Goal: Task Accomplishment & Management: Use online tool/utility

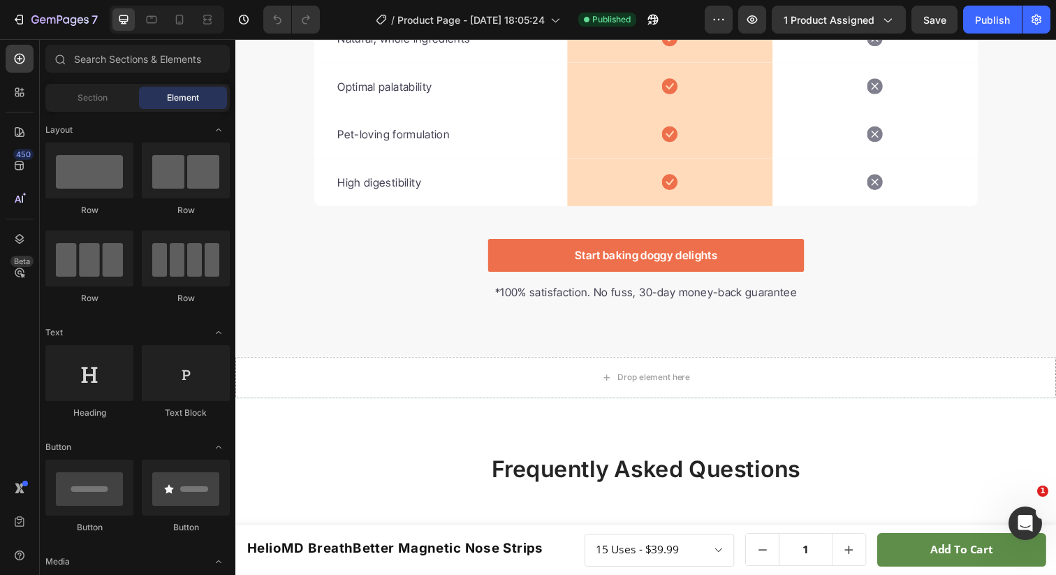
scroll to position [3529, 0]
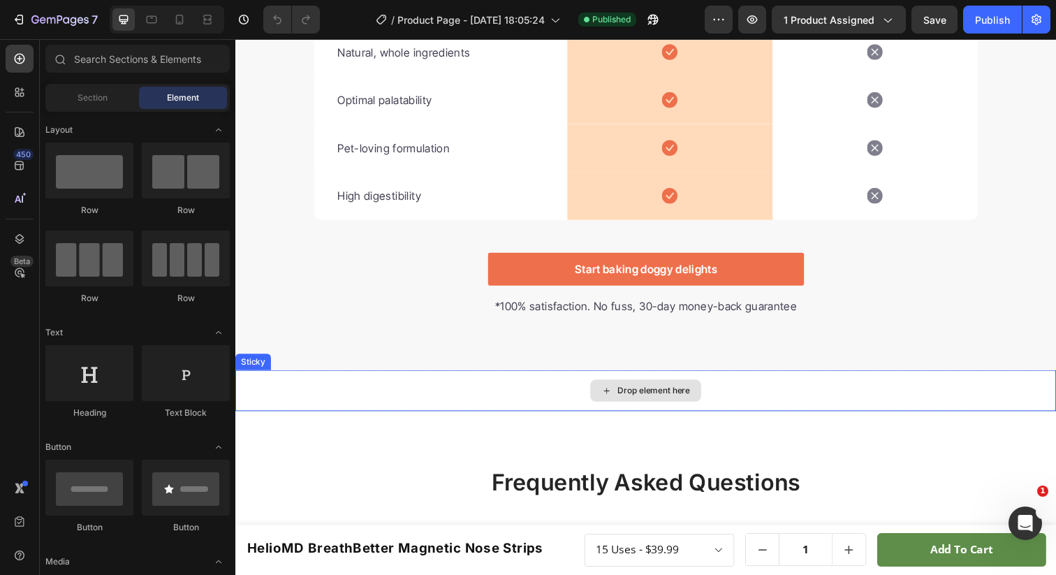
click at [541, 402] on div "Drop element here" at bounding box center [654, 398] width 838 height 42
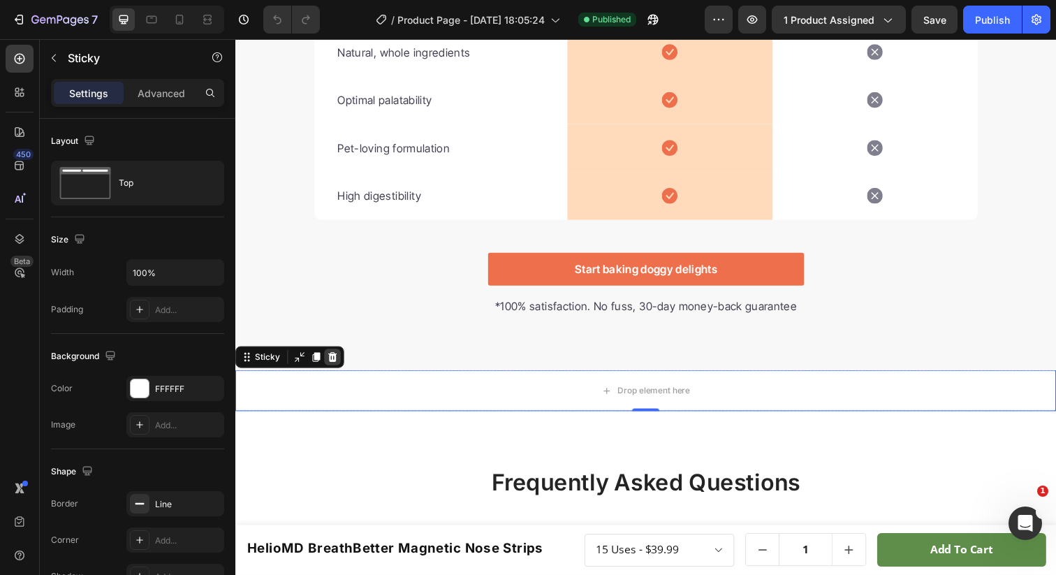
click at [335, 365] on icon at bounding box center [334, 363] width 11 height 11
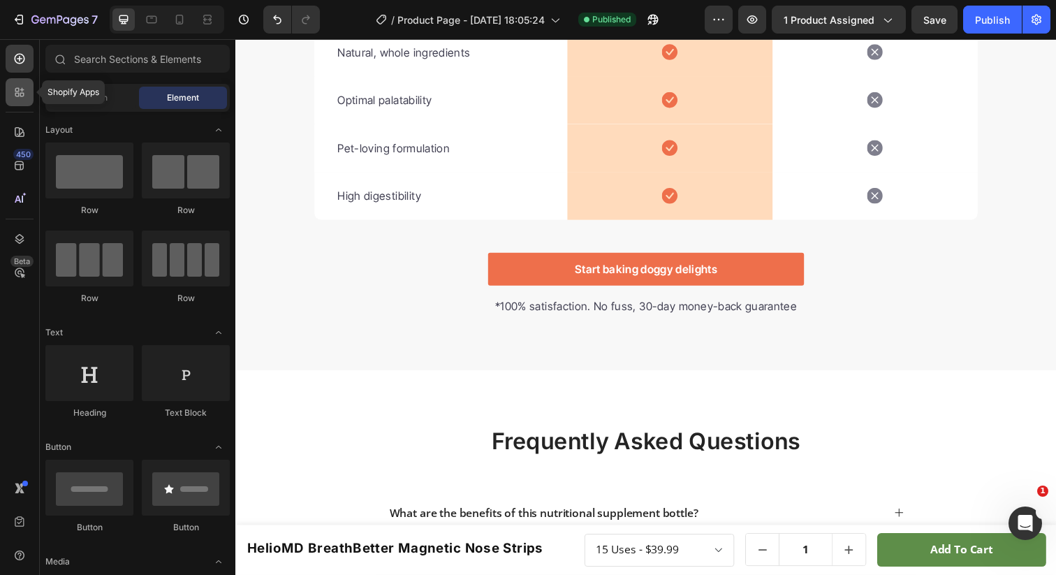
click at [15, 90] on icon at bounding box center [17, 90] width 4 height 4
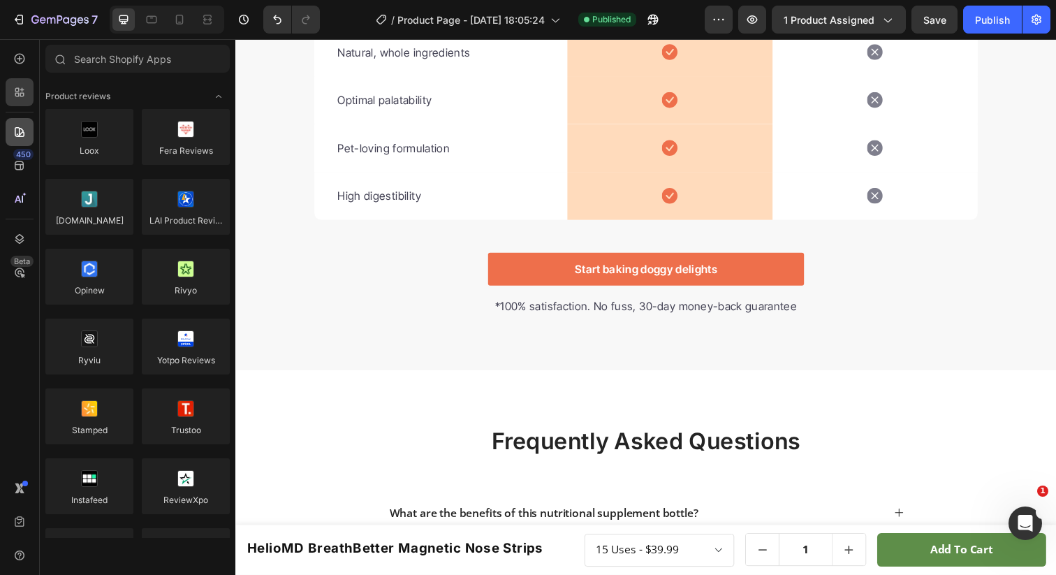
click at [29, 135] on div at bounding box center [20, 132] width 28 height 28
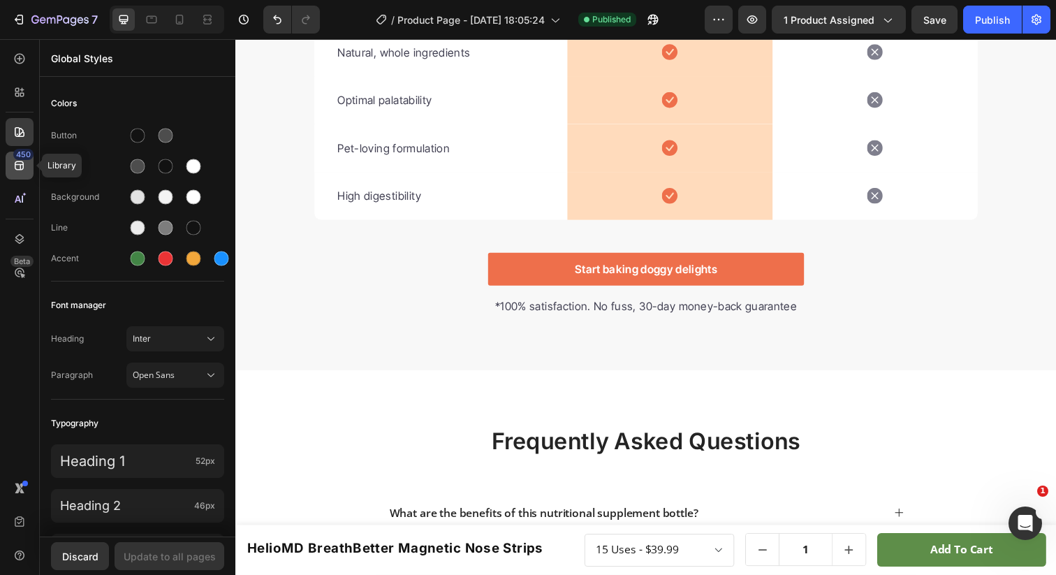
click at [17, 172] on icon at bounding box center [20, 166] width 14 height 14
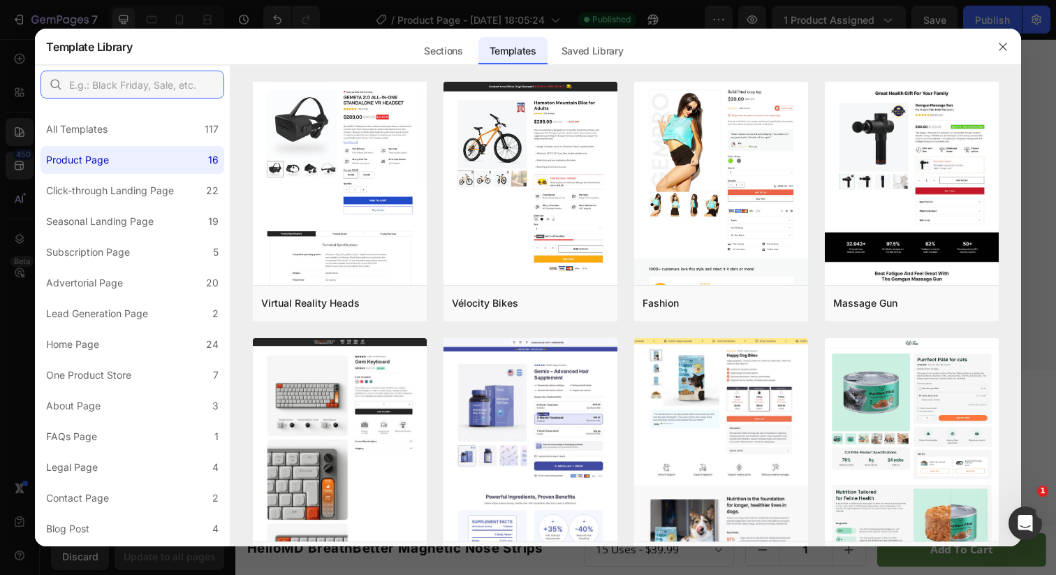
click at [117, 82] on input "text" at bounding box center [133, 85] width 184 height 28
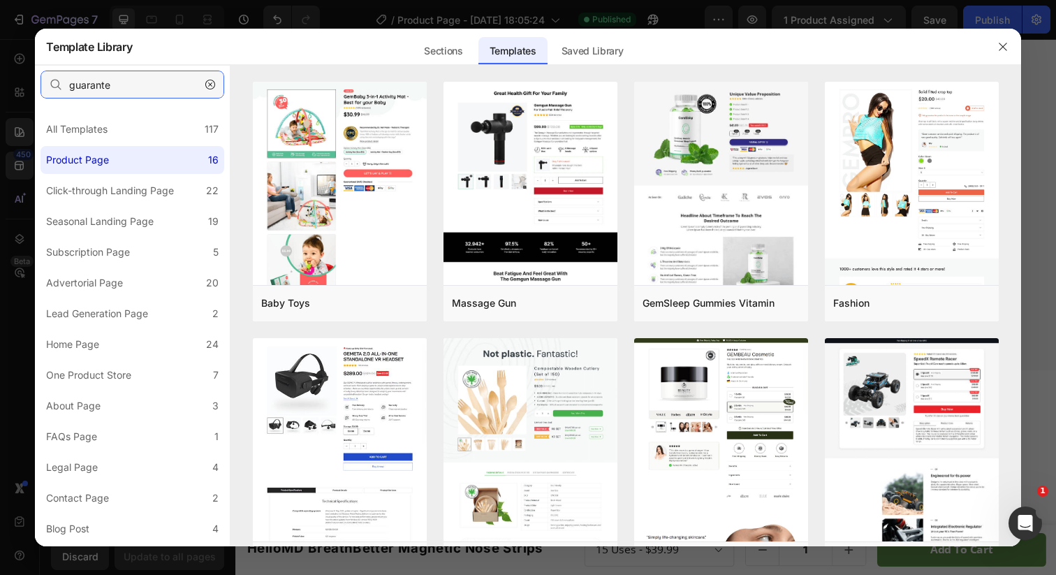
type input "guarantee"
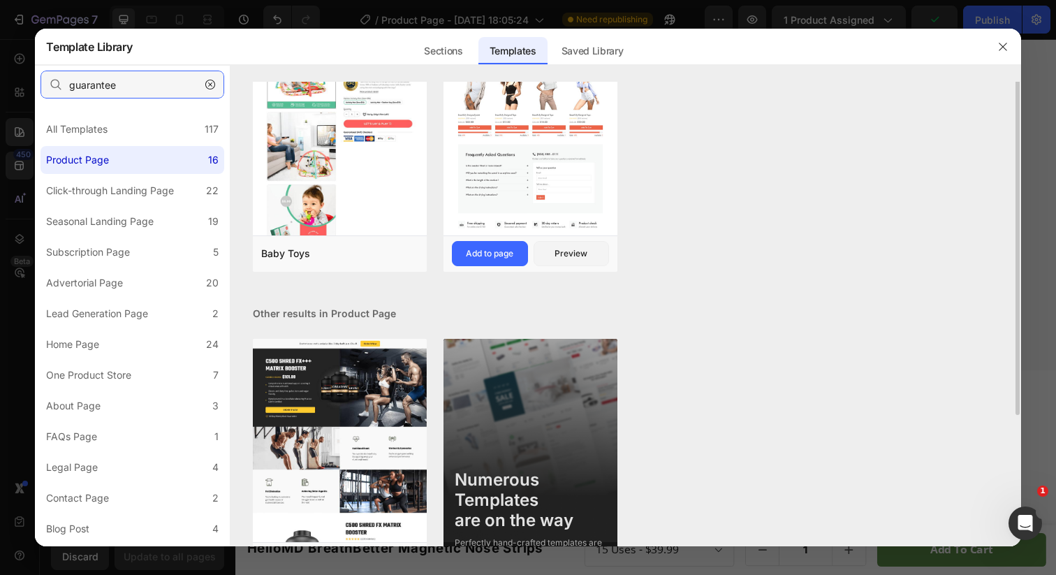
scroll to position [0, 0]
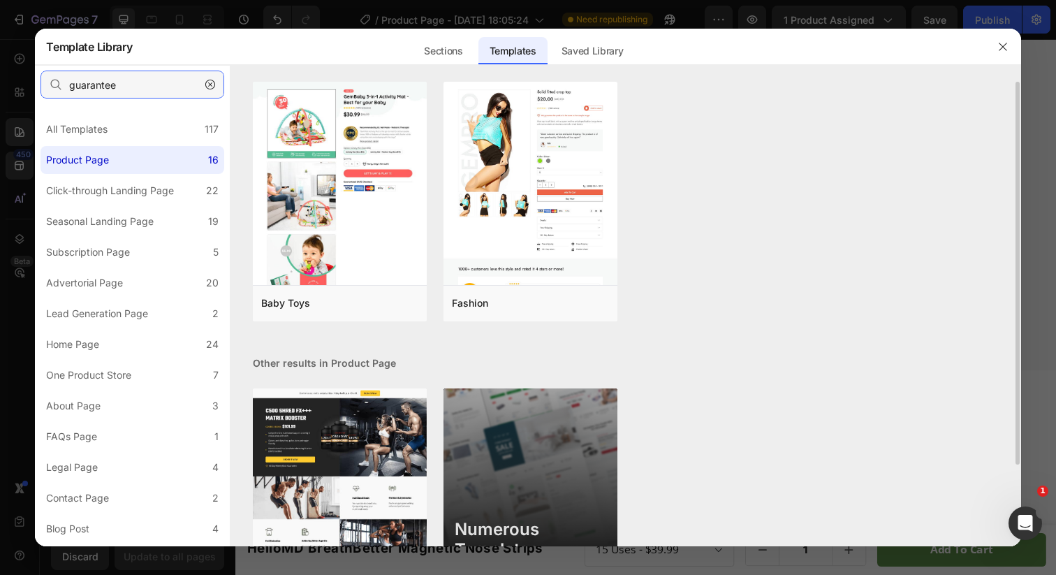
click at [149, 80] on input "guarantee" at bounding box center [133, 85] width 184 height 28
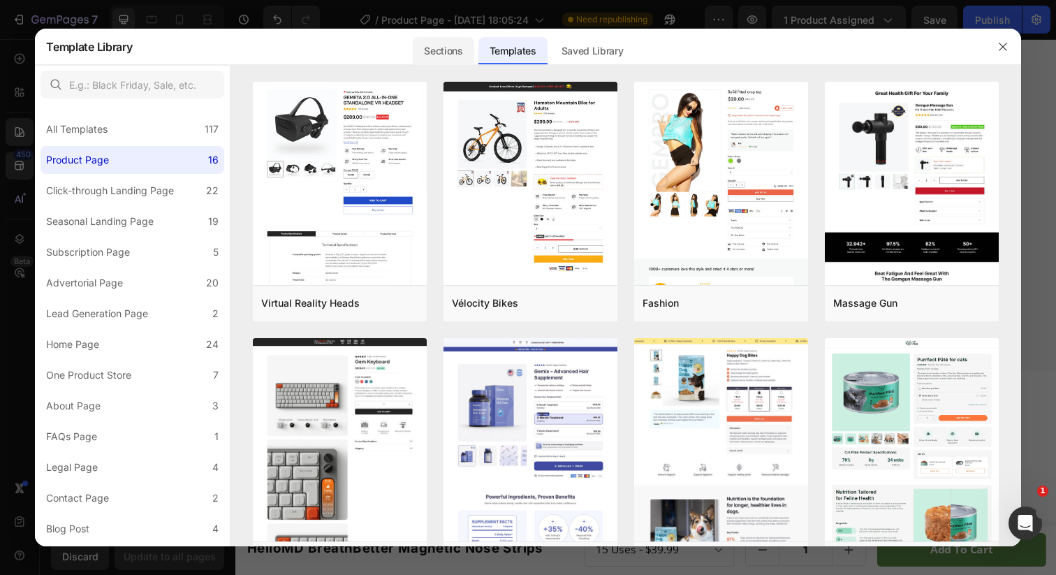
click at [430, 48] on div "Sections" at bounding box center [443, 51] width 61 height 28
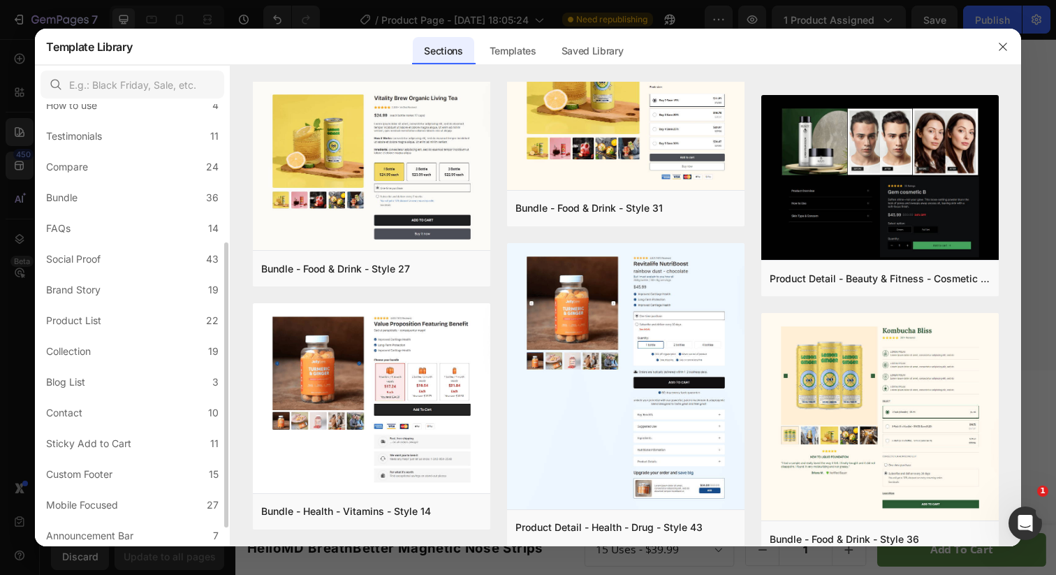
scroll to position [242, 0]
click at [125, 439] on div "Sticky Add to Cart" at bounding box center [88, 440] width 85 height 17
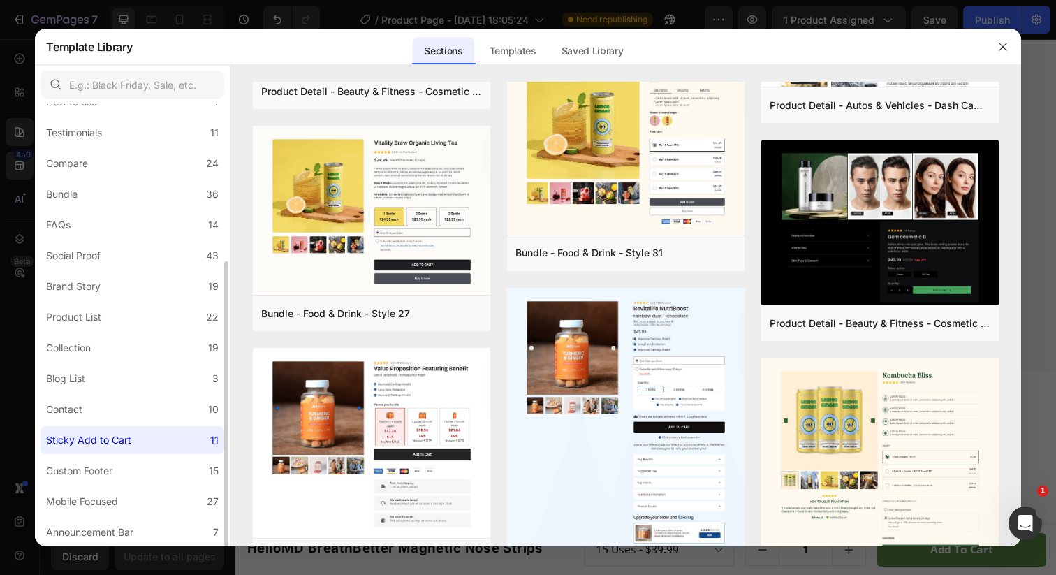
scroll to position [0, 0]
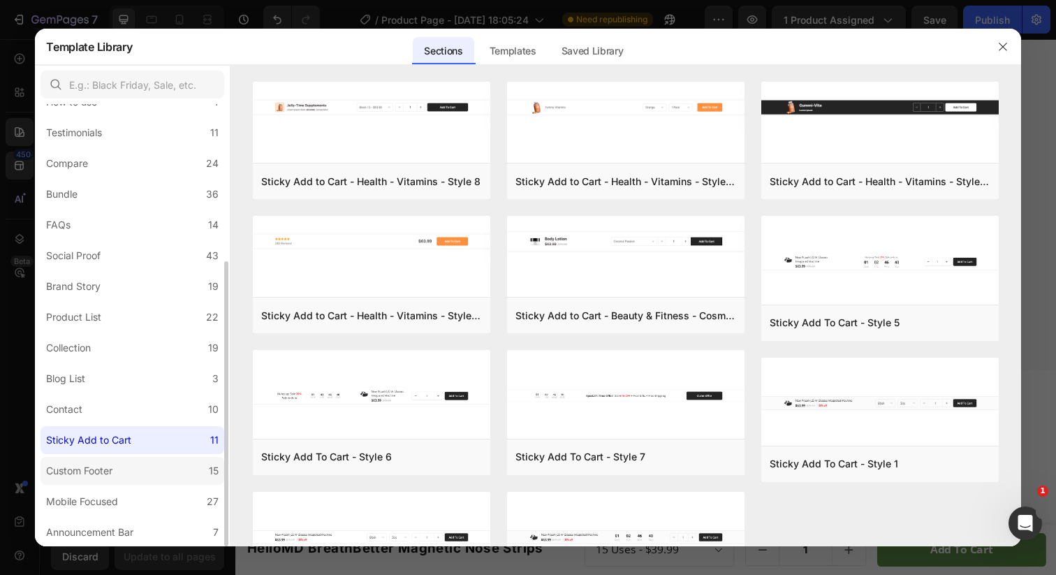
click at [129, 471] on label "Custom Footer 15" at bounding box center [133, 471] width 184 height 28
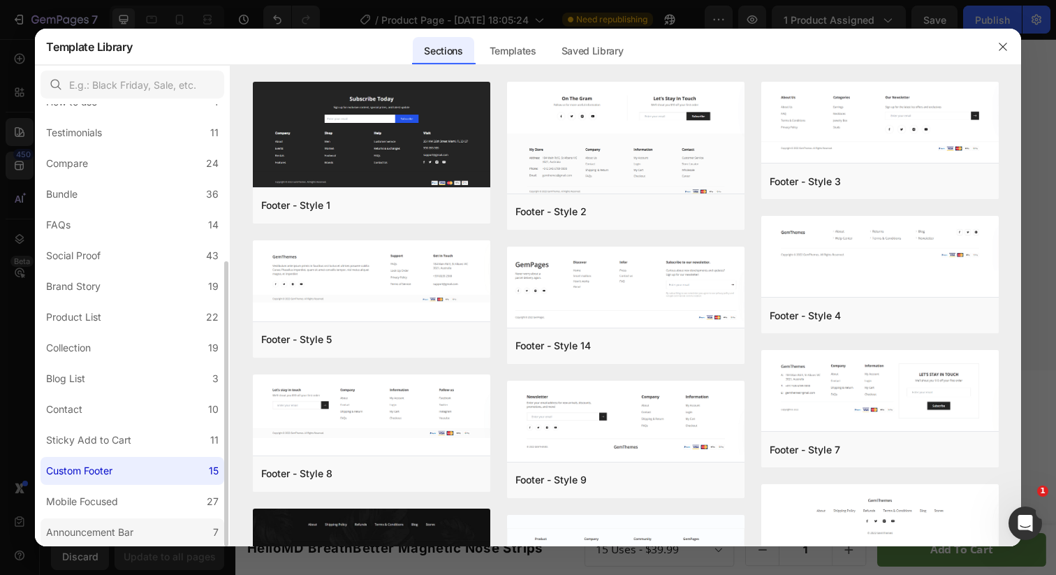
click at [115, 520] on label "Announcement Bar 7" at bounding box center [133, 532] width 184 height 28
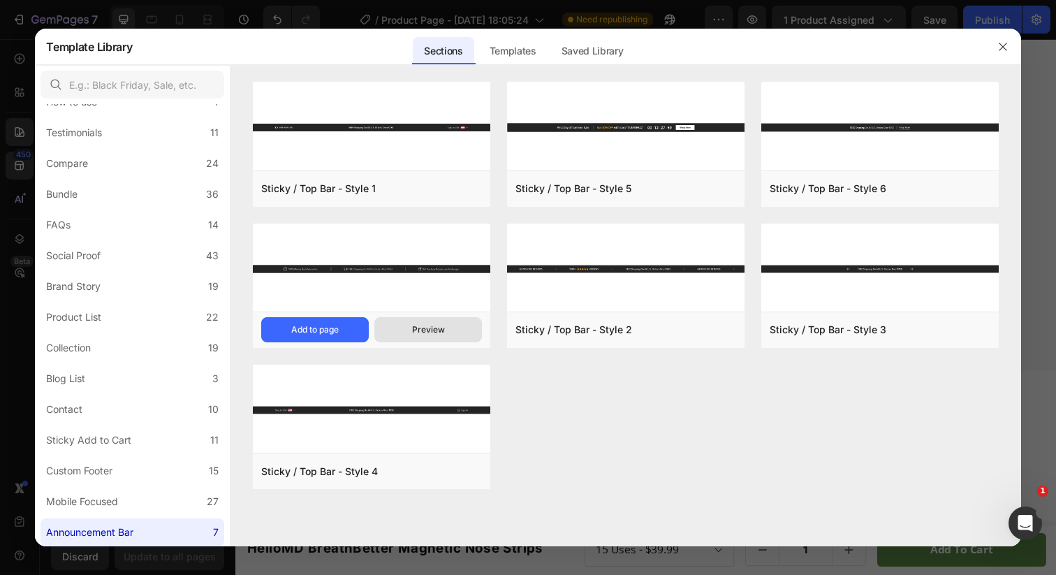
click at [424, 333] on div "Preview" at bounding box center [428, 329] width 33 height 13
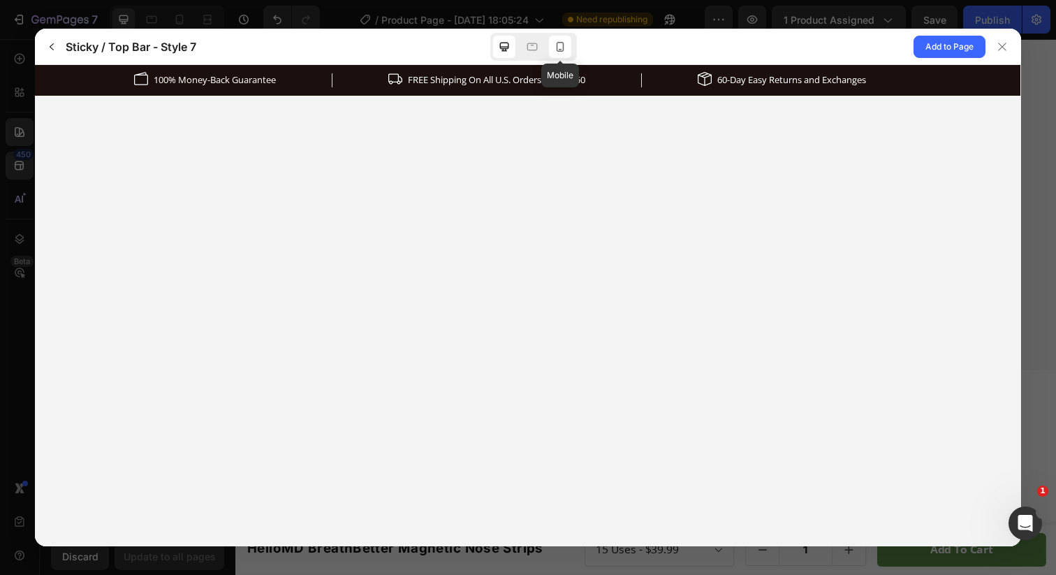
click at [565, 51] on icon at bounding box center [560, 47] width 14 height 14
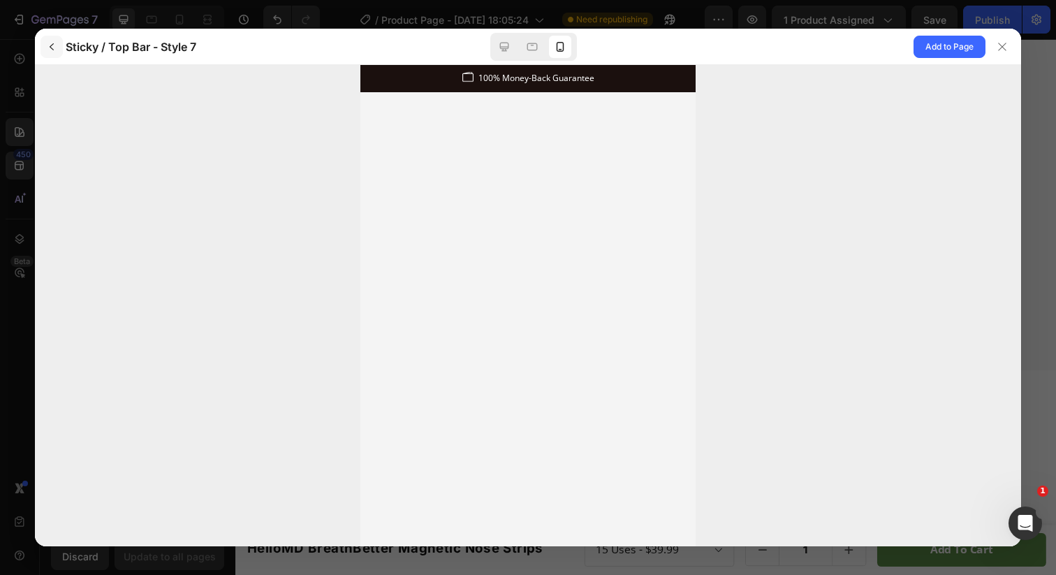
click at [52, 50] on icon "button" at bounding box center [51, 46] width 11 height 11
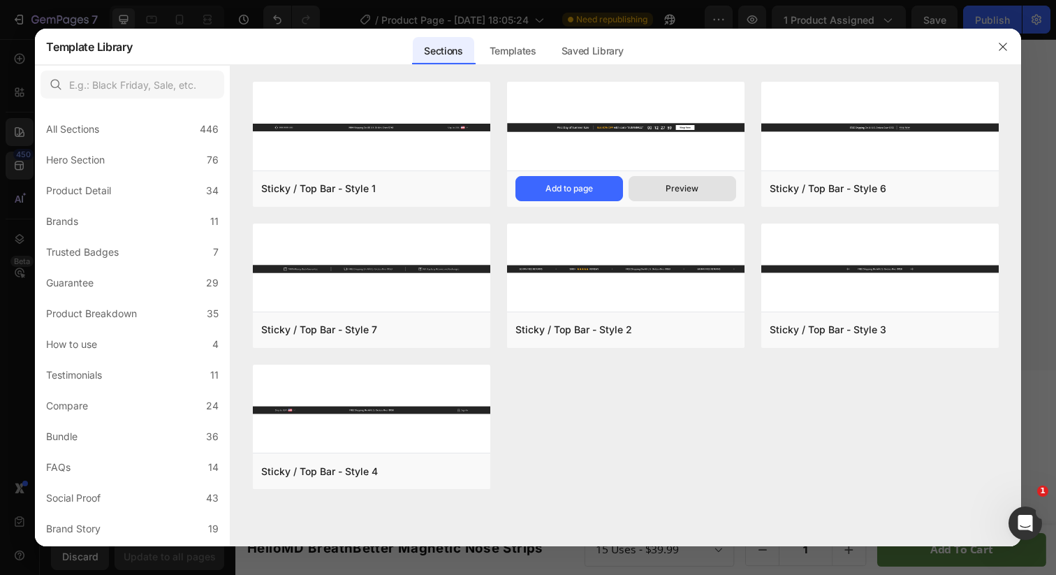
click at [698, 186] on div "Preview" at bounding box center [682, 188] width 33 height 13
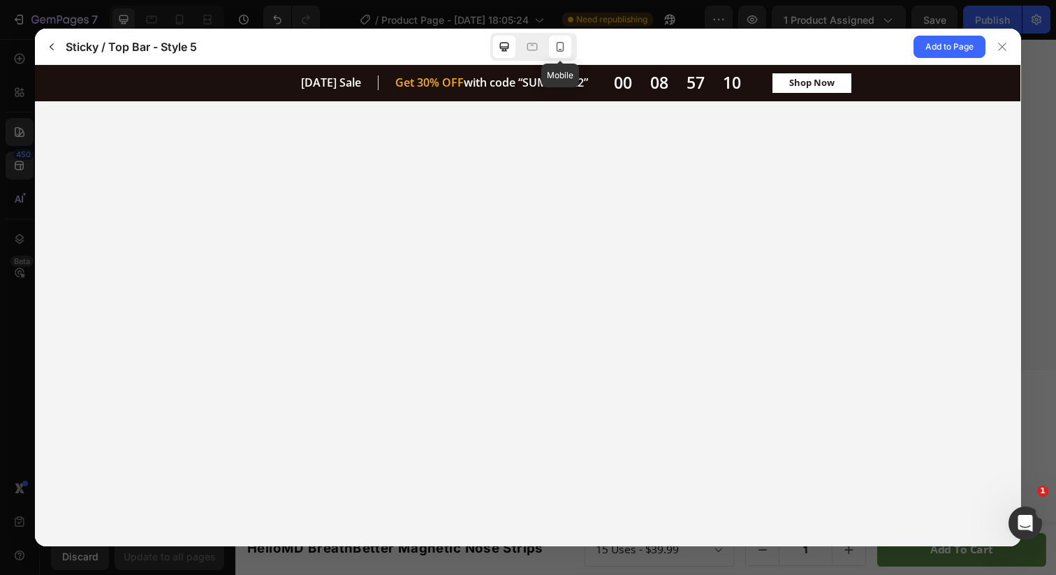
click at [563, 45] on icon at bounding box center [561, 47] width 8 height 10
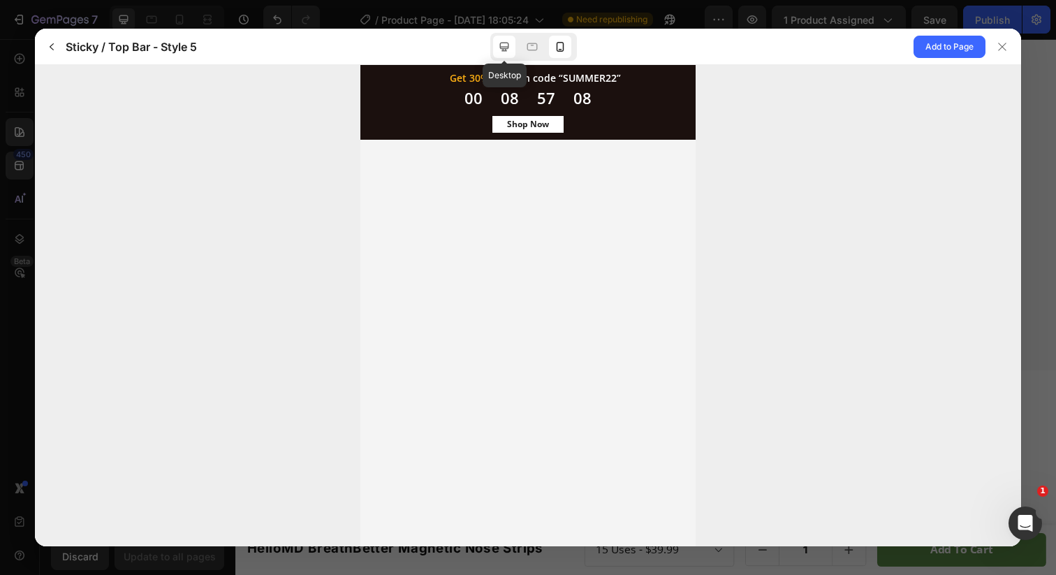
click at [502, 42] on icon at bounding box center [504, 46] width 9 height 9
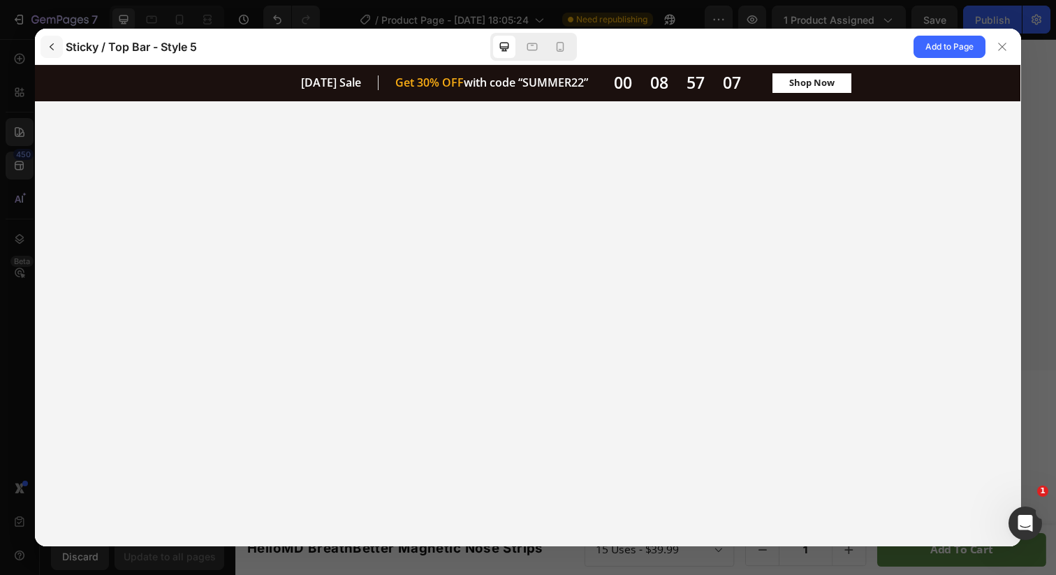
click at [43, 48] on button "button" at bounding box center [52, 47] width 22 height 22
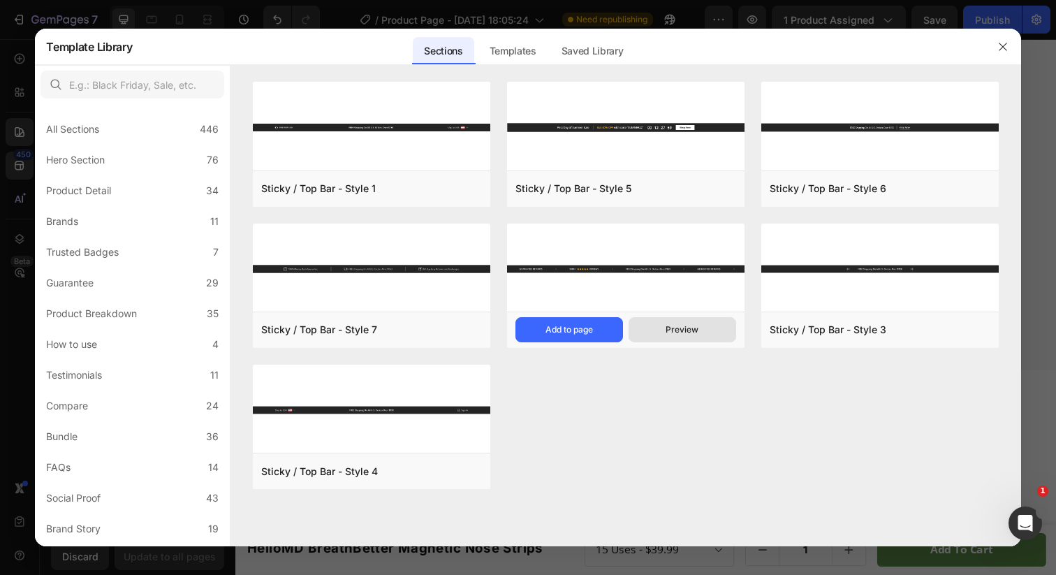
click at [701, 331] on button "Preview" at bounding box center [683, 329] width 108 height 25
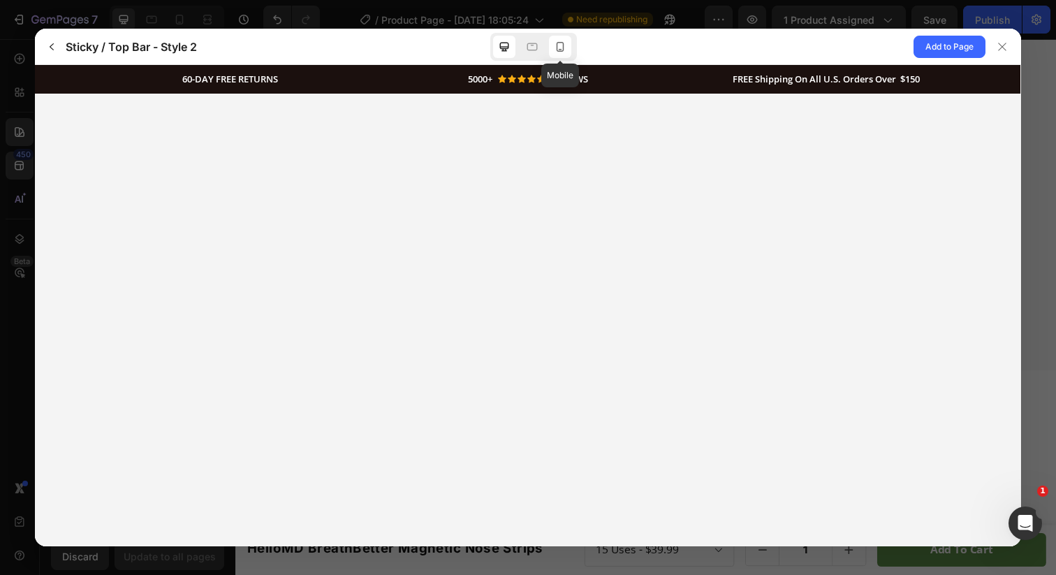
click at [567, 45] on div at bounding box center [560, 47] width 22 height 22
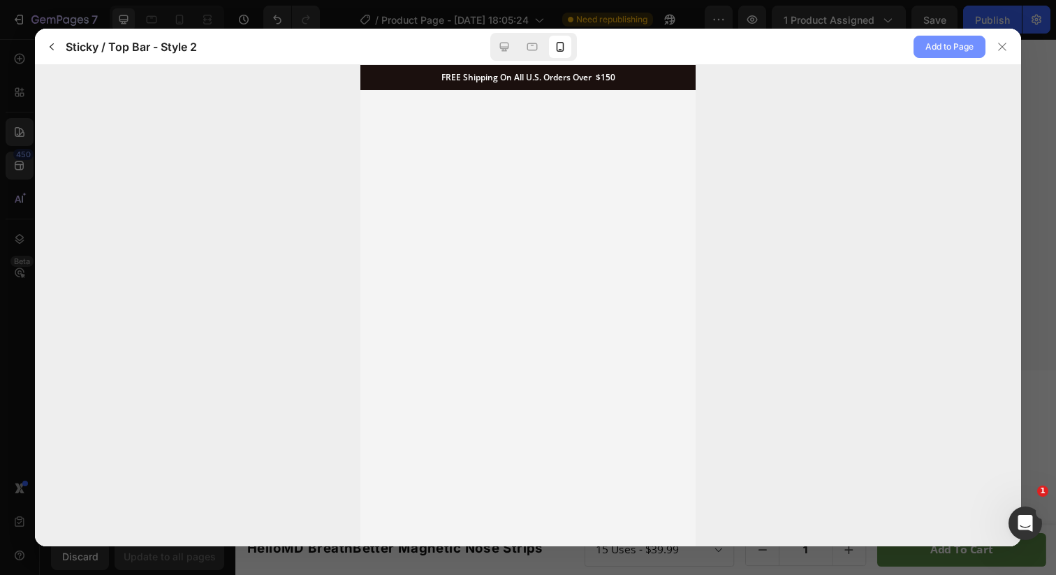
click at [960, 47] on span "Add to Page" at bounding box center [949, 46] width 48 height 17
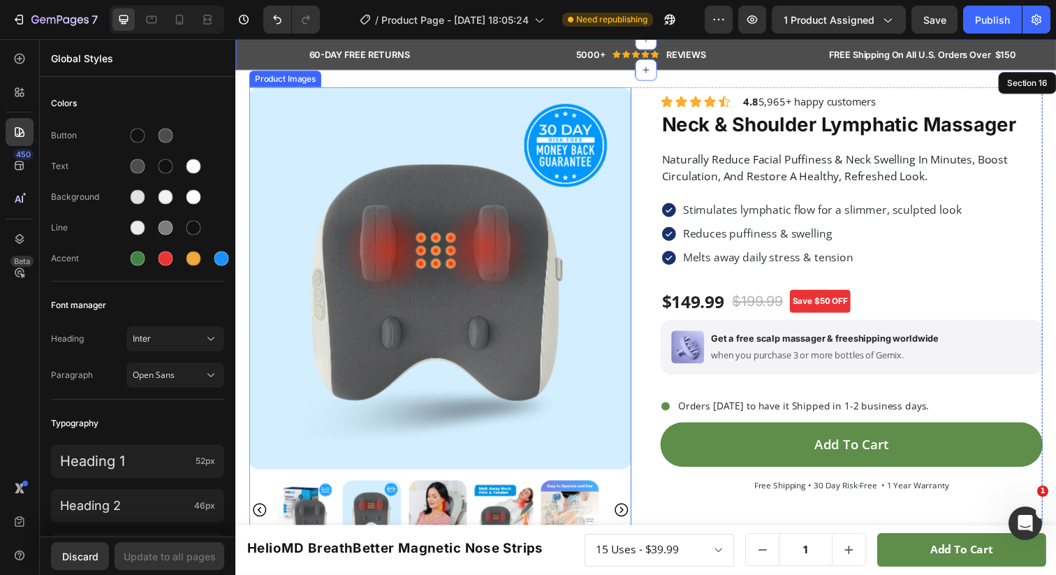
click at [549, 294] on img at bounding box center [444, 283] width 390 height 390
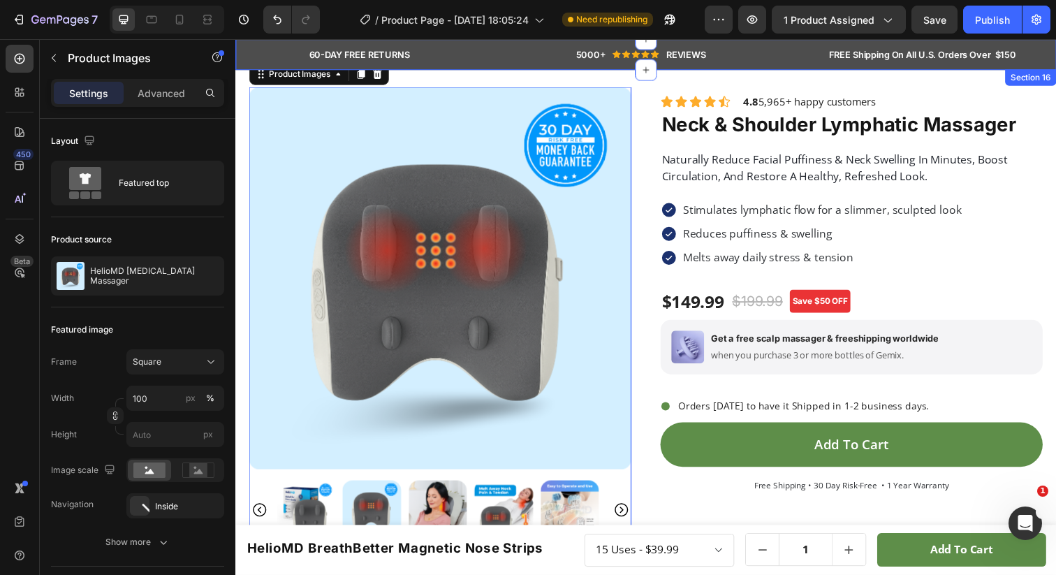
click at [499, 41] on div "60-DAY FREE RETURNS Heading Row 5000+ Heading Icon Icon Icon Icon Icon Icon Lis…" at bounding box center [654, 54] width 838 height 31
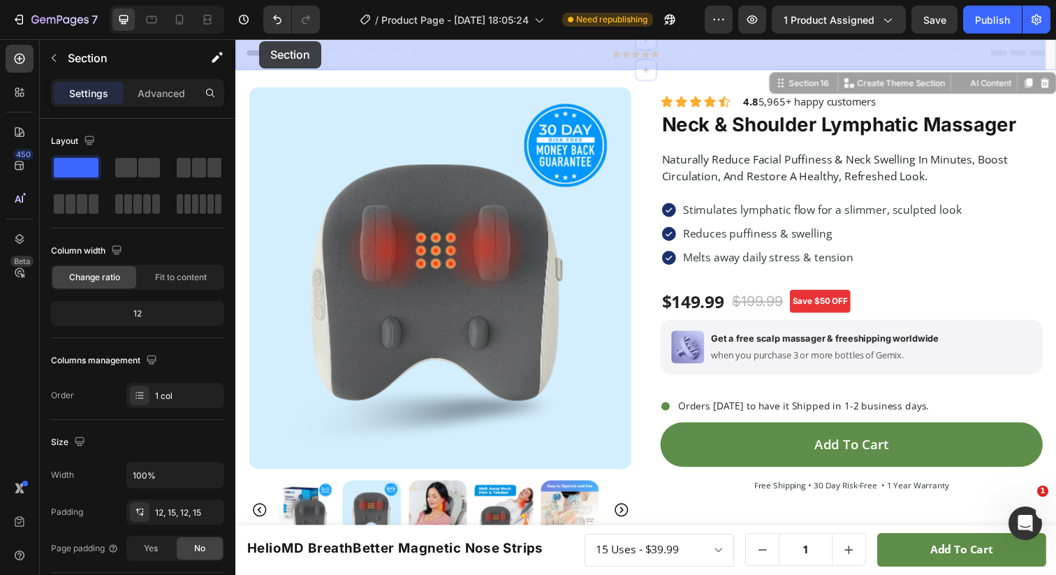
drag, startPoint x: 245, startPoint y: 45, endPoint x: 260, endPoint y: 41, distance: 15.1
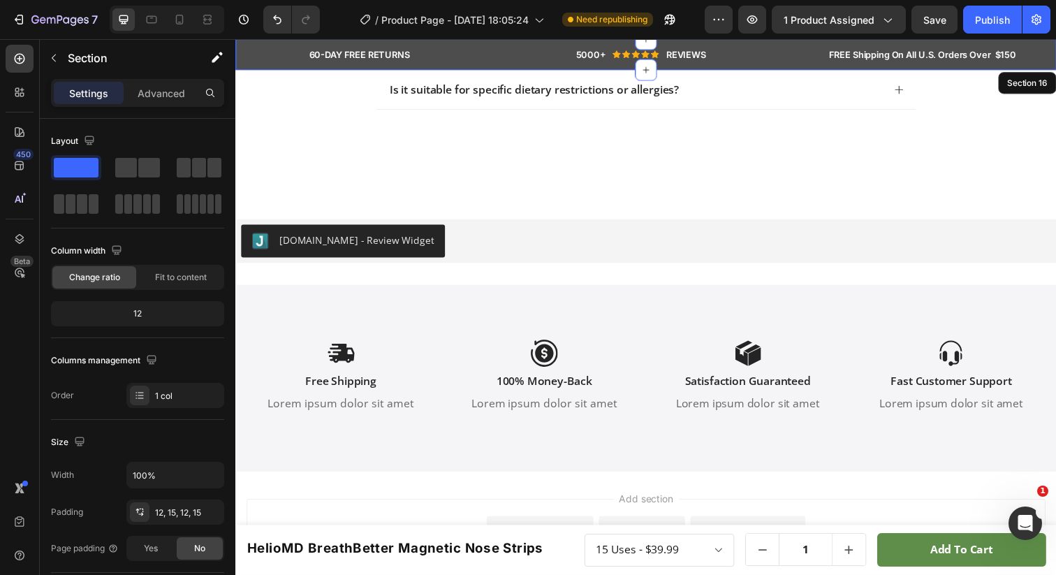
scroll to position [4272, 0]
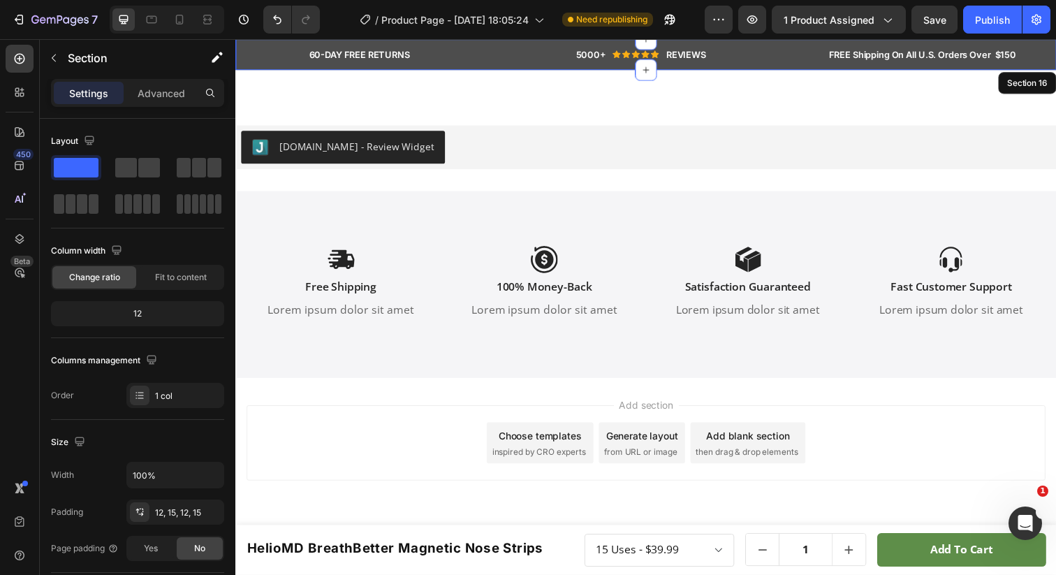
click at [511, 444] on div "Choose templates" at bounding box center [546, 444] width 85 height 15
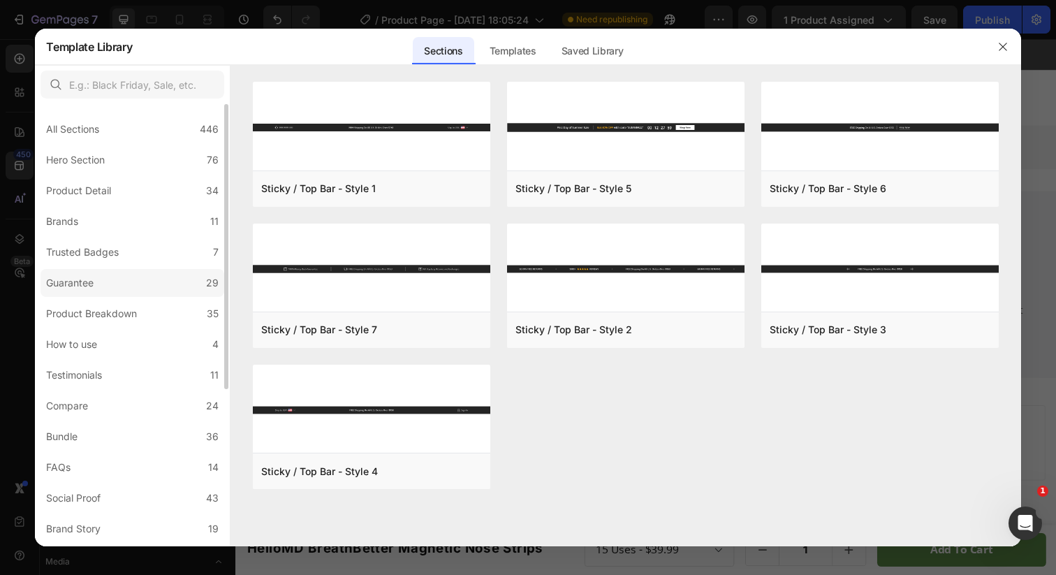
click at [122, 275] on label "Guarantee 29" at bounding box center [133, 283] width 184 height 28
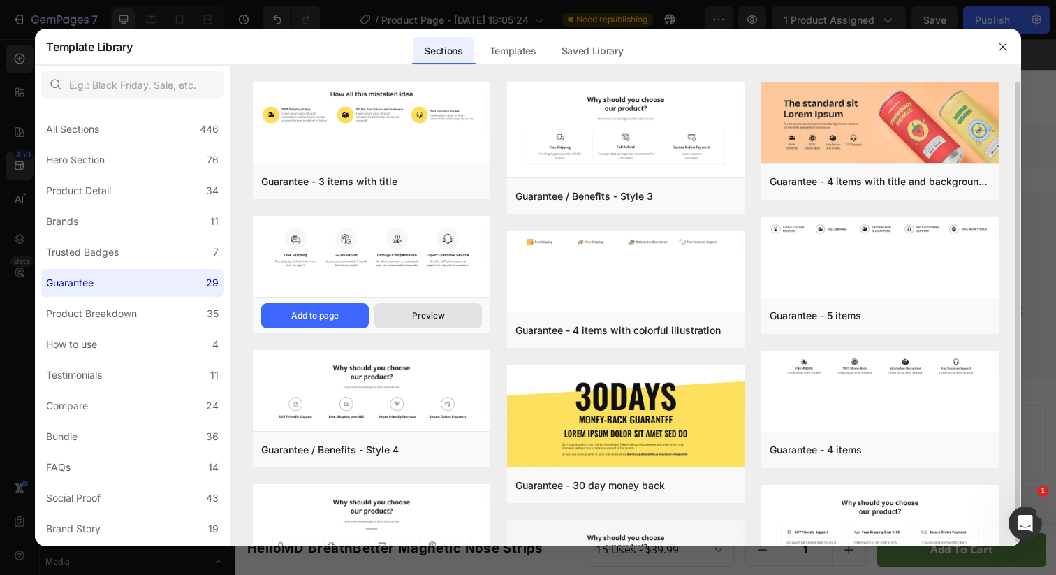
click at [434, 317] on div "Preview" at bounding box center [428, 315] width 33 height 13
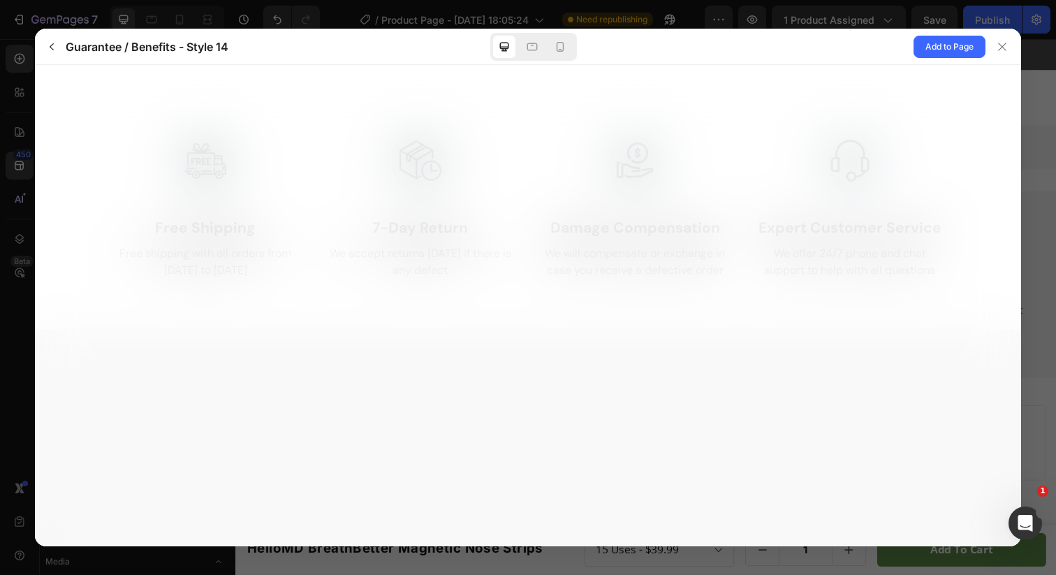
scroll to position [0, 0]
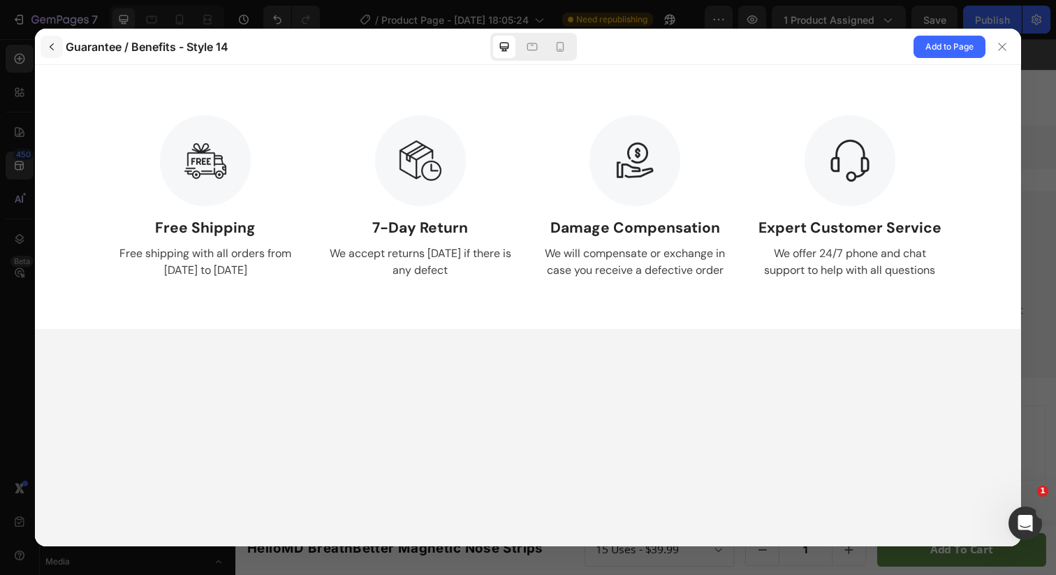
click at [56, 41] on icon "button" at bounding box center [51, 46] width 11 height 11
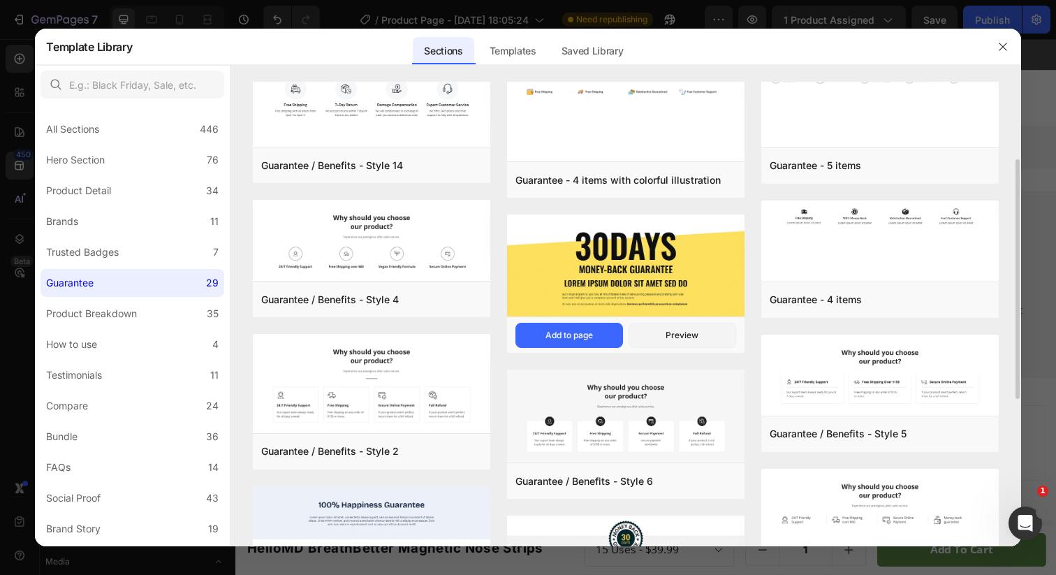
scroll to position [243, 0]
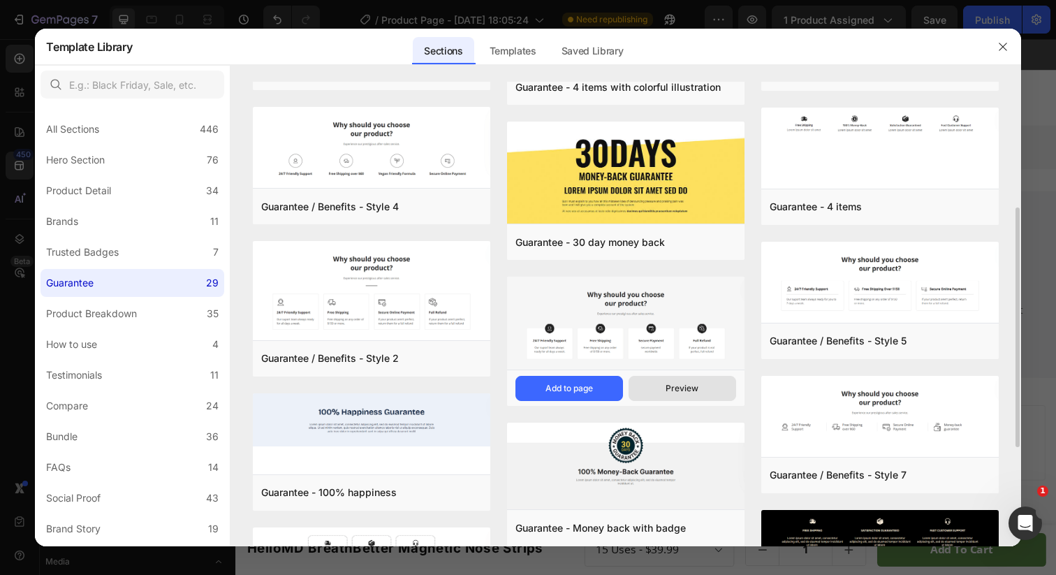
click at [666, 390] on div "Preview" at bounding box center [682, 388] width 33 height 13
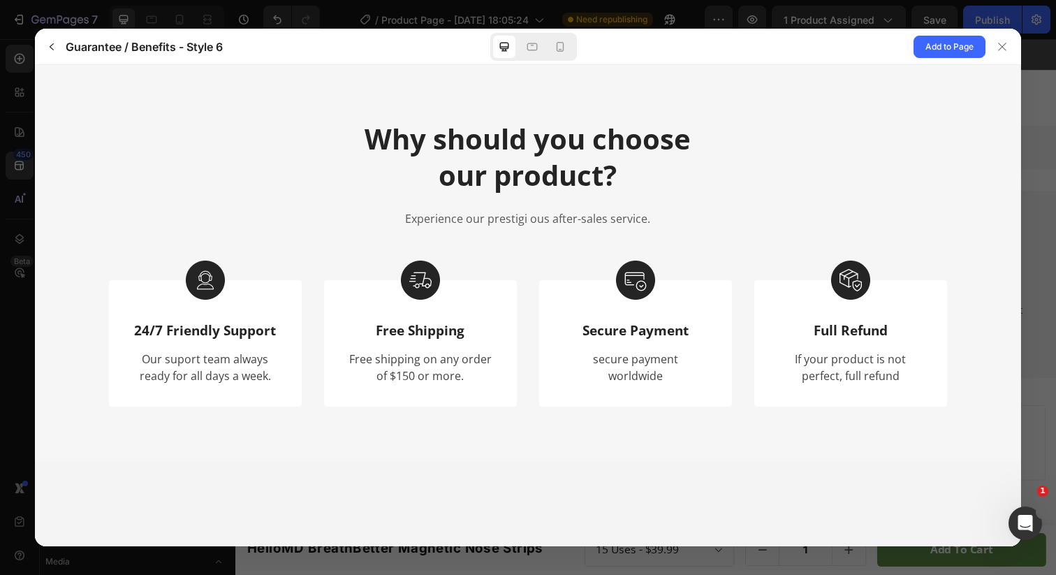
scroll to position [0, 0]
click at [532, 52] on icon at bounding box center [532, 47] width 14 height 14
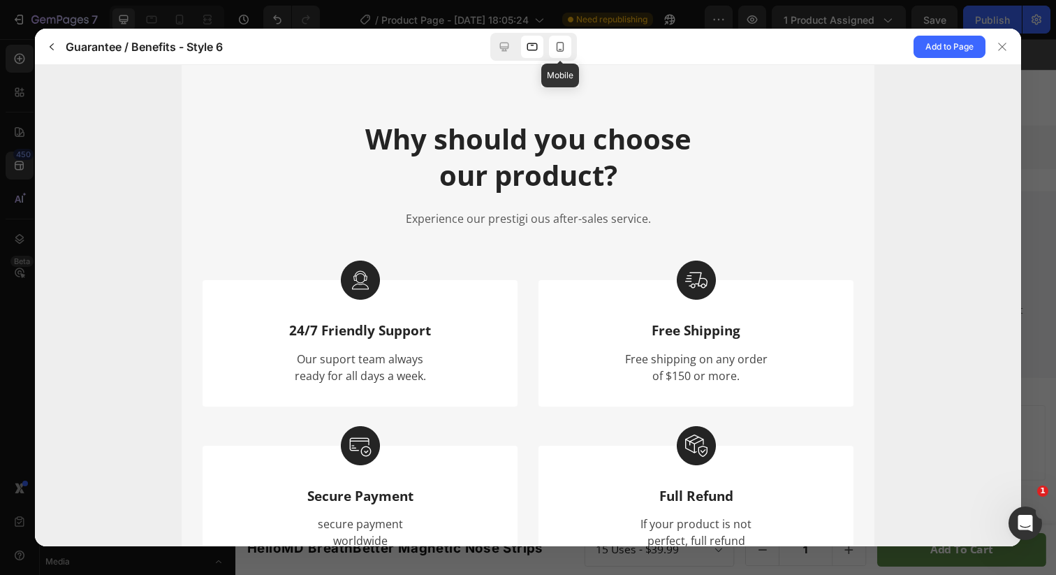
click at [558, 46] on icon at bounding box center [560, 47] width 14 height 14
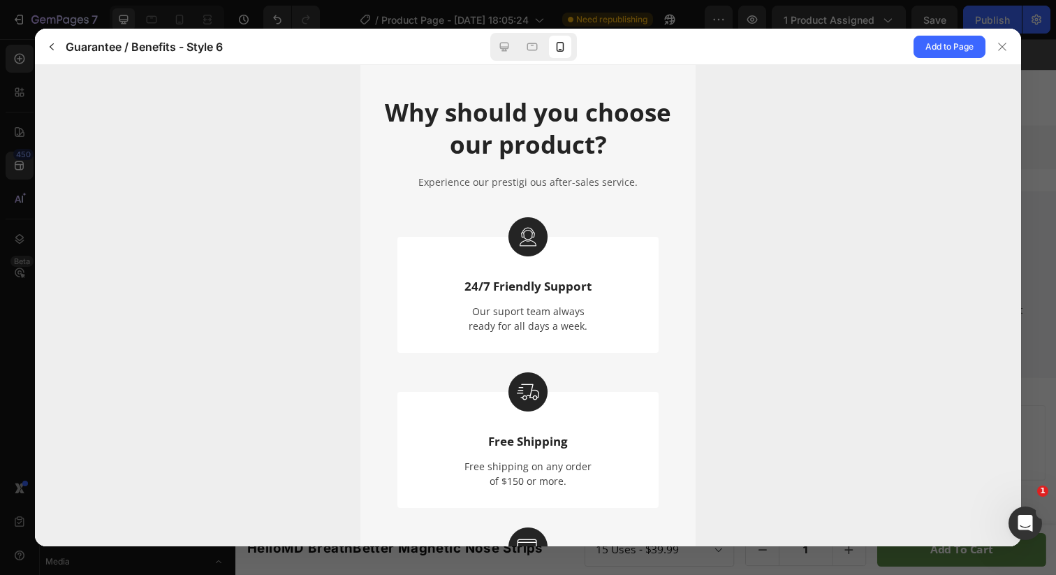
scroll to position [10, 0]
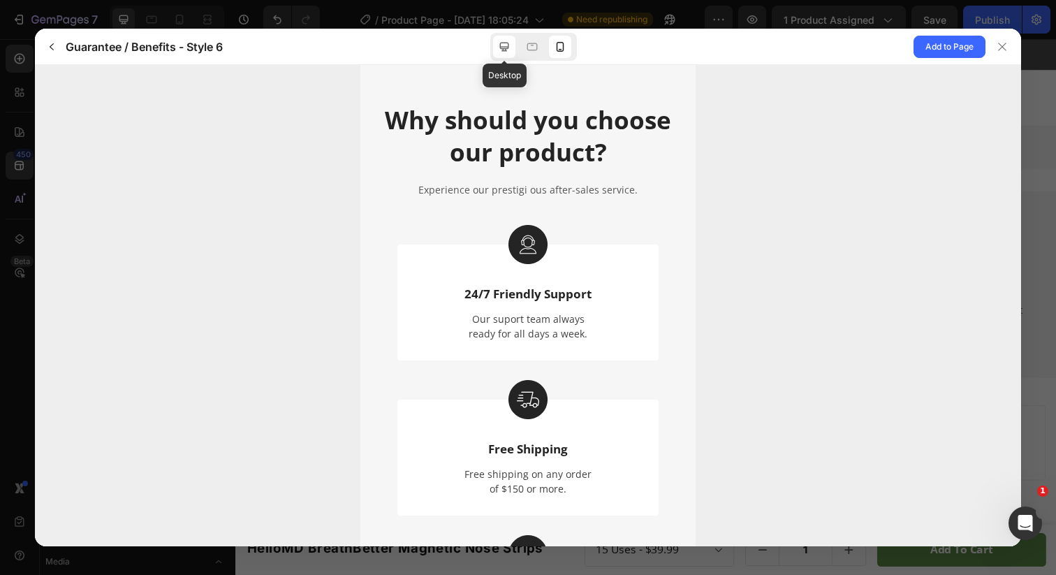
click at [506, 41] on icon at bounding box center [504, 47] width 14 height 14
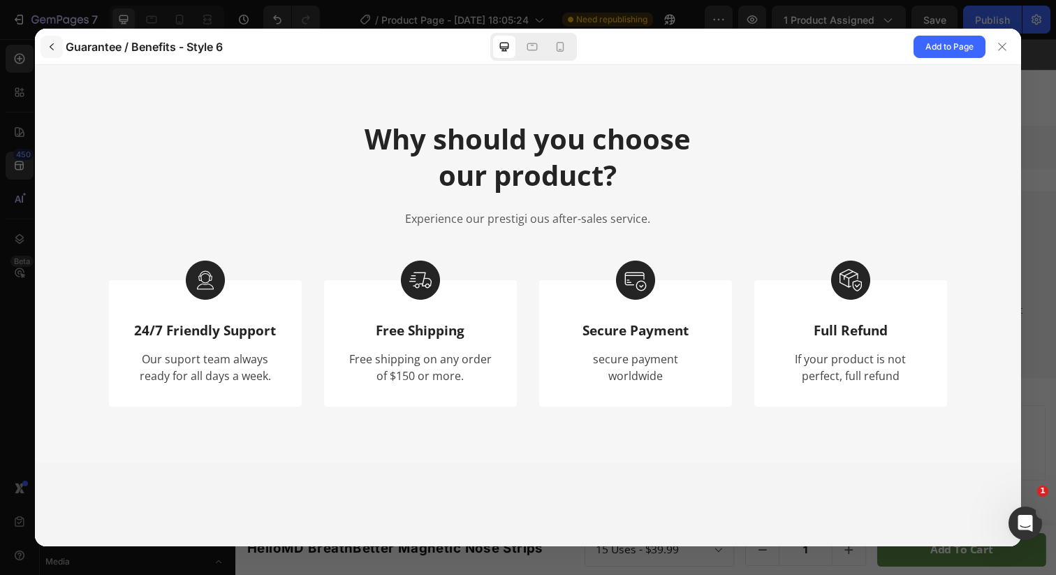
click at [56, 50] on icon "button" at bounding box center [51, 46] width 11 height 11
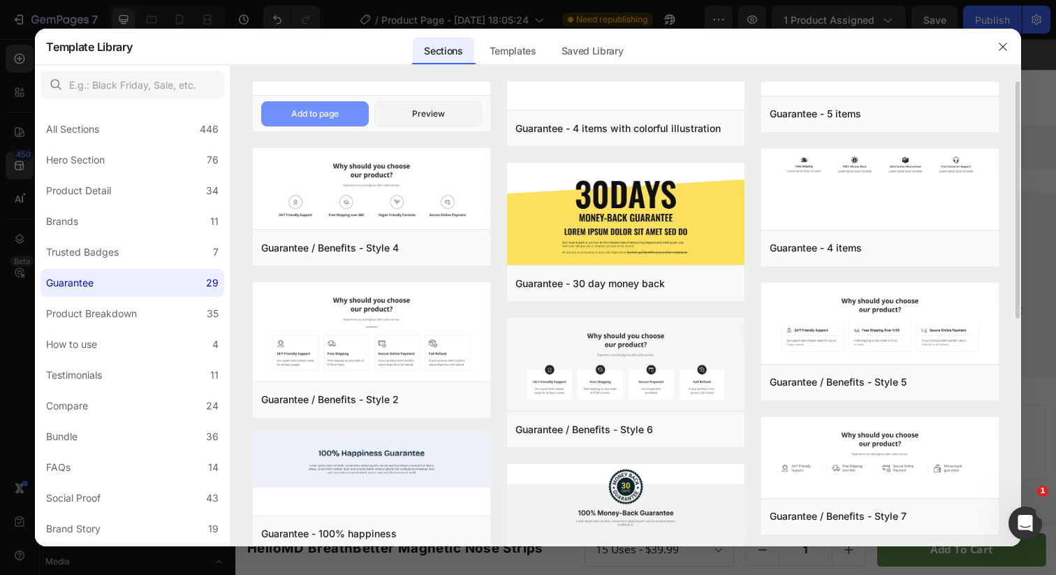
scroll to position [238, 0]
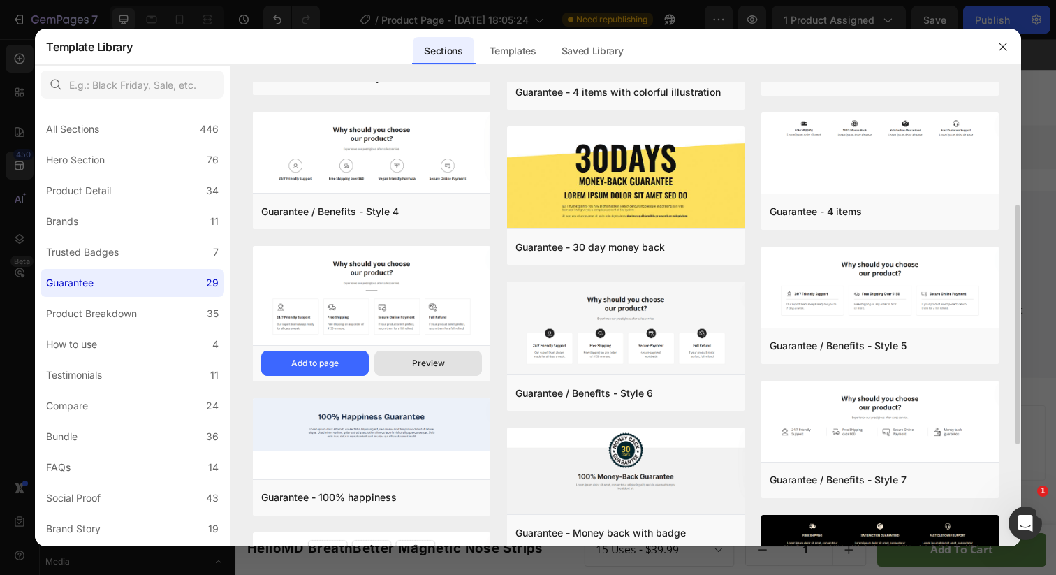
click at [430, 368] on div "Preview" at bounding box center [428, 363] width 33 height 13
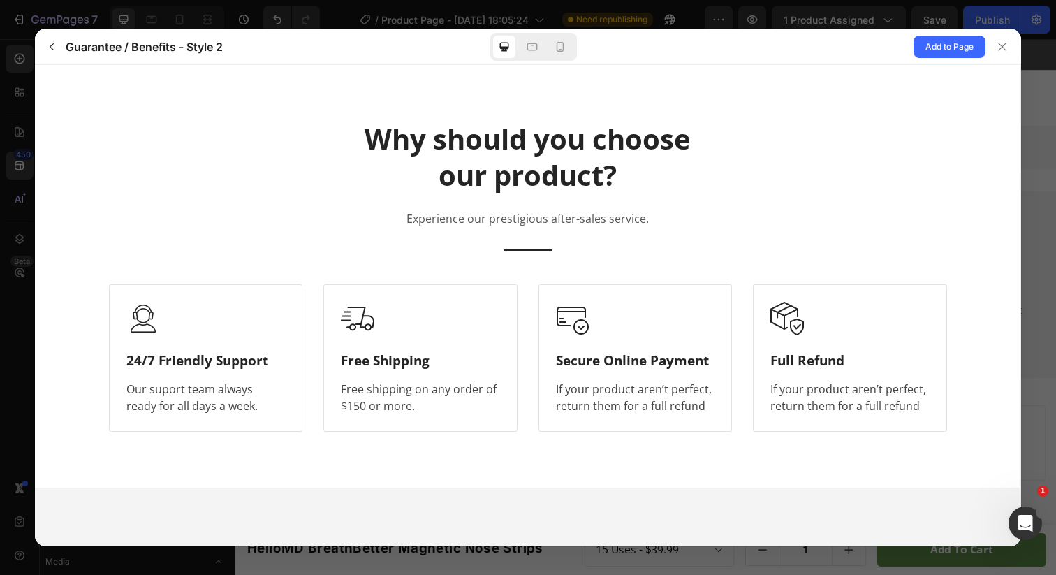
scroll to position [0, 0]
click at [537, 213] on p "Experience our prestigious after-sales service." at bounding box center [528, 218] width 242 height 15
click at [507, 239] on div "Title" at bounding box center [527, 250] width 335 height 24
click at [564, 44] on icon at bounding box center [560, 47] width 14 height 14
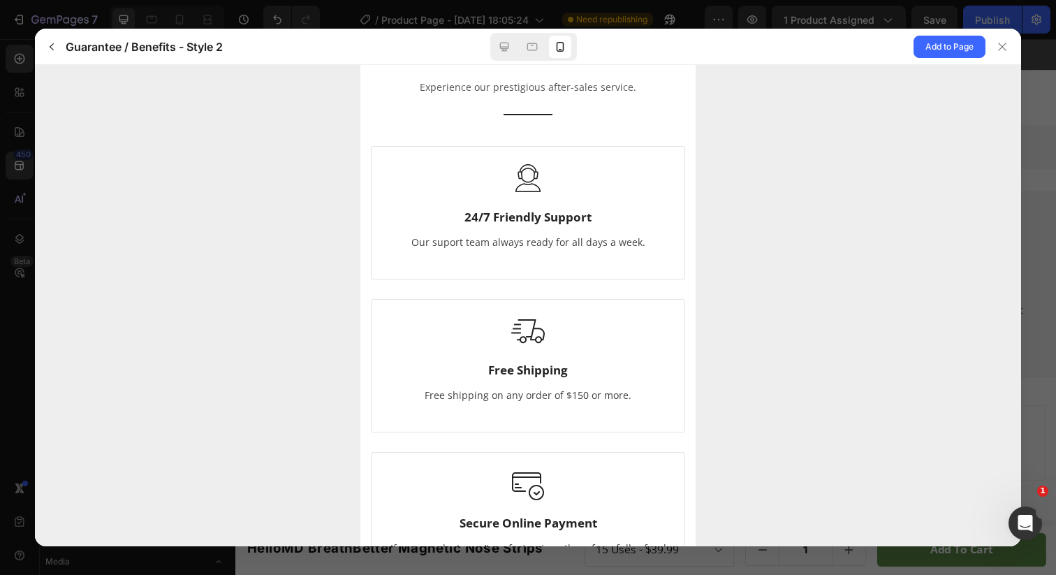
scroll to position [354, 0]
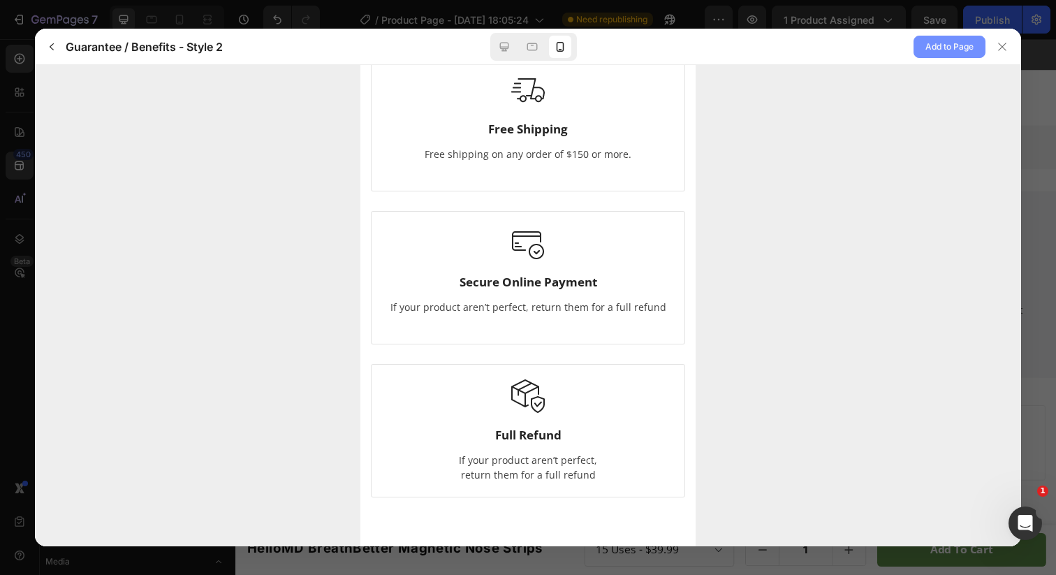
click at [953, 46] on span "Add to Page" at bounding box center [949, 46] width 48 height 17
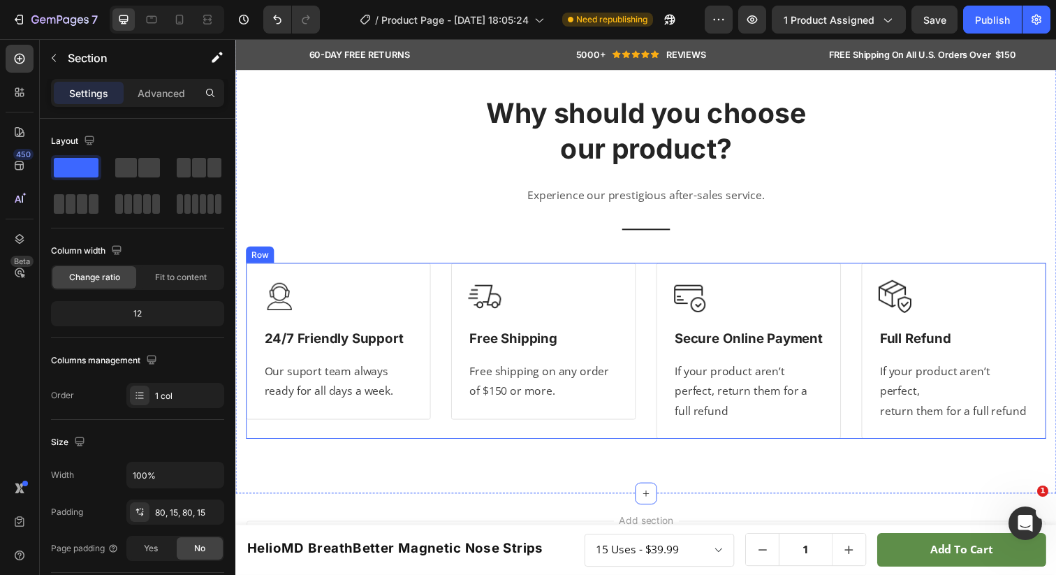
scroll to position [4753, 0]
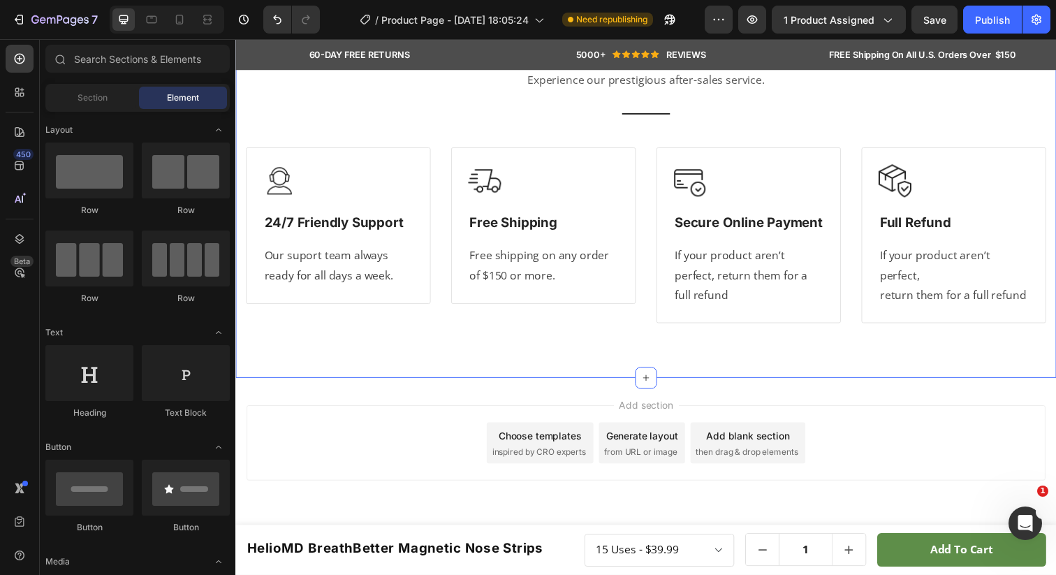
click at [544, 460] on span "inspired by CRO experts" at bounding box center [545, 460] width 96 height 13
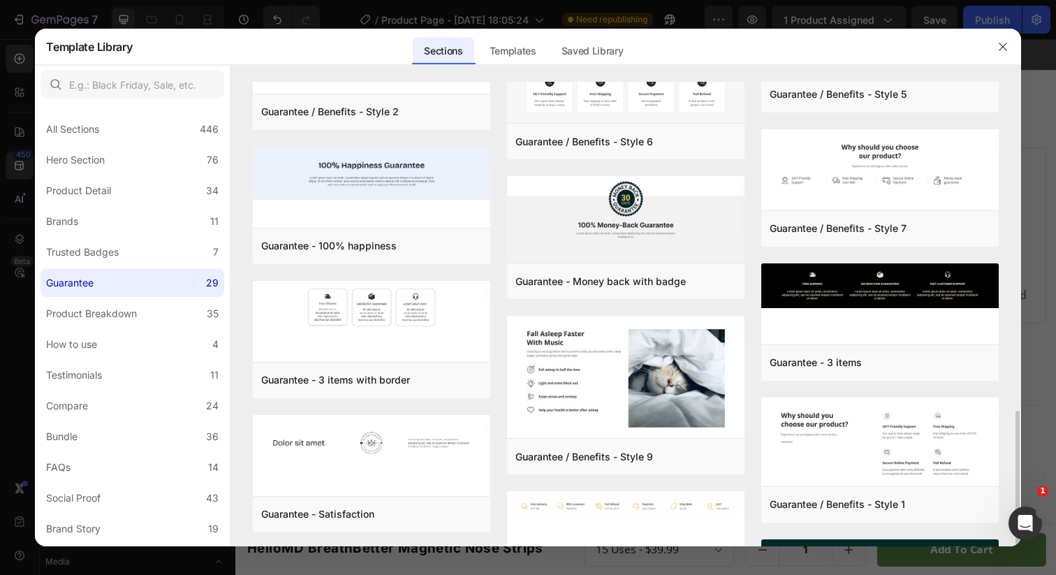
scroll to position [391, 0]
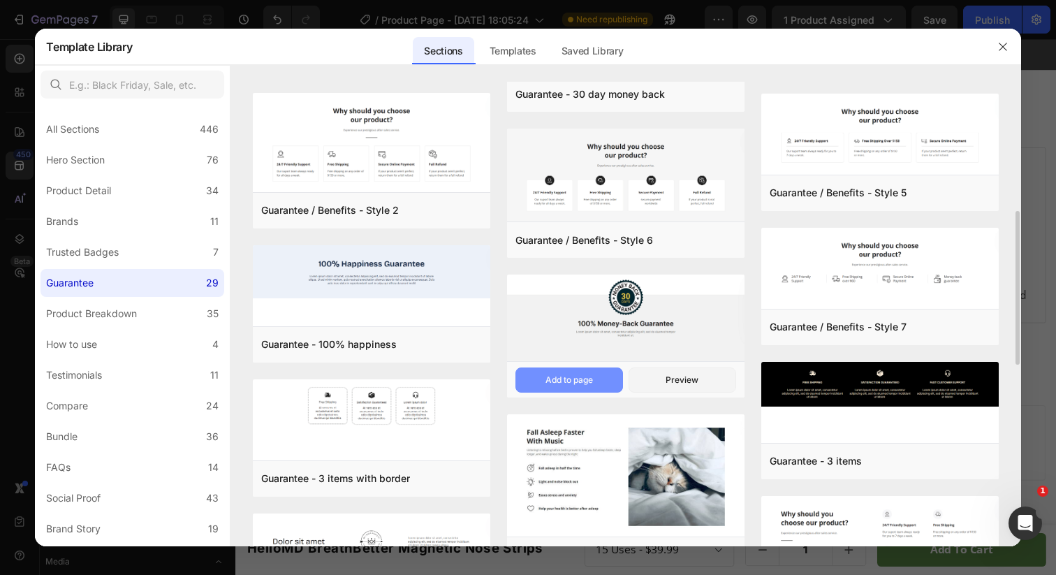
click at [592, 381] on div "Add to page" at bounding box center [568, 380] width 47 height 13
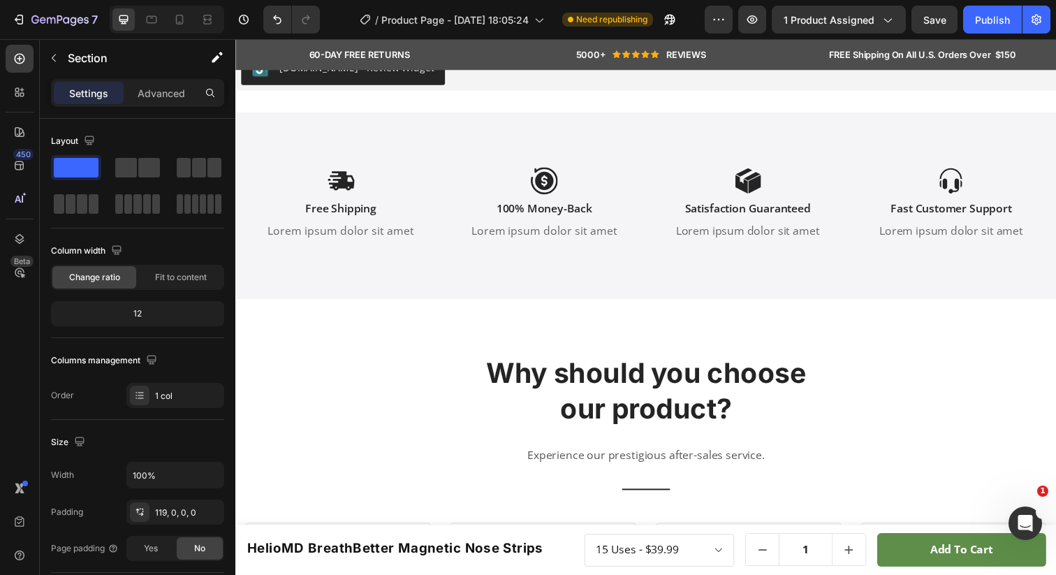
scroll to position [4330, 0]
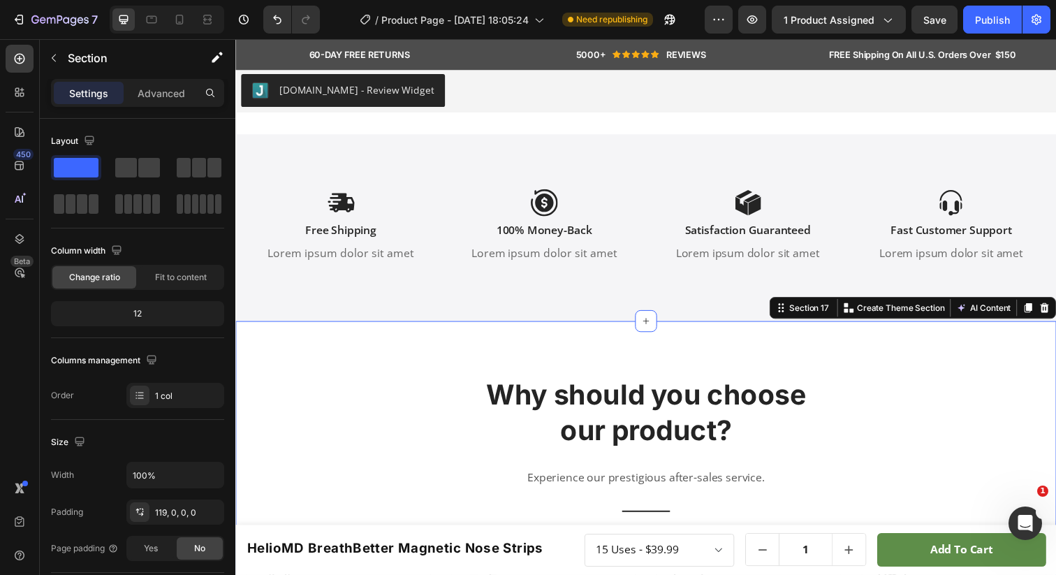
click at [437, 356] on div "Why should you choose our product? Heading Experience our prestigious after-sal…" at bounding box center [654, 559] width 838 height 464
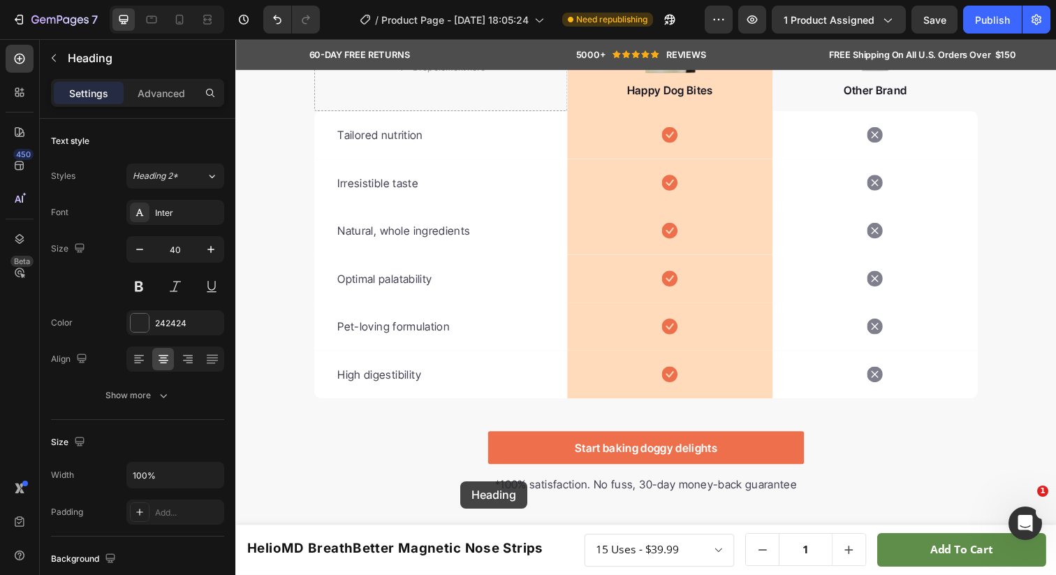
scroll to position [3313, 0]
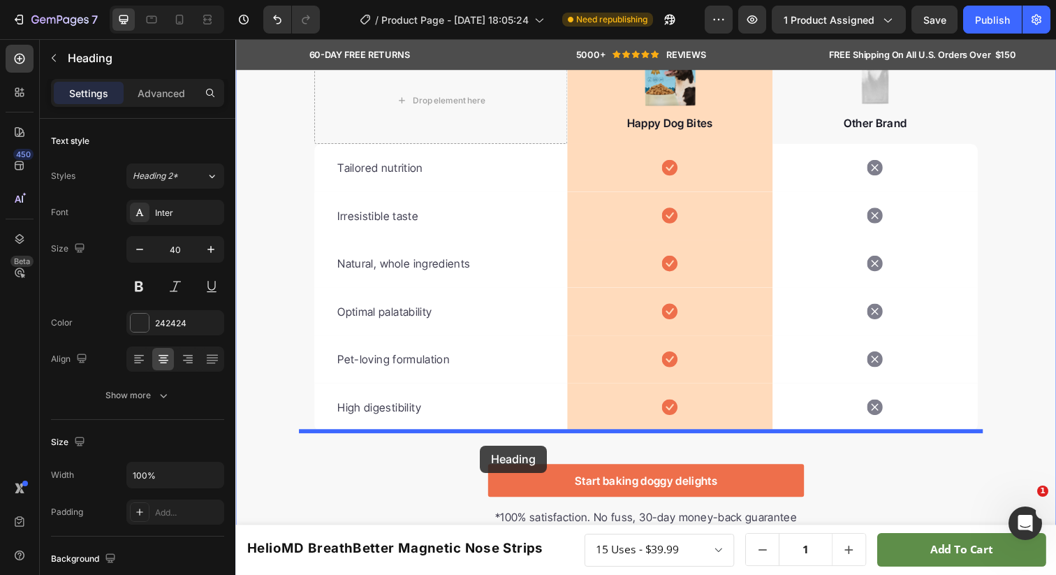
drag, startPoint x: 492, startPoint y: 274, endPoint x: 485, endPoint y: 454, distance: 179.6
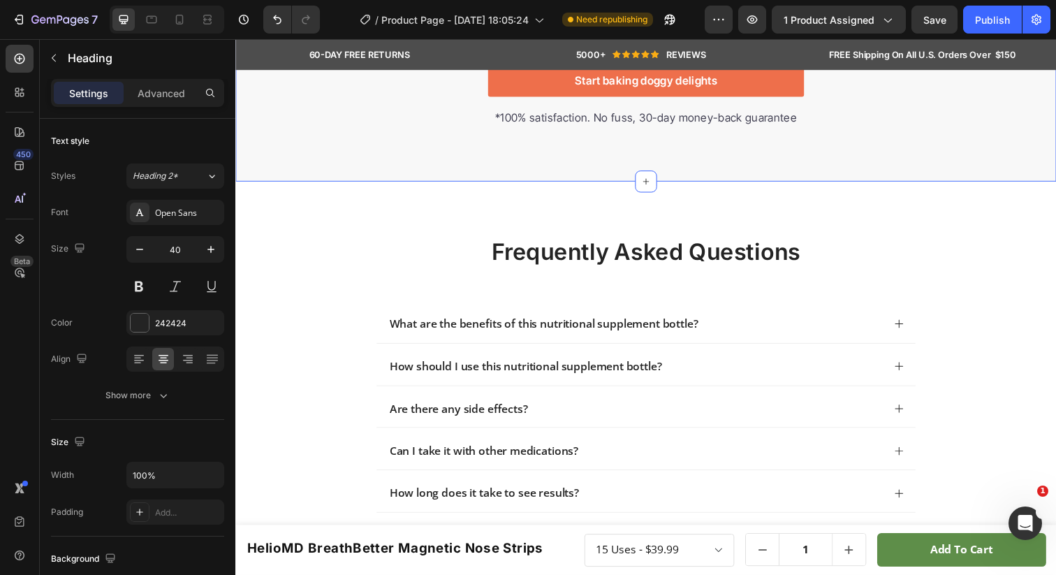
scroll to position [3571, 0]
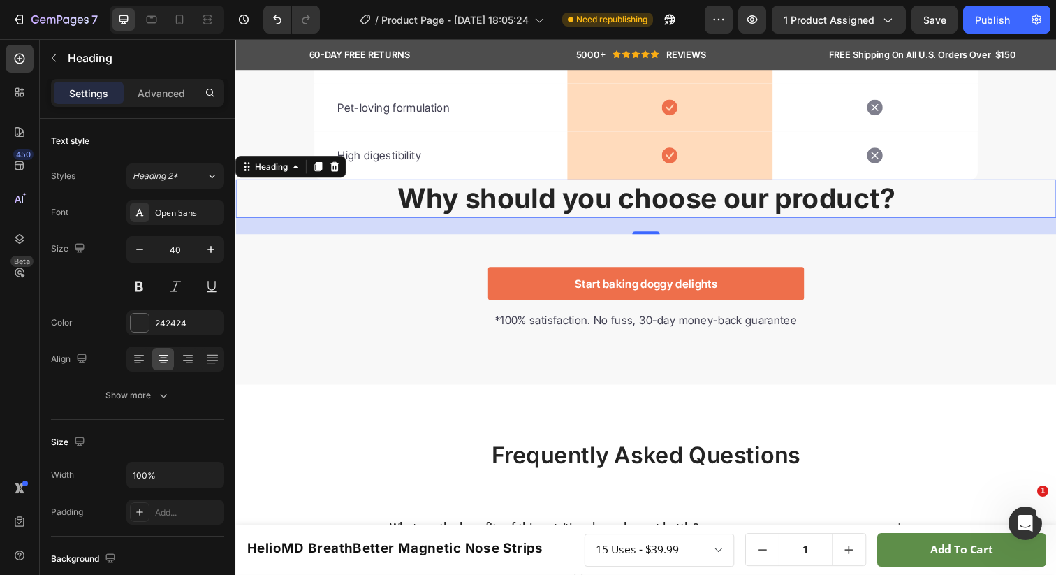
click at [486, 203] on p "Why should you choose our product?" at bounding box center [654, 202] width 835 height 36
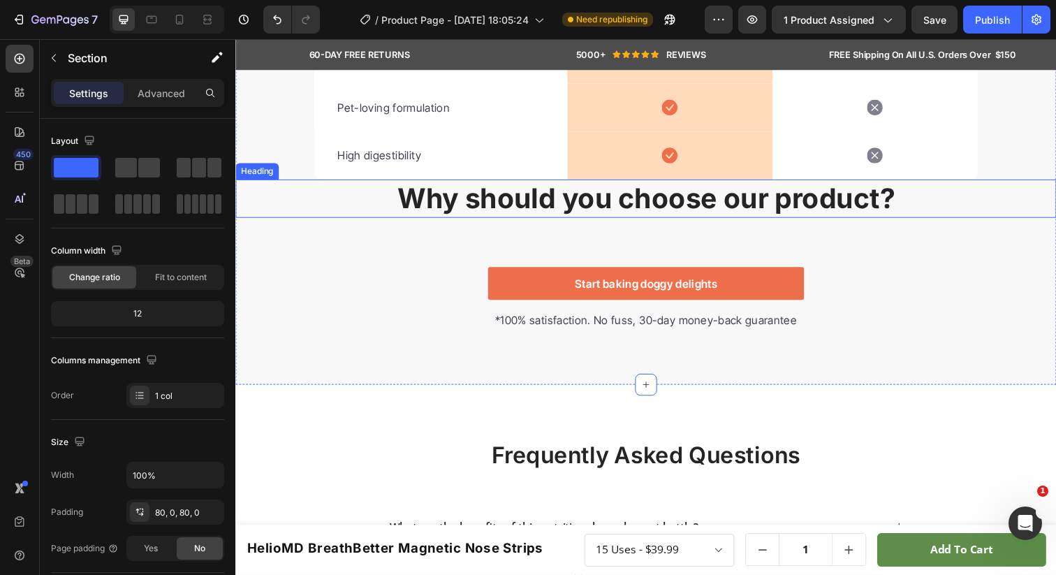
click at [367, 198] on p "Why should you choose our product?" at bounding box center [654, 202] width 835 height 36
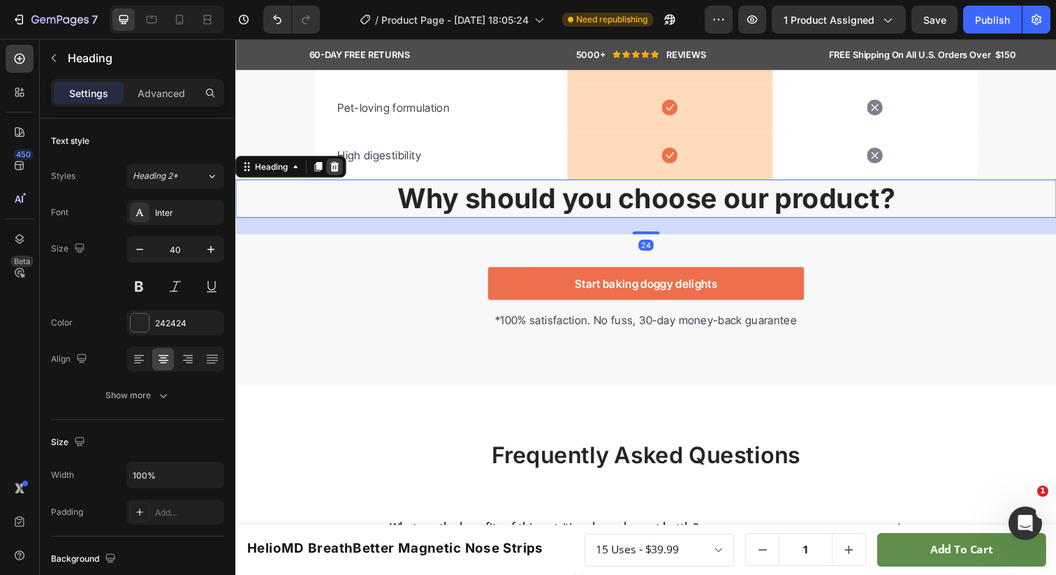
click at [343, 168] on div at bounding box center [336, 169] width 17 height 17
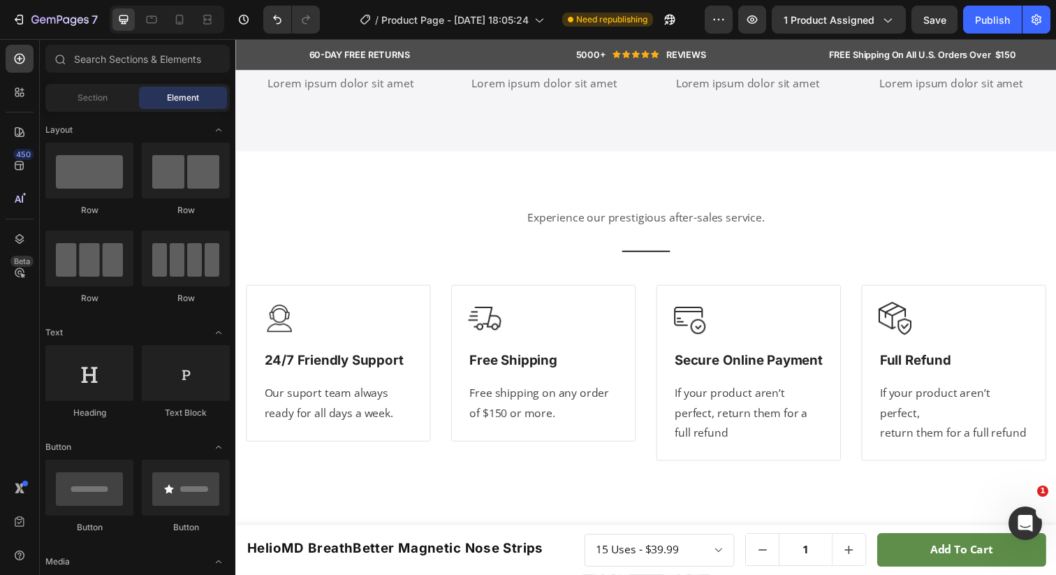
scroll to position [4470, 0]
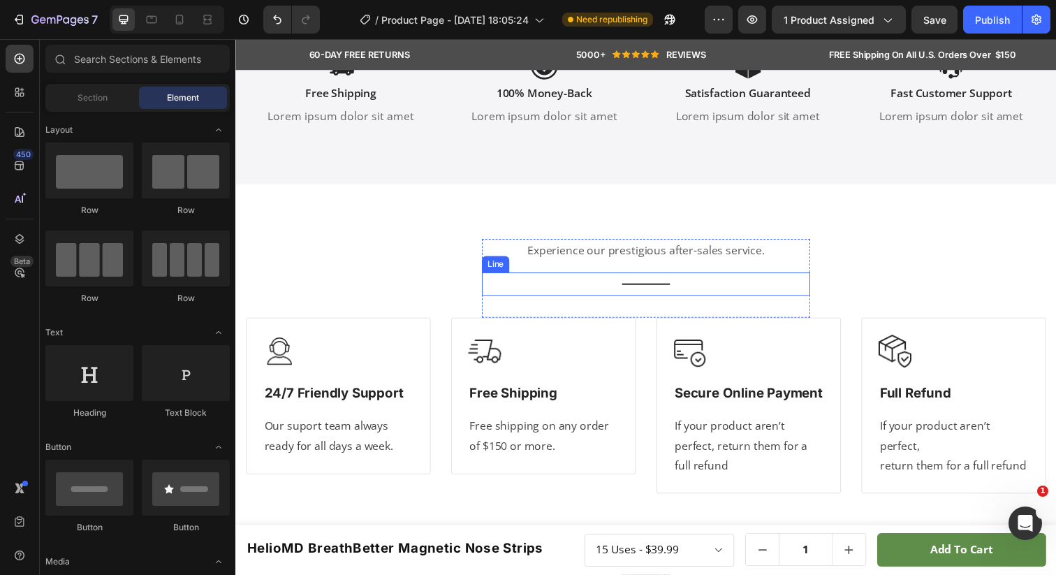
click at [577, 290] on div "Title Line" at bounding box center [654, 289] width 335 height 24
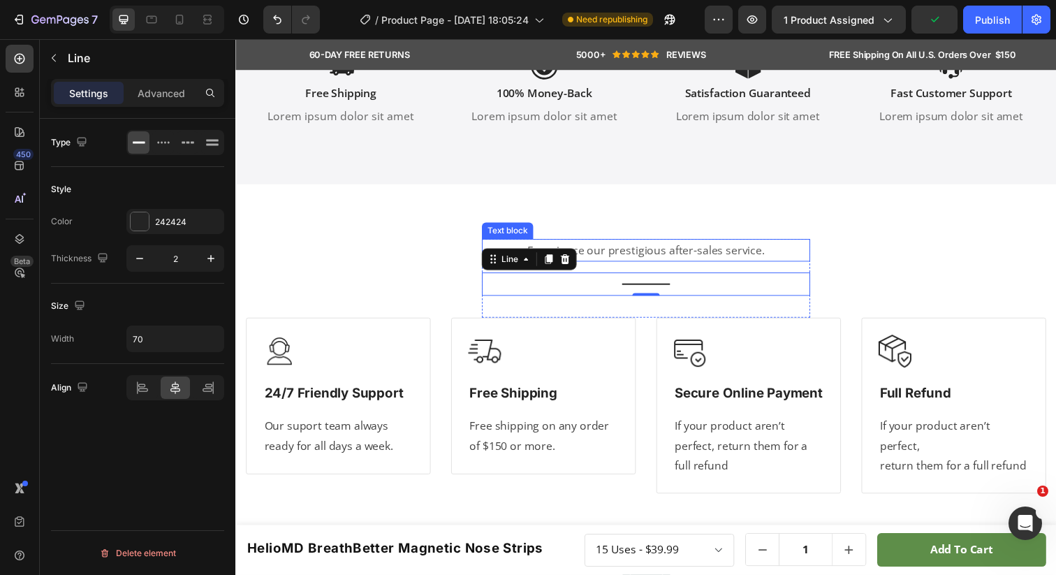
click at [483, 242] on div "Experience our prestigious after-sales service. Text block Title Line 0 Row Ima…" at bounding box center [654, 373] width 838 height 372
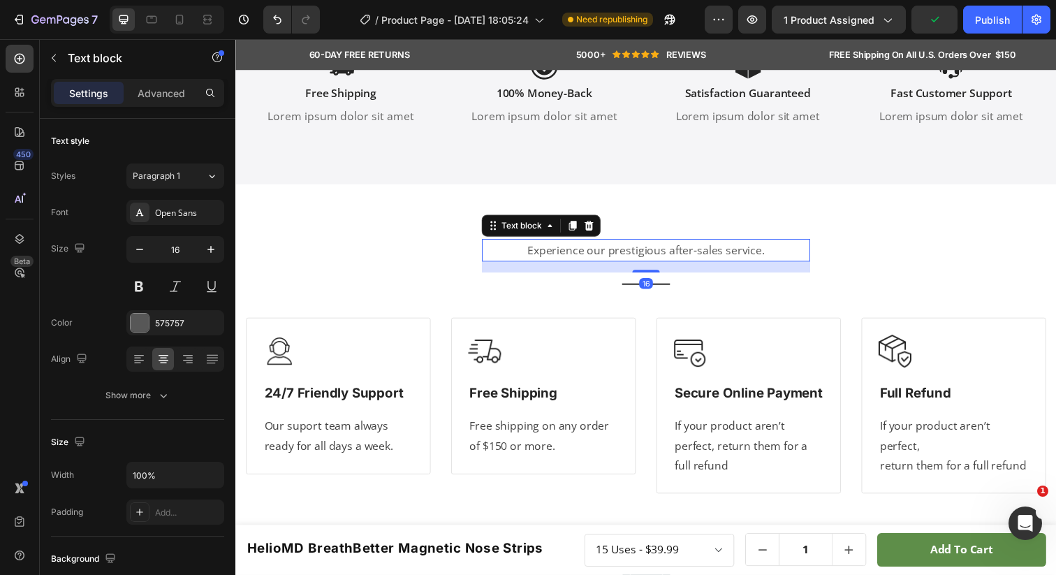
click at [491, 284] on div "Title Line" at bounding box center [654, 289] width 335 height 24
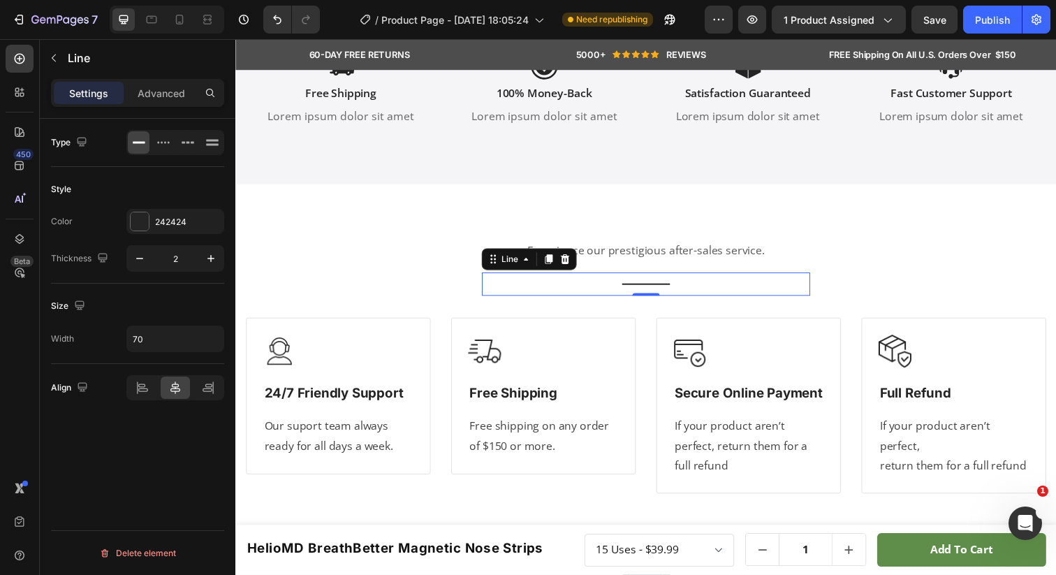
click at [492, 302] on div "Experience our prestigious after-sales service. Text block Title Line 0 Row" at bounding box center [654, 283] width 335 height 80
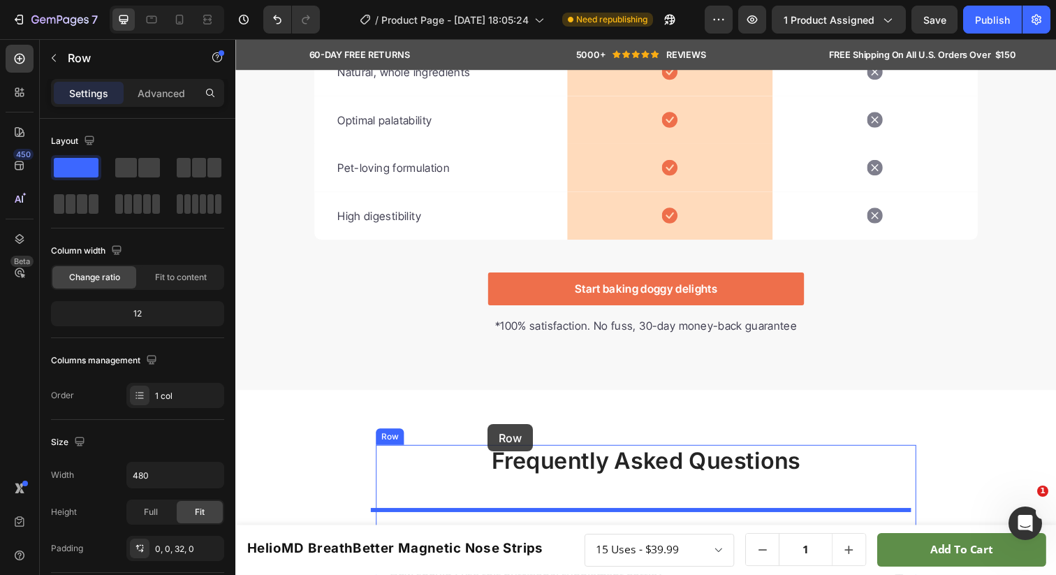
scroll to position [3538, 0]
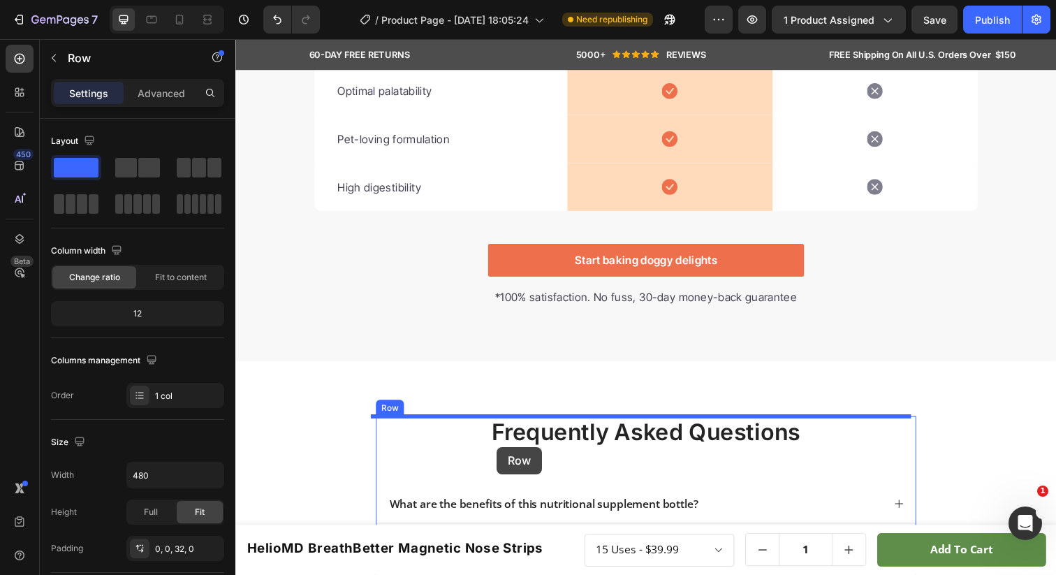
drag, startPoint x: 493, startPoint y: 228, endPoint x: 502, endPoint y: 455, distance: 227.2
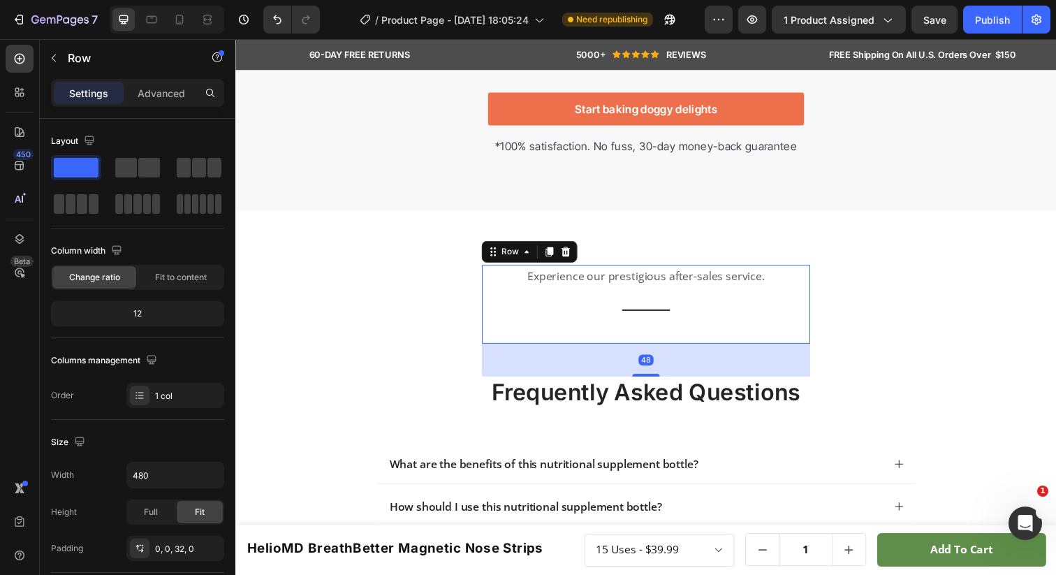
scroll to position [3695, 0]
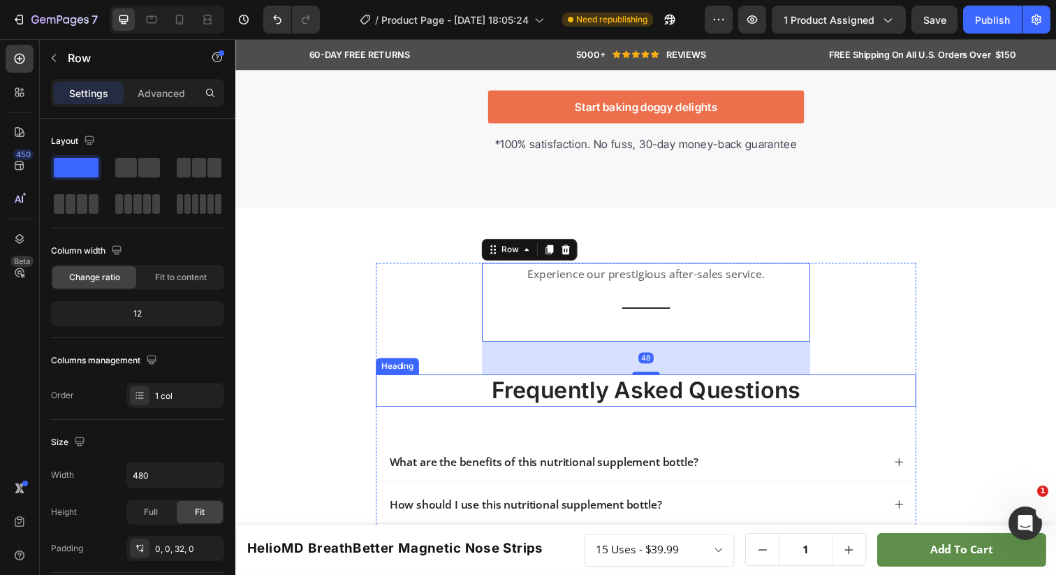
click at [505, 397] on p "frequently asked questions" at bounding box center [654, 398] width 549 height 30
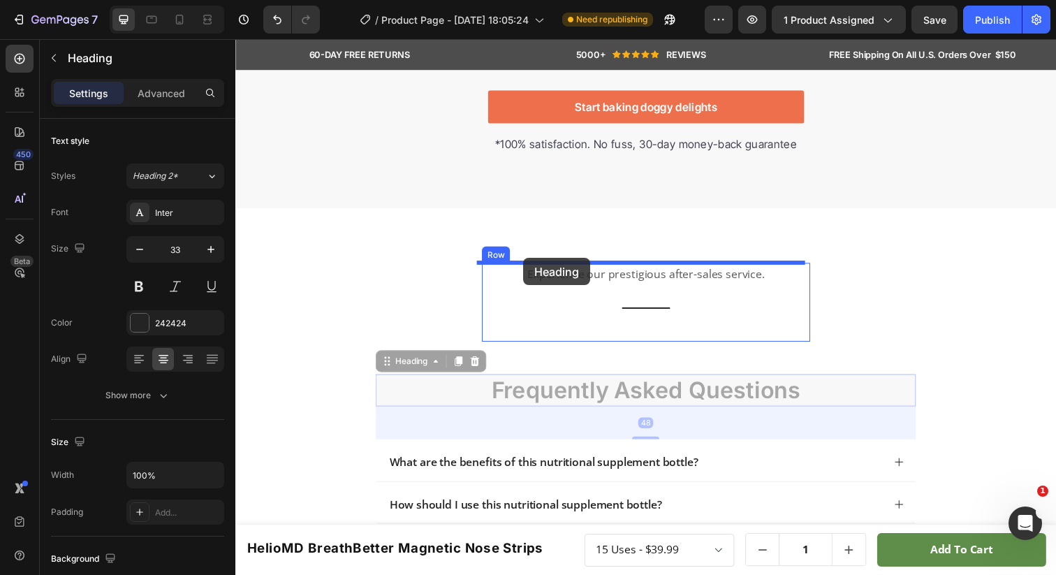
drag, startPoint x: 383, startPoint y: 369, endPoint x: 529, endPoint y: 263, distance: 181.1
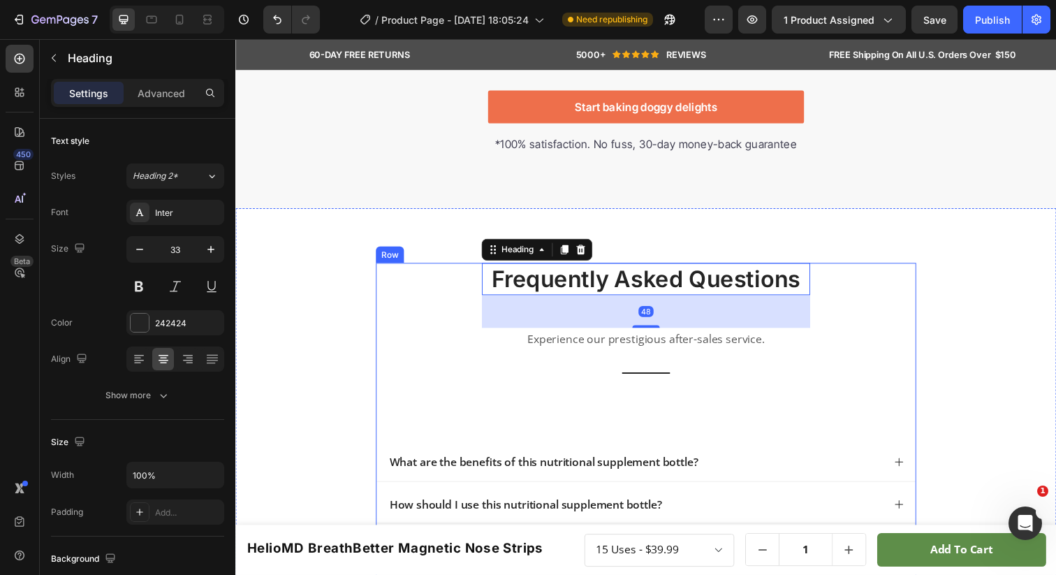
click at [420, 366] on div "frequently asked questions Heading 48 Experience our prestigious after-sales se…" at bounding box center [655, 504] width 552 height 472
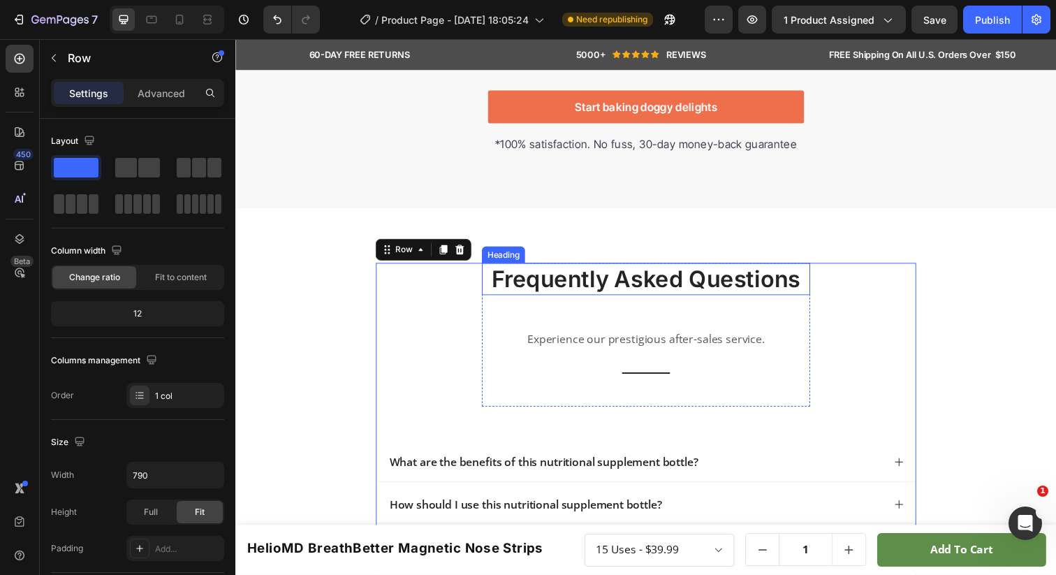
click at [506, 270] on p "frequently asked questions" at bounding box center [654, 284] width 332 height 30
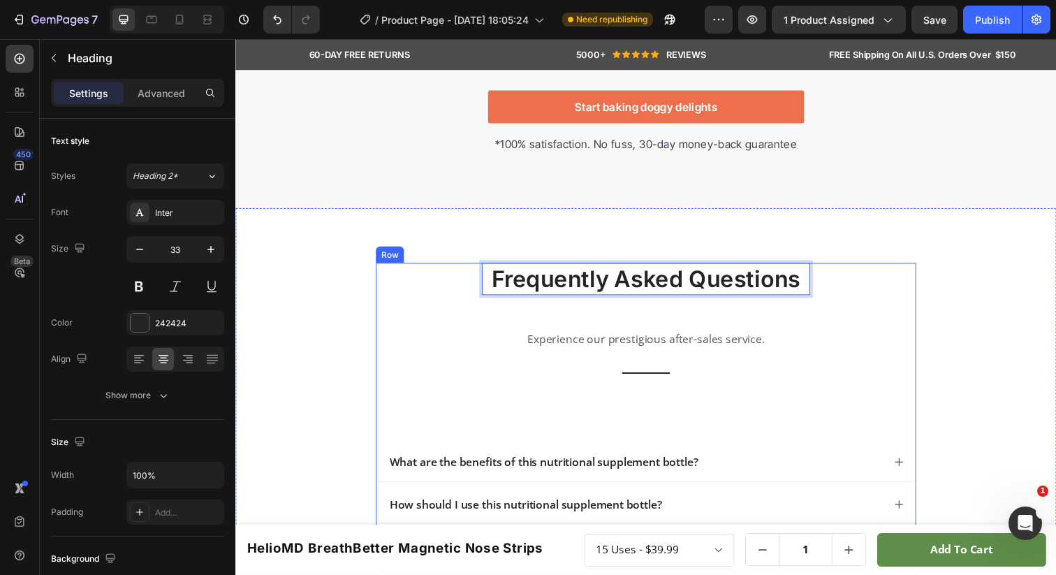
click at [439, 305] on div "frequently asked questions Heading 48 Experience our prestigious after-sales se…" at bounding box center [655, 504] width 552 height 472
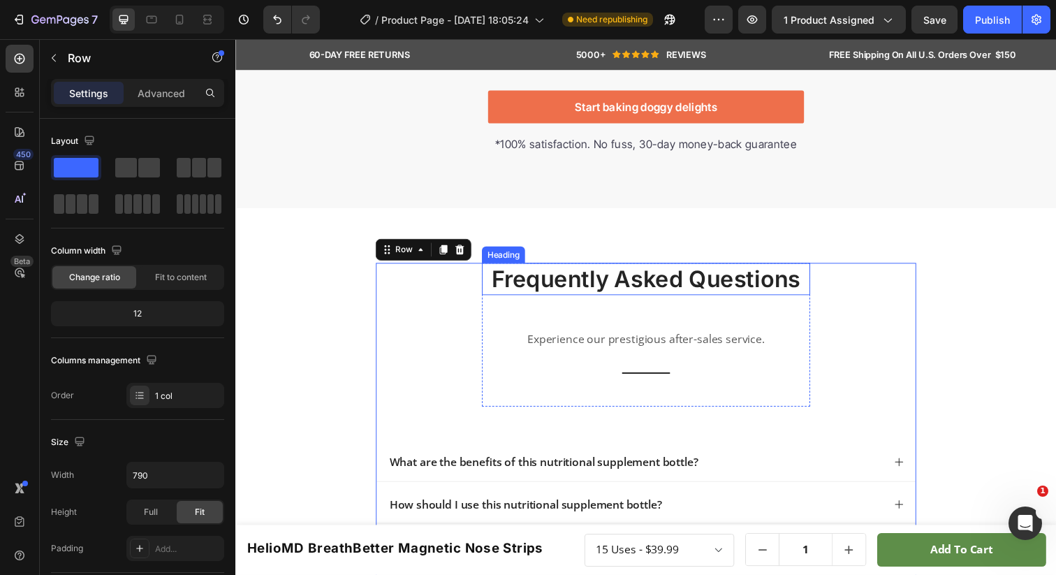
click at [513, 290] on p "frequently asked questions" at bounding box center [654, 284] width 332 height 30
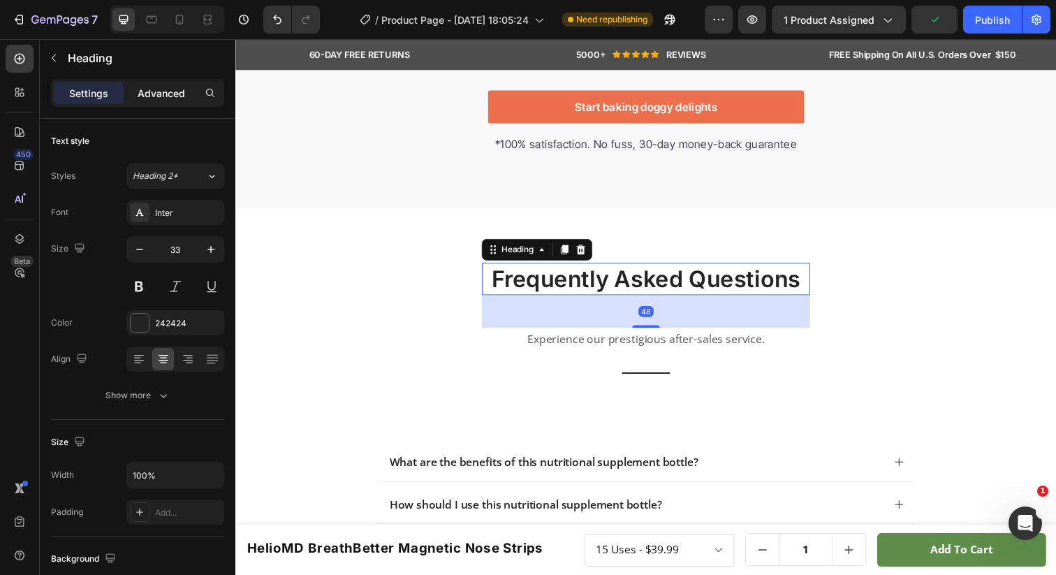
click at [155, 97] on p "Advanced" at bounding box center [161, 93] width 47 height 15
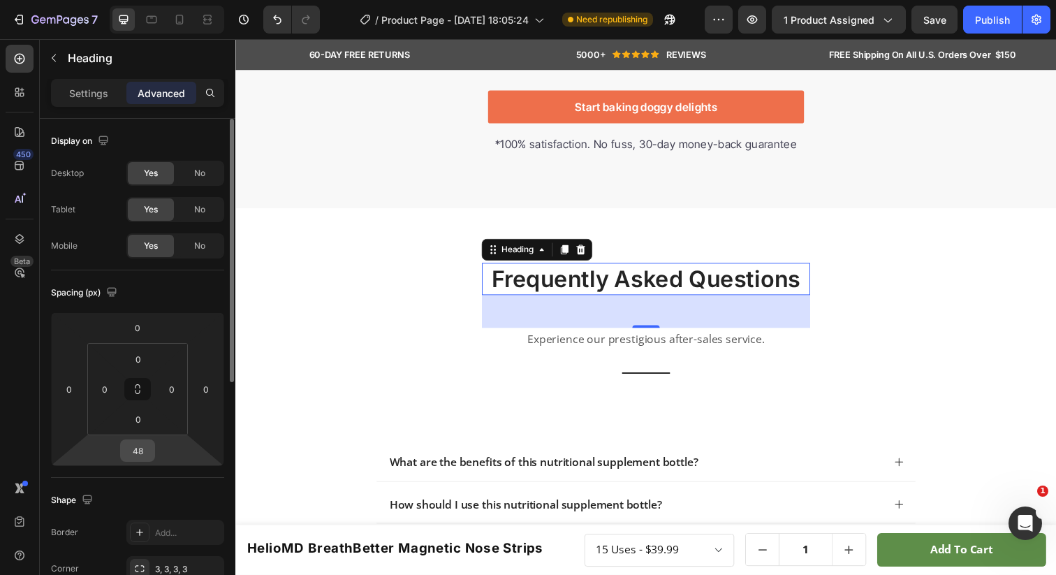
click at [139, 448] on input "48" at bounding box center [138, 450] width 28 height 21
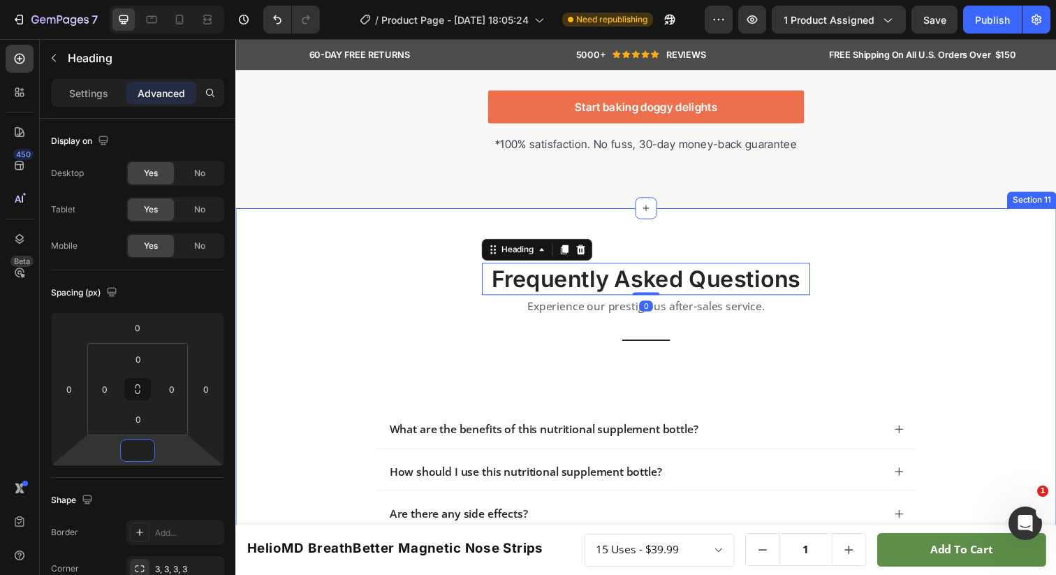
click at [311, 337] on div "frequently asked questions Heading 0 Experience our prestigious after-sales ser…" at bounding box center [654, 487] width 810 height 439
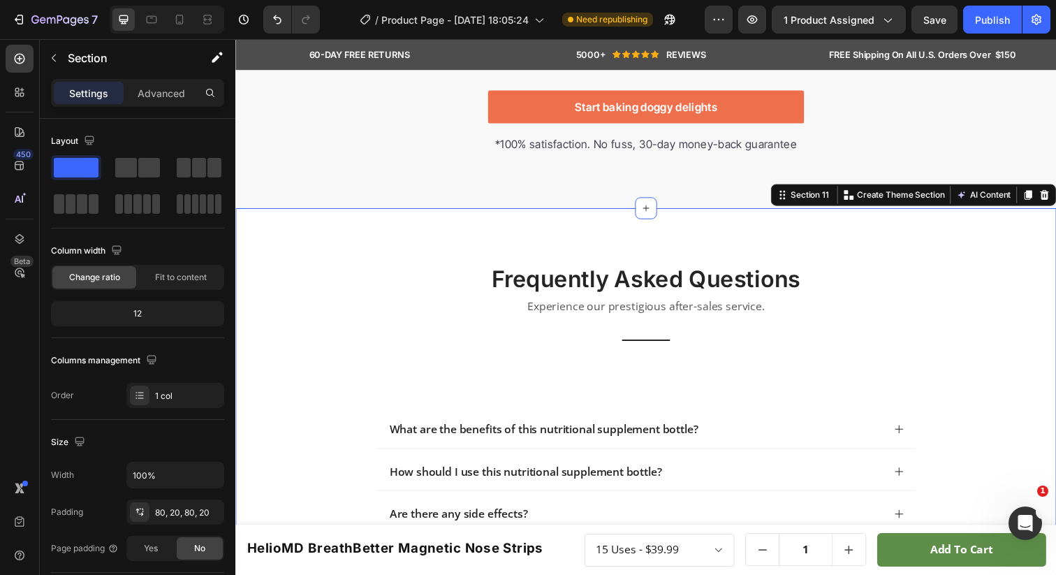
scroll to position [3747, 0]
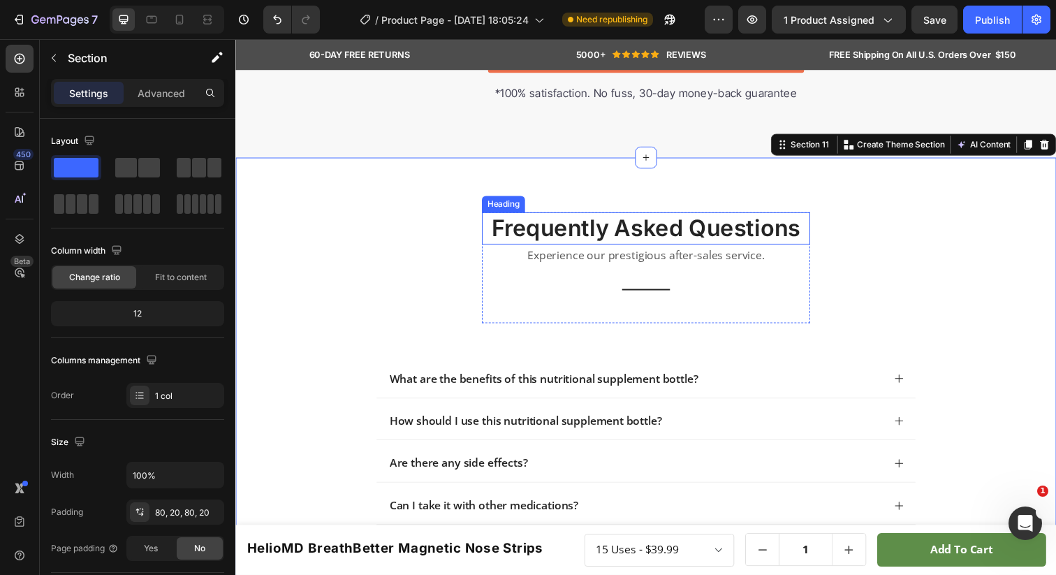
click at [414, 253] on div "frequently asked questions Heading Experience our prestigious after-sales servi…" at bounding box center [655, 435] width 552 height 439
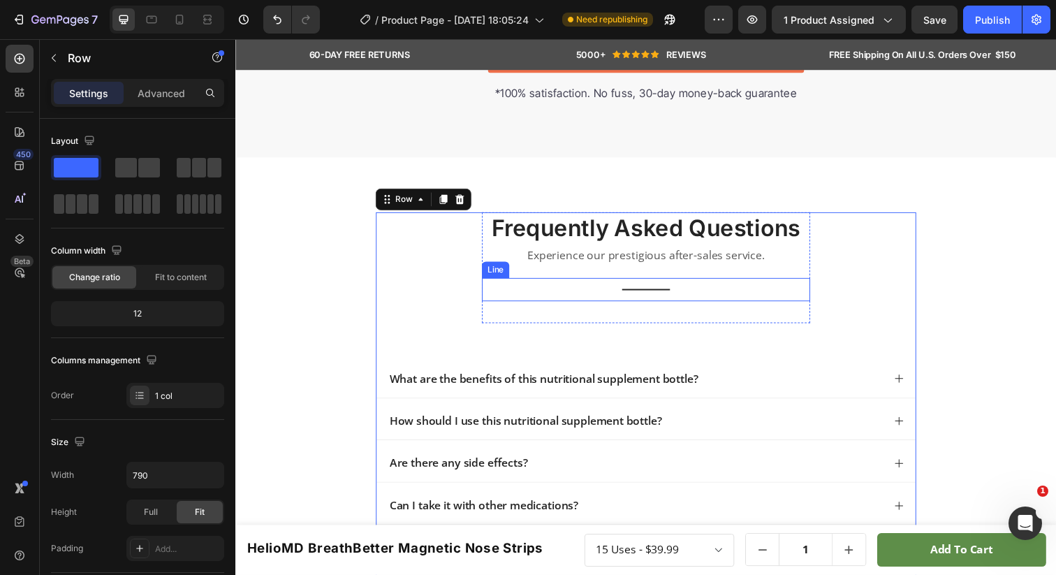
click at [631, 300] on div "Title Line" at bounding box center [654, 295] width 335 height 24
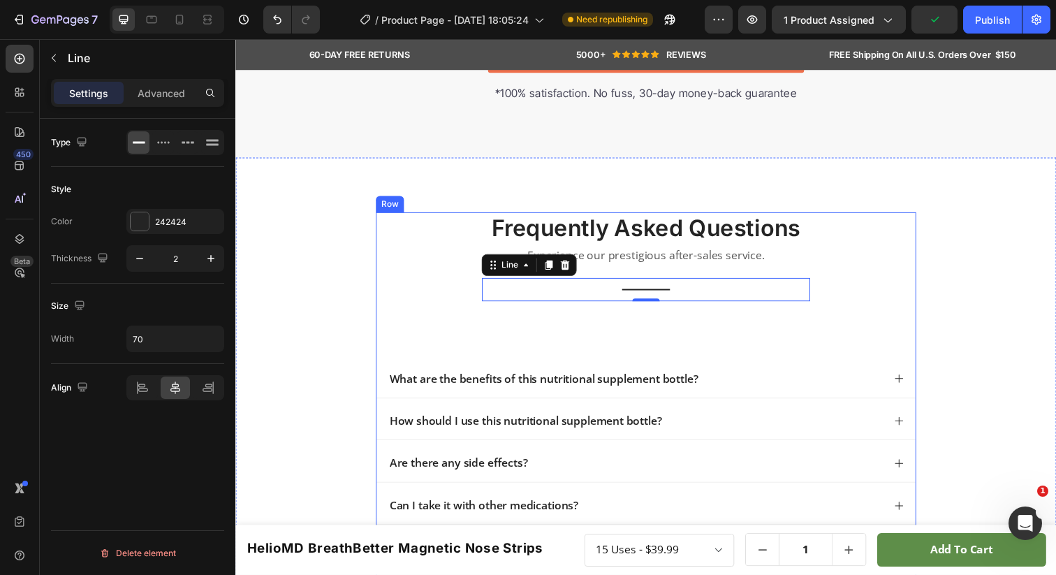
click at [458, 223] on div "frequently asked questions Heading Experience our prestigious after-sales servi…" at bounding box center [655, 435] width 552 height 439
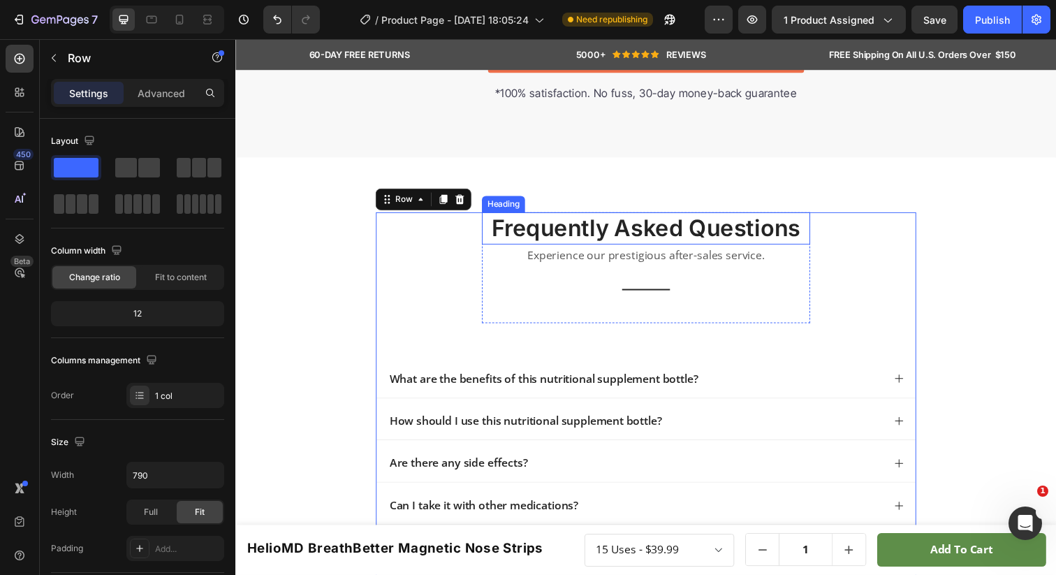
click at [518, 230] on h2 "frequently asked questions" at bounding box center [654, 232] width 335 height 33
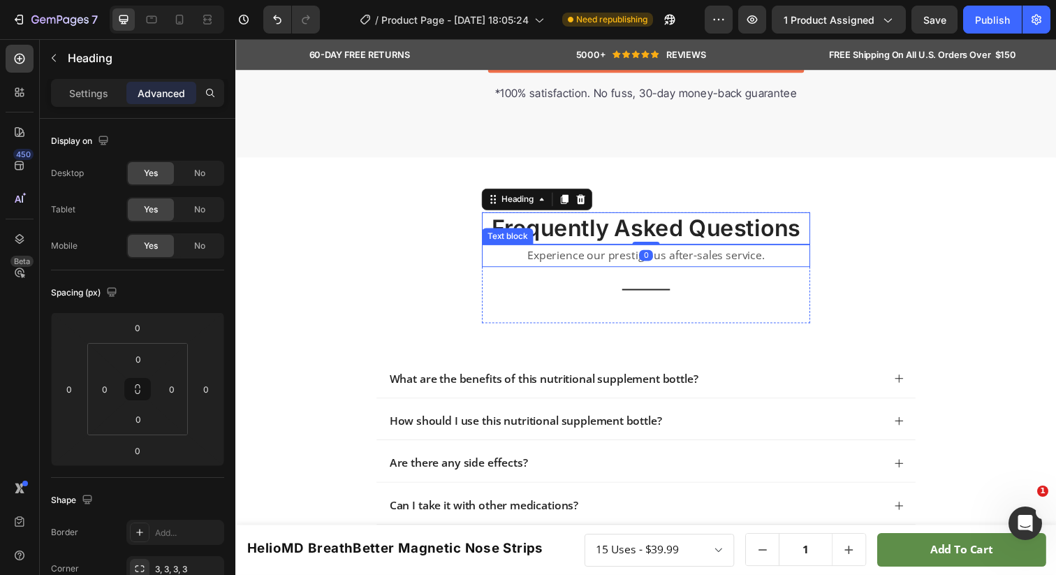
click at [492, 265] on p "Experience our prestigious after-sales service." at bounding box center [654, 260] width 332 height 20
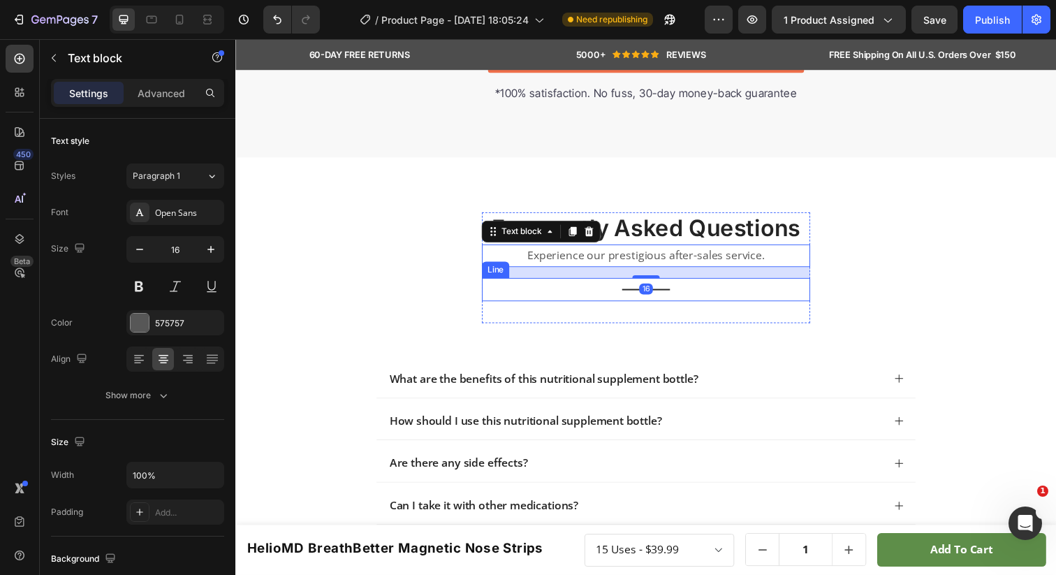
click at [492, 305] on div "Title Line" at bounding box center [654, 295] width 335 height 24
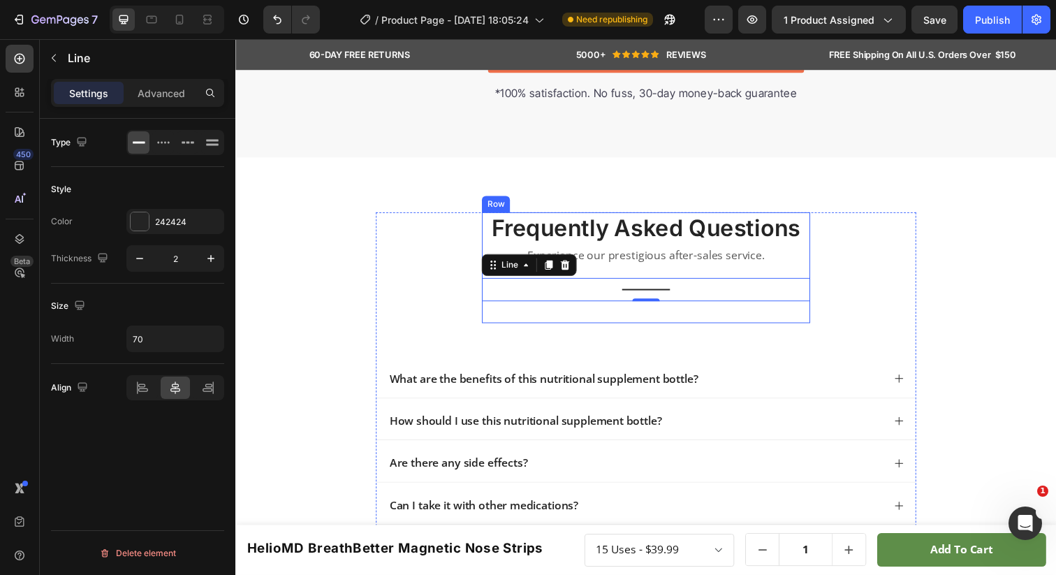
click at [498, 321] on div "frequently asked questions Heading Experience our prestigious after-sales servi…" at bounding box center [654, 272] width 335 height 113
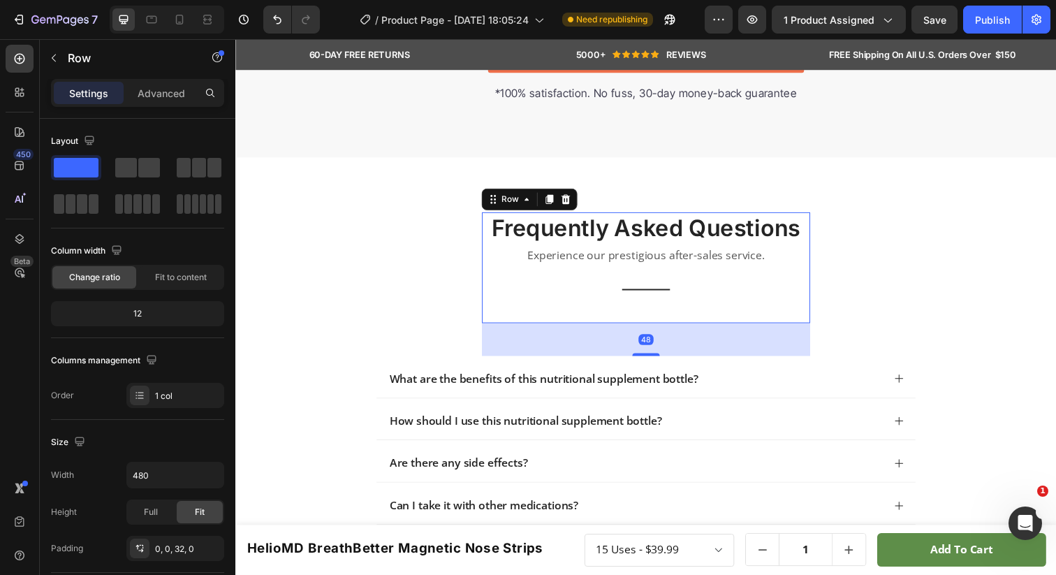
click at [505, 312] on div "frequently asked questions Heading Experience our prestigious after-sales servi…" at bounding box center [654, 272] width 335 height 113
click at [397, 302] on div "frequently asked questions Heading Experience our prestigious after-sales servi…" at bounding box center [655, 435] width 552 height 439
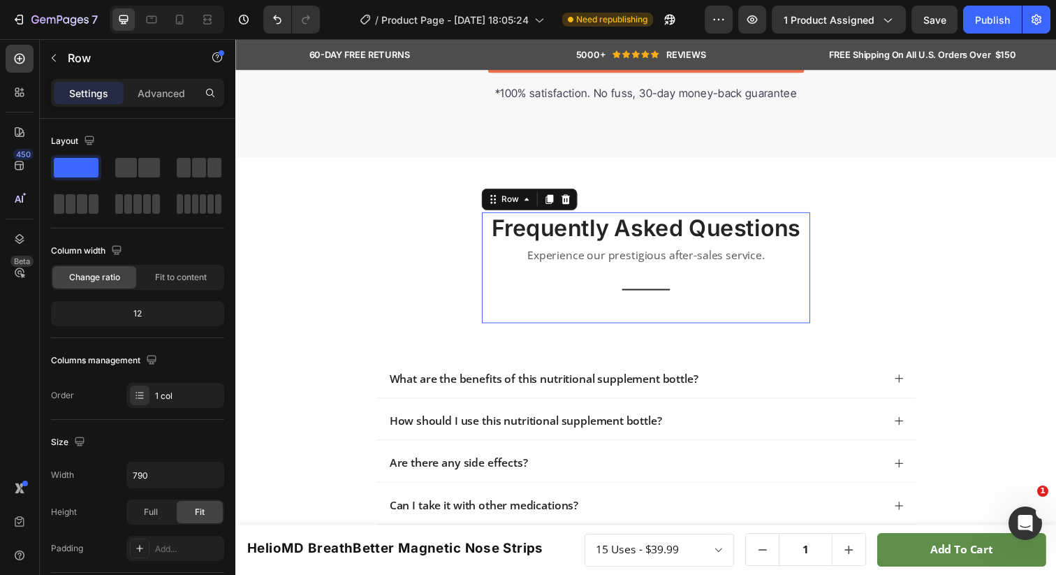
click at [520, 316] on div "frequently asked questions Heading Experience our prestigious after-sales servi…" at bounding box center [654, 272] width 335 height 113
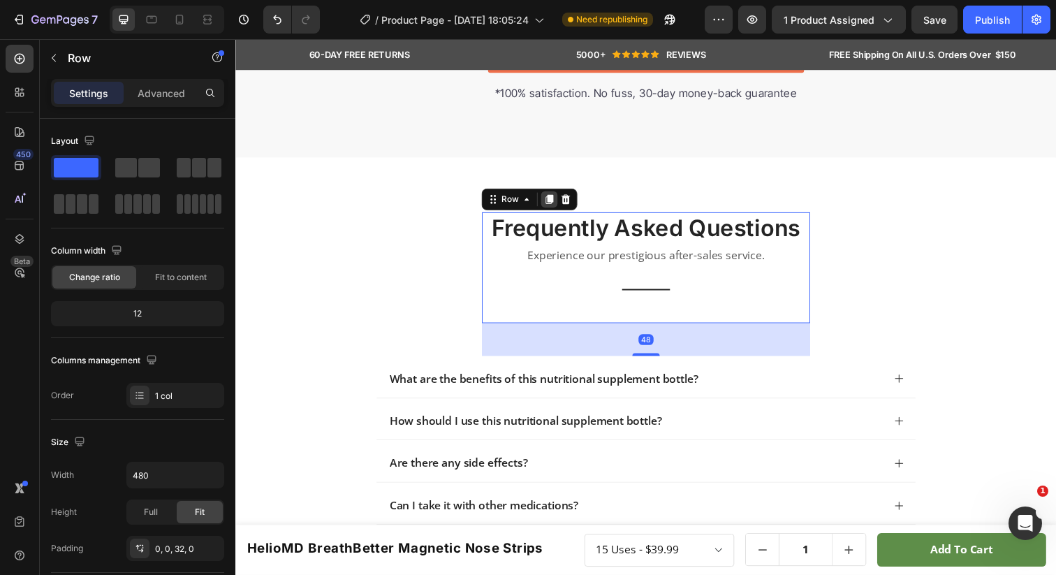
click at [550, 203] on icon at bounding box center [555, 202] width 11 height 11
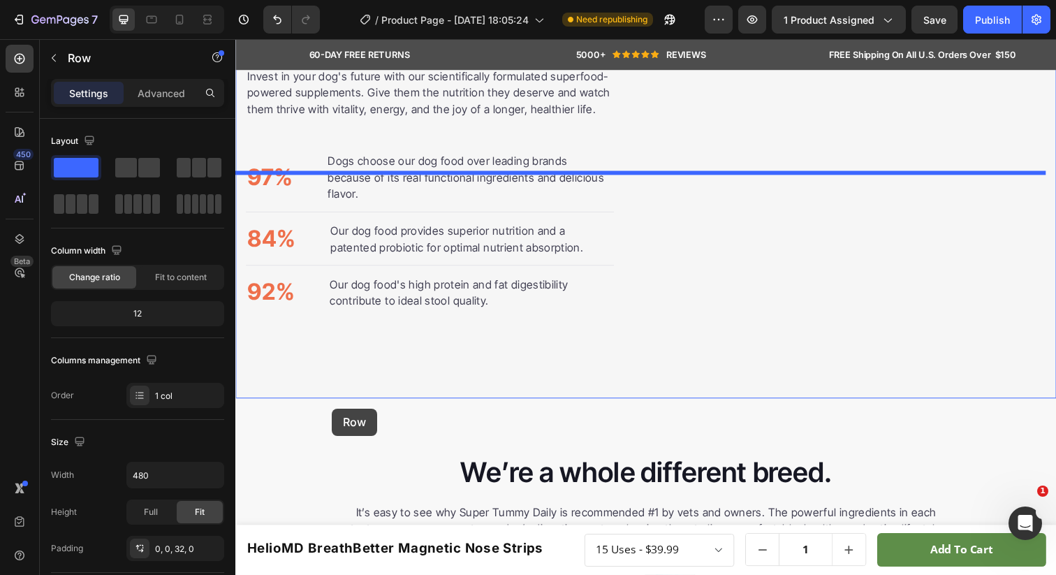
scroll to position [2511, 0]
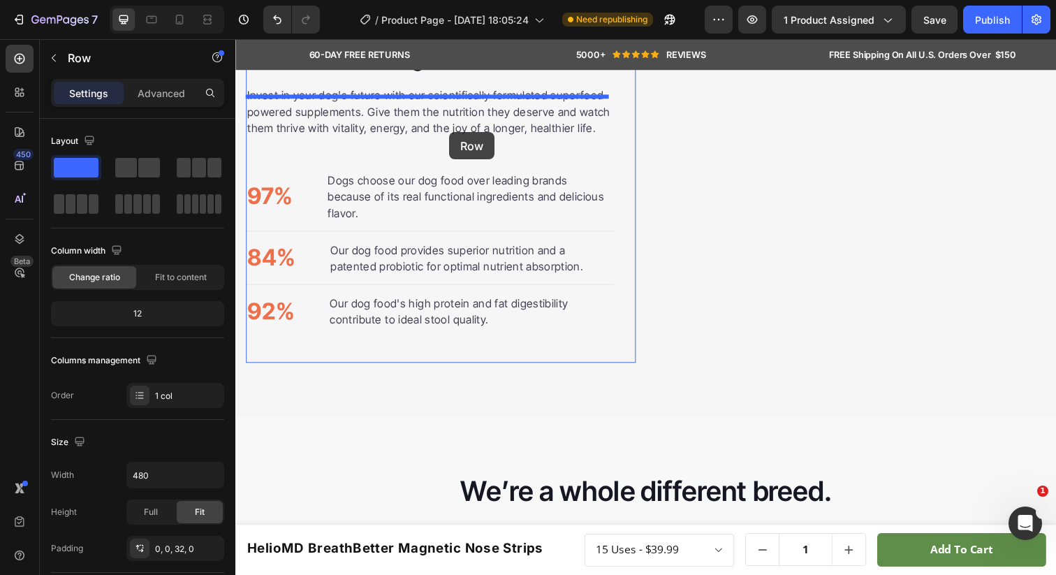
drag, startPoint x: 495, startPoint y: 353, endPoint x: 454, endPoint y: 134, distance: 222.5
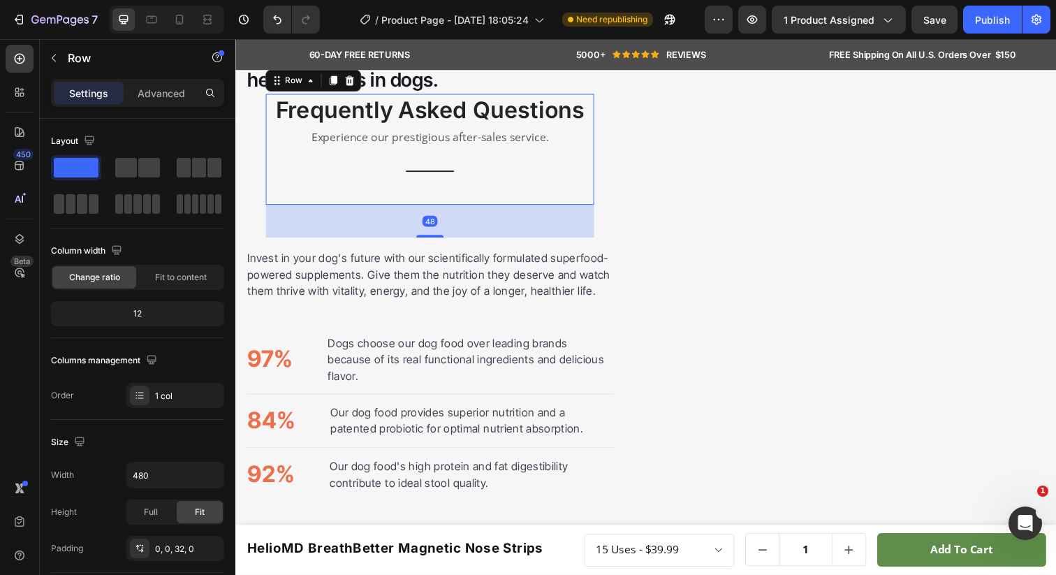
scroll to position [2510, 0]
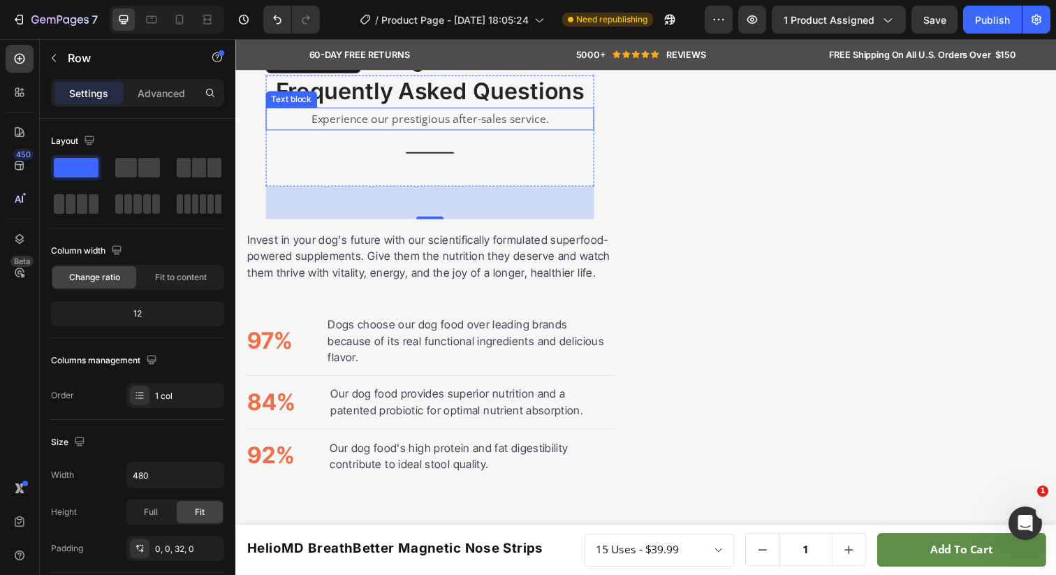
click at [397, 131] on p "Experience our prestigious after-sales service." at bounding box center [434, 120] width 332 height 20
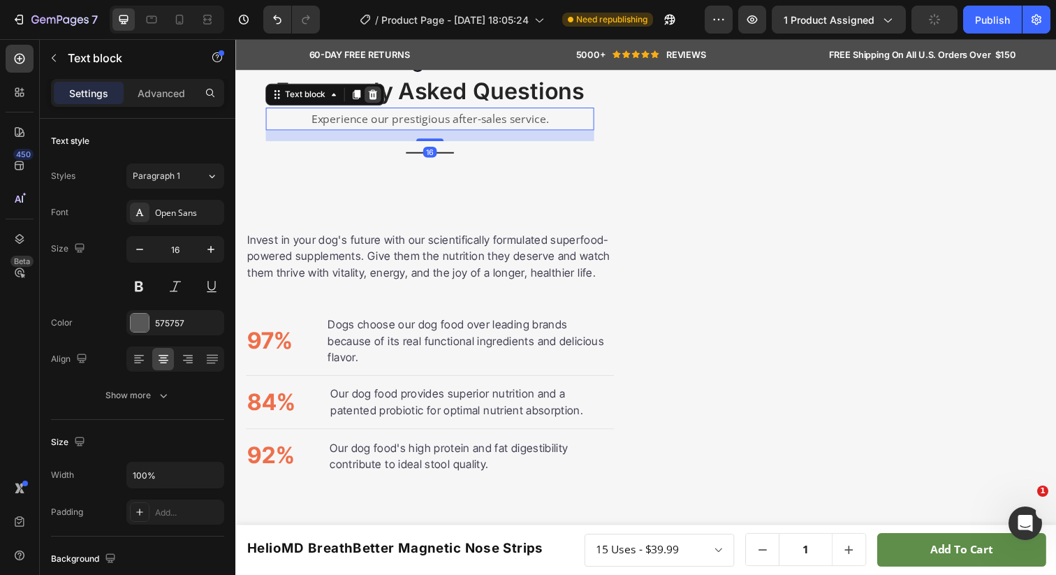
click at [372, 101] on icon at bounding box center [376, 96] width 9 height 10
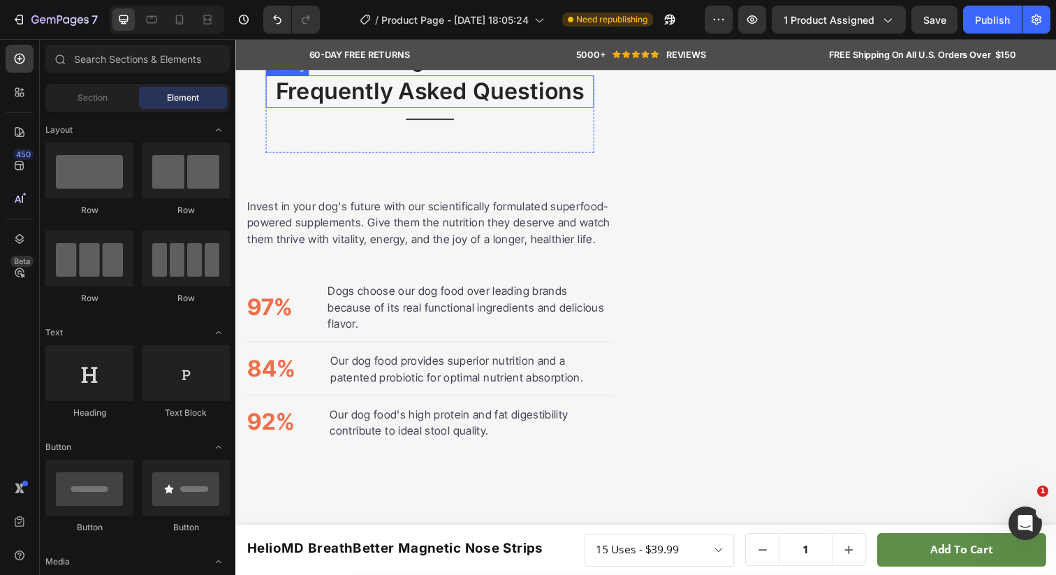
click at [399, 109] on h2 "frequently asked questions" at bounding box center [433, 92] width 335 height 33
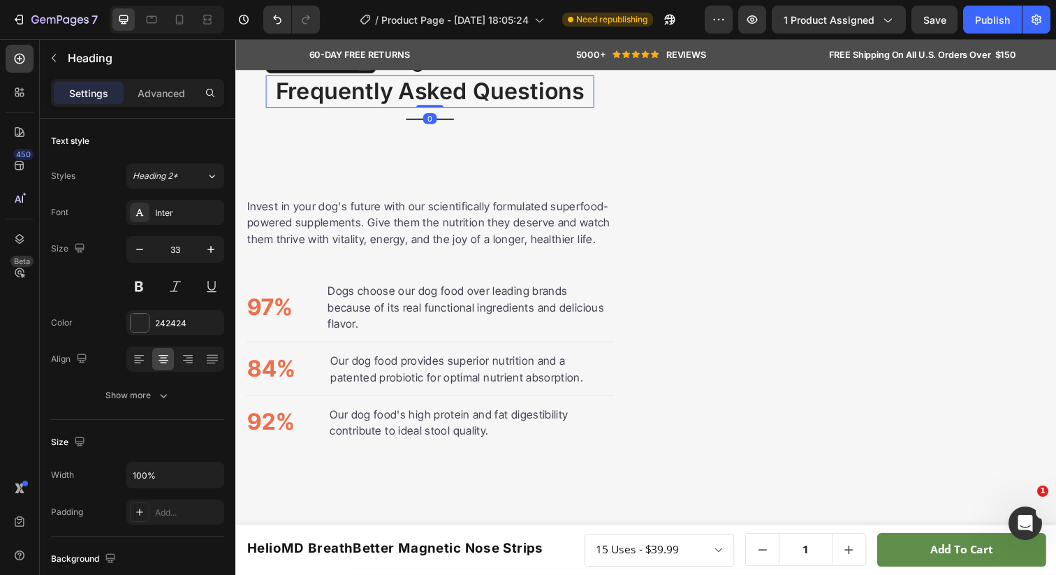
click at [362, 68] on icon at bounding box center [367, 62] width 11 height 11
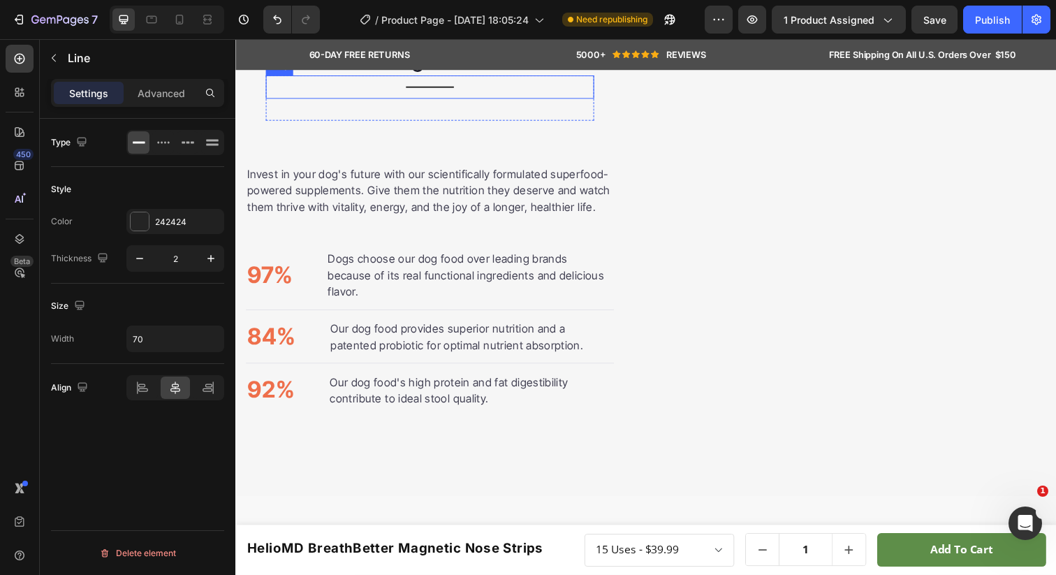
click at [442, 100] on div "Title Line" at bounding box center [433, 88] width 335 height 24
click at [145, 386] on icon at bounding box center [143, 388] width 14 height 14
click at [171, 91] on p "Advanced" at bounding box center [161, 93] width 47 height 15
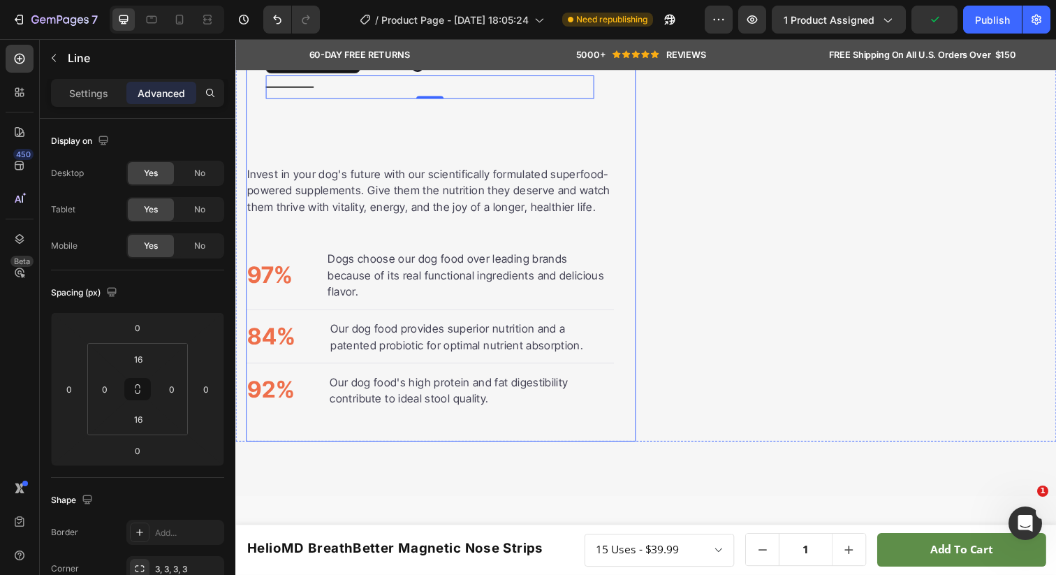
click at [256, 258] on div "Nutrition is the foundation for longer, healthier lives in dogs. Heading Title …" at bounding box center [434, 235] width 376 height 427
click at [286, 100] on div "Title Line" at bounding box center [433, 88] width 335 height 24
click at [283, 100] on div "Title Line 0" at bounding box center [433, 88] width 335 height 24
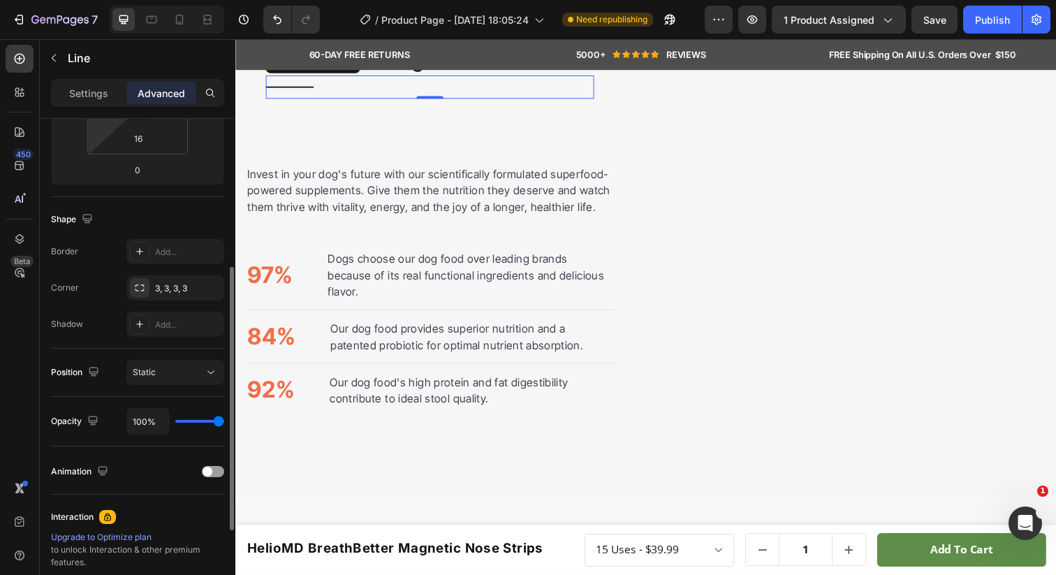
scroll to position [280, 0]
click at [87, 98] on p "Settings" at bounding box center [88, 93] width 39 height 15
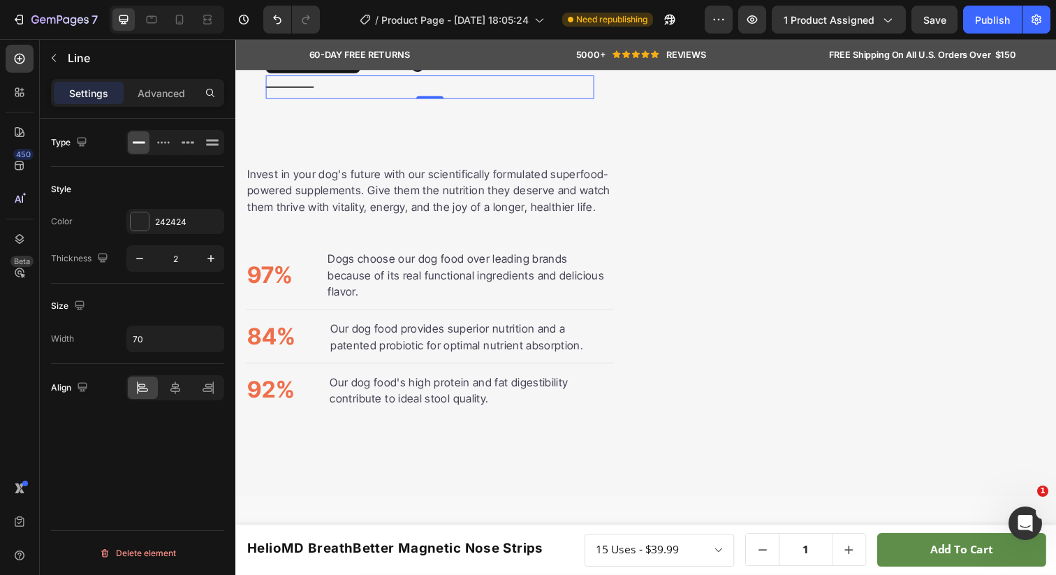
scroll to position [0, 0]
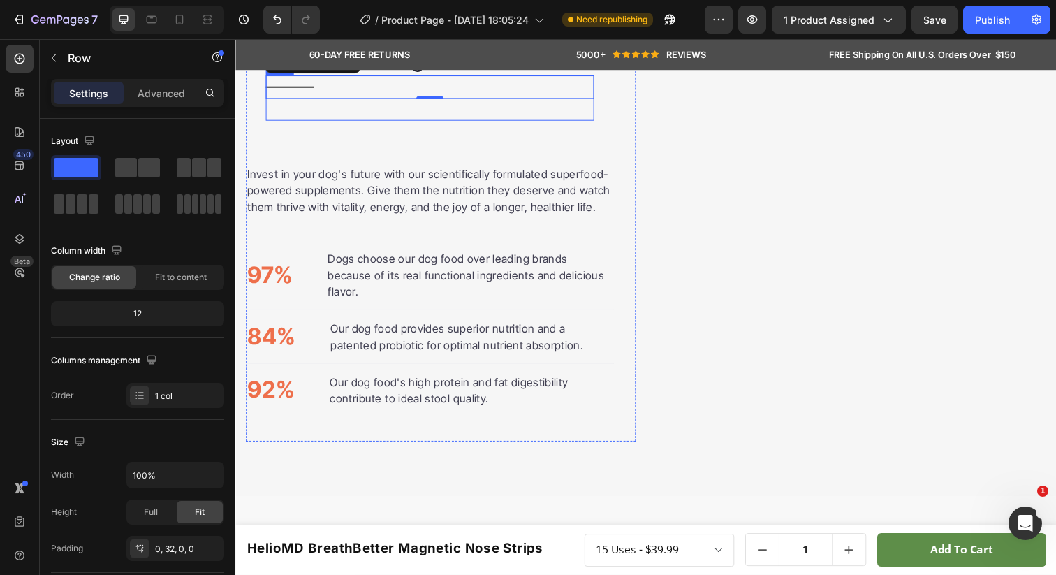
click at [307, 302] on div "Nutrition is the foundation for longer, healthier lives in dogs. Heading Title …" at bounding box center [434, 235] width 376 height 427
click at [369, 146] on div "Nutrition is the foundation for longer, healthier lives in dogs. Heading Title …" at bounding box center [654, 235] width 838 height 539
click at [307, 100] on div "Title Line" at bounding box center [433, 88] width 335 height 24
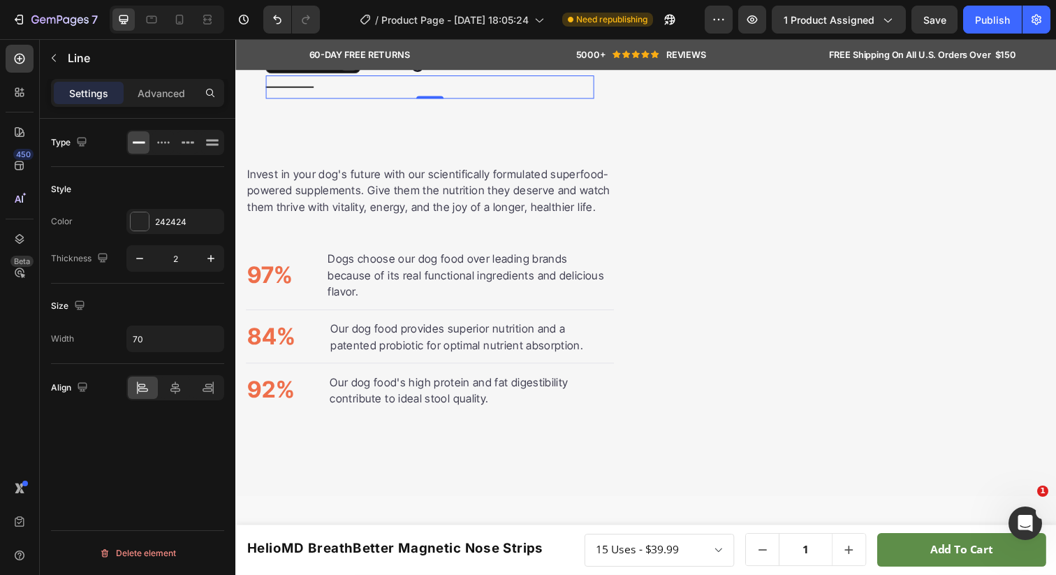
click at [351, 68] on icon at bounding box center [351, 63] width 9 height 10
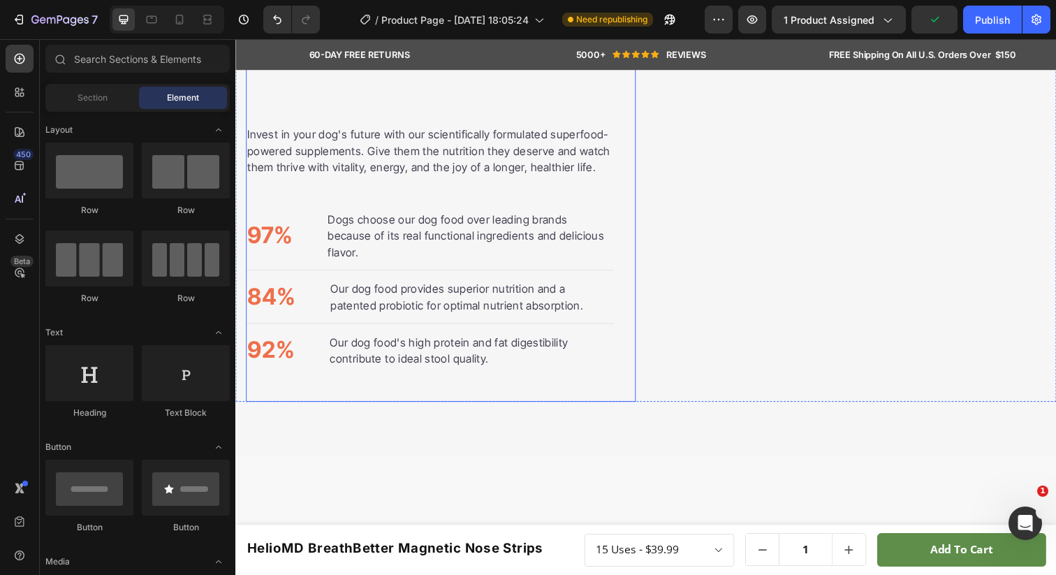
scroll to position [2561, 0]
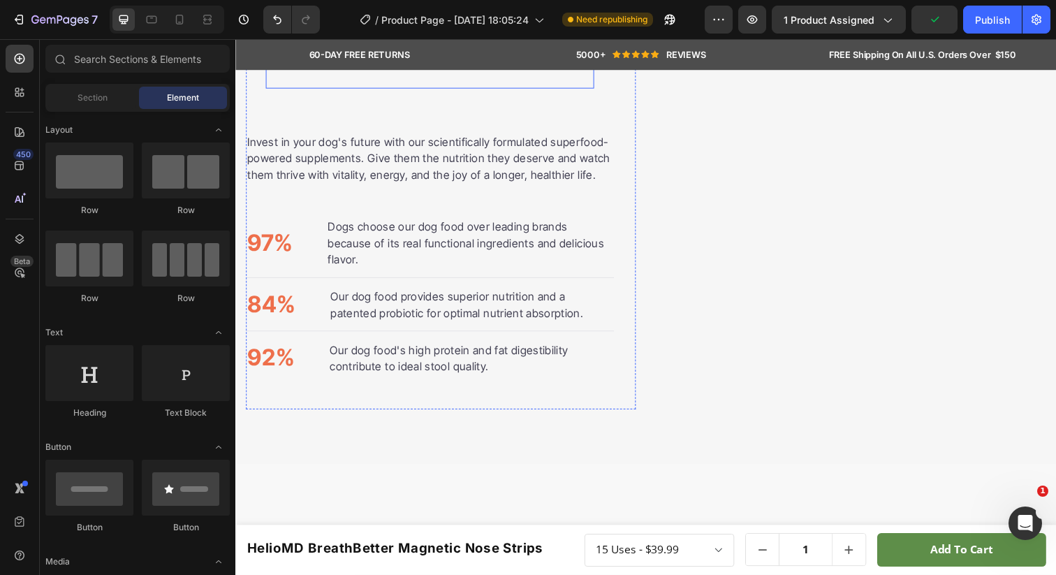
click at [415, 57] on div "Drop element here" at bounding box center [433, 46] width 113 height 22
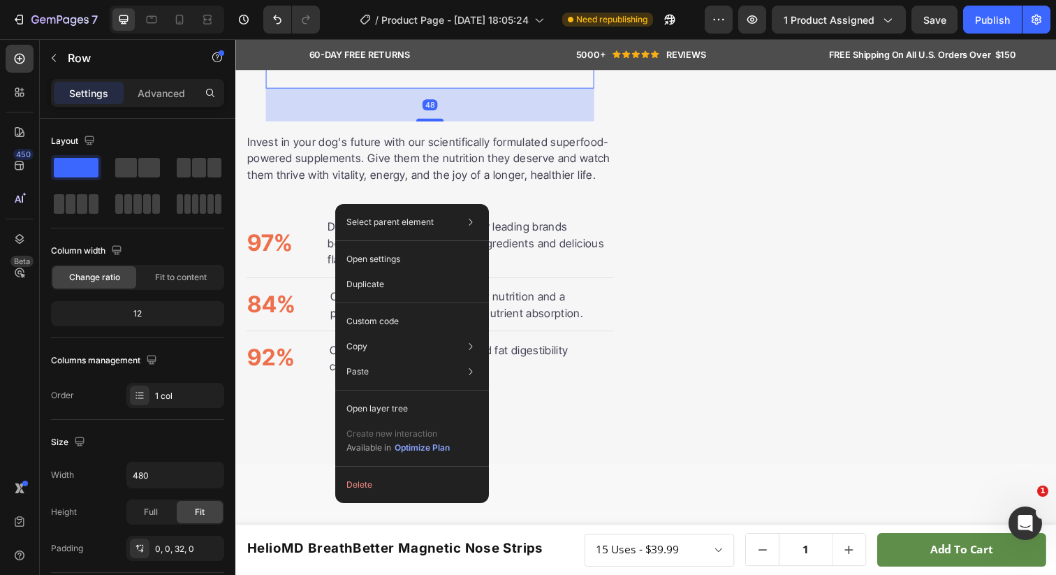
click at [307, 67] on div "Drop element here" at bounding box center [433, 46] width 335 height 42
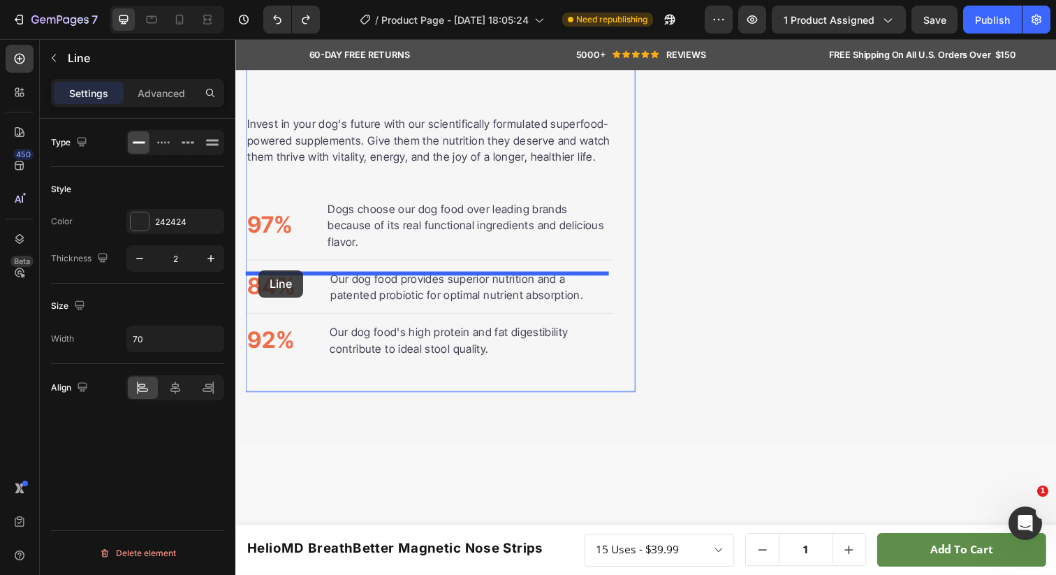
drag, startPoint x: 288, startPoint y: 210, endPoint x: 259, endPoint y: 275, distance: 71.6
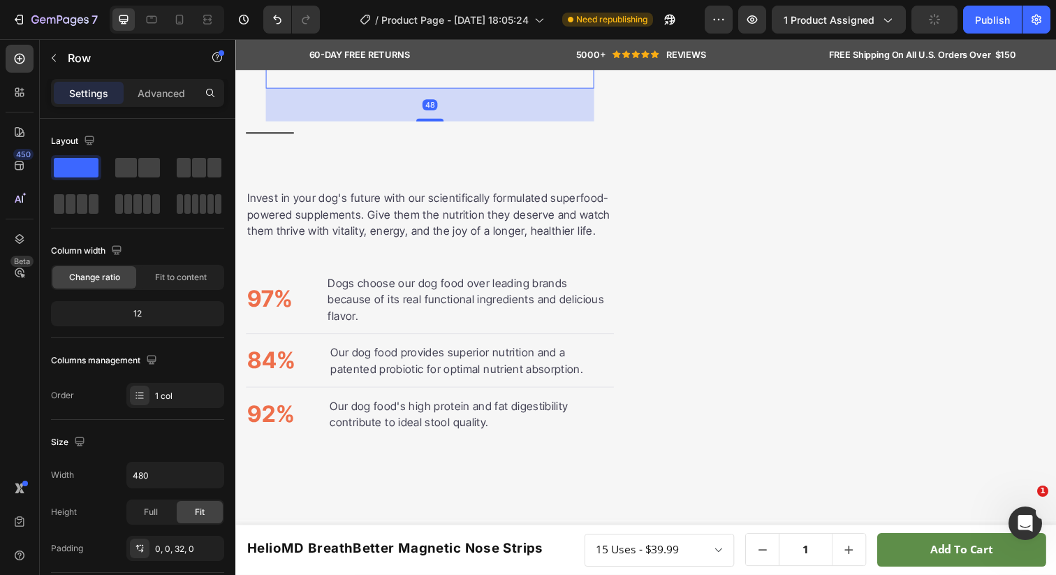
click at [320, 67] on div "Drop element here" at bounding box center [433, 46] width 335 height 42
click at [351, 17] on icon at bounding box center [352, 12] width 9 height 10
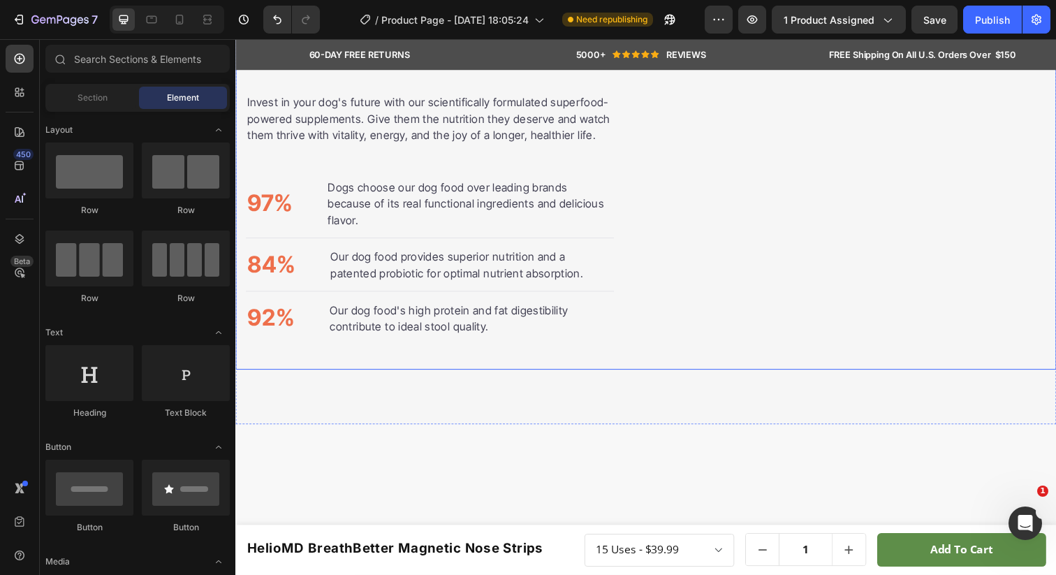
click at [244, 300] on div "Nutrition is the foundation for longer, healthier lives in dogs. Heading Title …" at bounding box center [654, 173] width 838 height 405
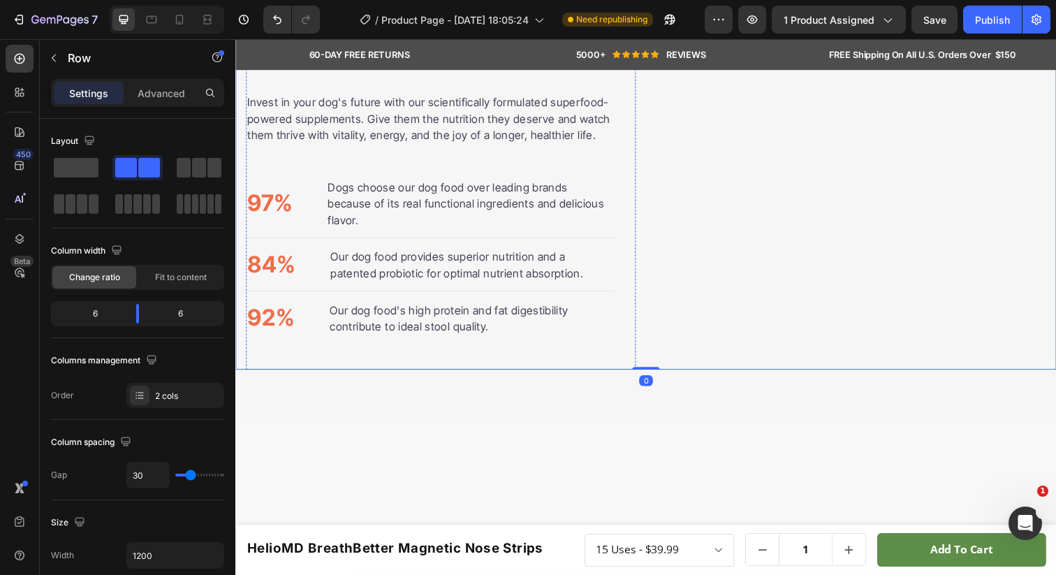
scroll to position [2405, 0]
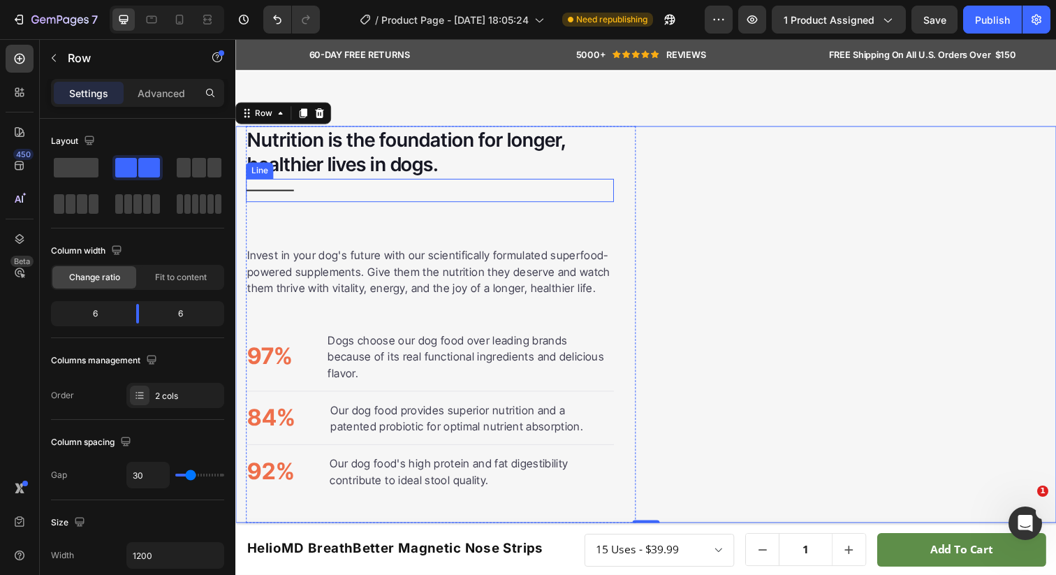
click at [285, 205] on div "Title Line" at bounding box center [434, 194] width 376 height 24
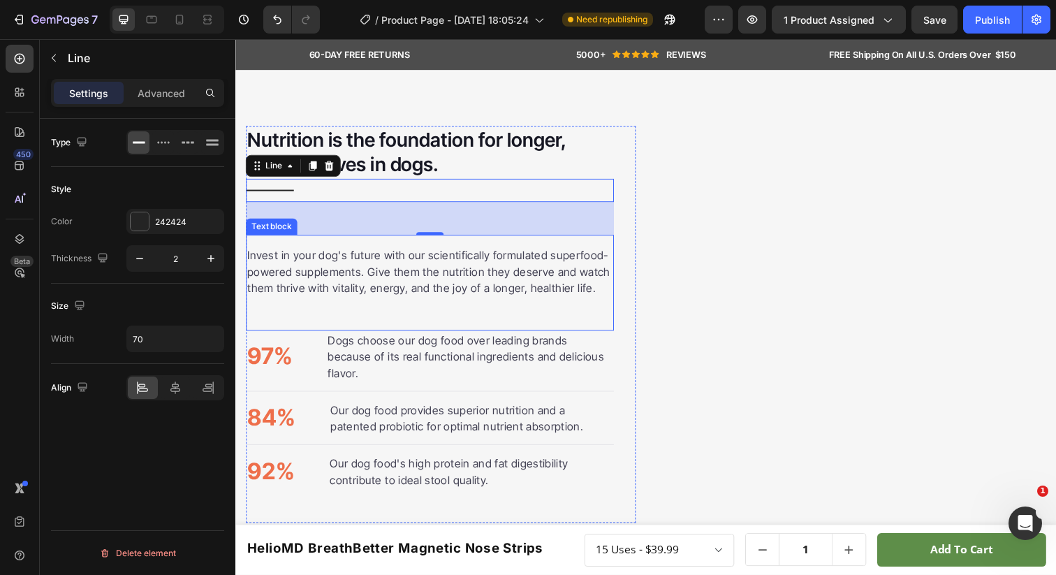
click at [300, 302] on p "Invest in your dog's future with our scientifically formulated superfood-powere…" at bounding box center [433, 276] width 373 height 50
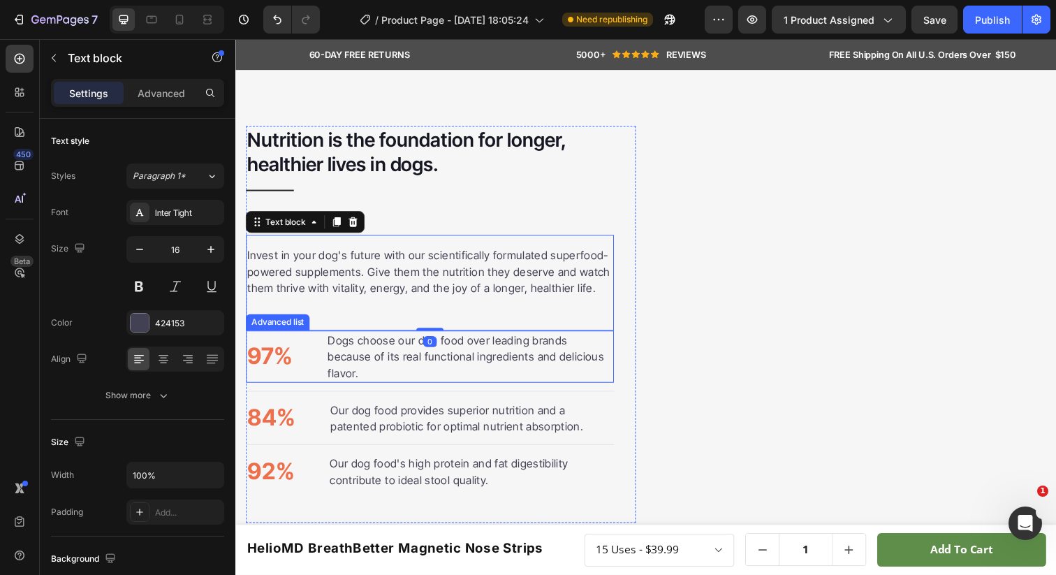
click at [296, 337] on div "Advanced list" at bounding box center [278, 328] width 65 height 17
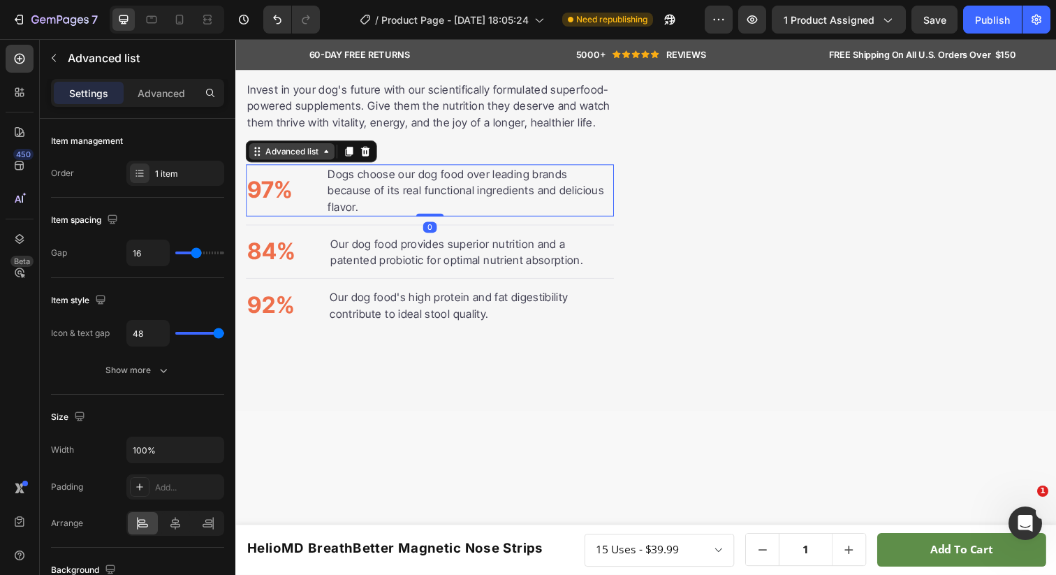
scroll to position [2571, 0]
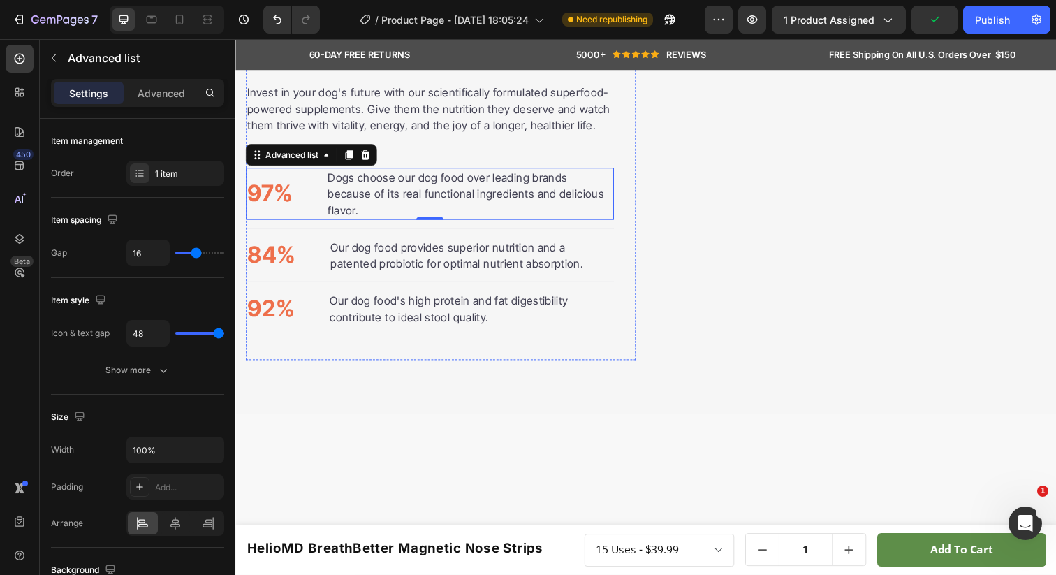
click at [281, 28] on div at bounding box center [270, 27] width 49 height 1
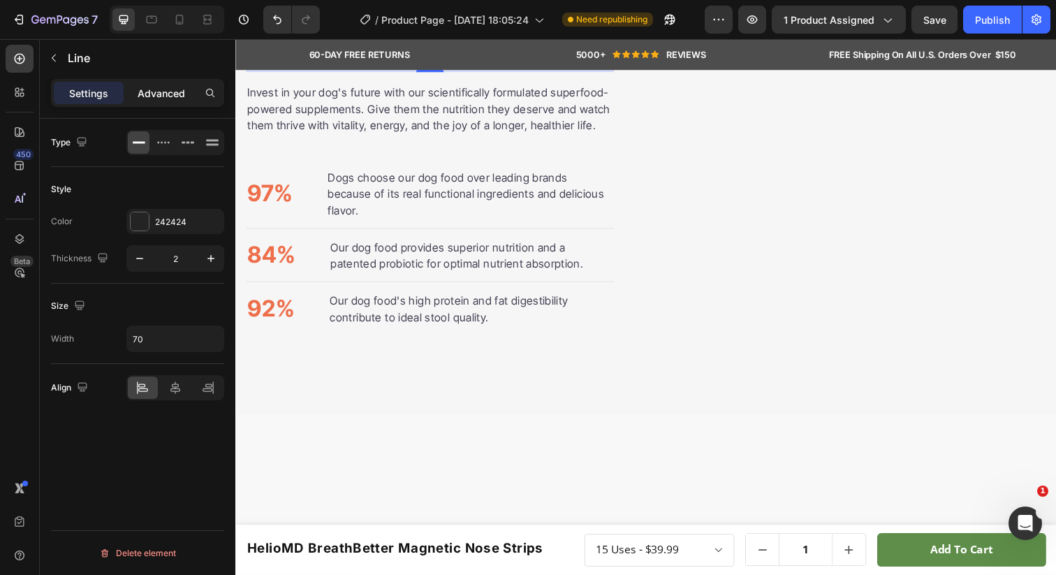
click at [173, 93] on p "Advanced" at bounding box center [161, 93] width 47 height 15
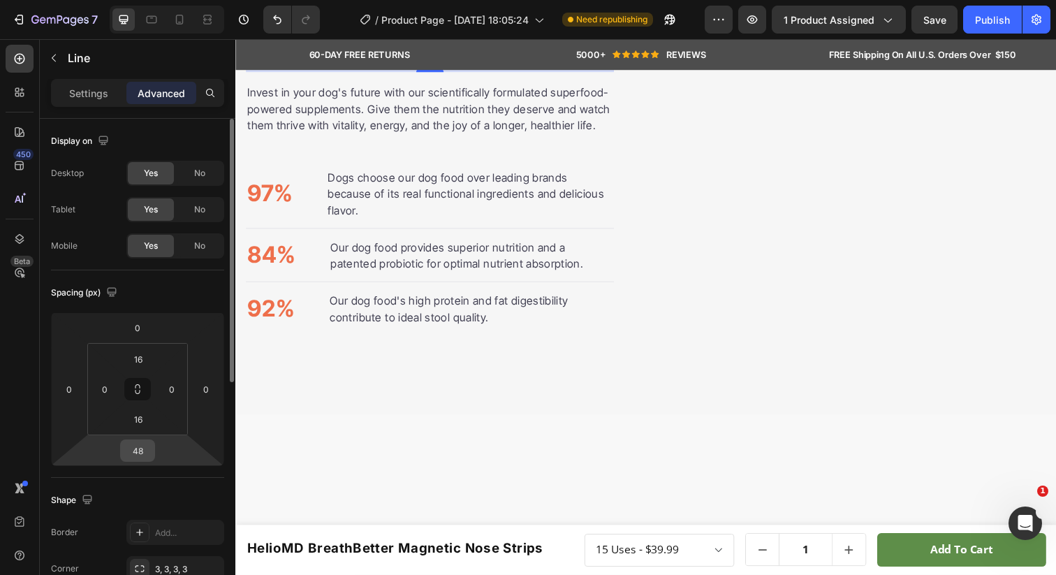
click at [150, 455] on input "48" at bounding box center [138, 450] width 28 height 21
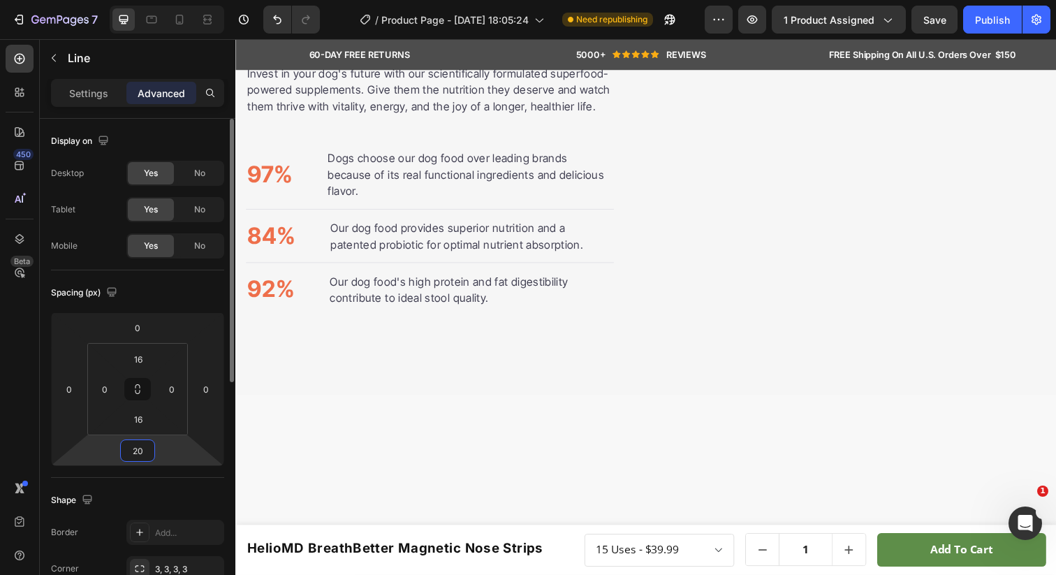
type input "2"
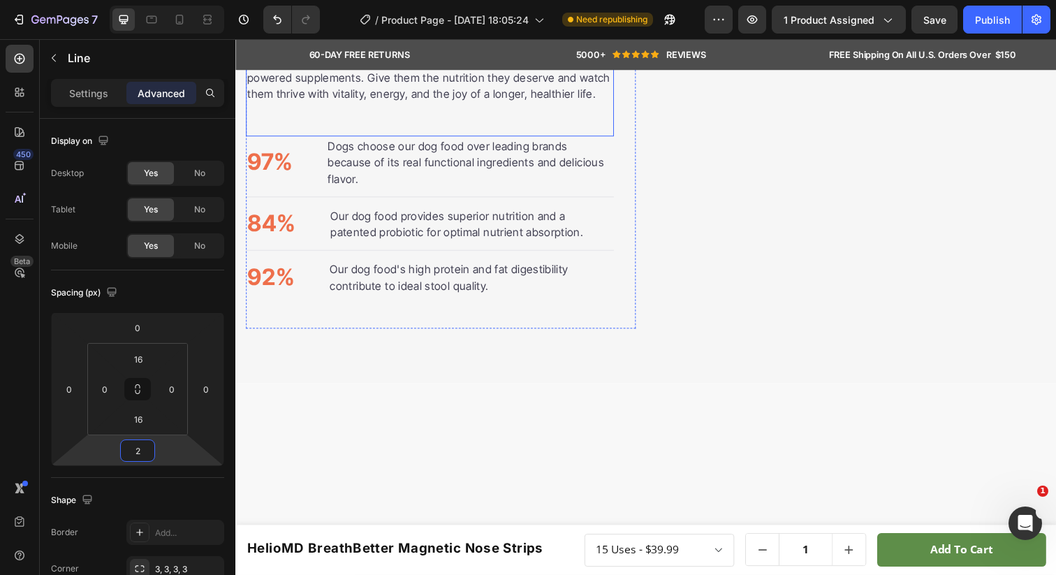
click at [437, 103] on p "Invest in your dog's future with our scientifically formulated superfood-powere…" at bounding box center [433, 78] width 373 height 50
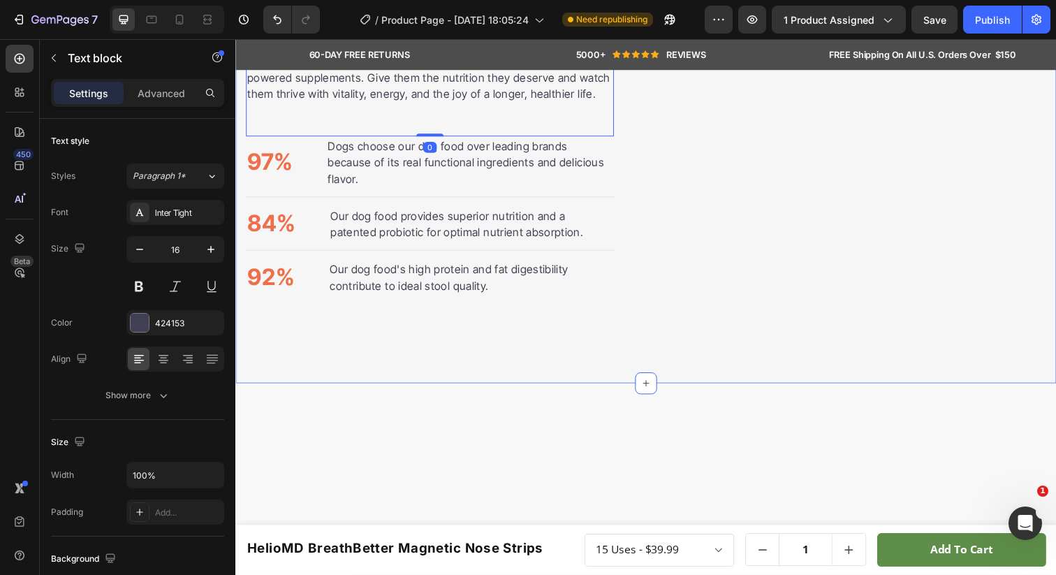
click at [501, 85] on div "Nutrition is the foundation for longer, healthier lives in dogs. Heading Title …" at bounding box center [654, 148] width 838 height 485
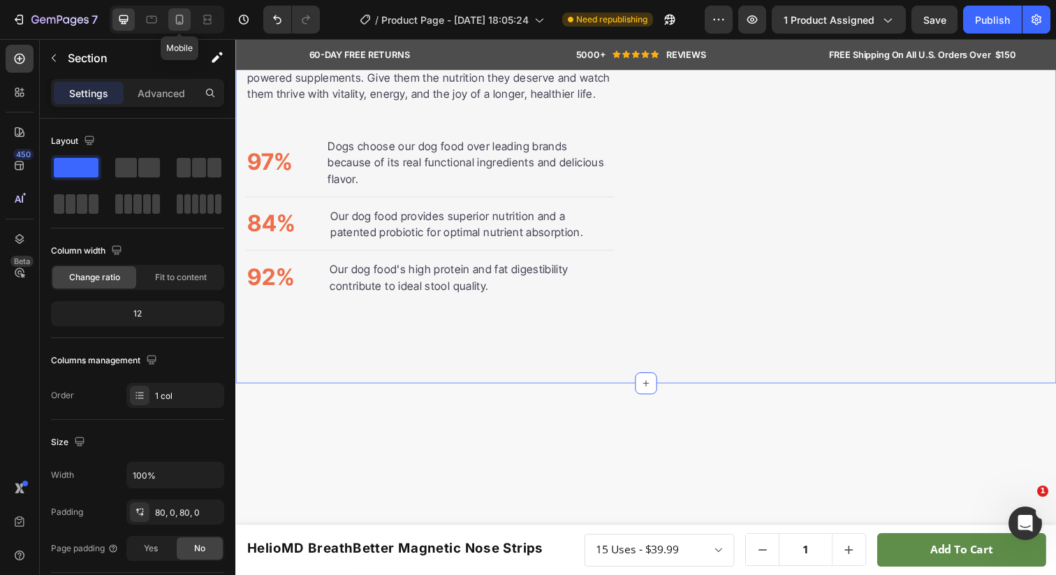
click at [186, 18] on div at bounding box center [179, 19] width 22 height 22
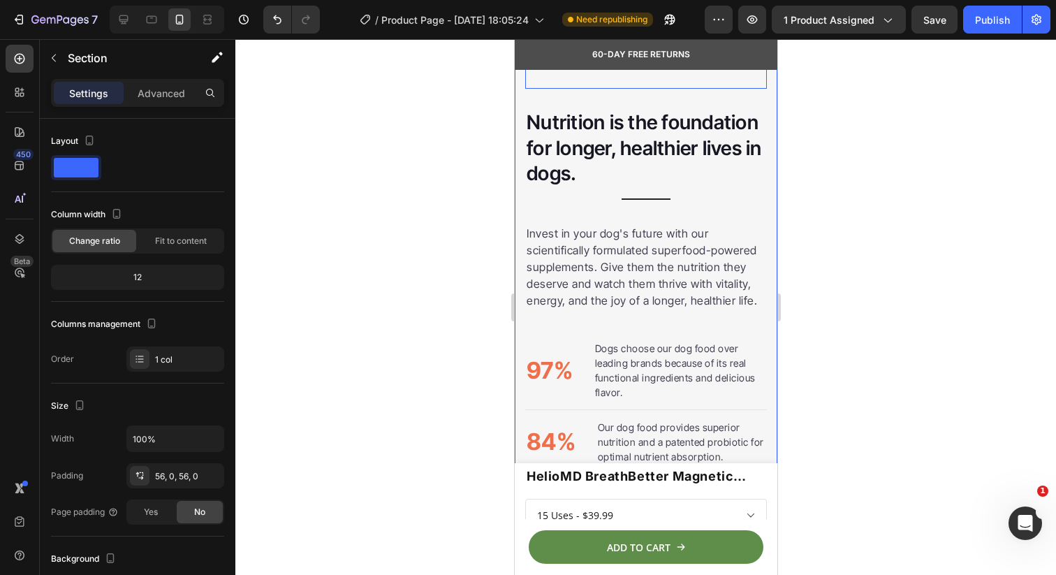
scroll to position [2659, 0]
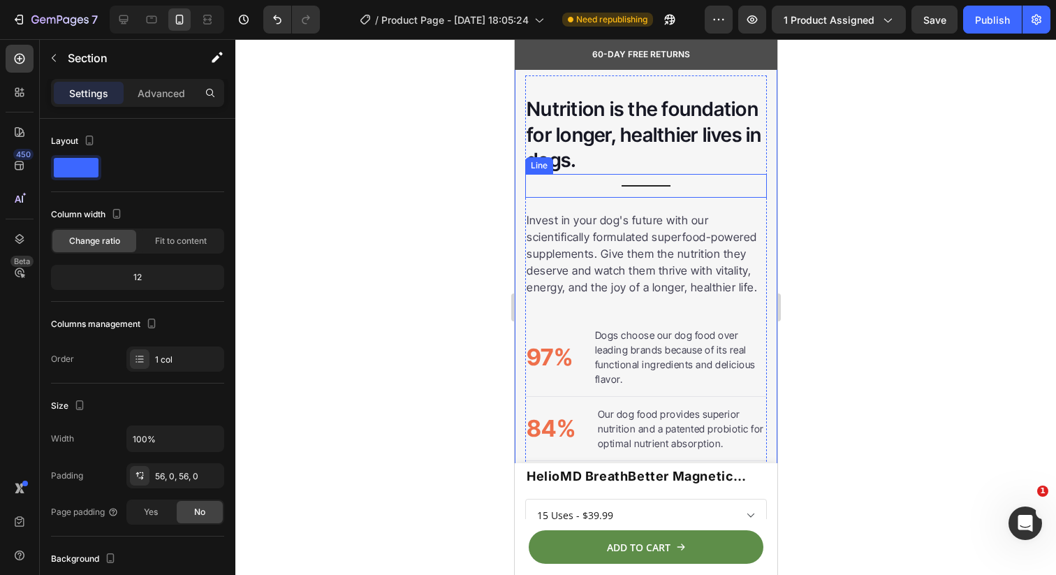
click at [654, 198] on div "Title Line" at bounding box center [646, 186] width 242 height 24
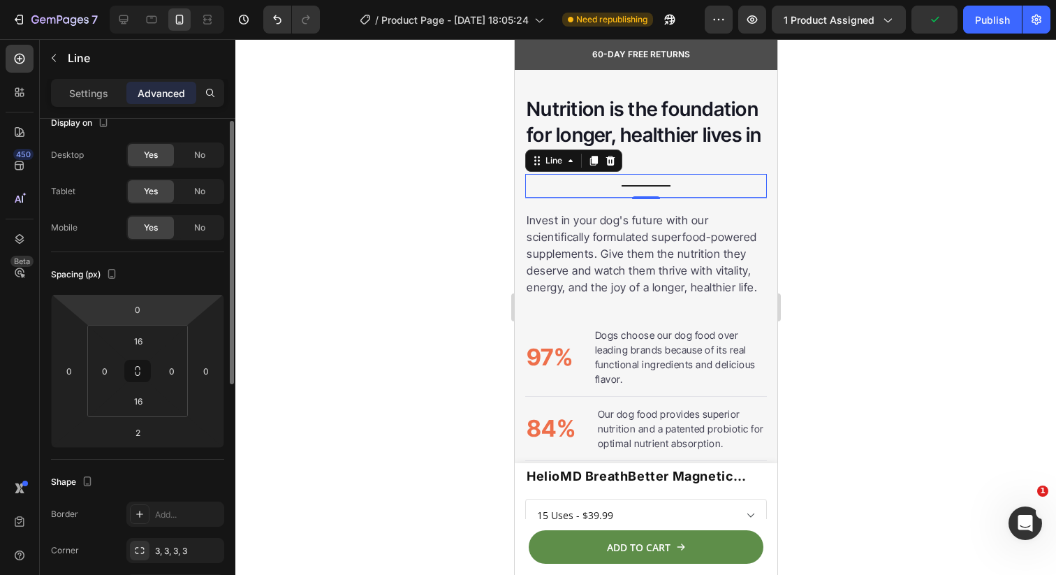
scroll to position [0, 0]
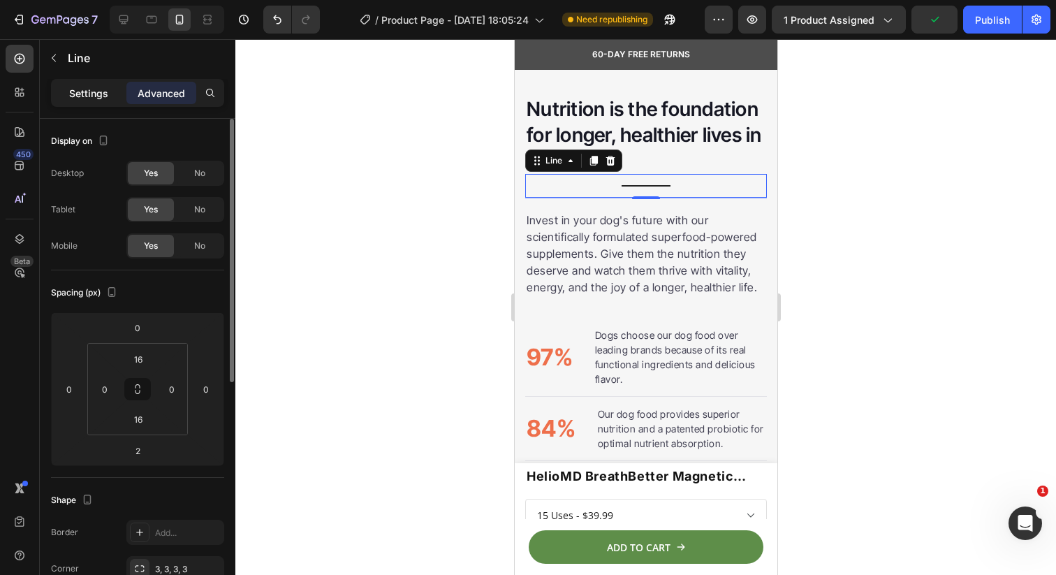
click at [72, 98] on p "Settings" at bounding box center [88, 93] width 39 height 15
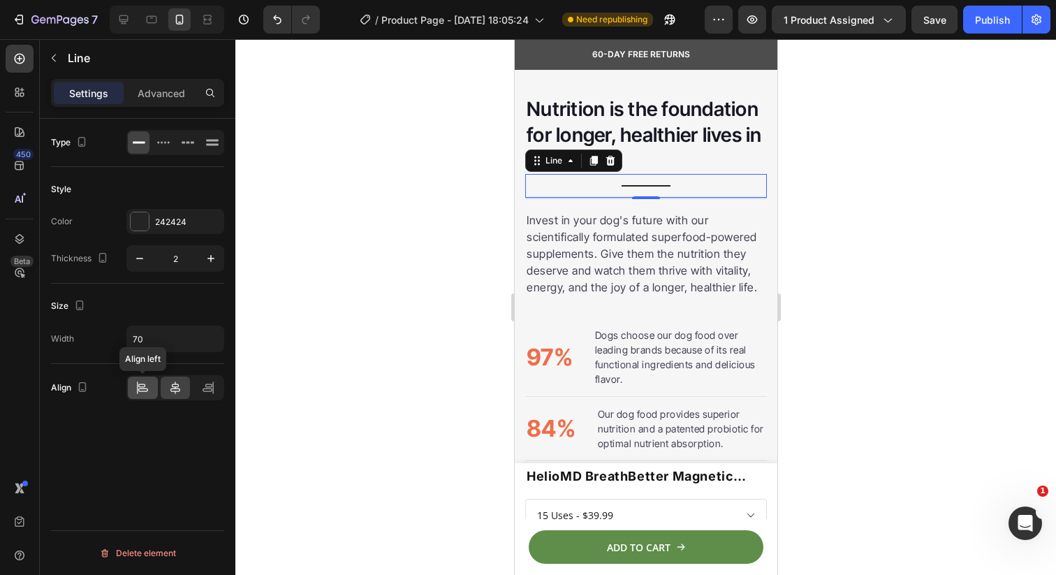
click at [144, 386] on icon at bounding box center [143, 388] width 14 height 14
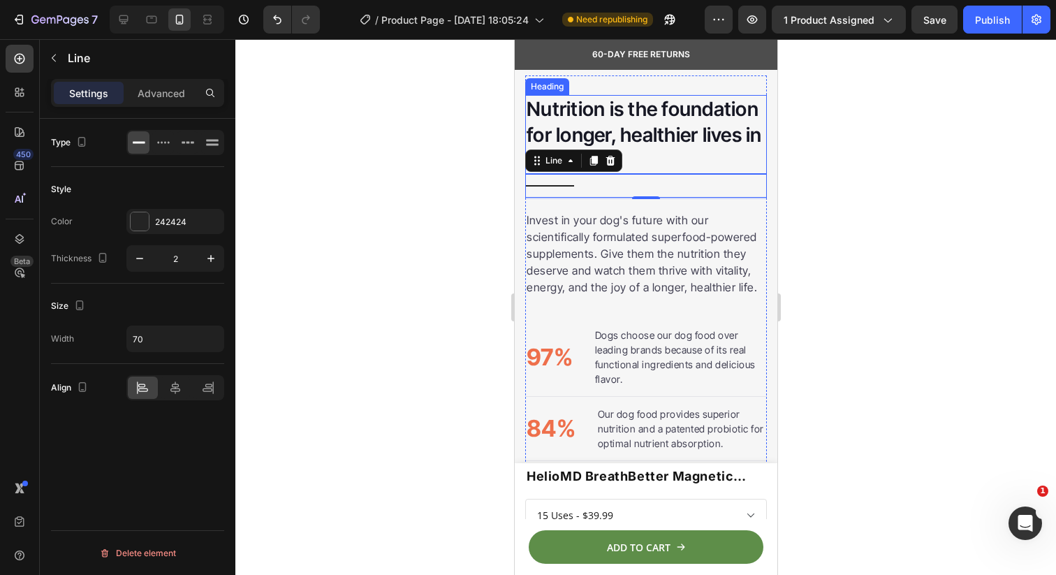
click at [564, 174] on h2 "Nutrition is the foundation for longer, healthier lives in dogs." at bounding box center [646, 134] width 242 height 79
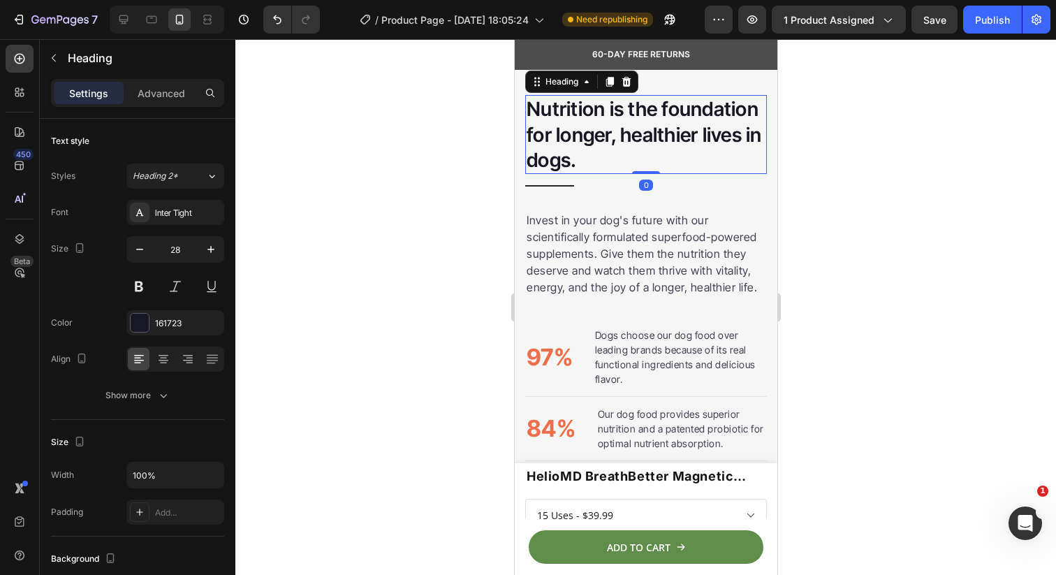
click at [453, 121] on div at bounding box center [645, 307] width 821 height 536
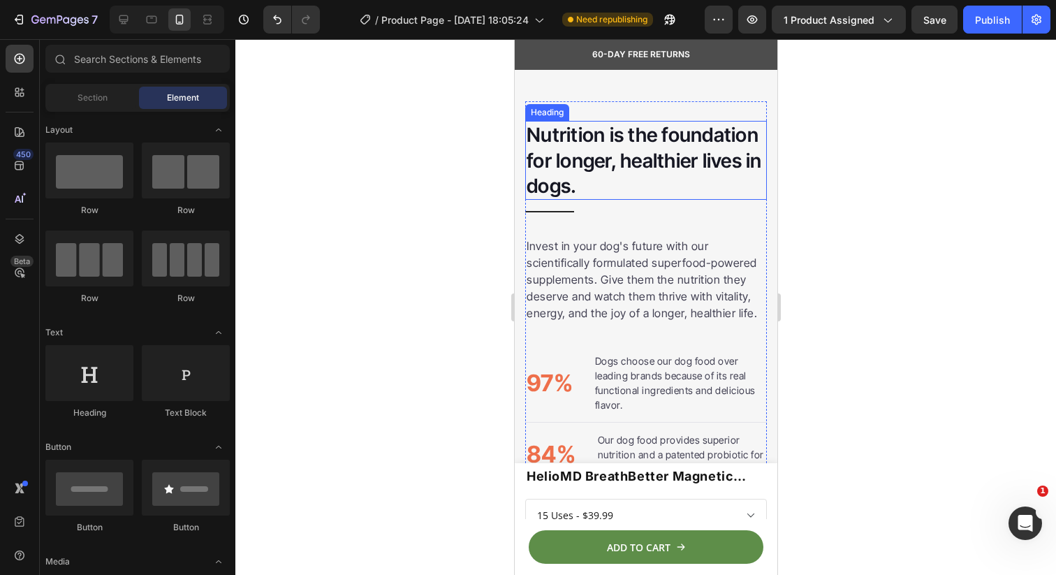
scroll to position [2646, 0]
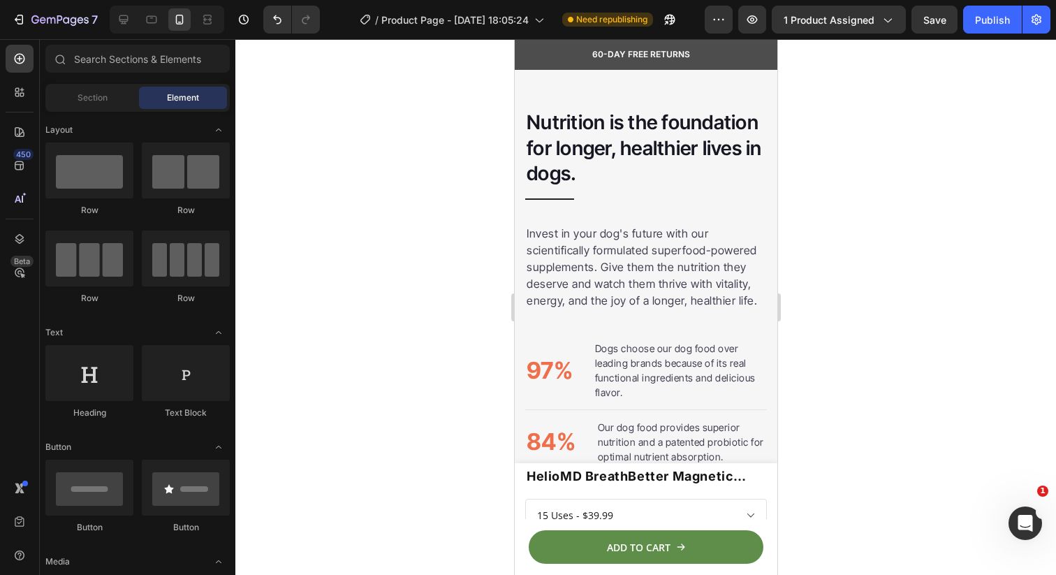
click at [833, 180] on div at bounding box center [645, 307] width 821 height 536
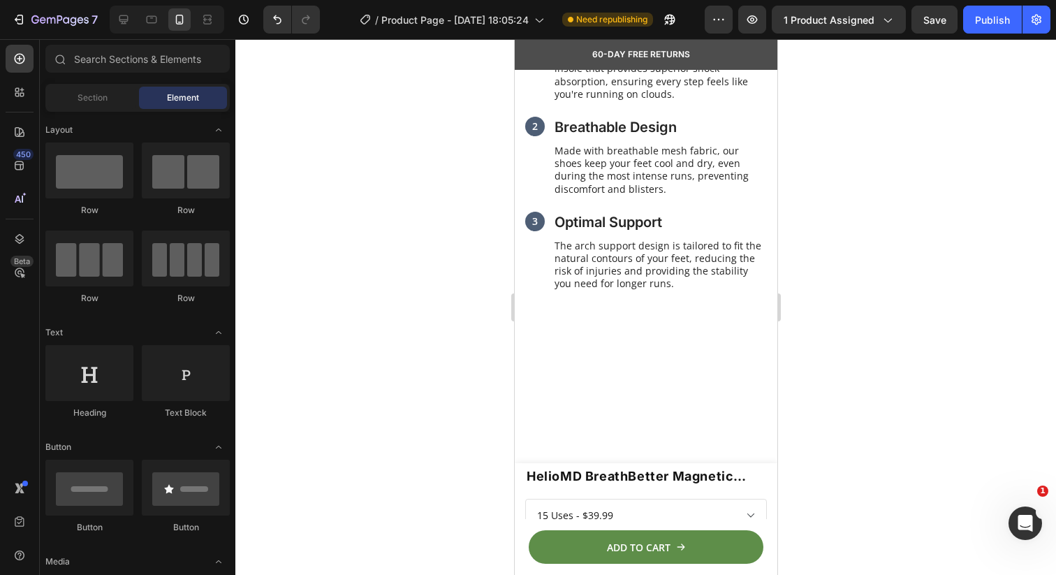
scroll to position [1680, 0]
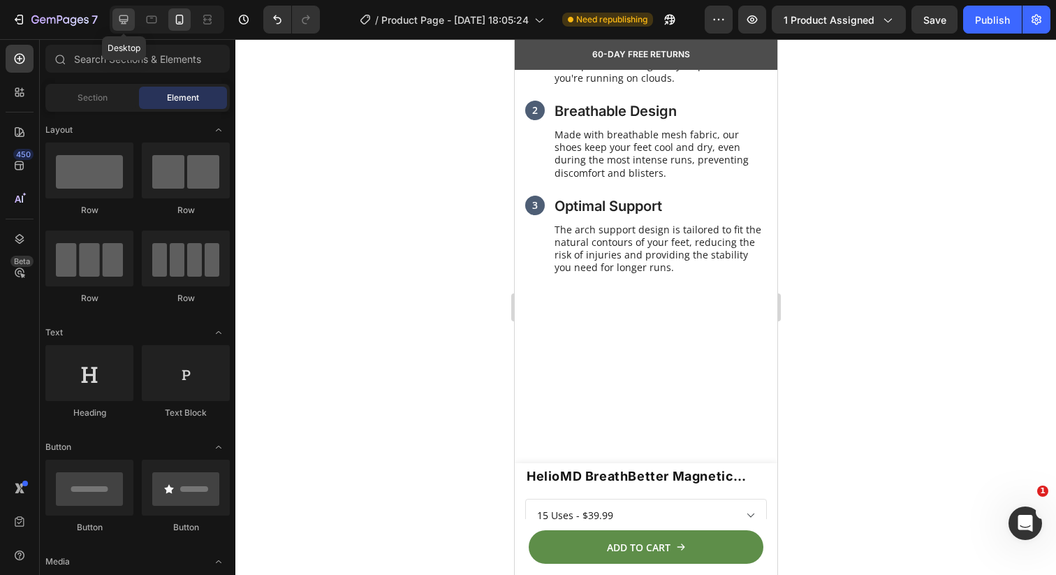
click at [125, 11] on div at bounding box center [123, 19] width 22 height 22
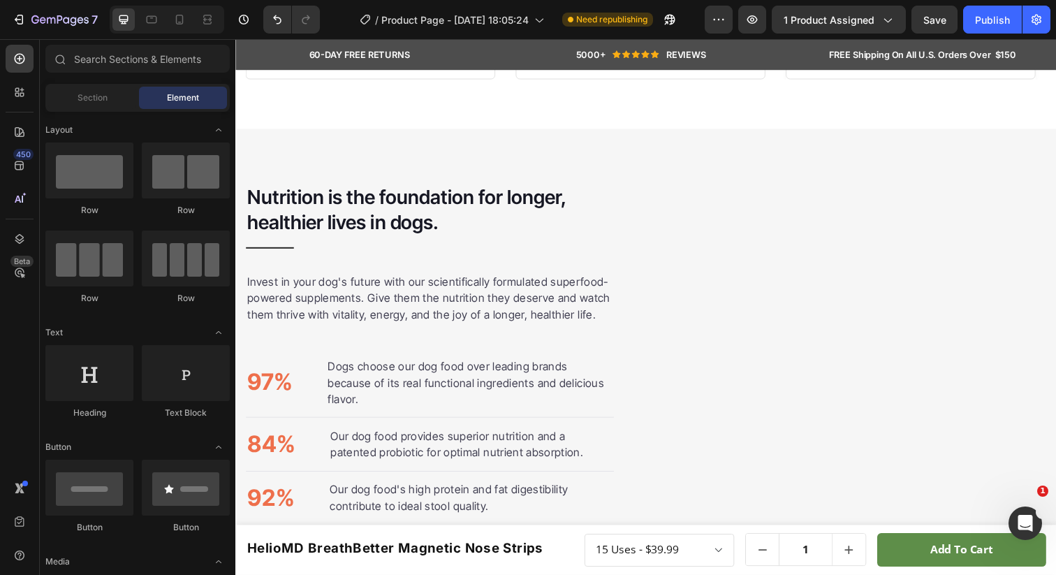
scroll to position [3096, 0]
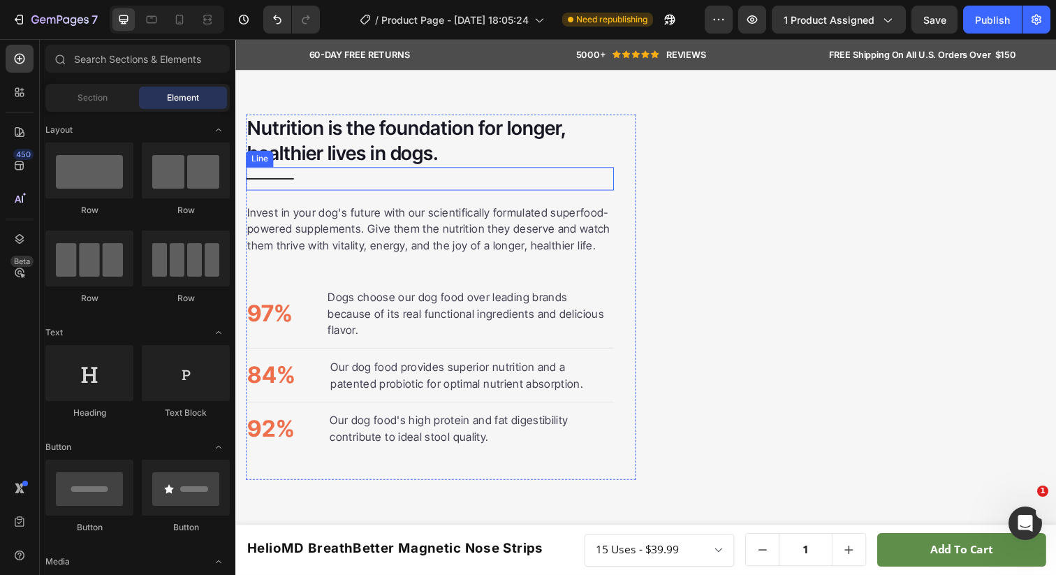
click at [299, 192] on div "Title Line" at bounding box center [434, 182] width 376 height 24
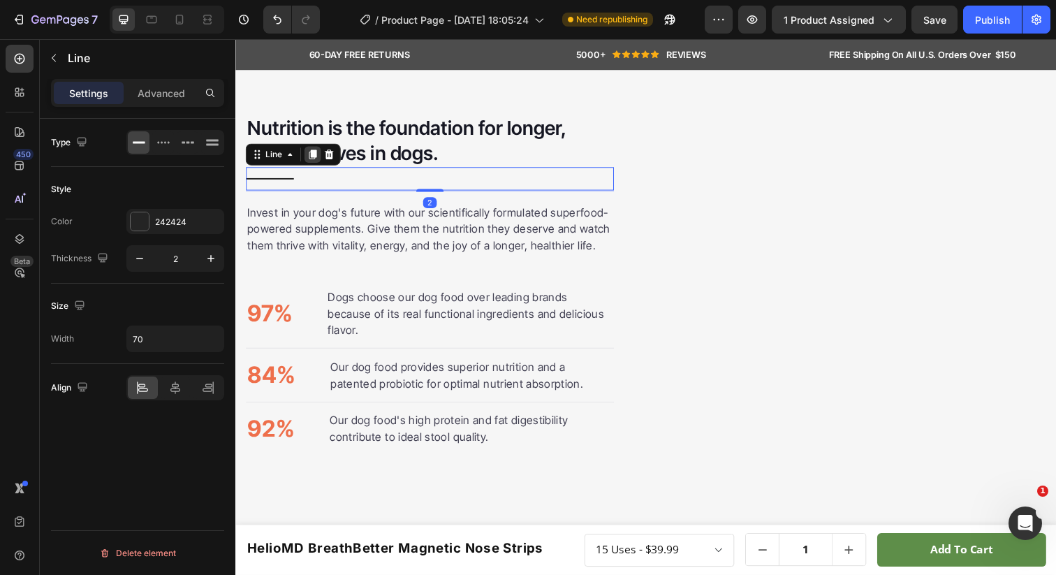
click at [314, 161] on icon at bounding box center [315, 157] width 8 height 10
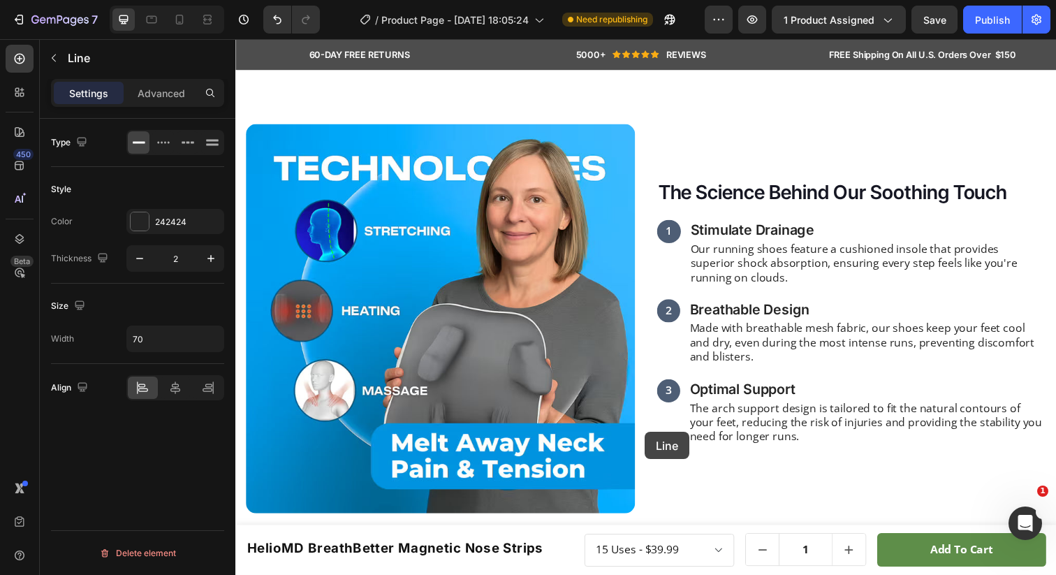
scroll to position [1150, 0]
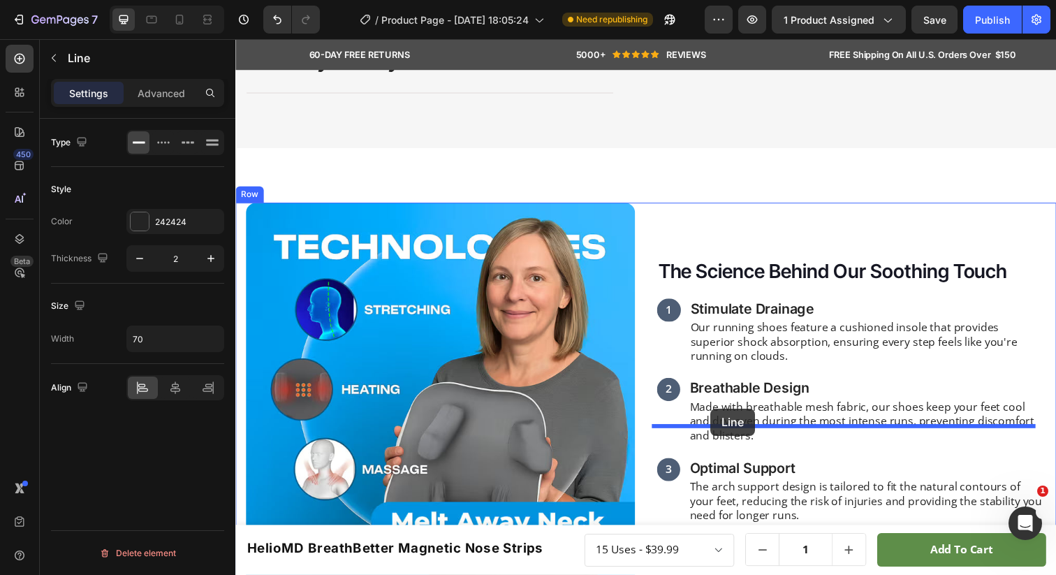
drag, startPoint x: 255, startPoint y: 184, endPoint x: 719, endPoint y: 416, distance: 519.1
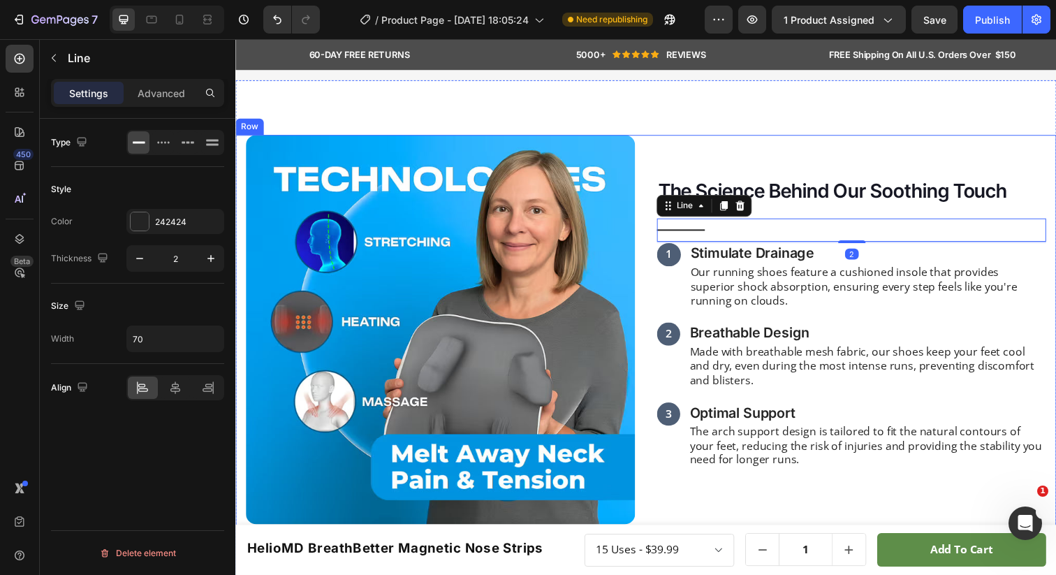
scroll to position [1257, 0]
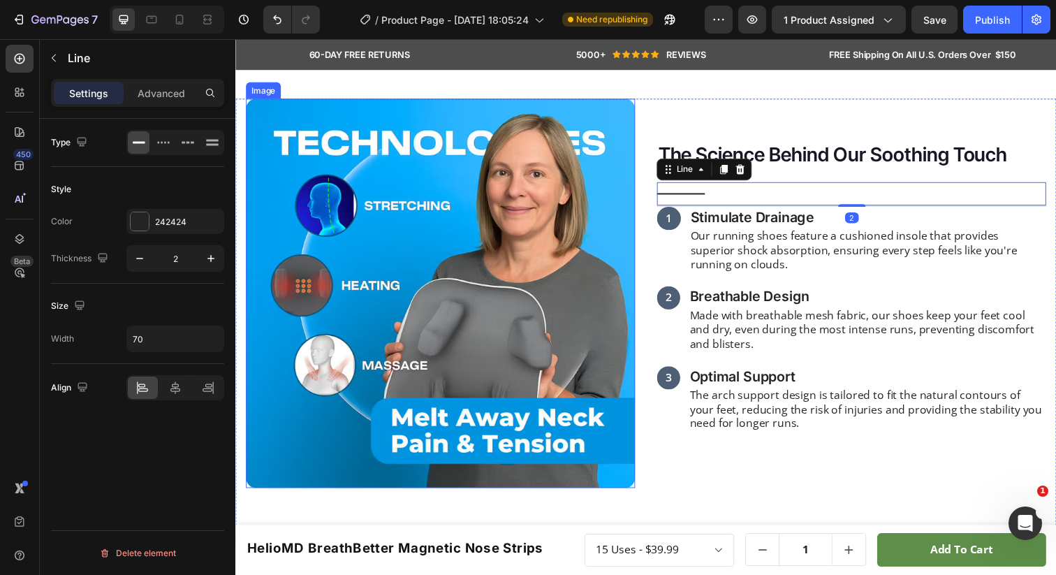
click at [629, 372] on img at bounding box center [444, 298] width 397 height 397
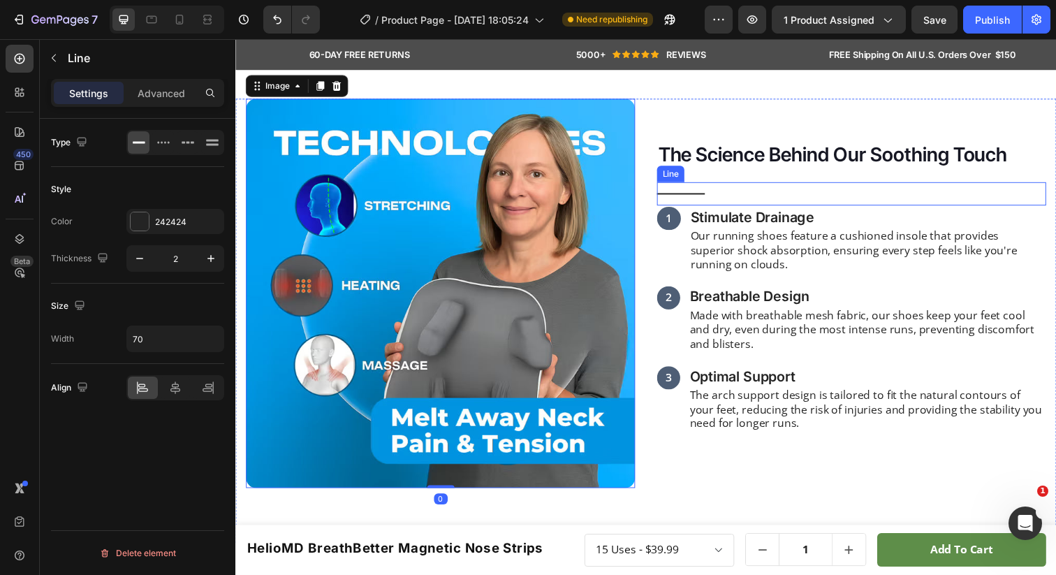
click at [679, 209] on div "Title Line" at bounding box center [864, 197] width 397 height 24
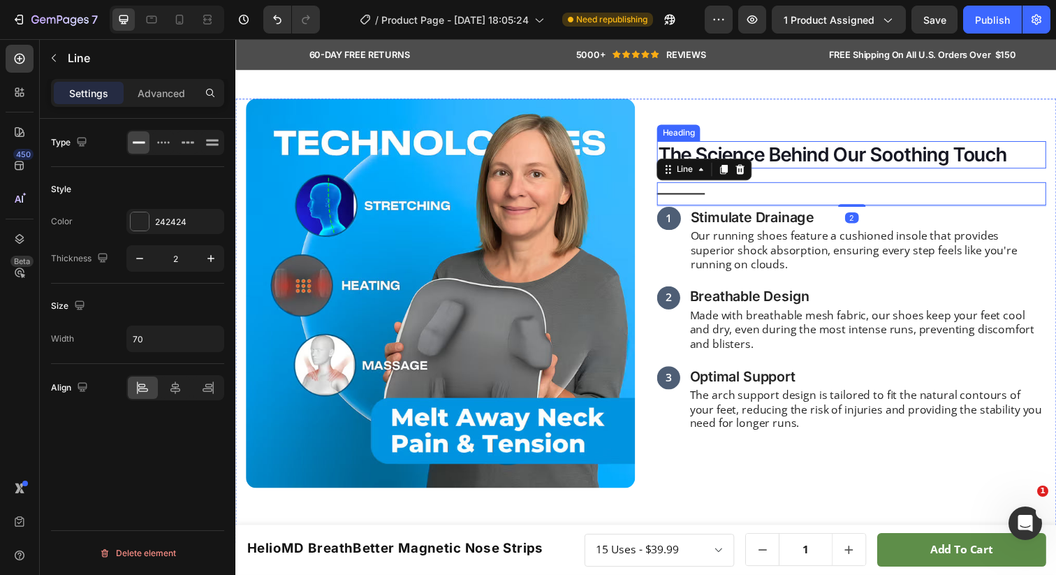
click at [804, 171] on h2 "The Science Behind Our Soothing Touch" at bounding box center [864, 157] width 397 height 28
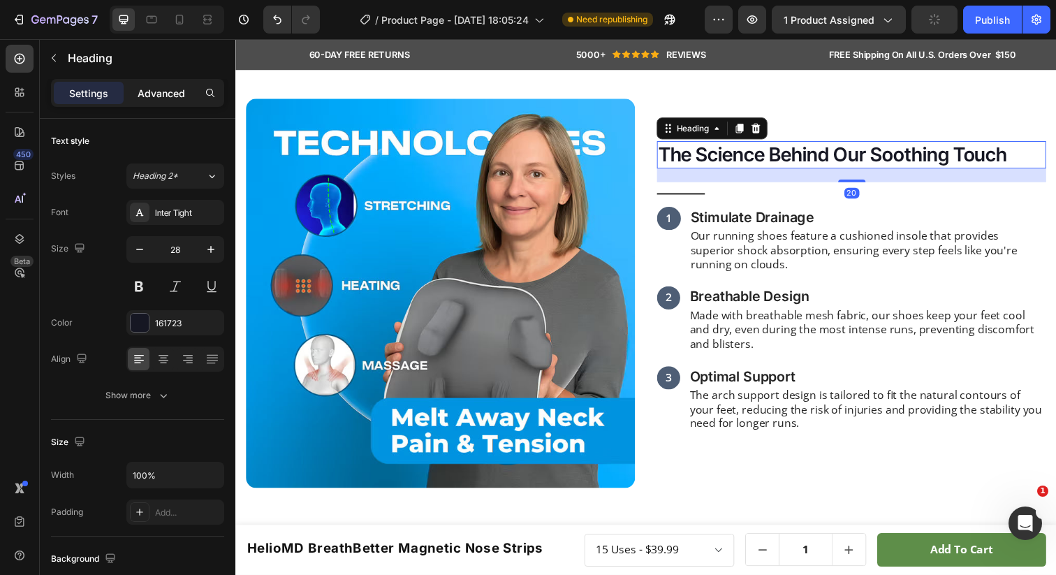
click at [155, 100] on p "Advanced" at bounding box center [161, 93] width 47 height 15
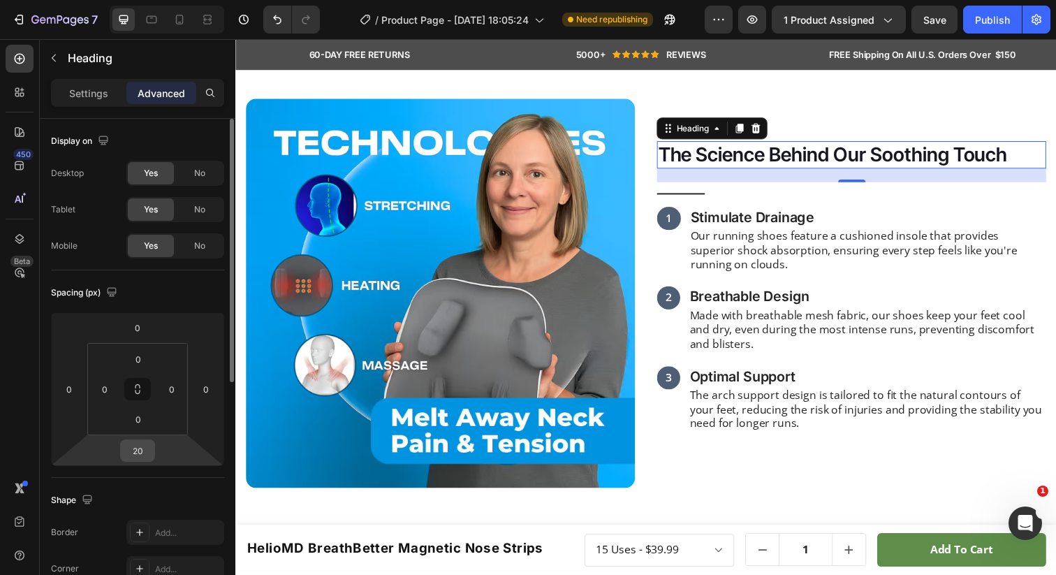
click at [154, 452] on div "20" at bounding box center [137, 450] width 35 height 22
click at [145, 451] on input "20" at bounding box center [138, 450] width 28 height 21
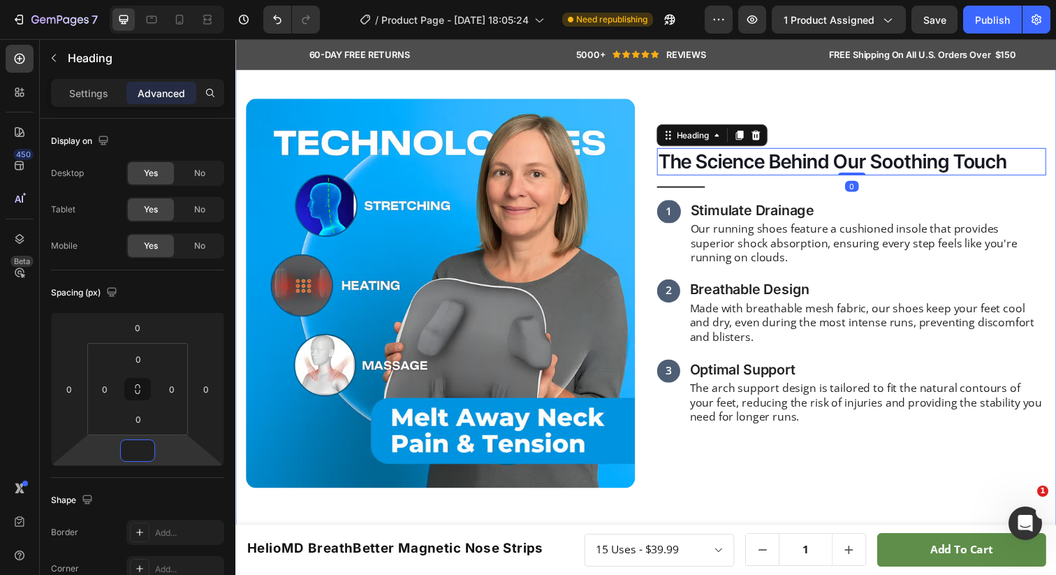
click at [754, 208] on div "Image The Science Behind Our Soothing Touch Heading 0 Title Line 1 Text Block S…" at bounding box center [654, 437] width 838 height 786
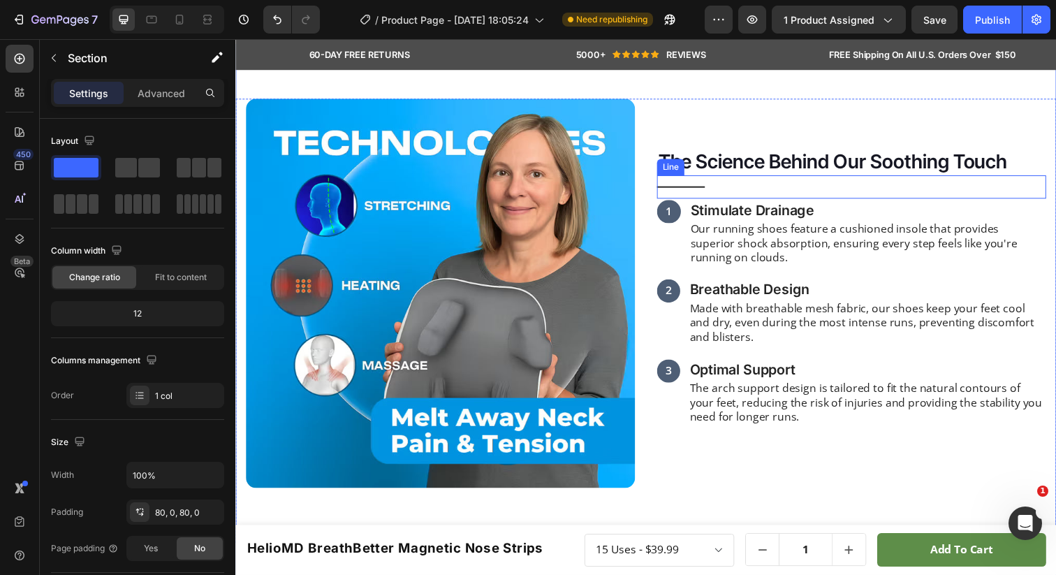
click at [724, 202] on div "Title Line" at bounding box center [864, 190] width 397 height 24
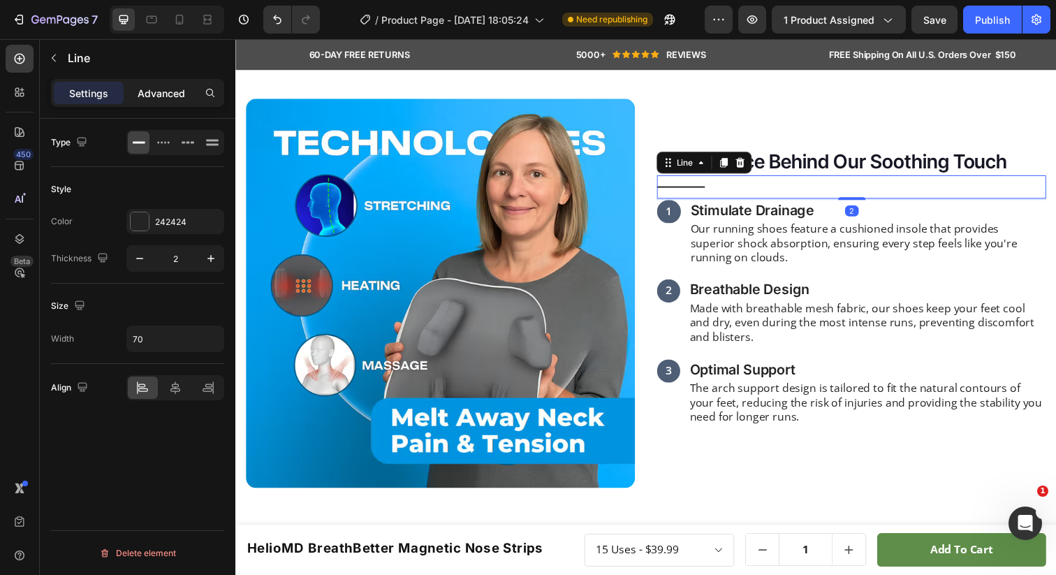
click at [165, 99] on p "Advanced" at bounding box center [161, 93] width 47 height 15
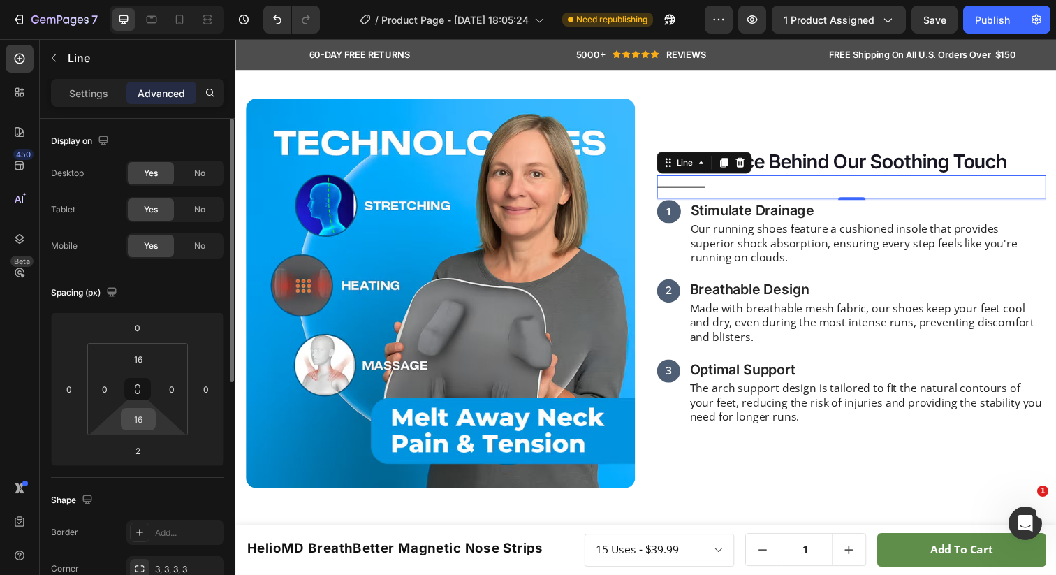
click at [145, 423] on input "16" at bounding box center [138, 419] width 28 height 21
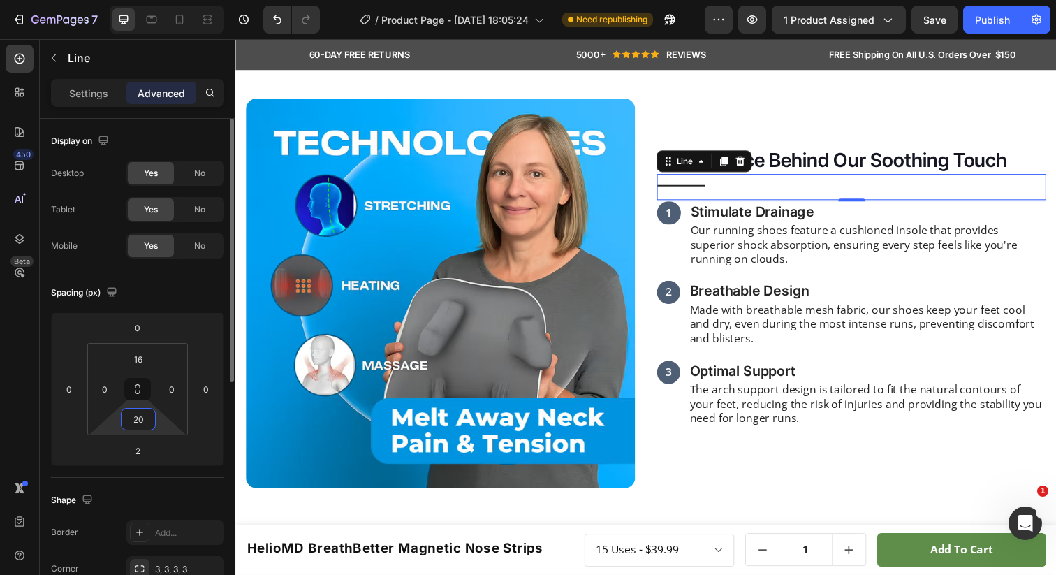
type input "2"
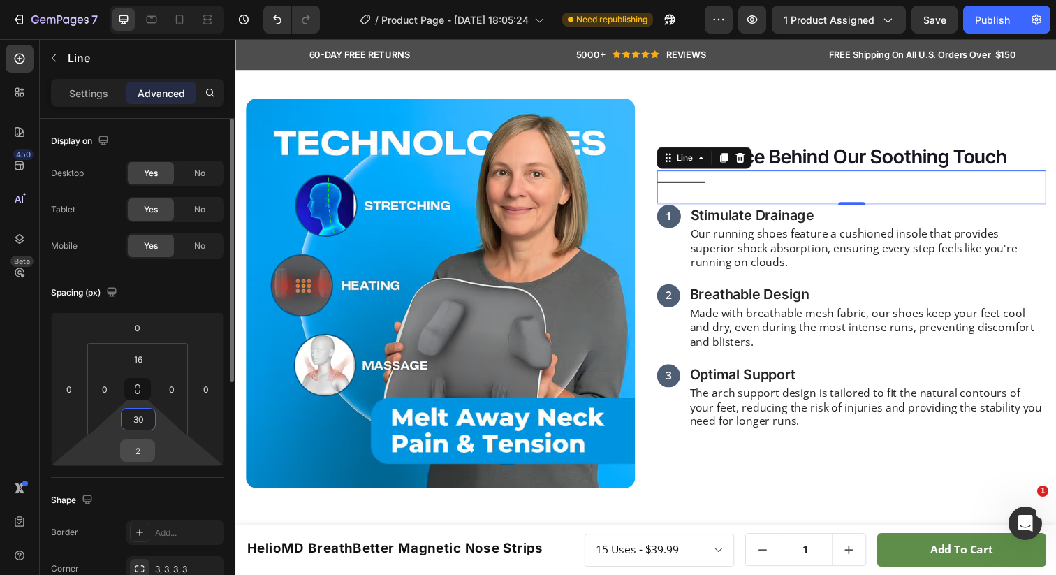
type input "30"
click at [141, 450] on input "2" at bounding box center [138, 450] width 28 height 21
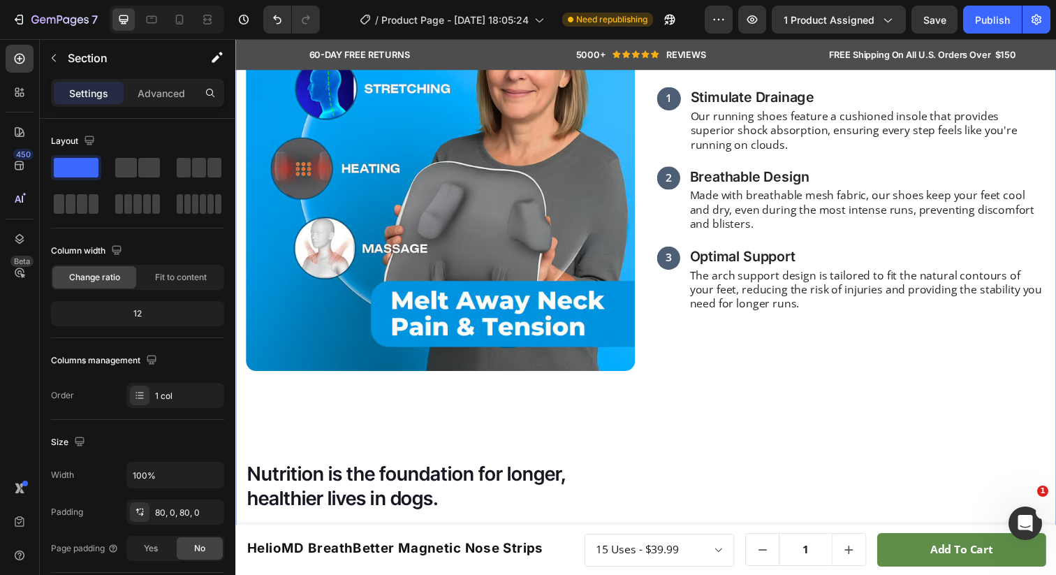
scroll to position [1377, 0]
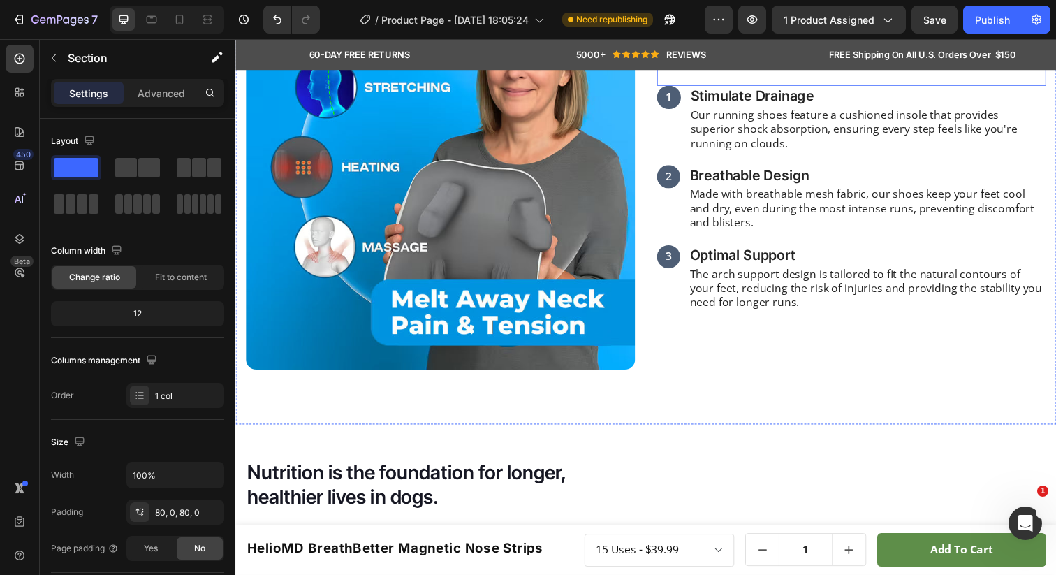
click at [693, 66] on div at bounding box center [690, 64] width 49 height 1
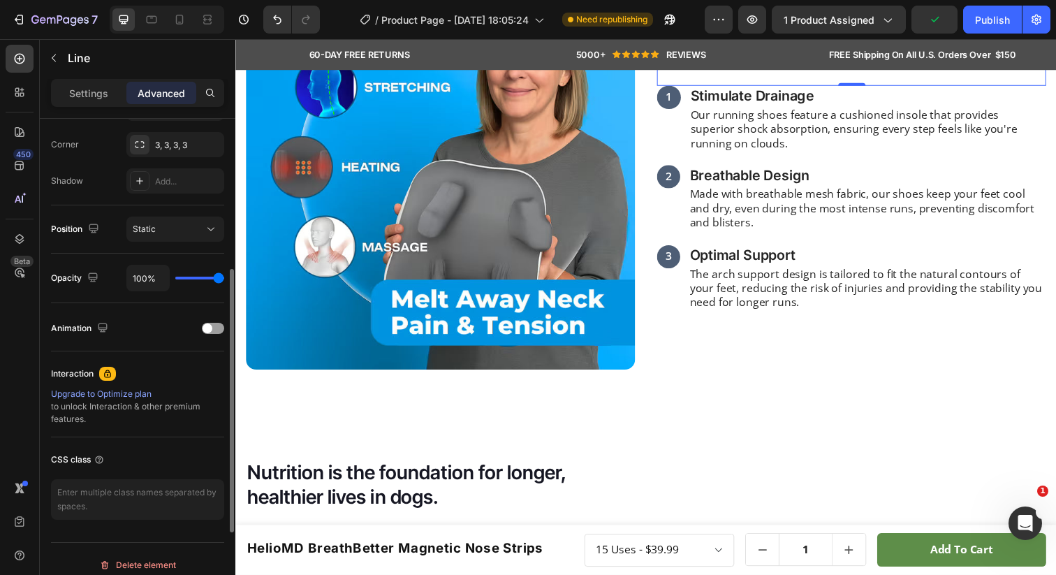
scroll to position [0, 0]
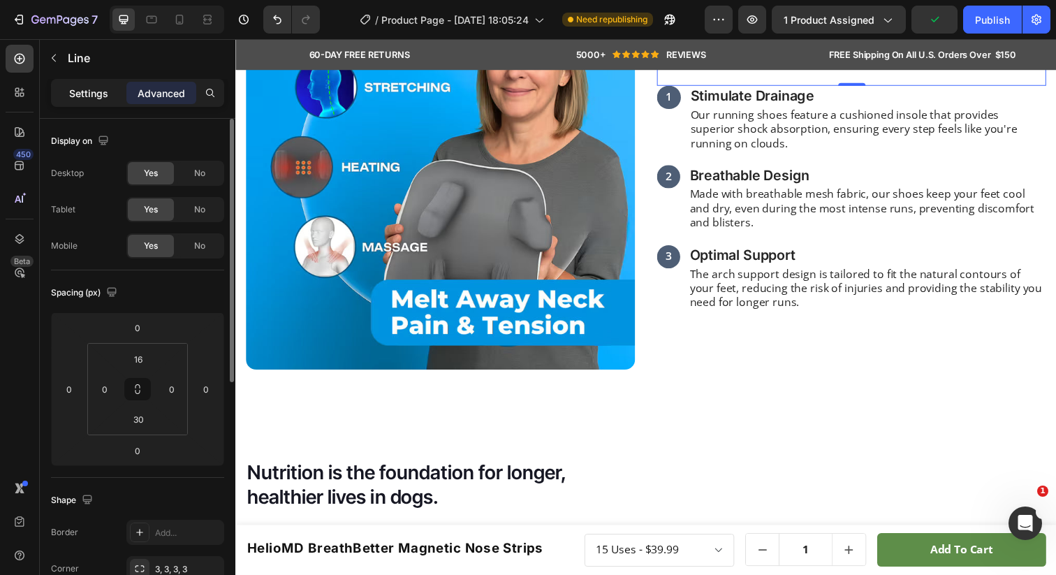
click at [82, 85] on div "Settings" at bounding box center [89, 93] width 70 height 22
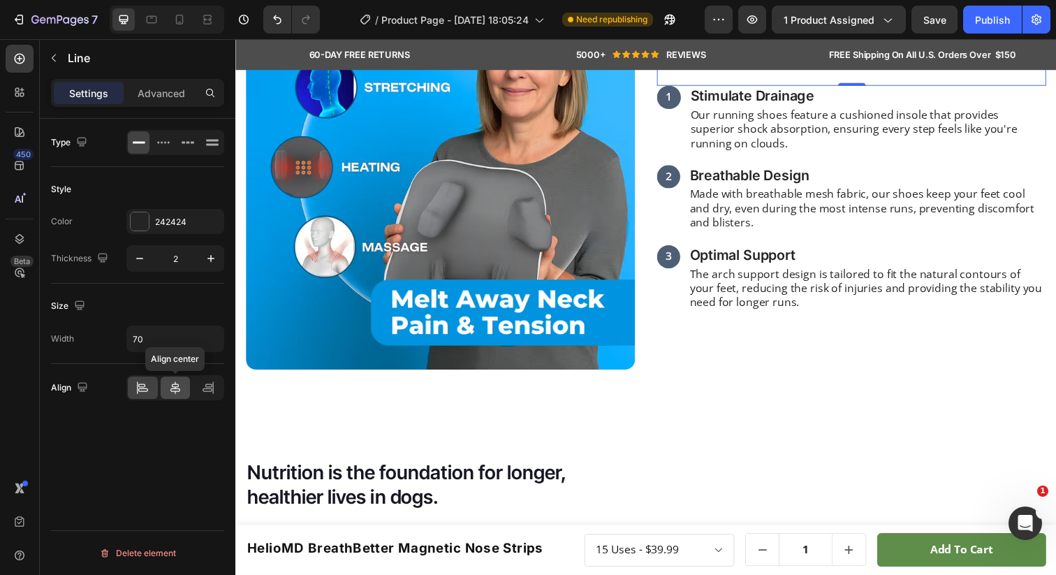
click at [176, 391] on icon at bounding box center [175, 387] width 10 height 13
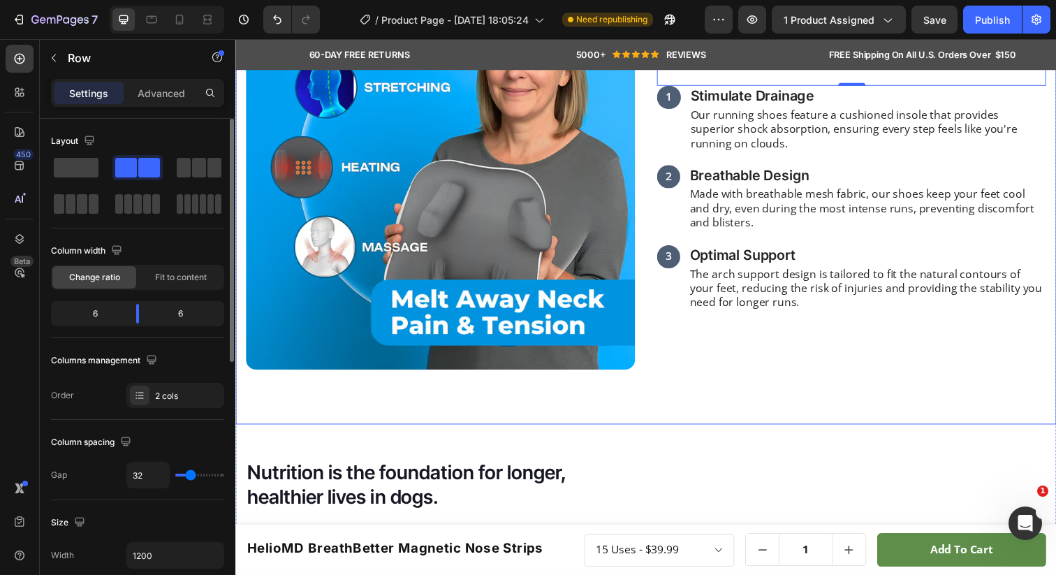
click at [749, 130] on div "The Science Behind Our Soothing Touch Heading Title Line 0 1 Text Block Stimula…" at bounding box center [864, 177] width 397 height 397
click at [749, 83] on div "Image The Science Behind Our Soothing Touch Heading Title Line 1 Text Block Sti…" at bounding box center [654, 316] width 838 height 786
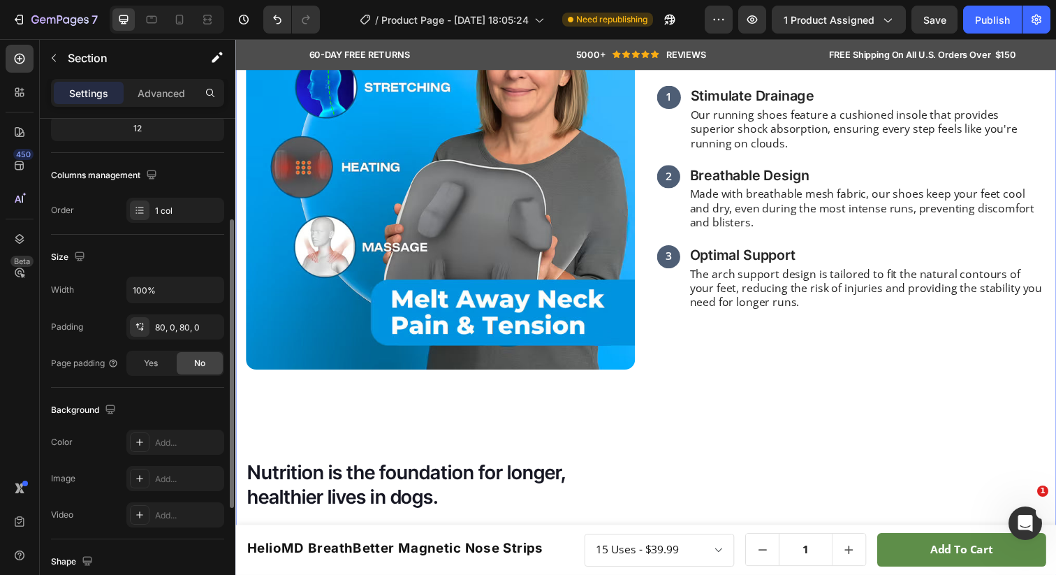
scroll to position [164, 0]
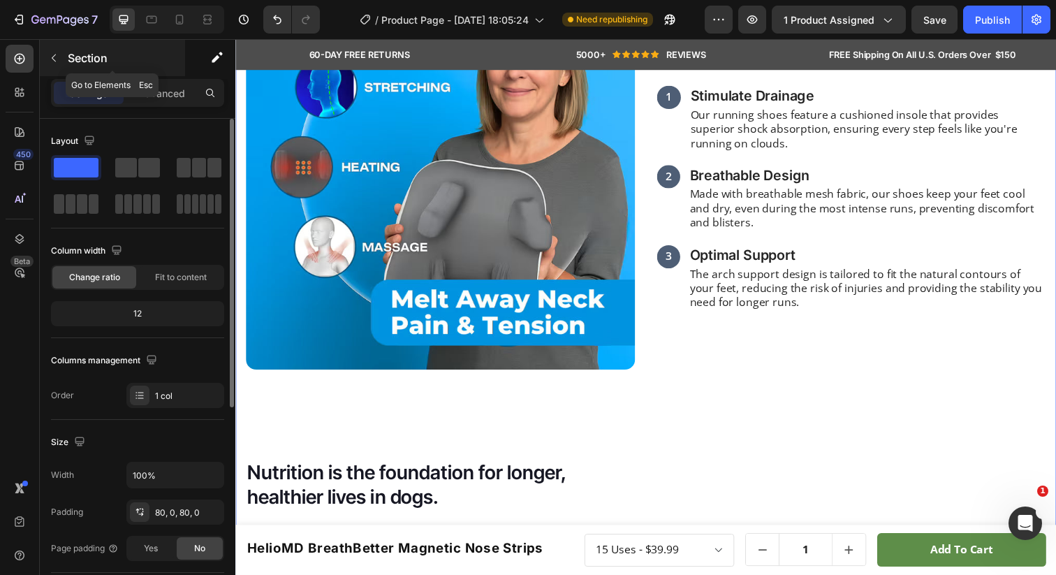
click at [55, 60] on icon "button" at bounding box center [53, 57] width 11 height 11
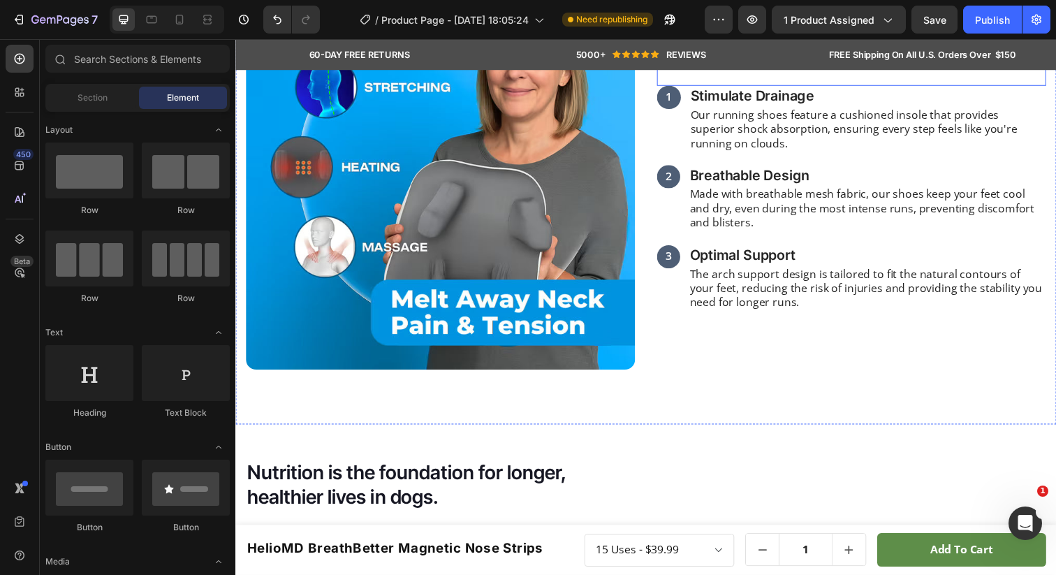
click at [856, 87] on div "Title Line" at bounding box center [864, 70] width 397 height 34
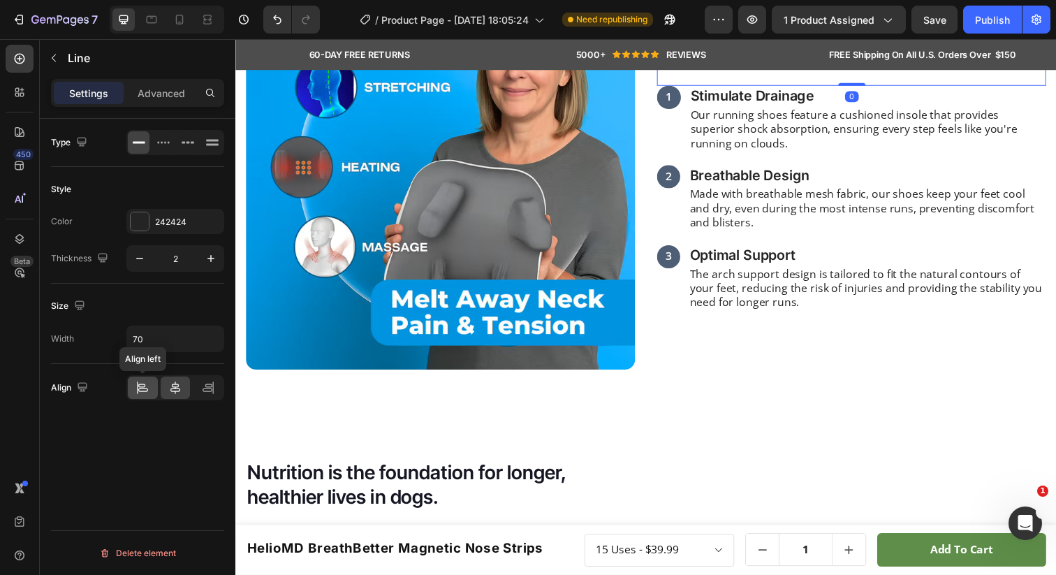
click at [144, 389] on icon at bounding box center [143, 388] width 14 height 14
click at [747, 98] on div "Image The Science Behind Our Soothing Touch Heading Title Line 0 1 Text Block S…" at bounding box center [654, 316] width 838 height 786
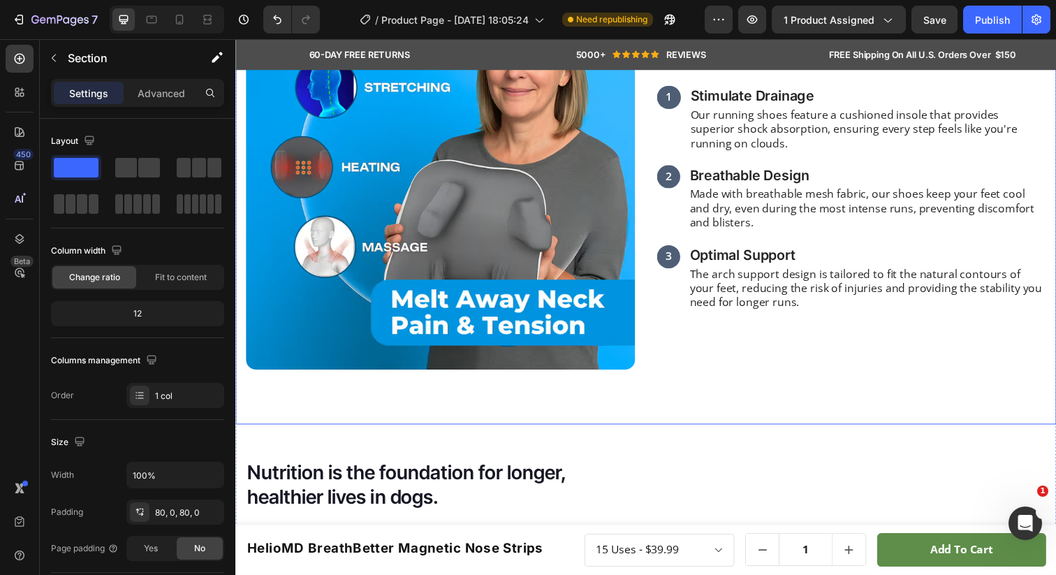
scroll to position [1230, 0]
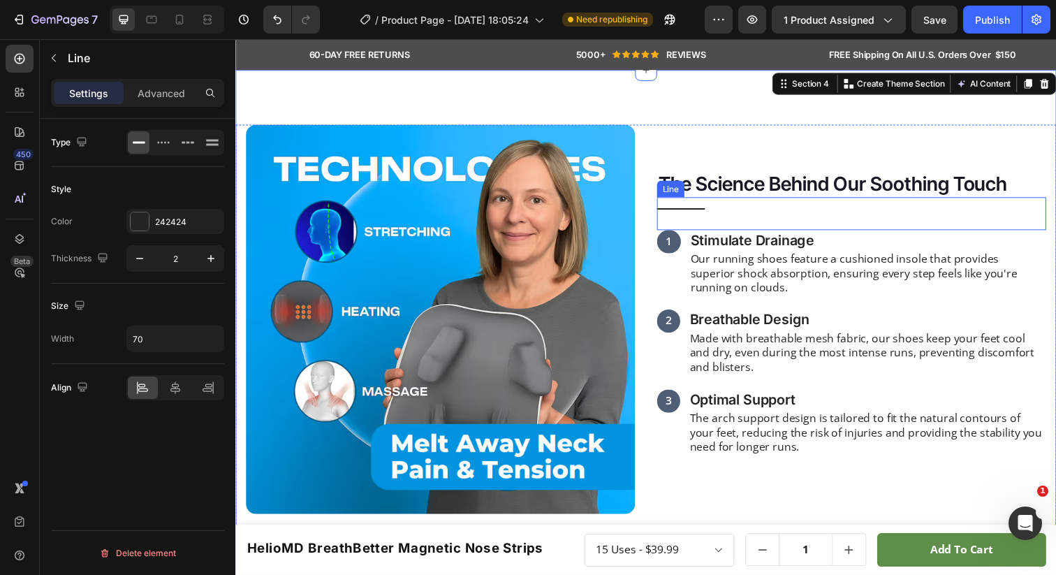
click at [731, 234] on div "Title Line" at bounding box center [864, 217] width 397 height 34
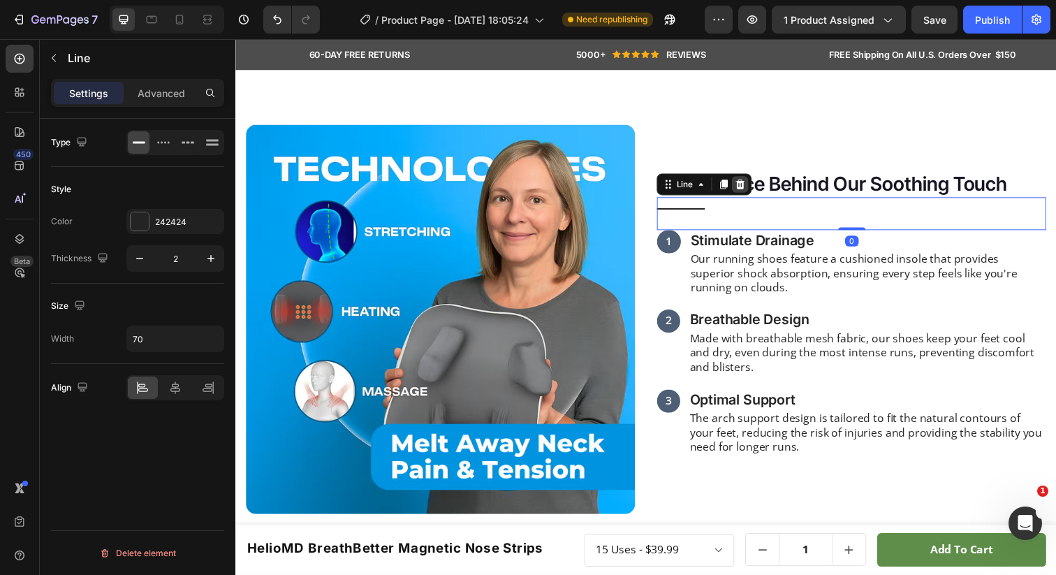
click at [745, 193] on icon at bounding box center [750, 187] width 11 height 11
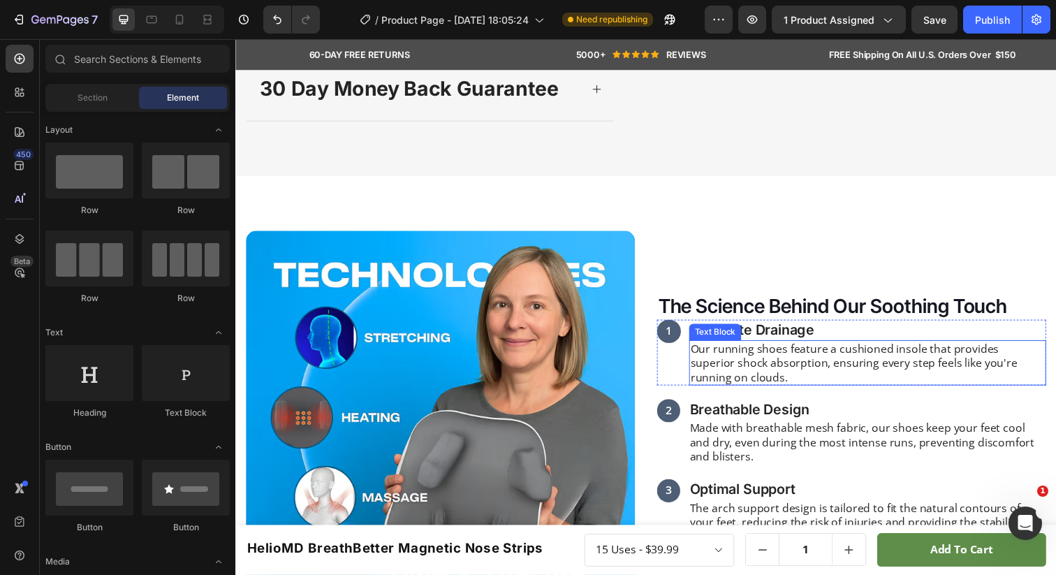
scroll to position [1188, 0]
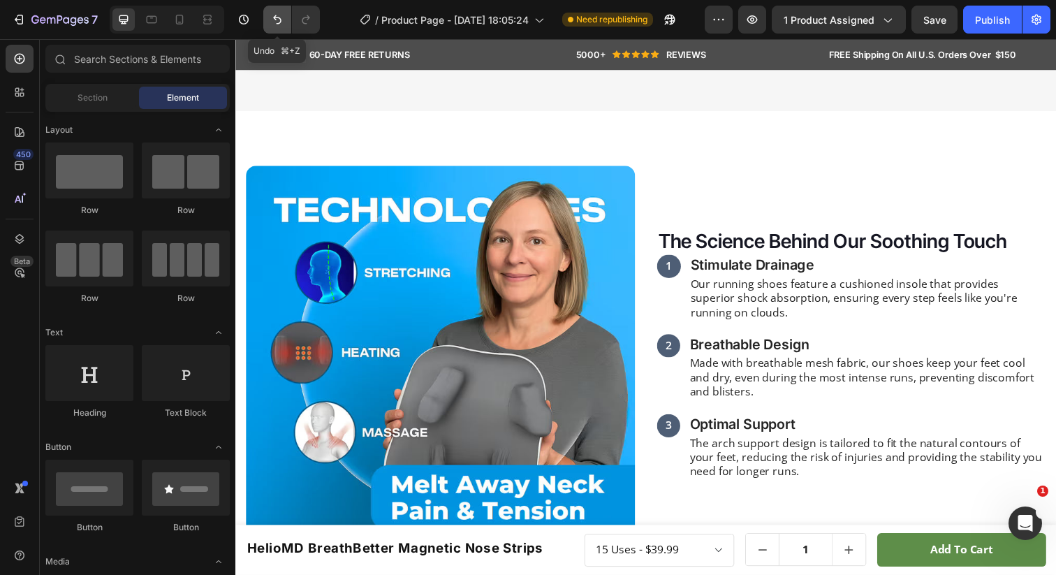
click at [281, 22] on icon "Undo/Redo" at bounding box center [277, 20] width 14 height 14
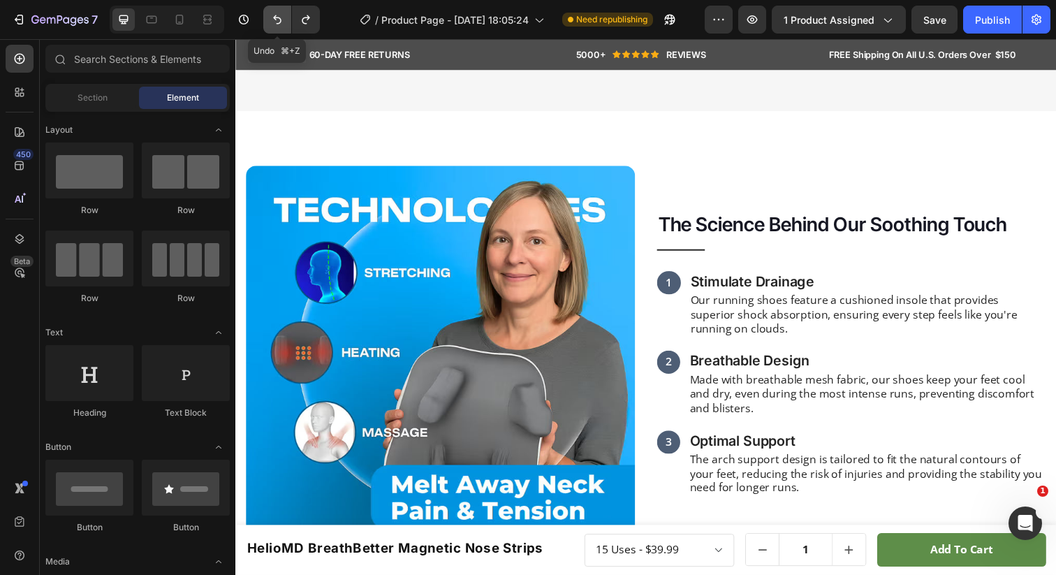
click at [279, 20] on icon "Undo/Redo" at bounding box center [277, 20] width 14 height 14
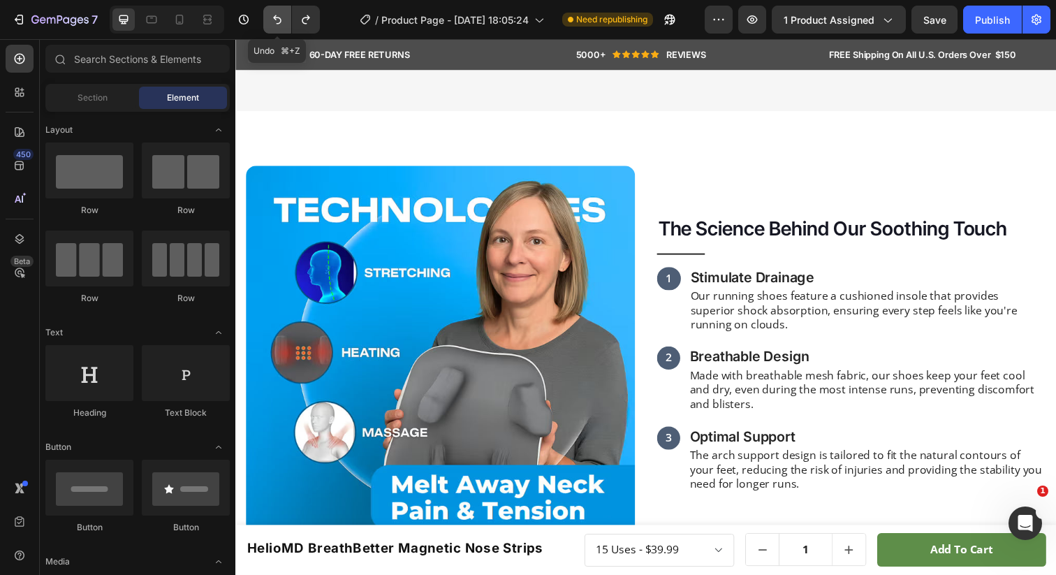
click at [279, 20] on icon "Undo/Redo" at bounding box center [277, 20] width 14 height 14
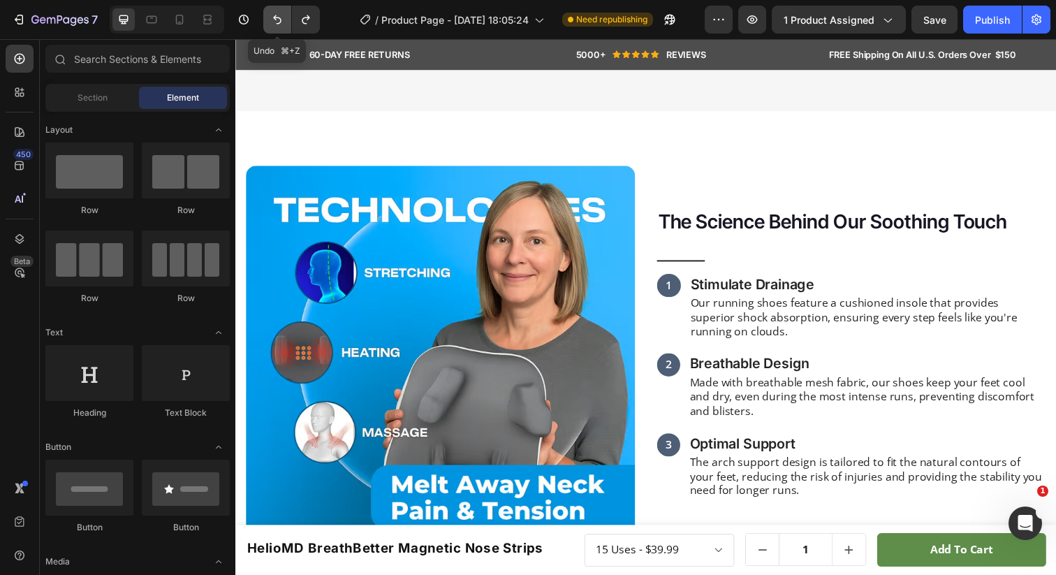
click at [279, 20] on icon "Undo/Redo" at bounding box center [277, 20] width 14 height 14
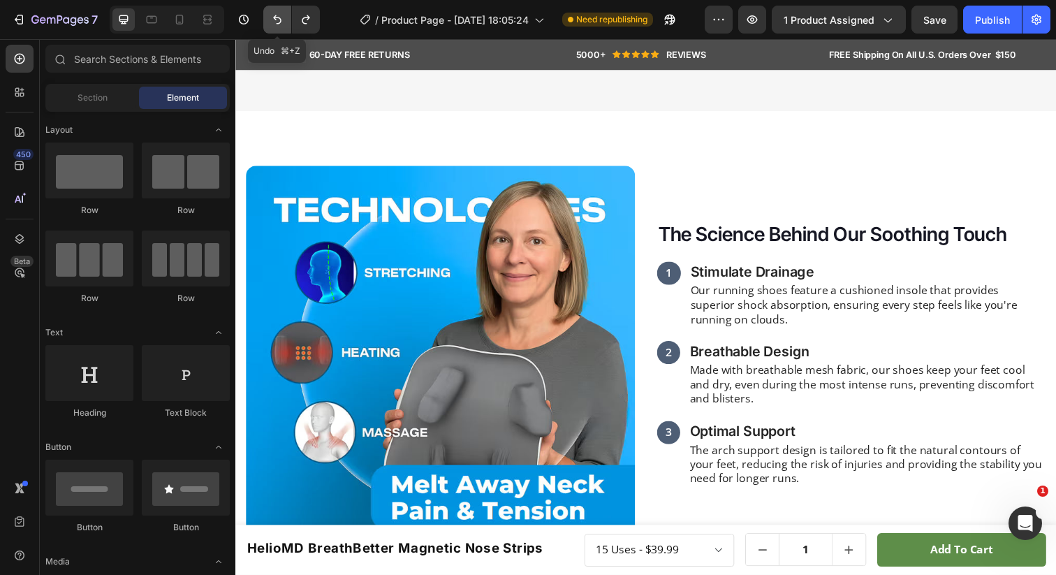
click at [279, 23] on icon "Undo/Redo" at bounding box center [277, 19] width 8 height 9
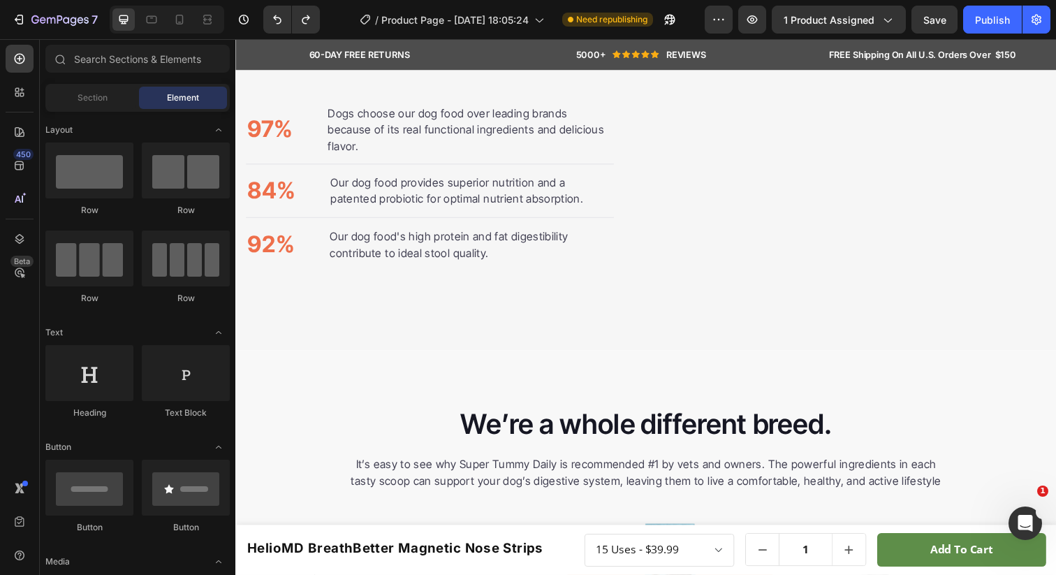
scroll to position [2869, 0]
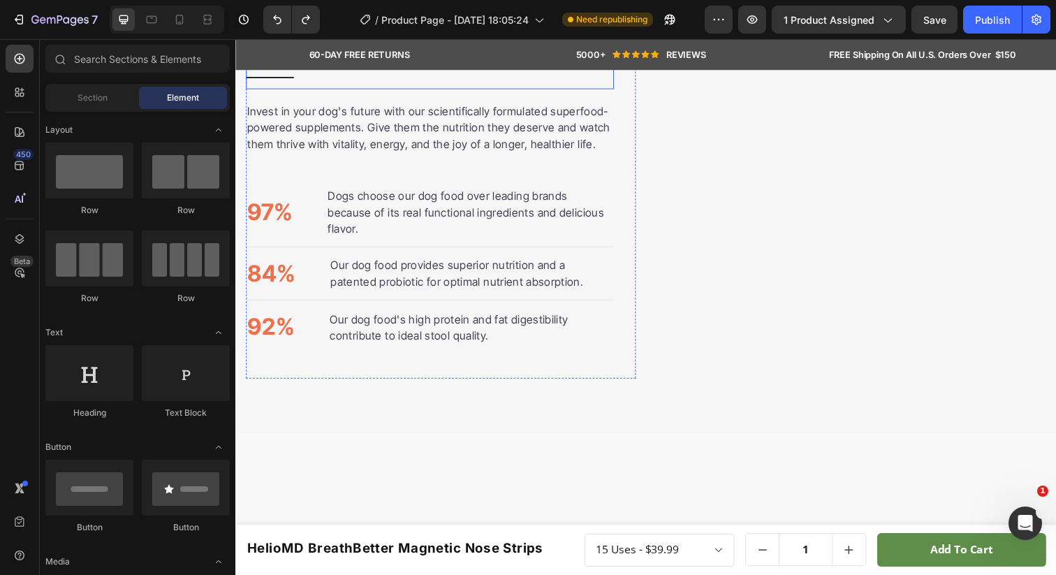
click at [291, 90] on div "Title Line" at bounding box center [434, 78] width 376 height 24
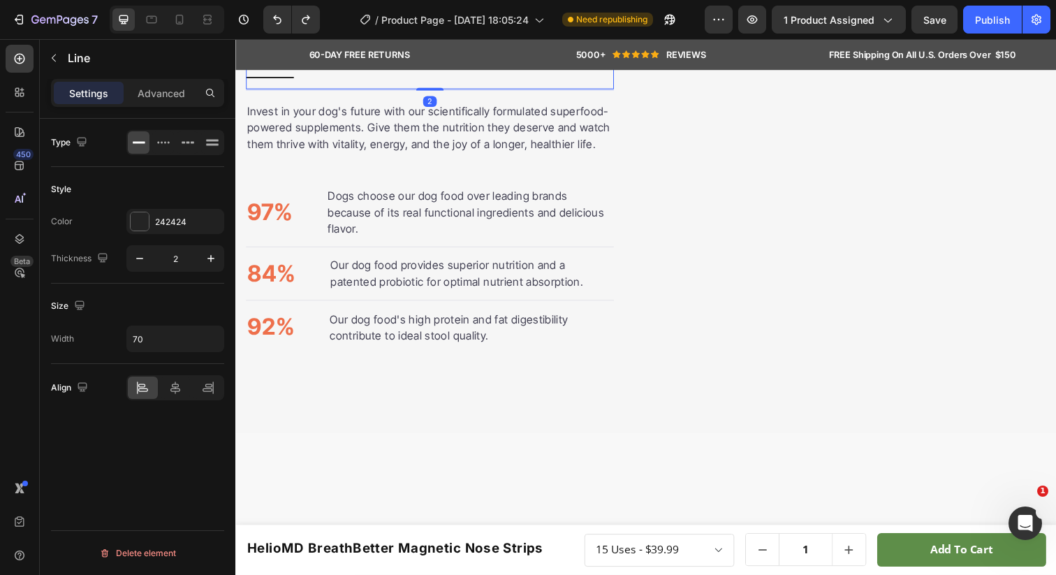
click at [328, 59] on icon at bounding box center [330, 52] width 11 height 11
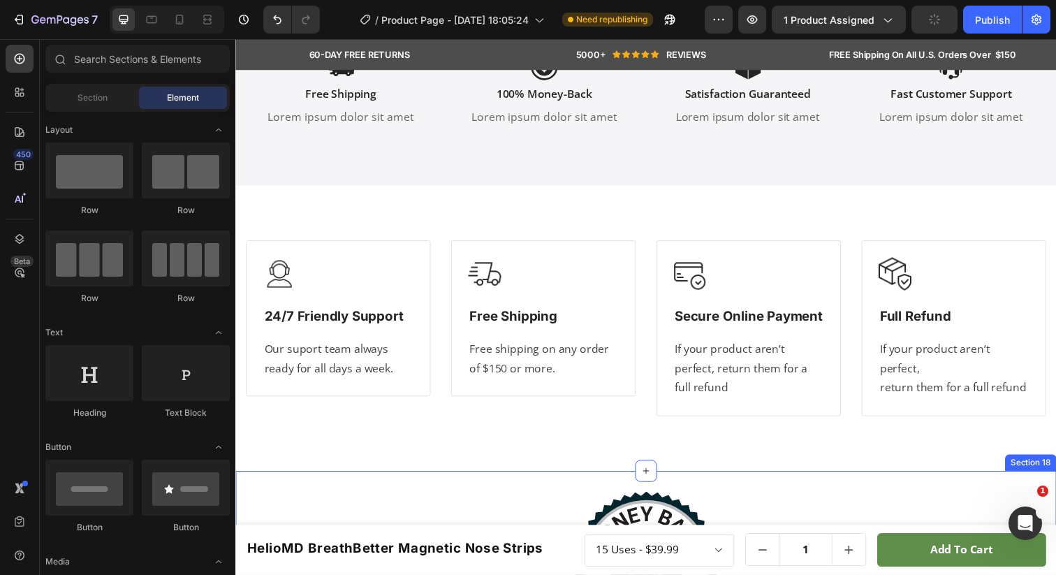
scroll to position [4901, 0]
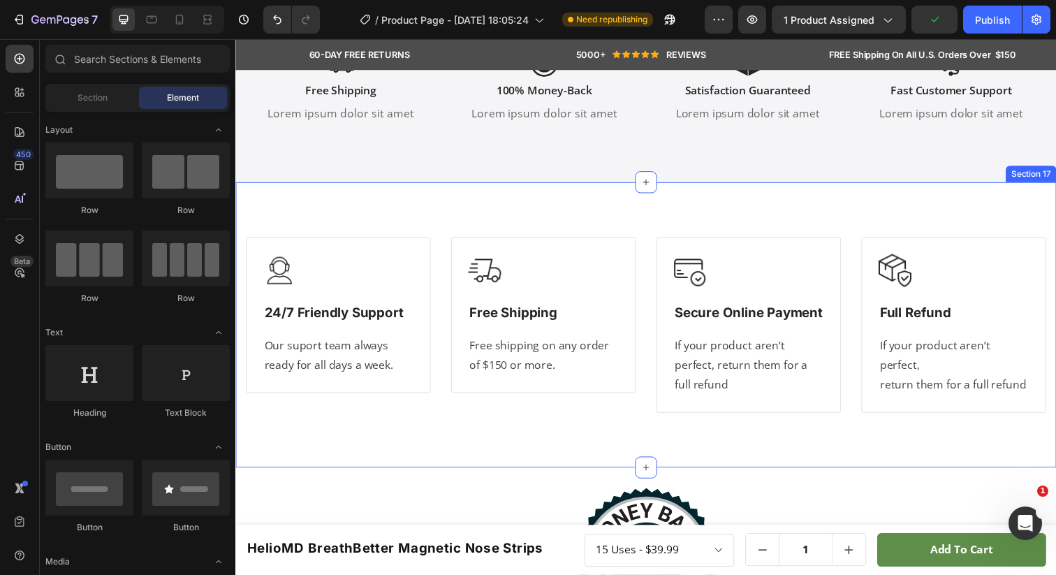
click at [344, 198] on div "Image 24/7 Friendly Support Heading Our suport team always ready for all days a…" at bounding box center [654, 330] width 838 height 291
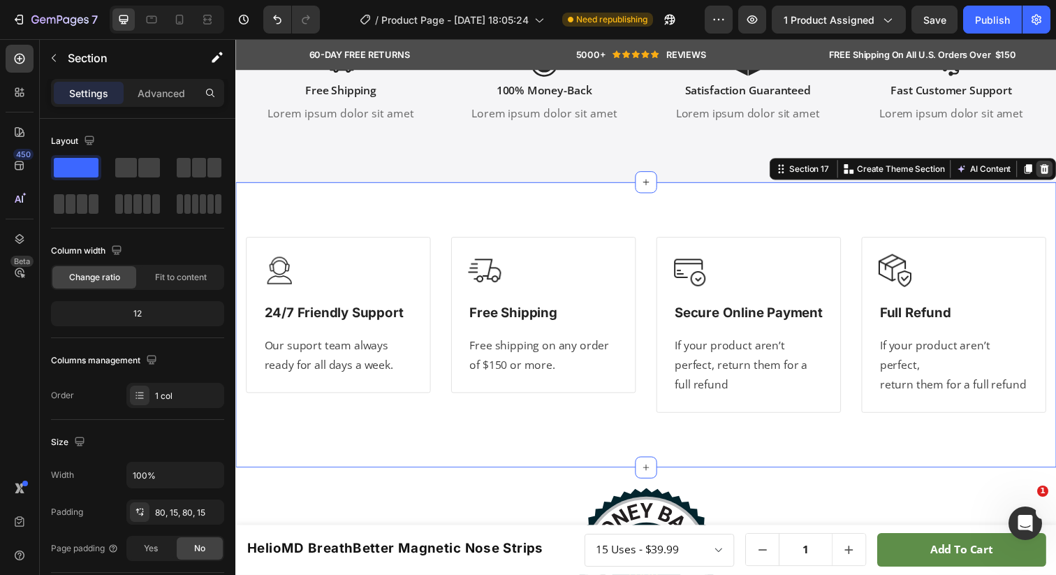
click at [1055, 169] on icon at bounding box center [1061, 172] width 9 height 10
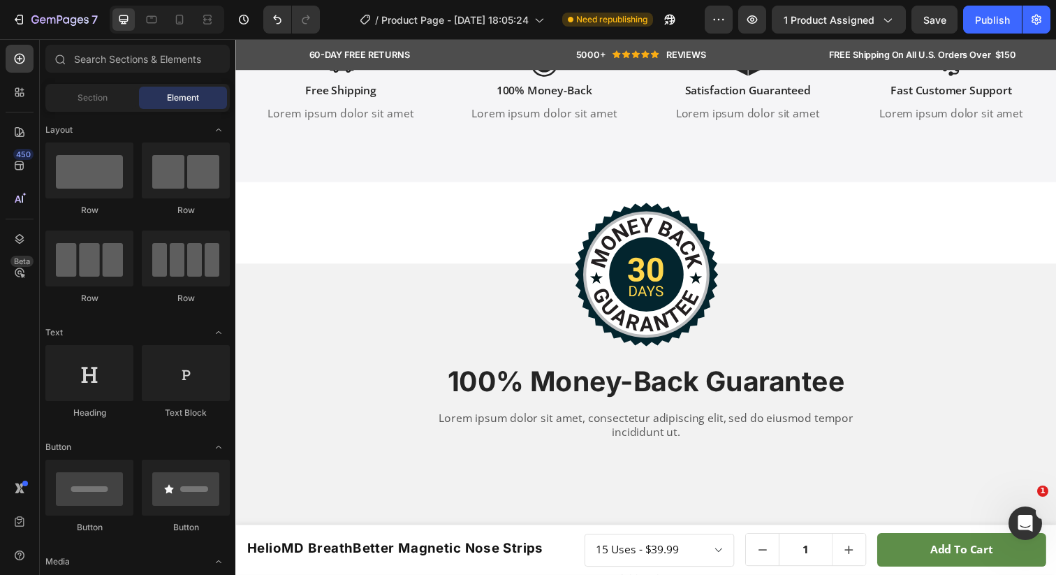
scroll to position [4641, 0]
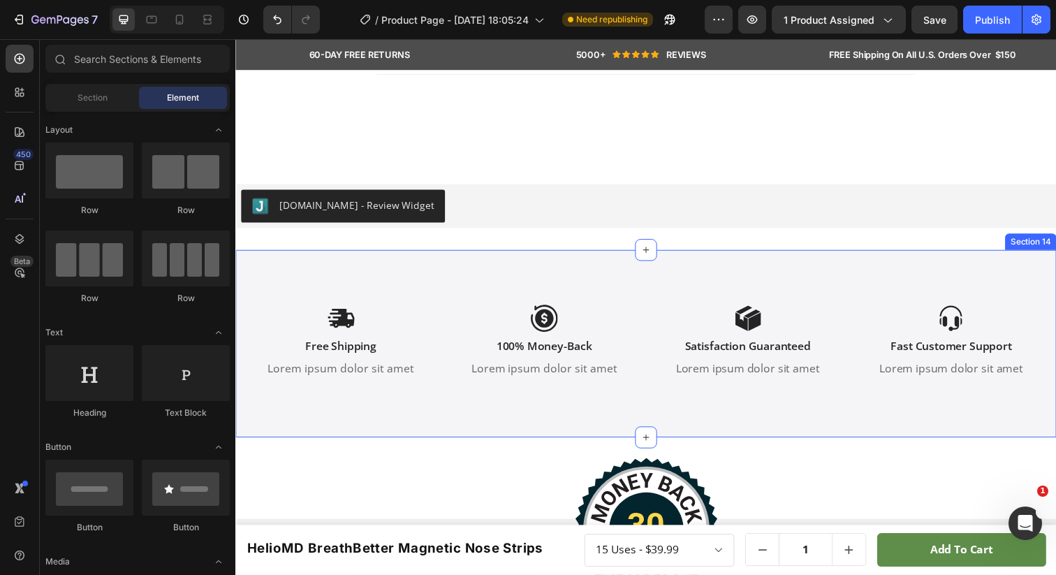
click at [930, 270] on div "Icon Free Shipping Text Block Lorem ipsum dolor sit amet Text Block Icon 100% M…" at bounding box center [654, 349] width 838 height 191
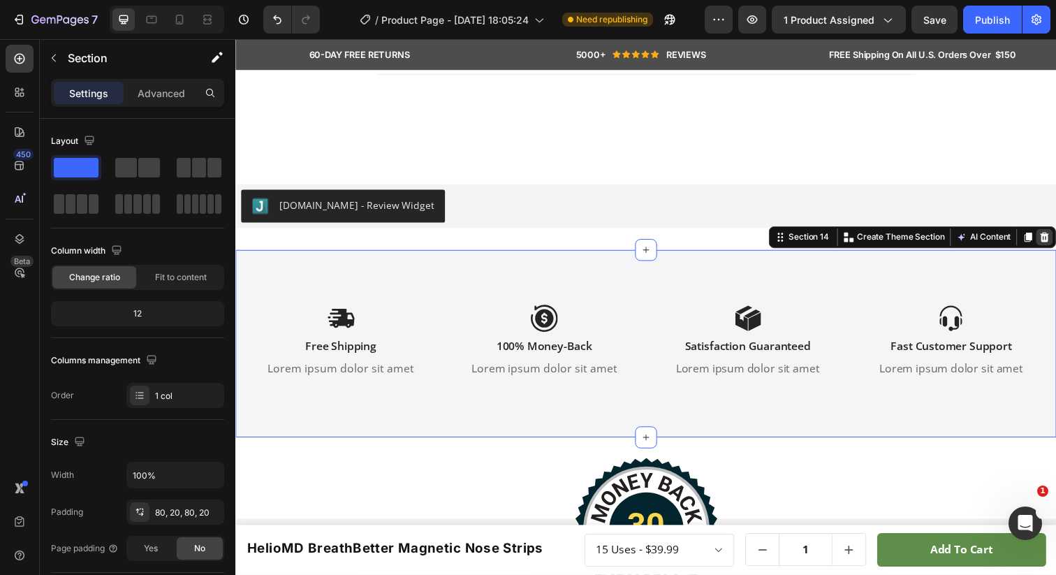
click at [1055, 241] on icon at bounding box center [1061, 241] width 9 height 10
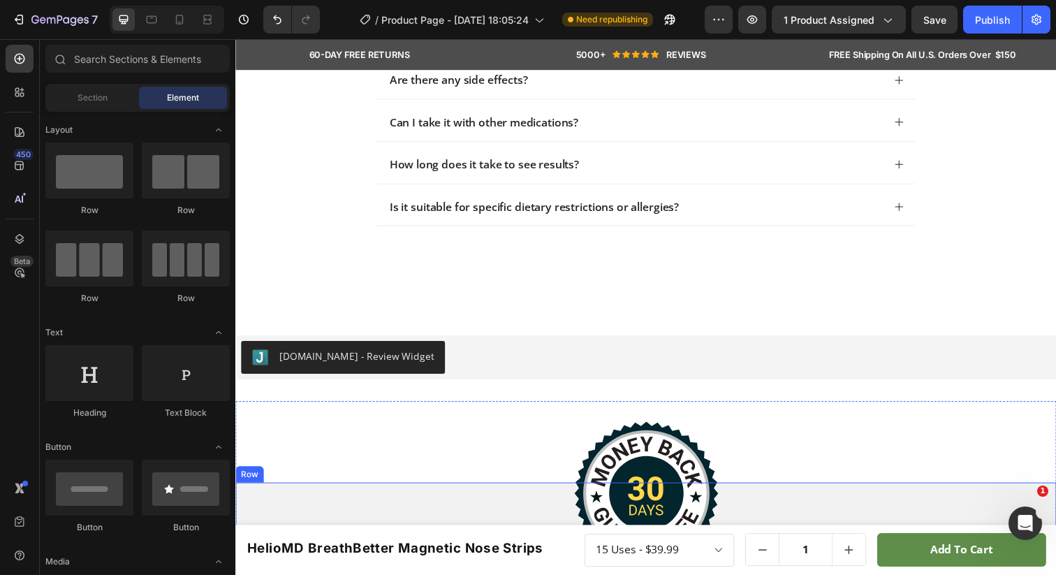
scroll to position [4659, 0]
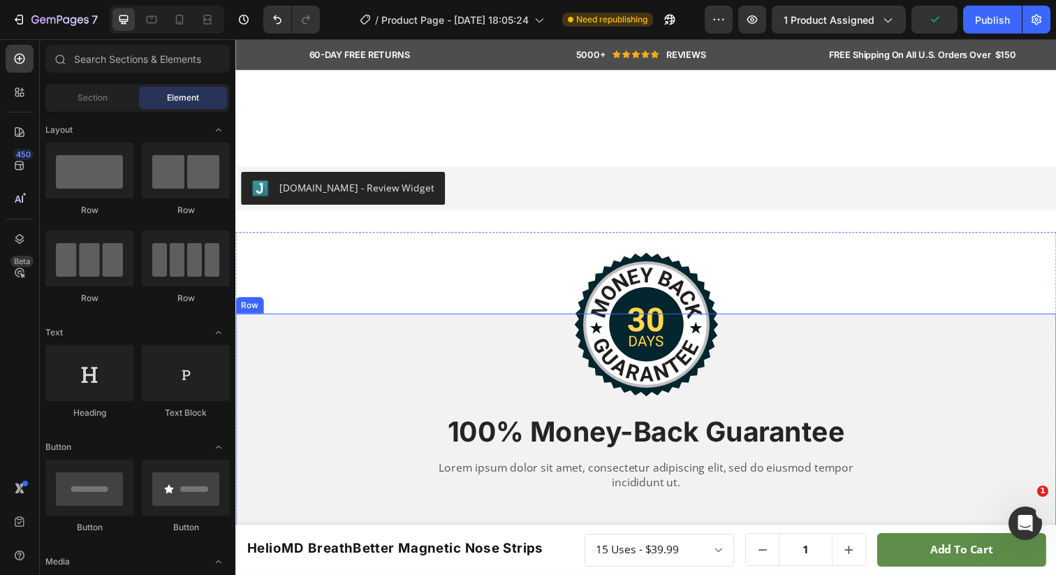
click at [243, 341] on div "Image 100% Money-Back Guarantee Heading Lorem ipsum dolor sit amet, consectetur…" at bounding box center [654, 420] width 838 height 203
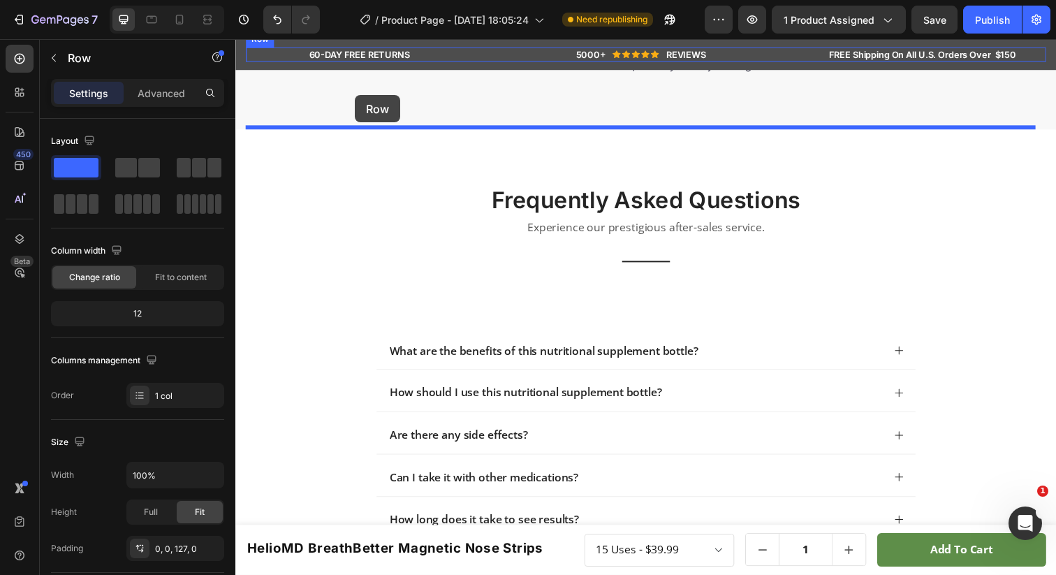
scroll to position [4040, 0]
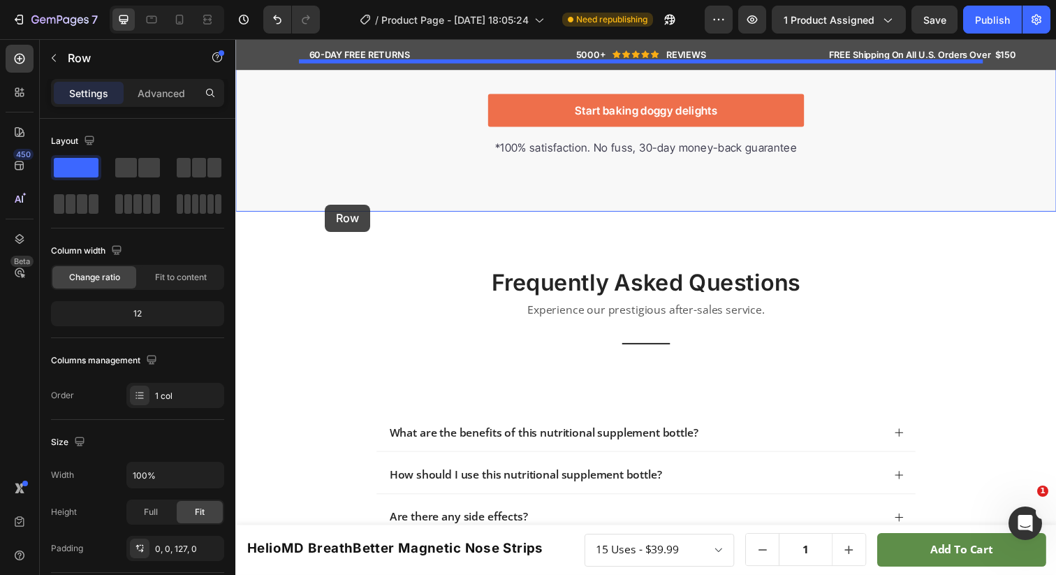
drag, startPoint x: 246, startPoint y: 306, endPoint x: 327, endPoint y: 208, distance: 127.0
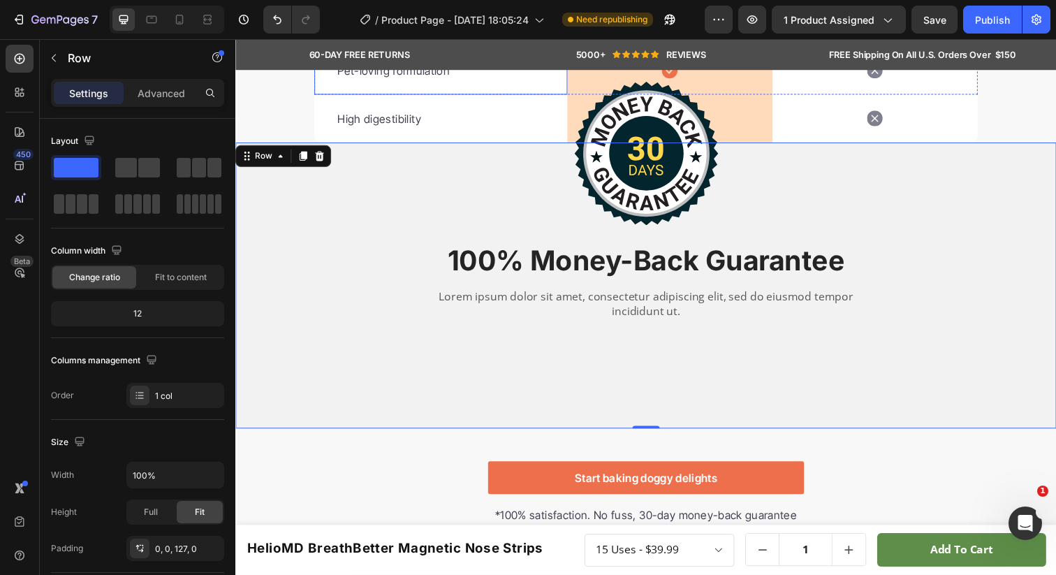
scroll to position [3966, 0]
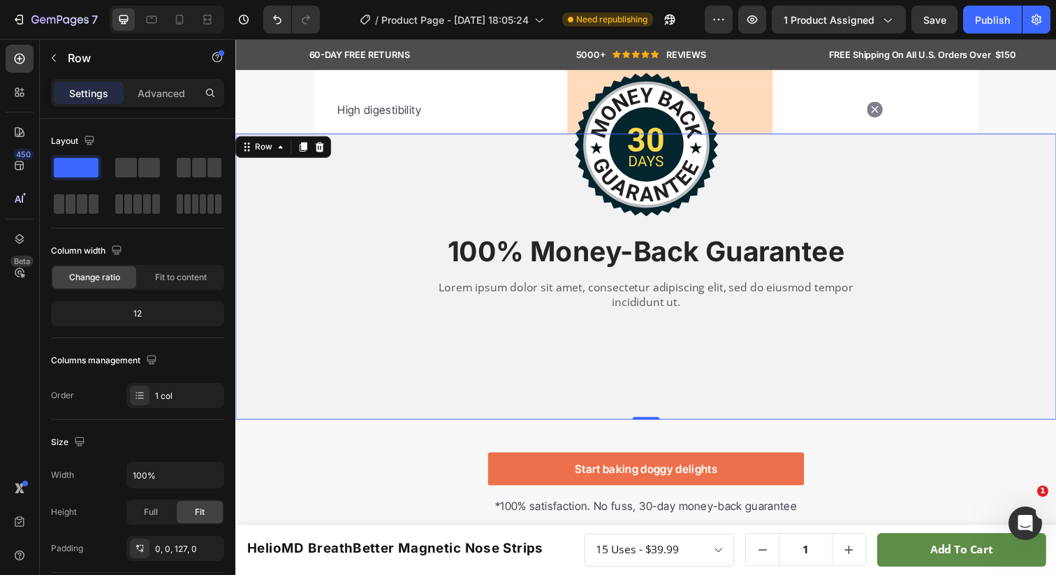
click at [327, 240] on div "Image 100% Money-Back Guarantee Heading Lorem ipsum dolor sit amet, consectetur…" at bounding box center [654, 237] width 838 height 203
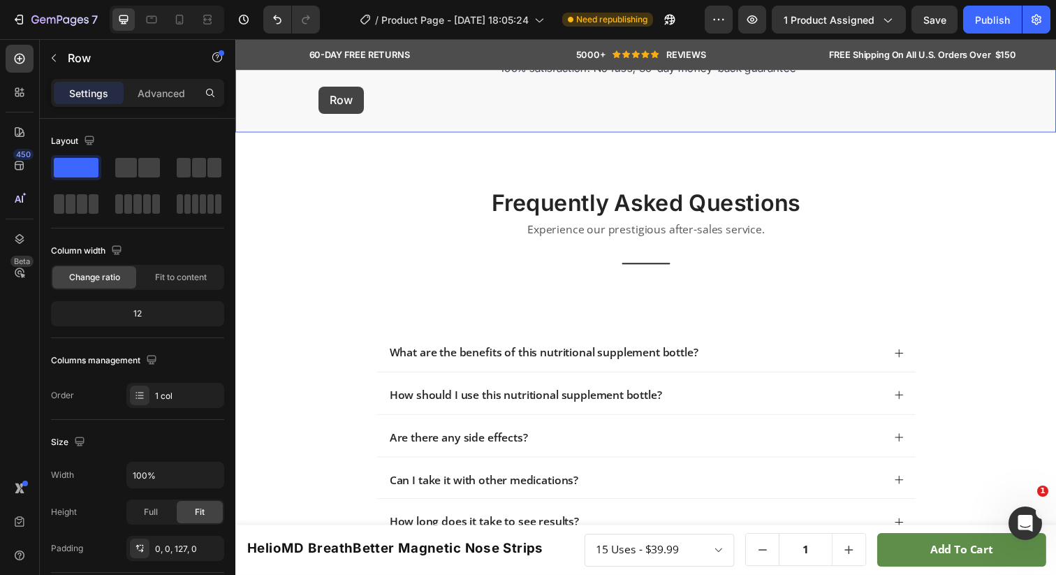
scroll to position [4396, 0]
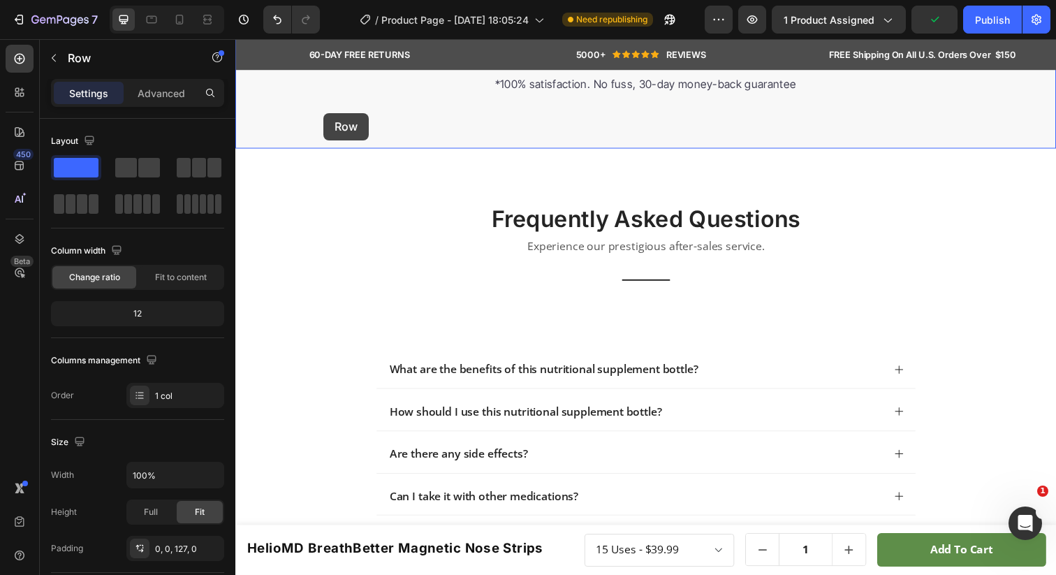
drag, startPoint x: 244, startPoint y: 147, endPoint x: 325, endPoint y: 115, distance: 87.6
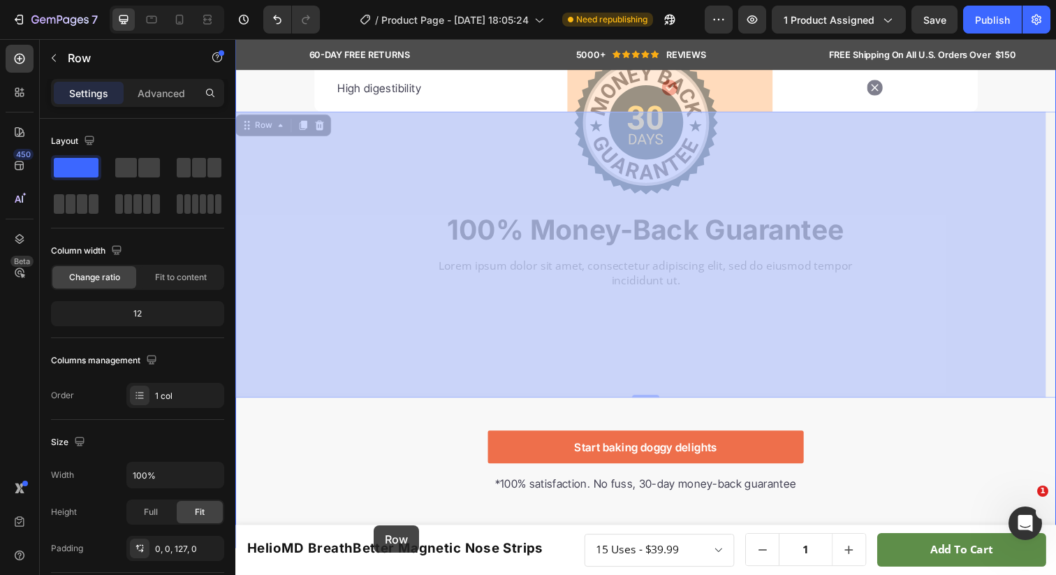
scroll to position [4009, 0]
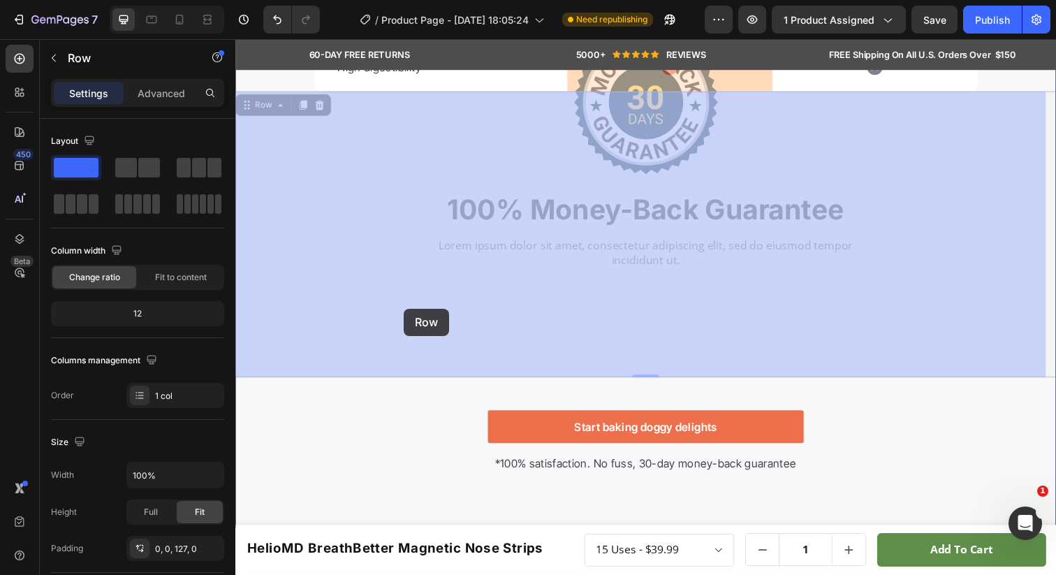
drag, startPoint x: 250, startPoint y: 126, endPoint x: 406, endPoint y: 316, distance: 245.1
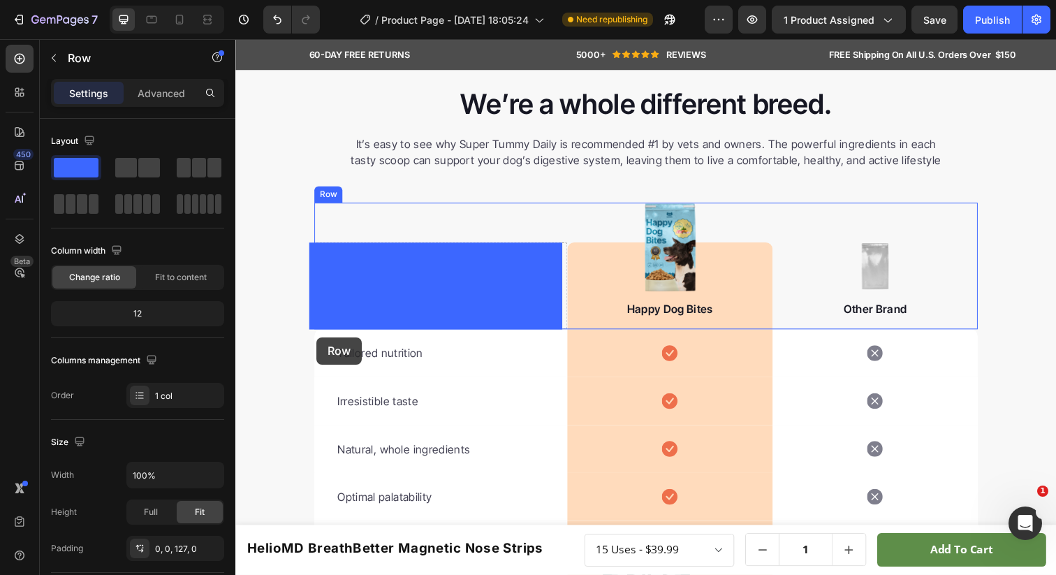
scroll to position [3297, 0]
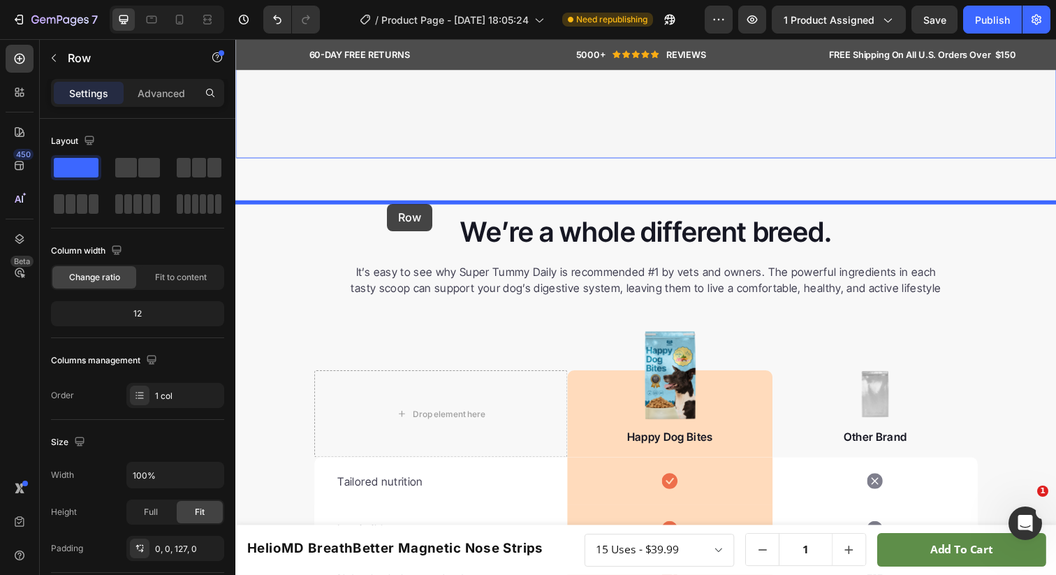
drag, startPoint x: 261, startPoint y: 85, endPoint x: 390, endPoint y: 207, distance: 178.9
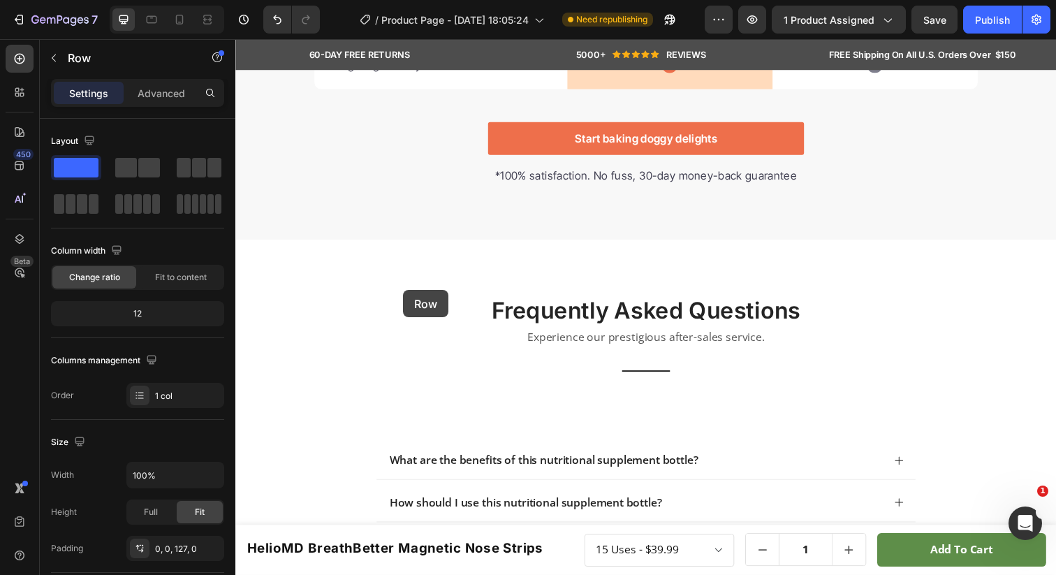
scroll to position [4354, 0]
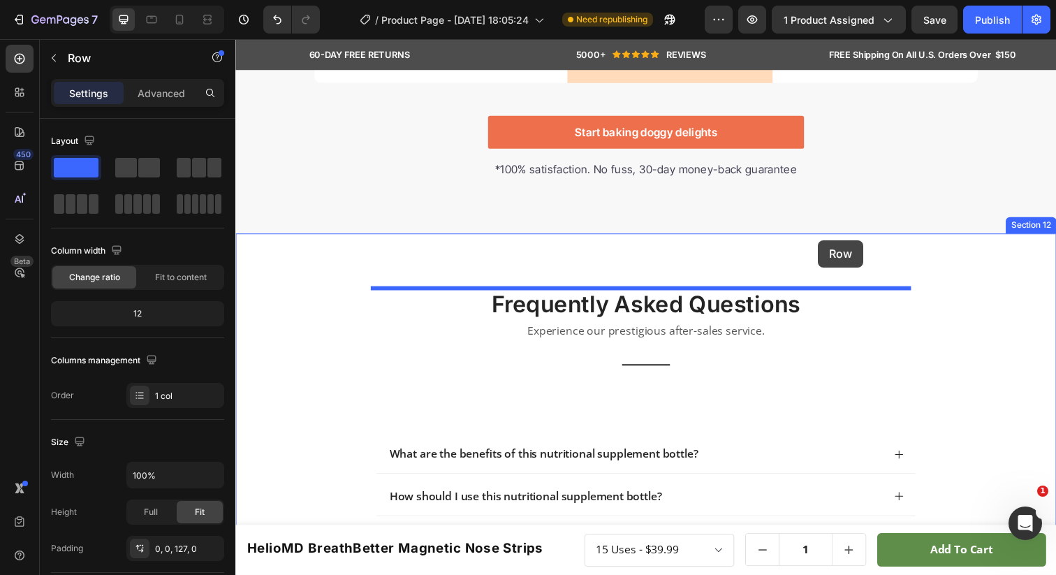
drag, startPoint x: 248, startPoint y: 217, endPoint x: 830, endPoint y: 244, distance: 583.2
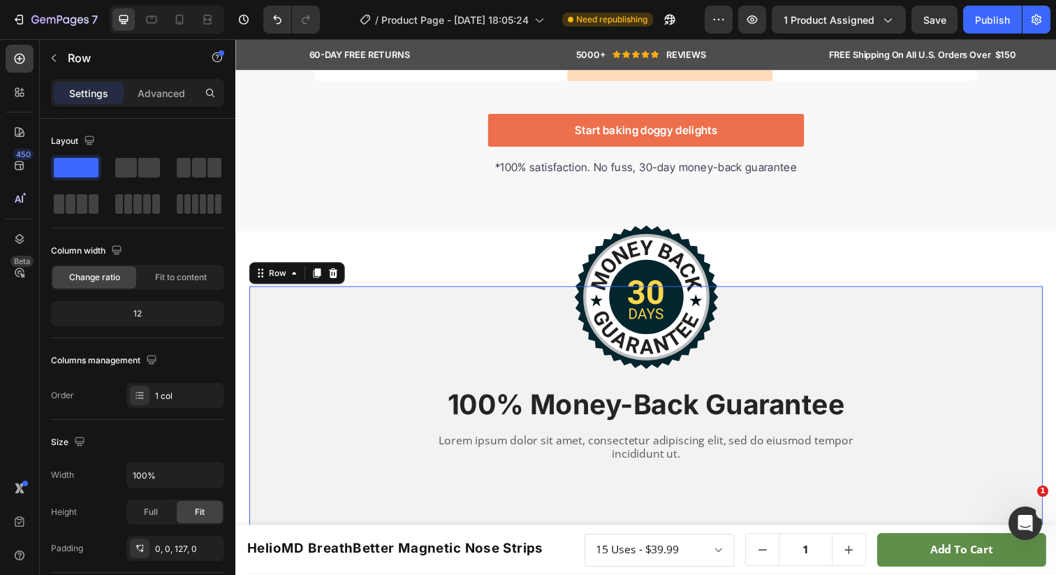
scroll to position [4357, 0]
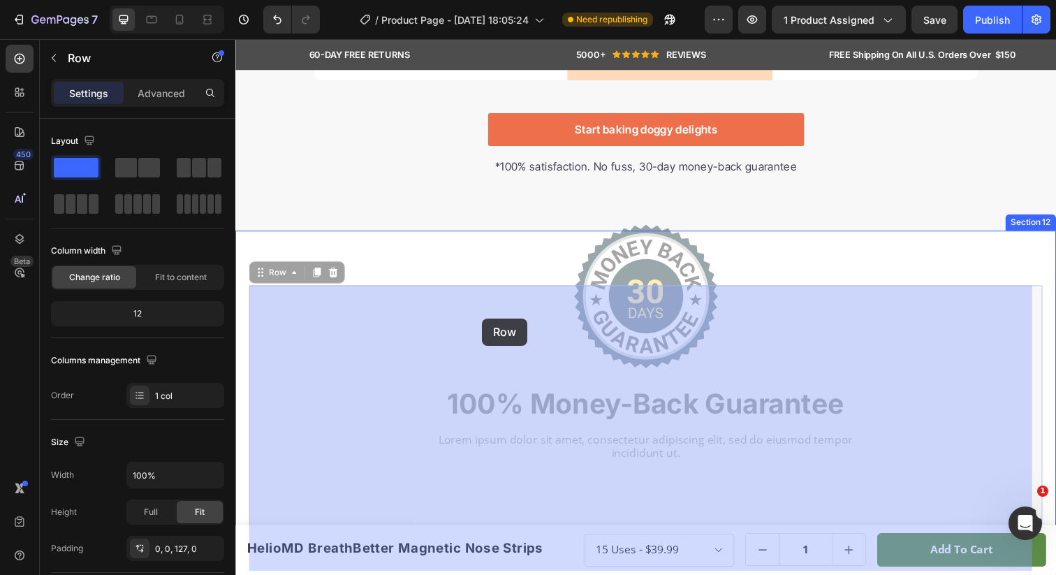
drag, startPoint x: 260, startPoint y: 273, endPoint x: 488, endPoint y: 324, distance: 233.3
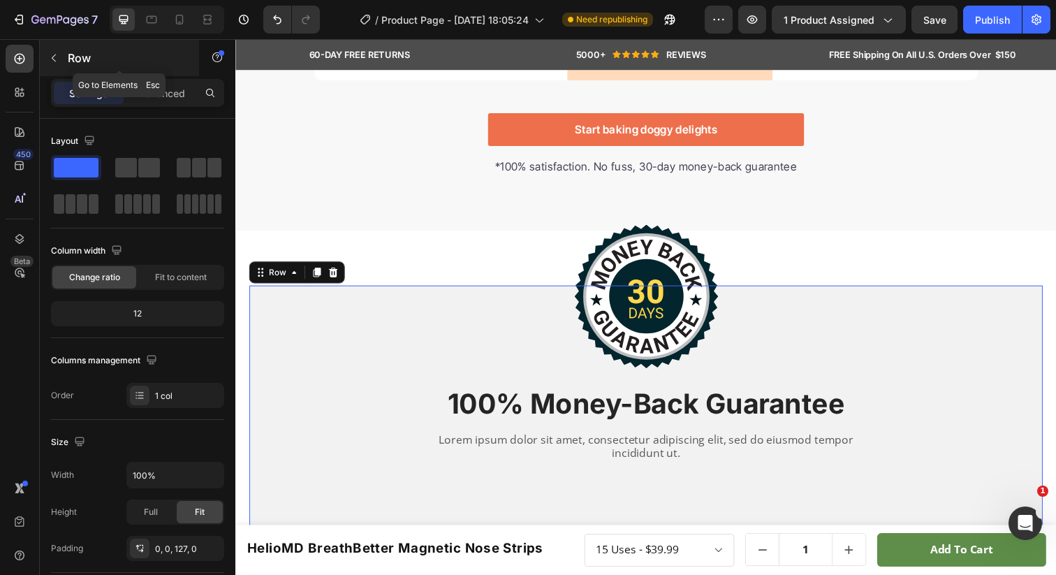
click at [41, 55] on div "Row" at bounding box center [119, 58] width 159 height 36
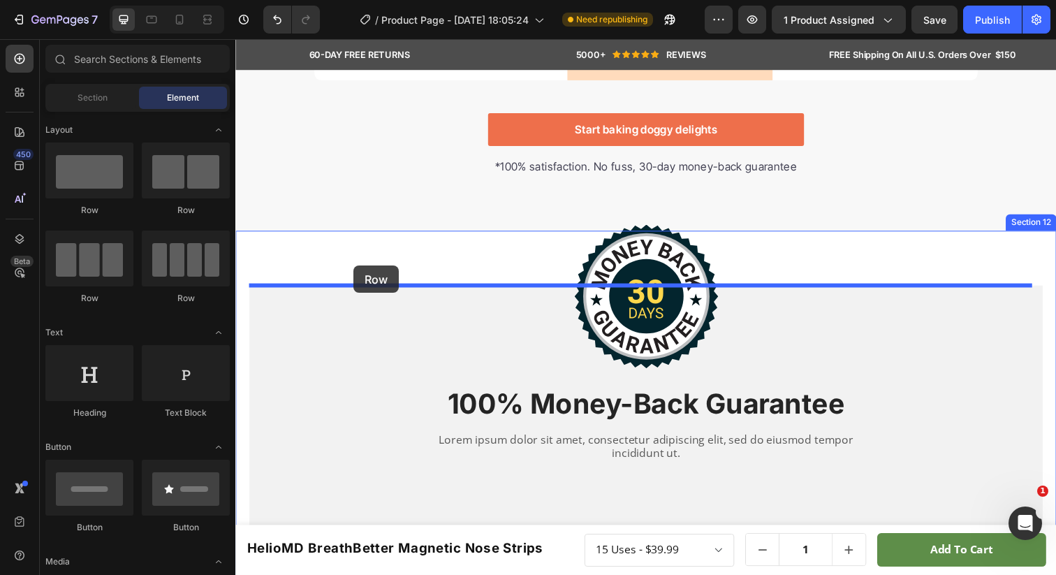
drag, startPoint x: 310, startPoint y: 217, endPoint x: 356, endPoint y: 270, distance: 70.8
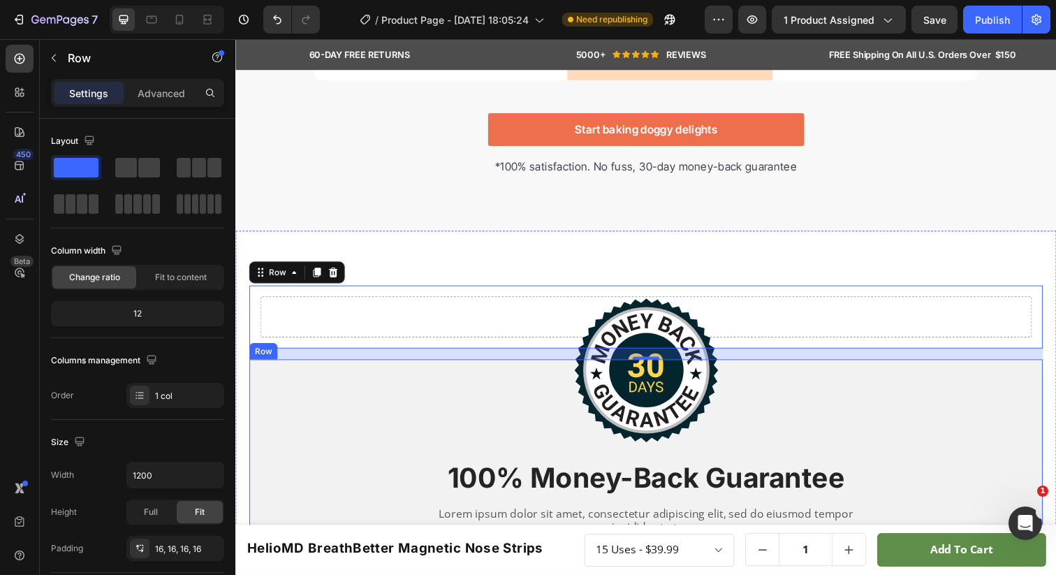
click at [274, 385] on div "Image 100% Money-Back Guarantee Heading Lorem ipsum dolor sit amet, consectetur…" at bounding box center [654, 467] width 810 height 203
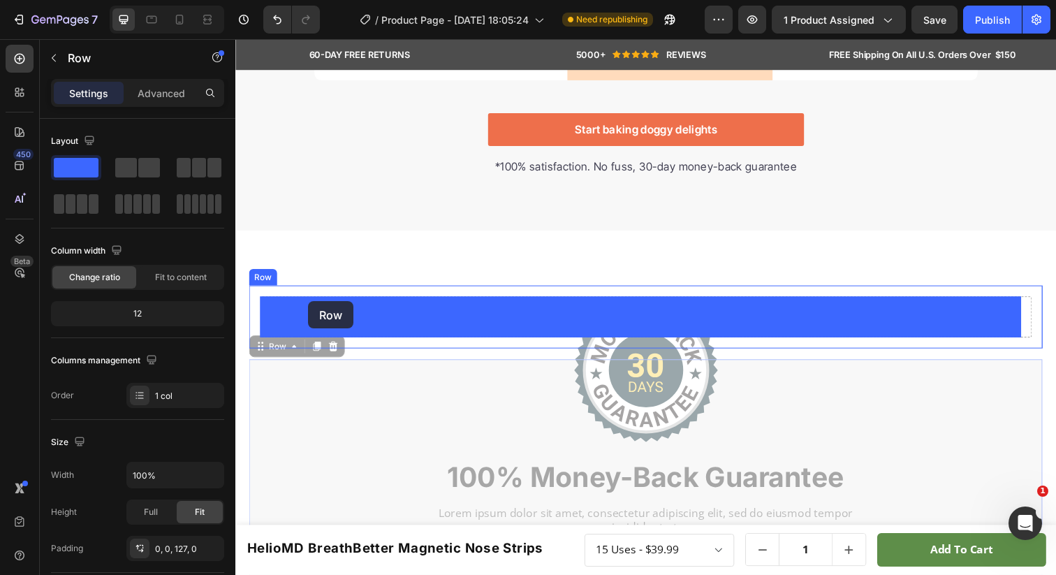
drag, startPoint x: 255, startPoint y: 351, endPoint x: 309, endPoint y: 307, distance: 70.5
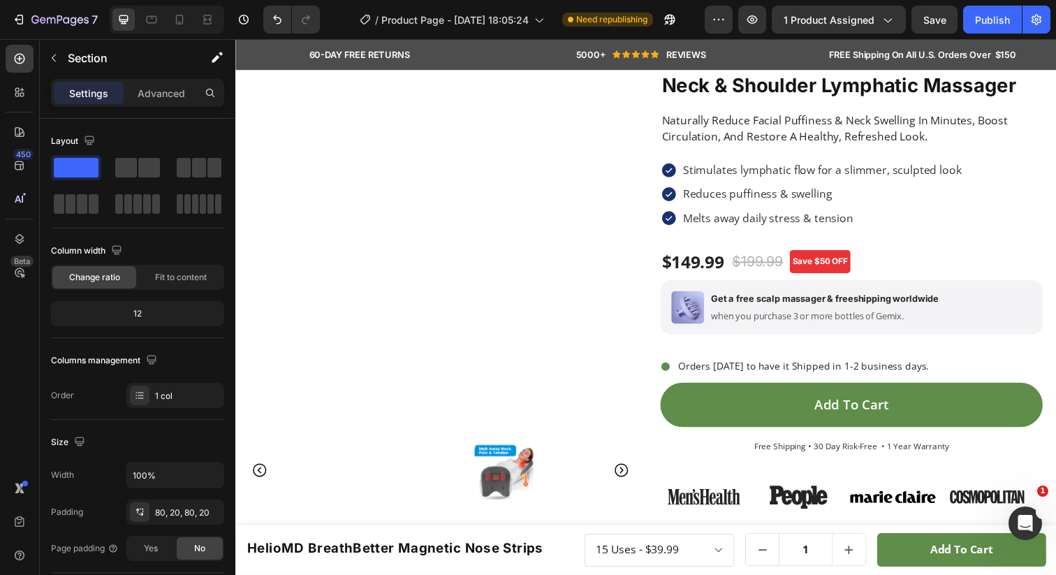
scroll to position [0, 0]
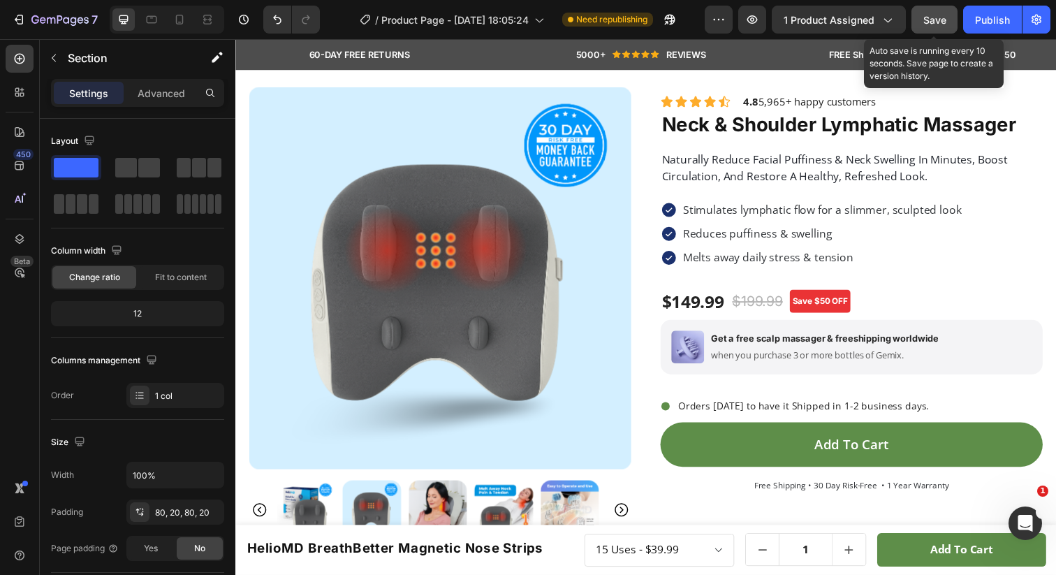
click at [939, 19] on span "Save" at bounding box center [934, 20] width 23 height 12
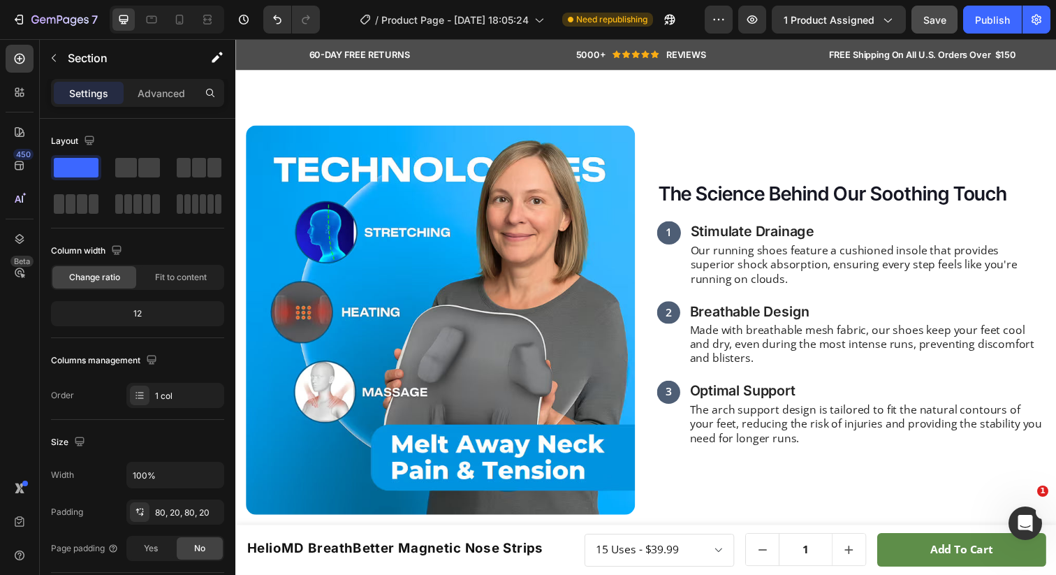
scroll to position [1041, 0]
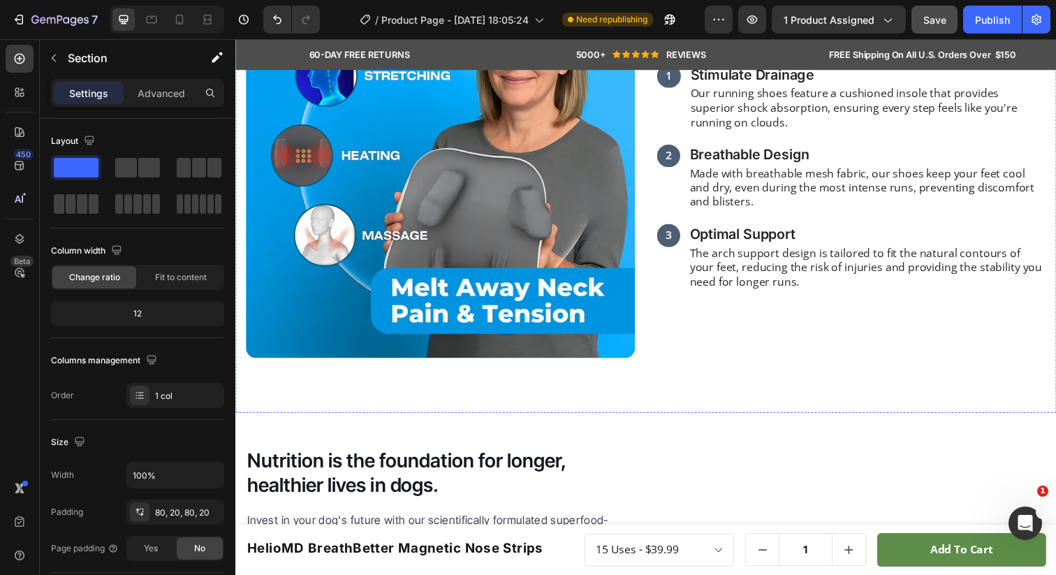
click at [766, 51] on h2 "The Science Behind Our Soothing Touch" at bounding box center [864, 37] width 397 height 28
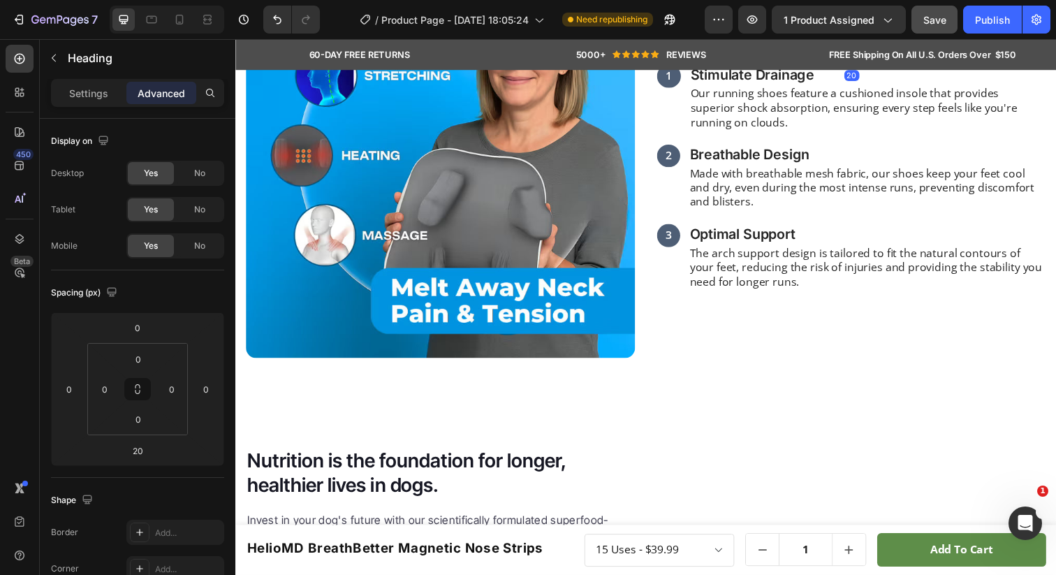
click at [766, 51] on h2 "The Science Behind Our Soothing Touch" at bounding box center [864, 37] width 397 height 28
click at [766, 50] on p "The Science Behind Our Soothing Touch" at bounding box center [864, 36] width 395 height 25
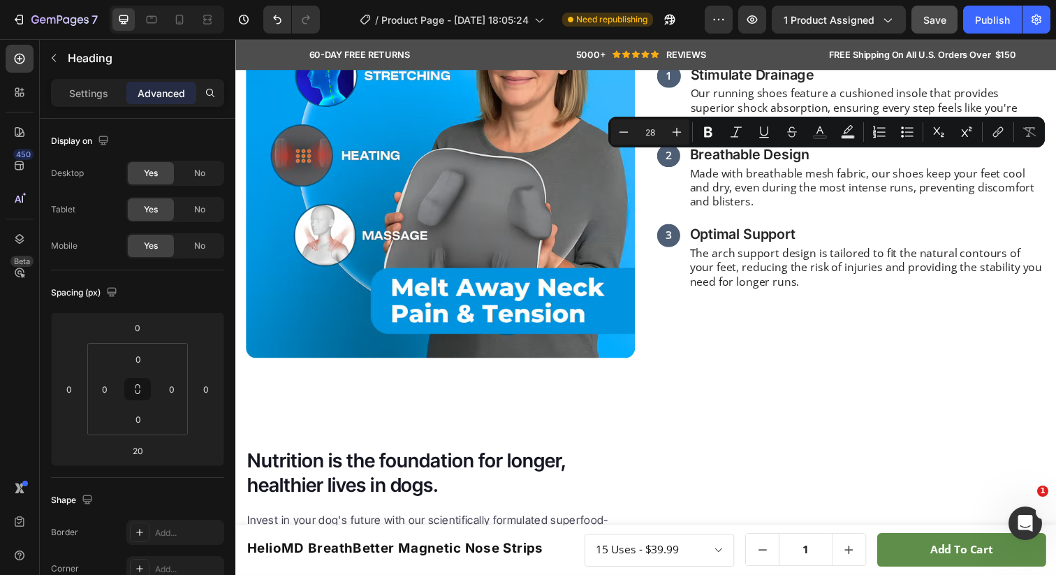
click at [766, 50] on p "The Science Behind Our Soothing Touch" at bounding box center [864, 36] width 395 height 25
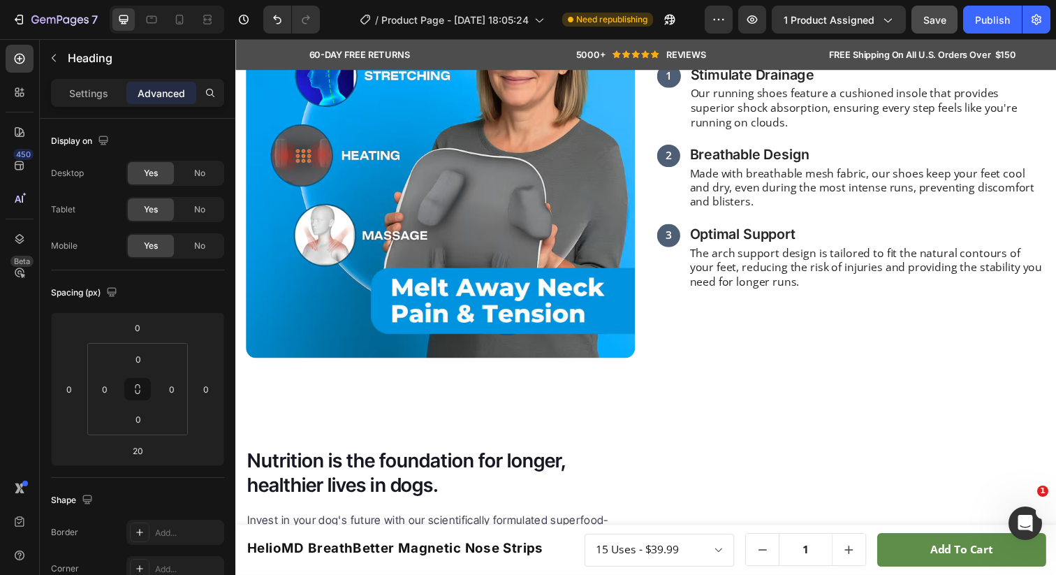
click at [719, 50] on p "The Science Behind Our Soothing Touch" at bounding box center [864, 36] width 395 height 25
drag, startPoint x: 682, startPoint y: 163, endPoint x: 327, endPoint y: 462, distance: 464.4
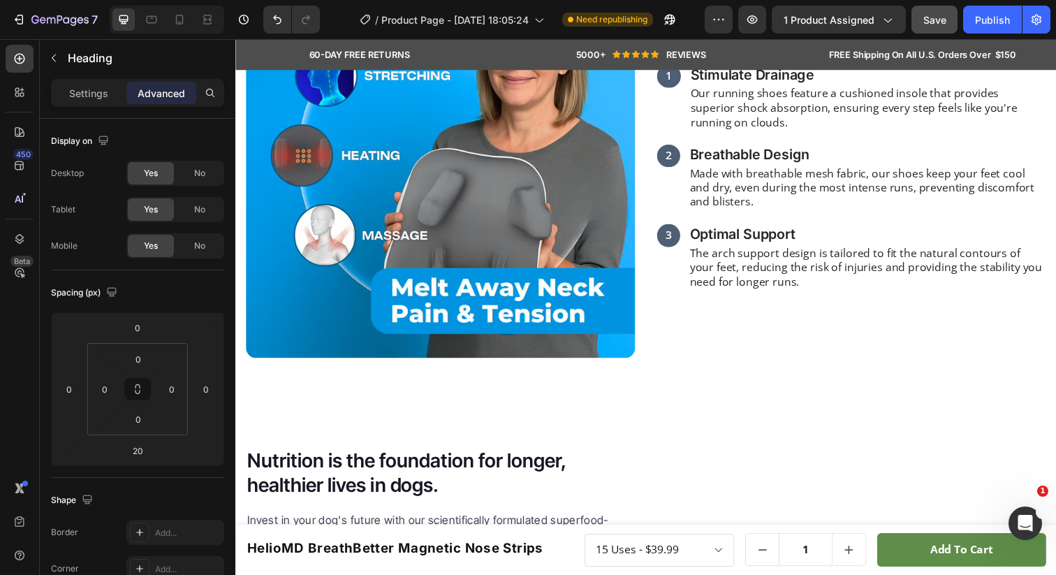
click at [667, 50] on p "The Science Behind Our Soothing Touch" at bounding box center [864, 36] width 395 height 25
click at [708, 131] on p "Our running shoes feature a cushioned insole that provides superior shock absor…" at bounding box center [881, 108] width 362 height 43
click at [825, 50] on p "The Science Behind Our Soothing Touch" at bounding box center [864, 36] width 395 height 25
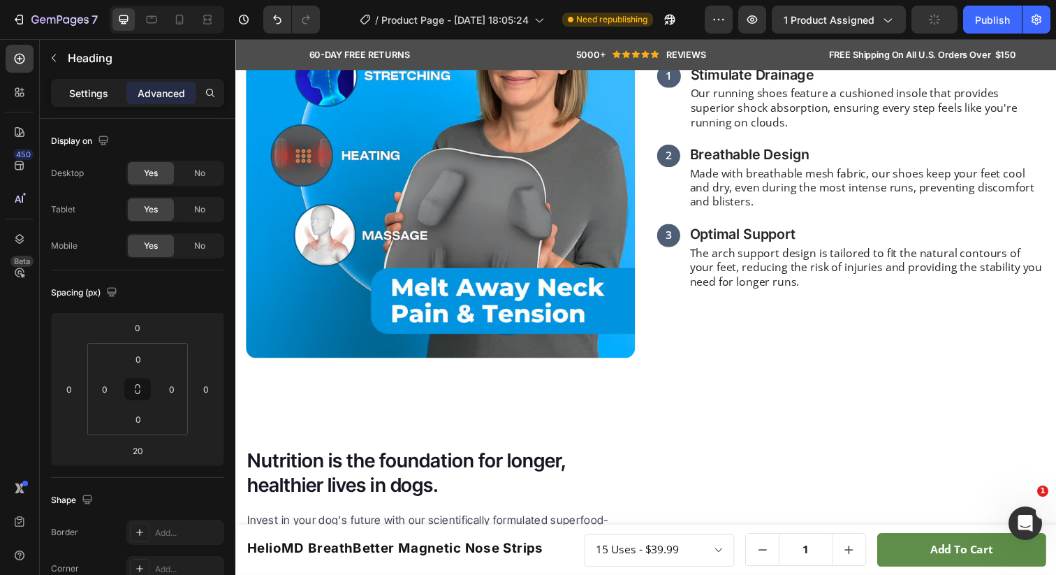
click at [89, 101] on div "Settings" at bounding box center [89, 93] width 70 height 22
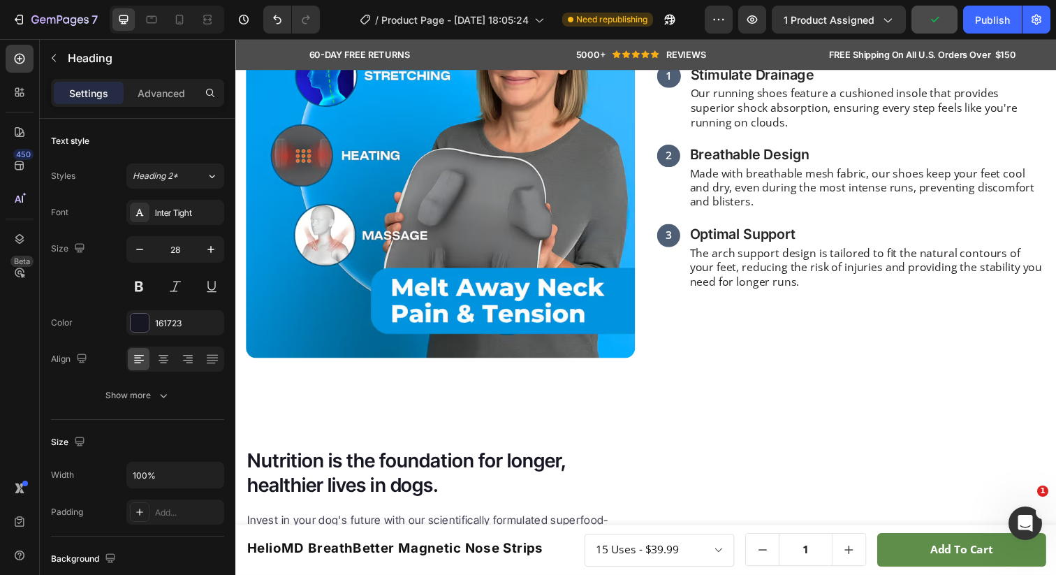
click at [714, 50] on p "The Science Behind Our Soothing Touch" at bounding box center [864, 36] width 395 height 25
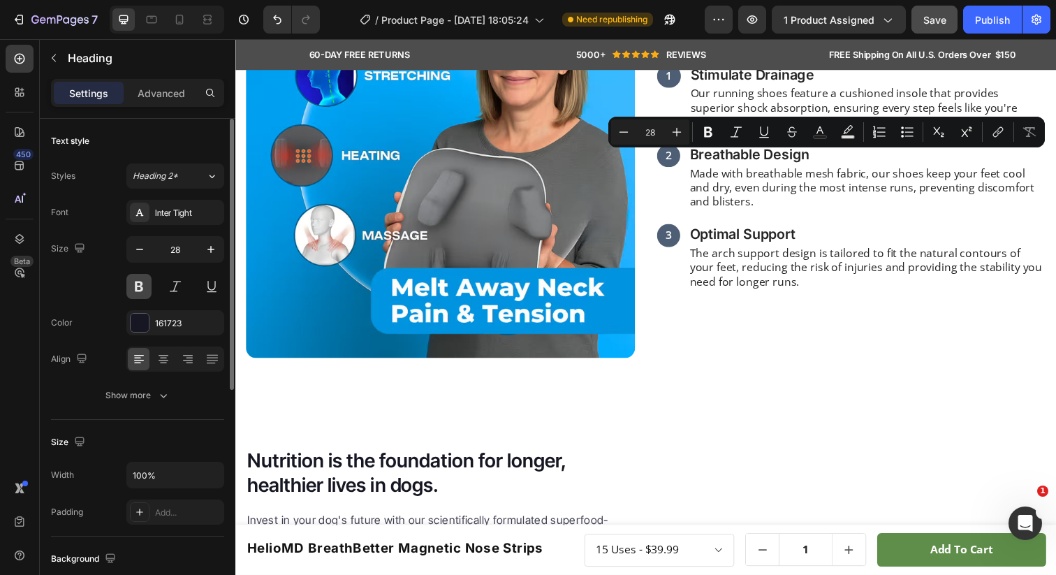
click at [139, 291] on button at bounding box center [138, 286] width 25 height 25
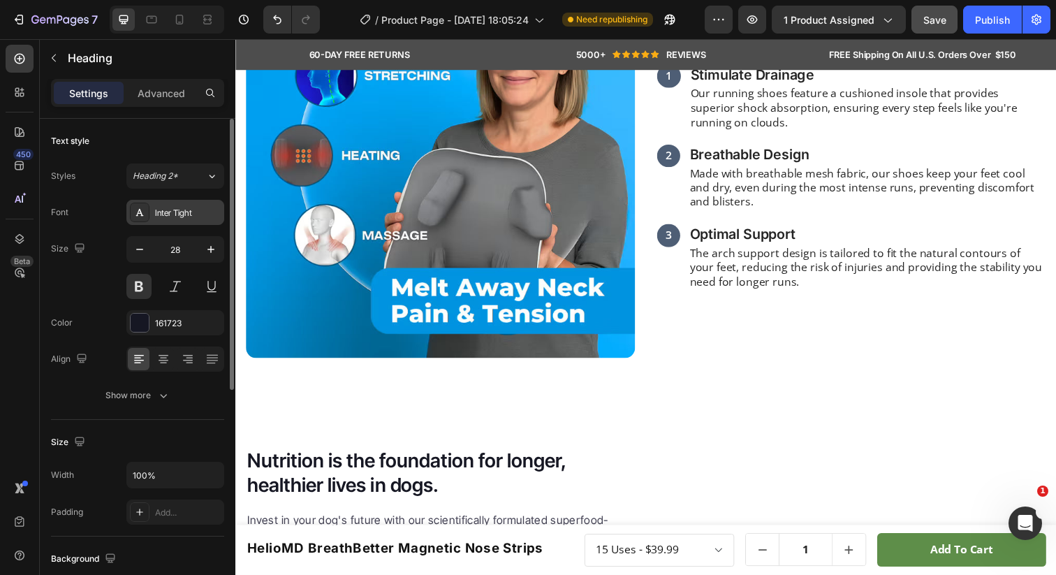
click at [177, 217] on div "Inter Tight" at bounding box center [188, 213] width 66 height 13
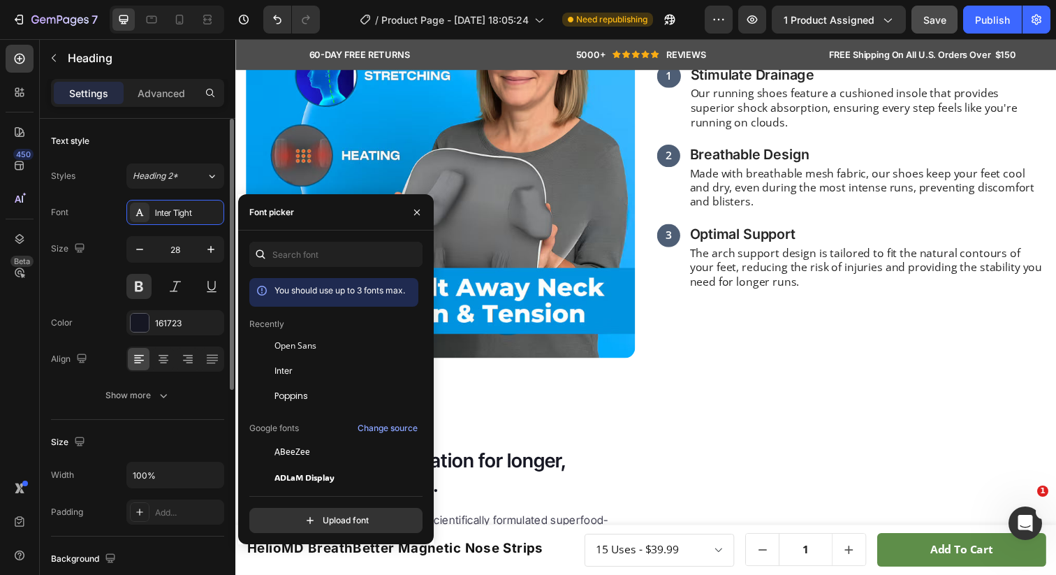
click at [88, 295] on div "Size 28" at bounding box center [137, 267] width 173 height 63
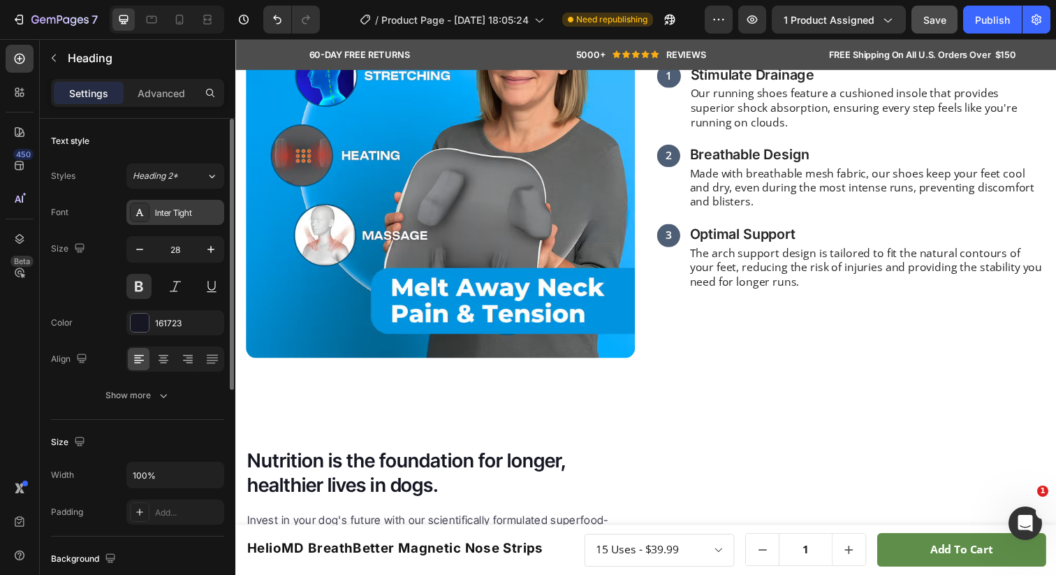
click at [172, 217] on div "Inter Tight" at bounding box center [188, 213] width 66 height 13
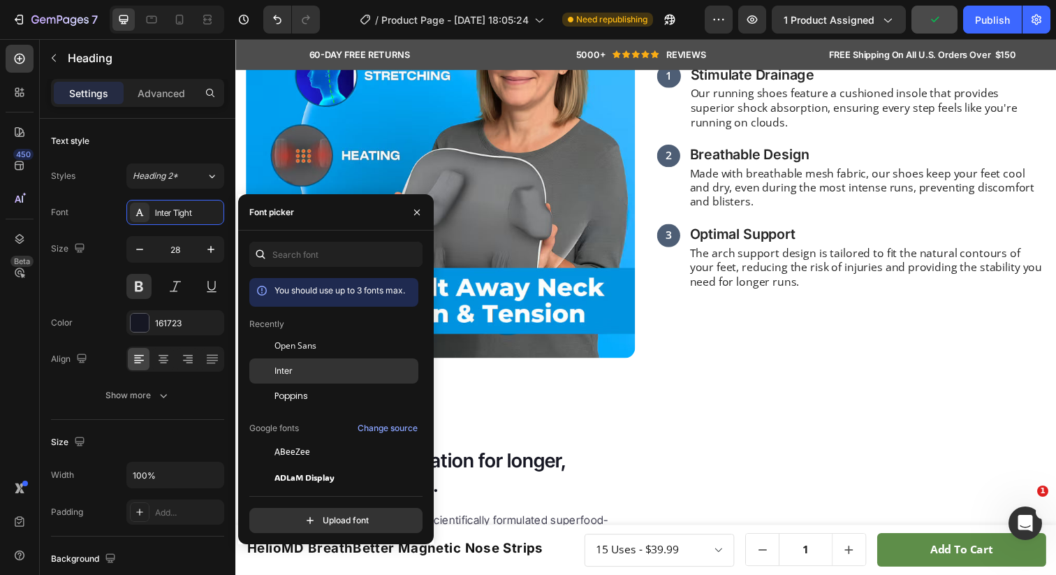
click at [279, 366] on span "Inter" at bounding box center [283, 371] width 18 height 13
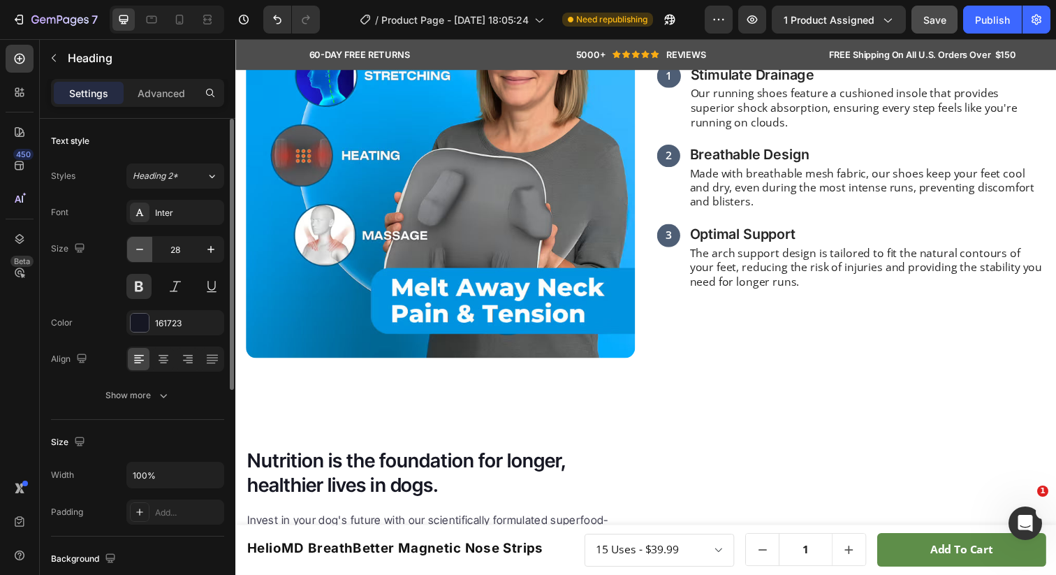
click at [130, 249] on button "button" at bounding box center [139, 249] width 25 height 25
click at [215, 252] on icon "button" at bounding box center [211, 249] width 14 height 14
click at [140, 253] on icon "button" at bounding box center [140, 249] width 14 height 14
type input "27"
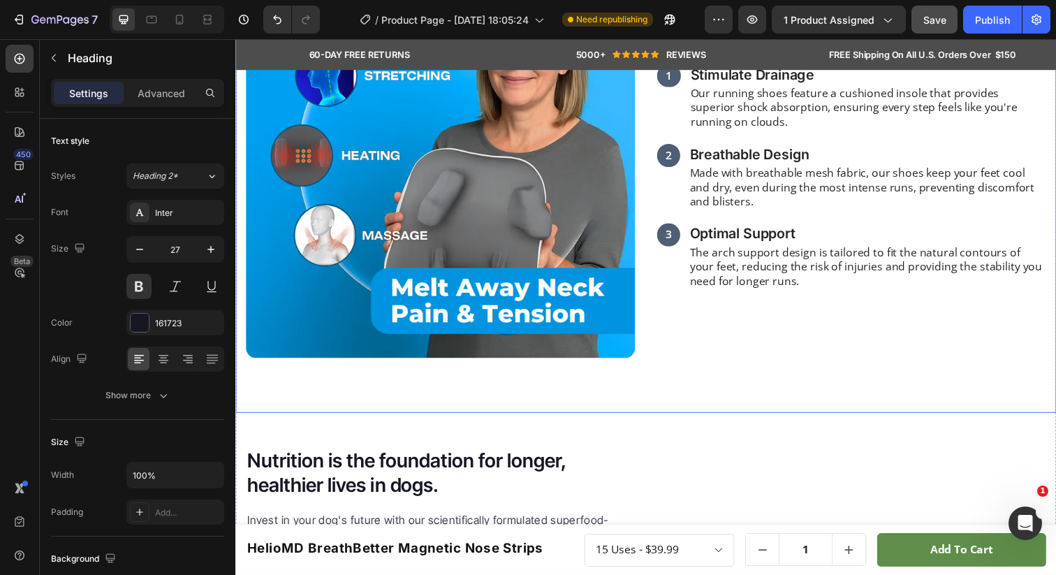
click at [740, 131] on p "Our running shoes feature a cushioned insole that provides superior shock absor…" at bounding box center [881, 108] width 362 height 43
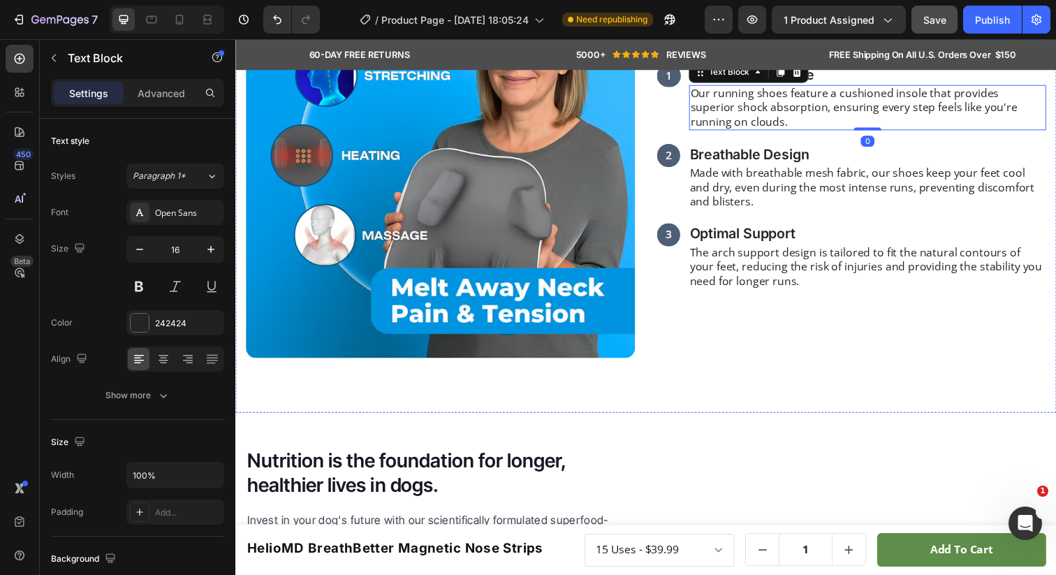
click at [721, 50] on p "The Science Behind Our Soothing Touch" at bounding box center [864, 37] width 395 height 24
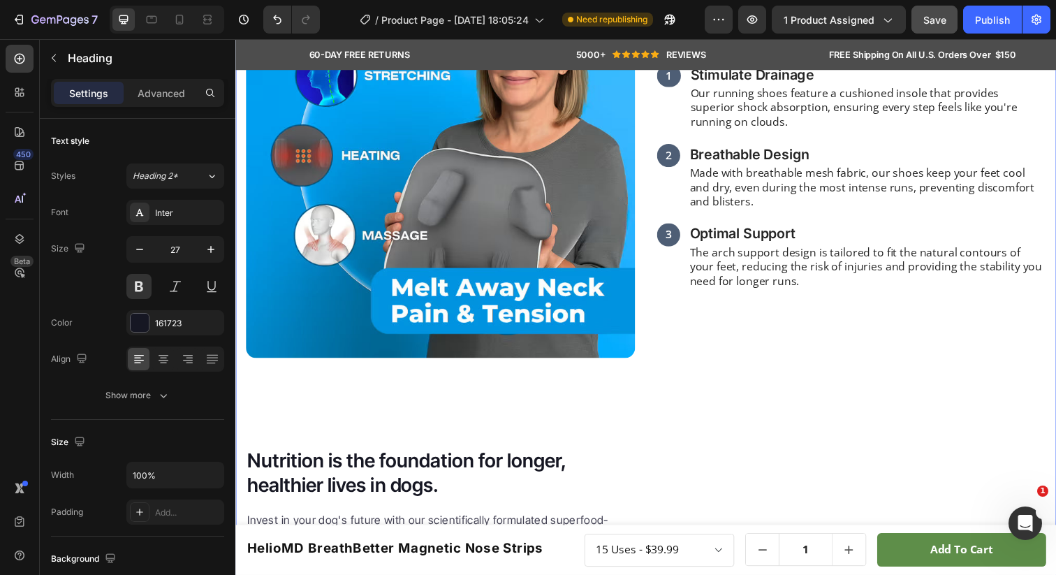
click at [640, 85] on div "Image The Science Behind Our Soothing Touch Heading 20 1 Text Block Stimulate D…" at bounding box center [654, 304] width 838 height 786
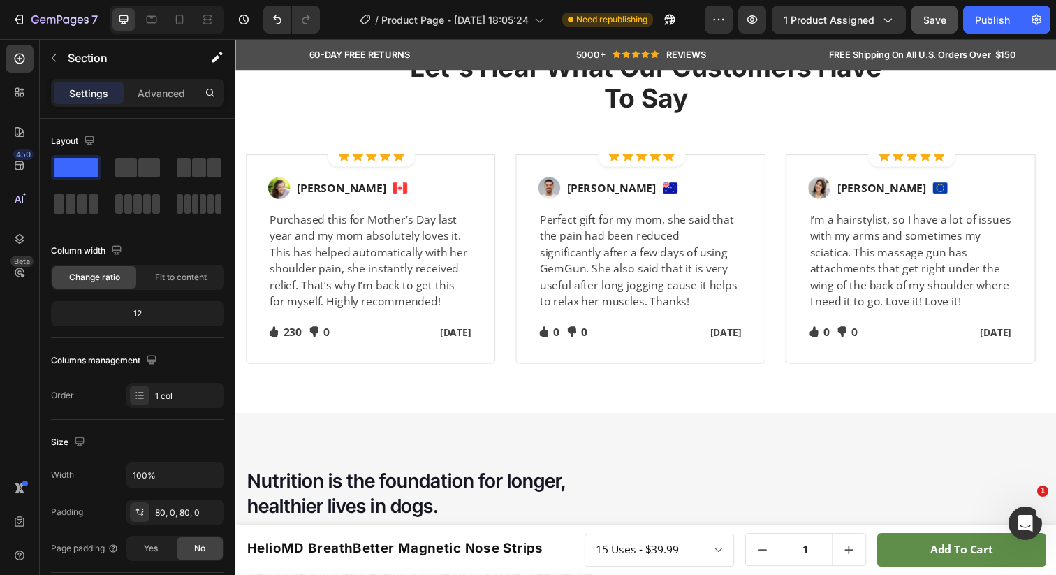
scroll to position [2072, 0]
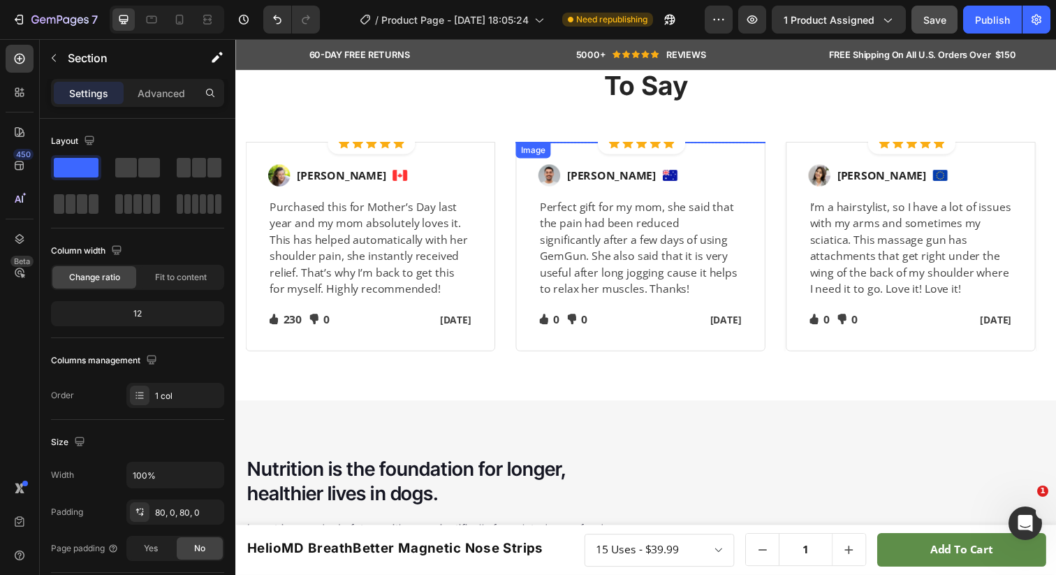
click at [700, 124] on div "Let's Hear What Our Customers Have To Say Heading" at bounding box center [654, 90] width 489 height 105
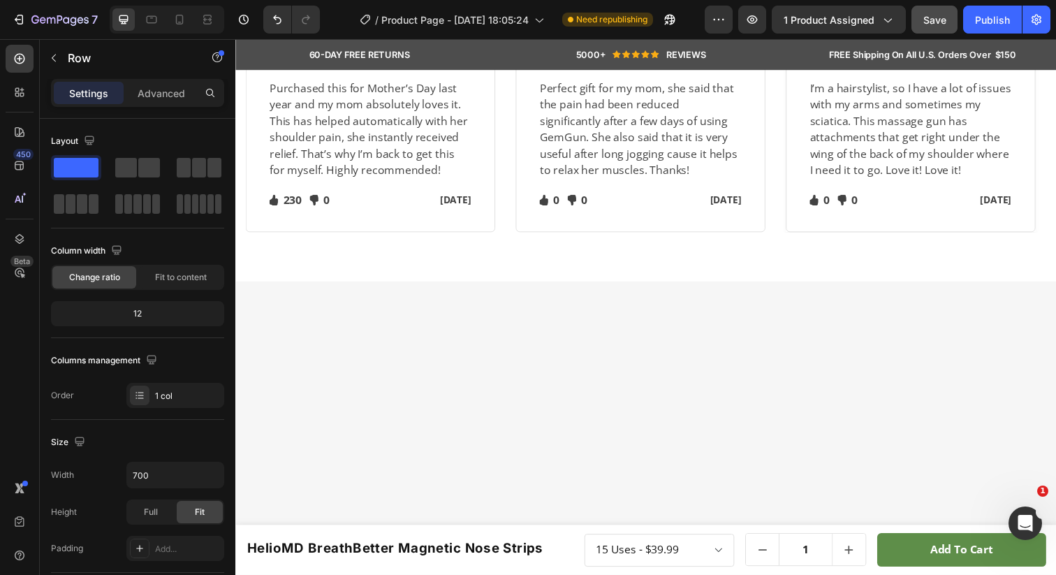
scroll to position [2014, 0]
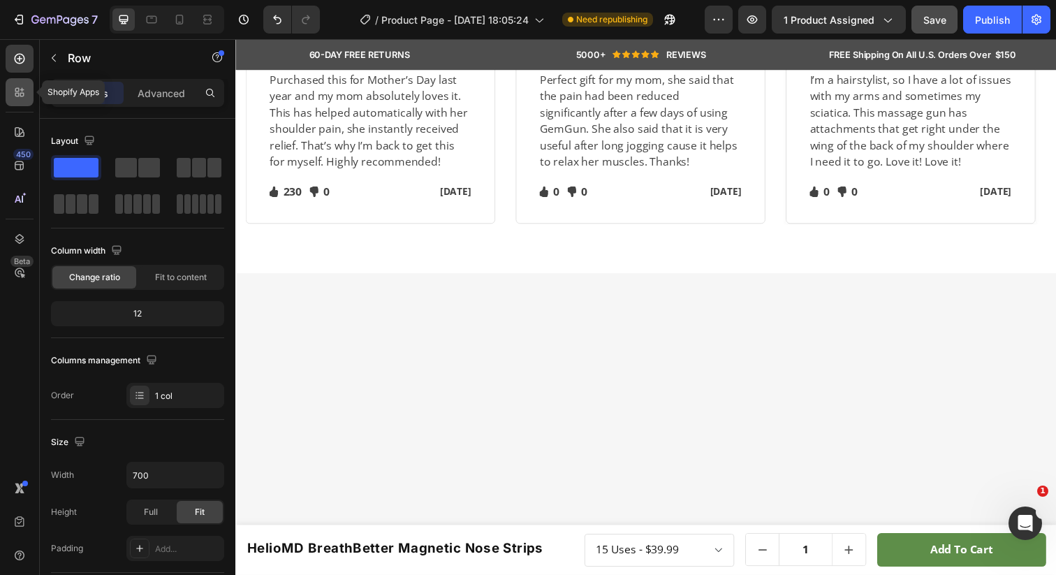
click at [25, 99] on div at bounding box center [20, 92] width 28 height 28
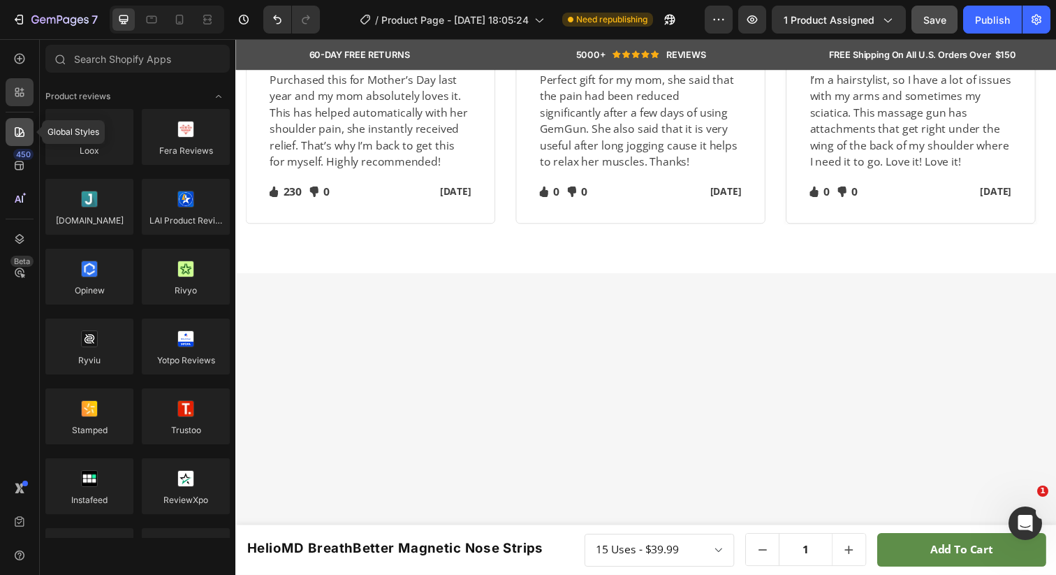
click at [27, 127] on div at bounding box center [20, 132] width 28 height 28
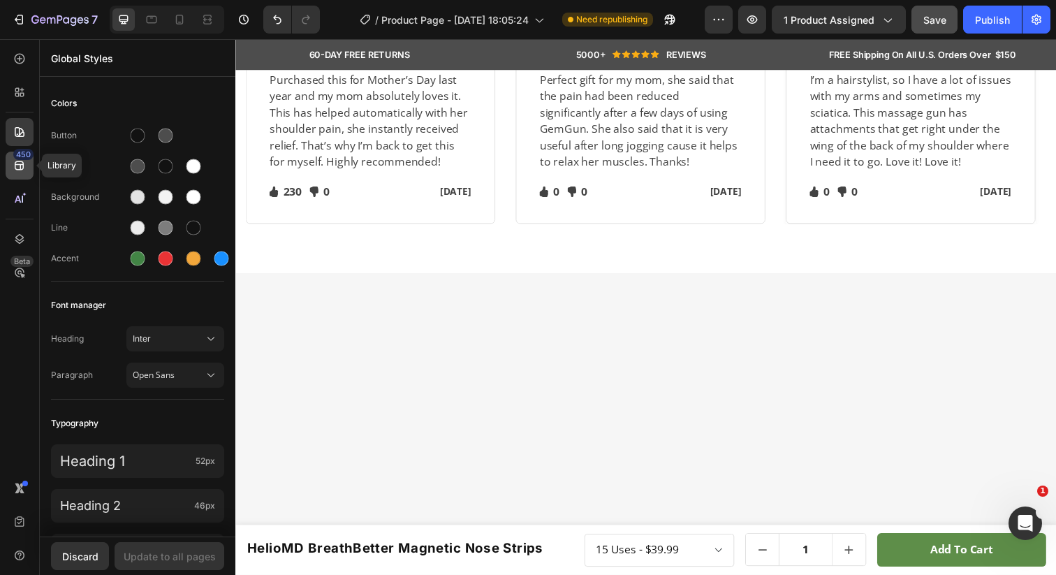
click at [20, 168] on icon at bounding box center [20, 166] width 14 height 14
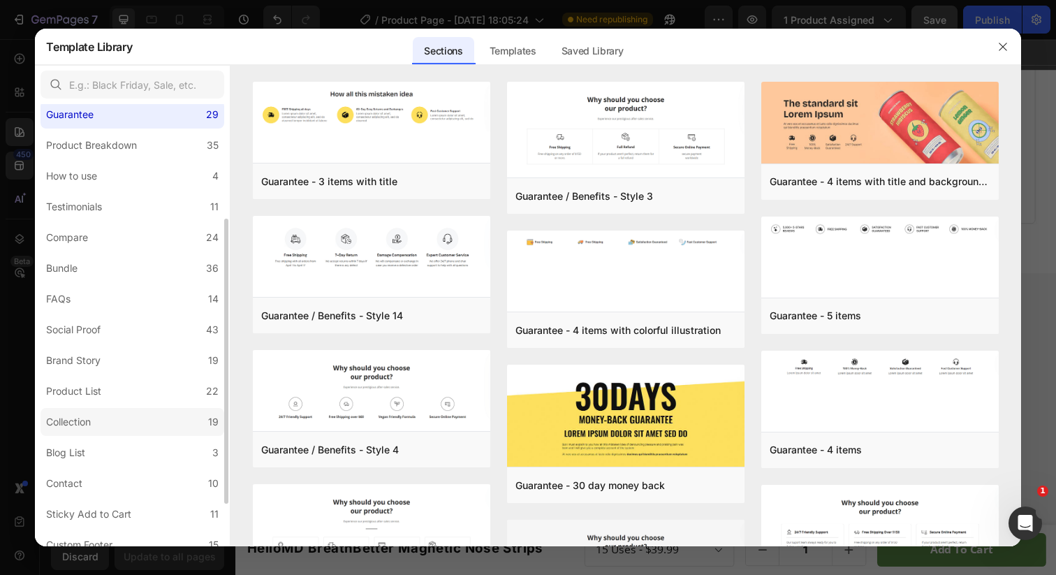
scroll to position [173, 0]
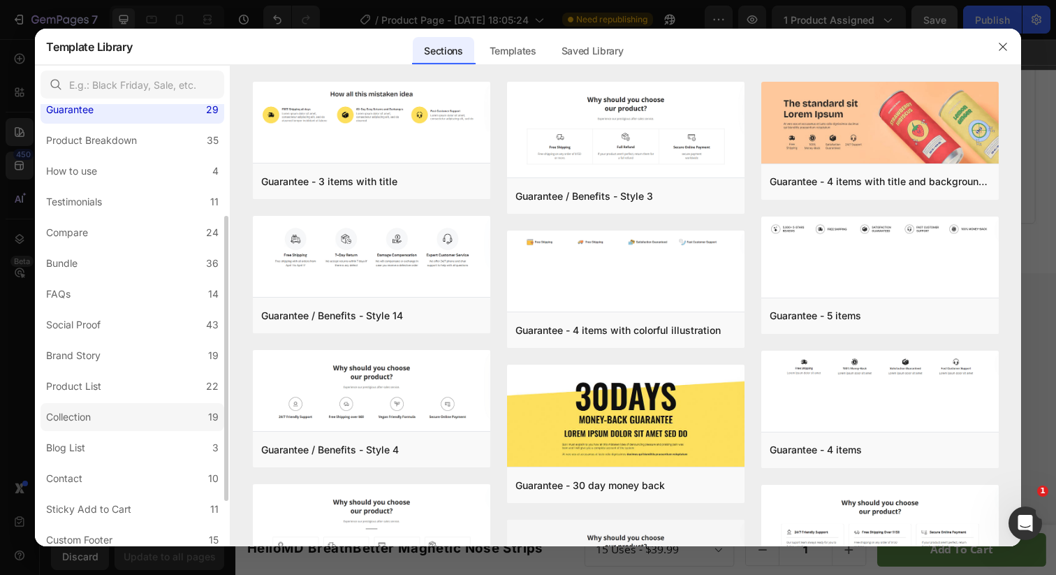
click at [73, 419] on div "Collection" at bounding box center [68, 417] width 45 height 17
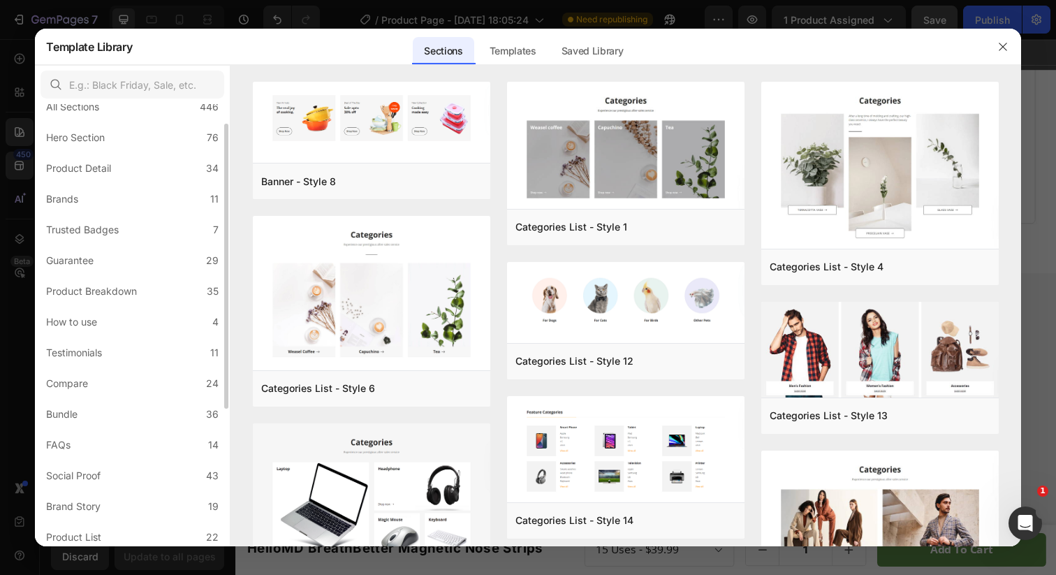
scroll to position [0, 0]
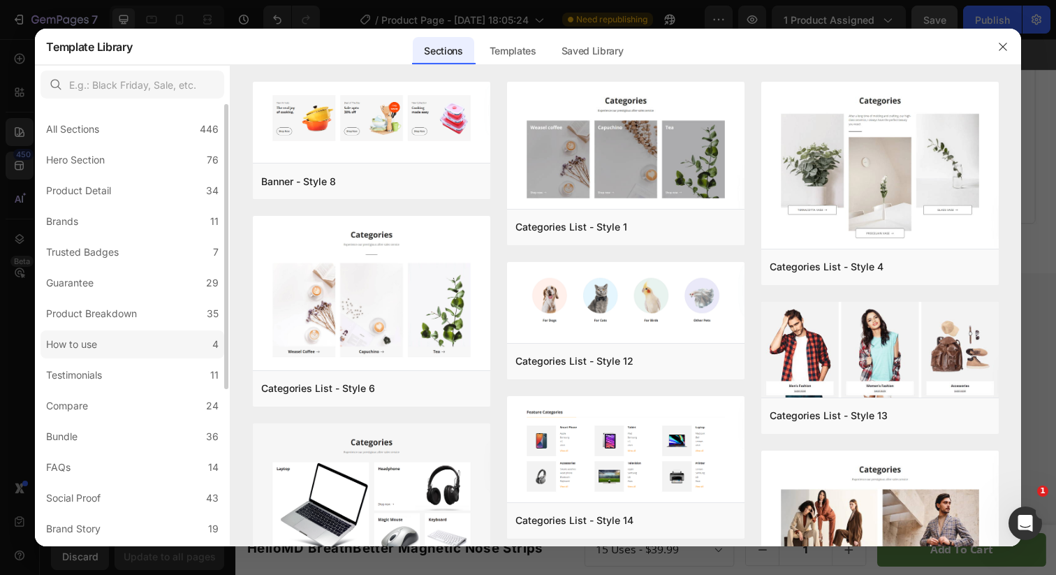
click at [119, 340] on label "How to use 4" at bounding box center [133, 344] width 184 height 28
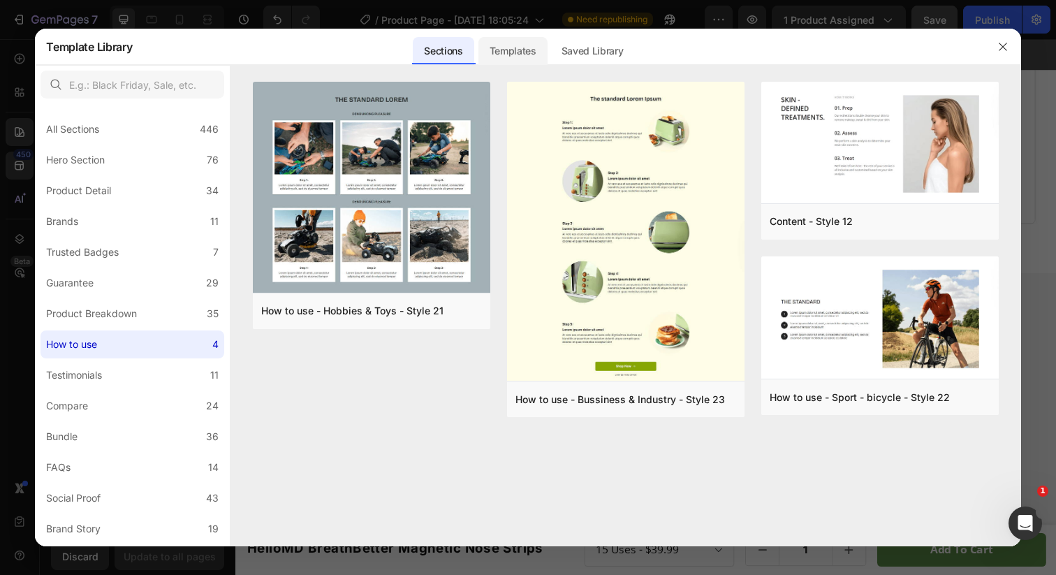
click at [521, 49] on div "Templates" at bounding box center [512, 51] width 69 height 28
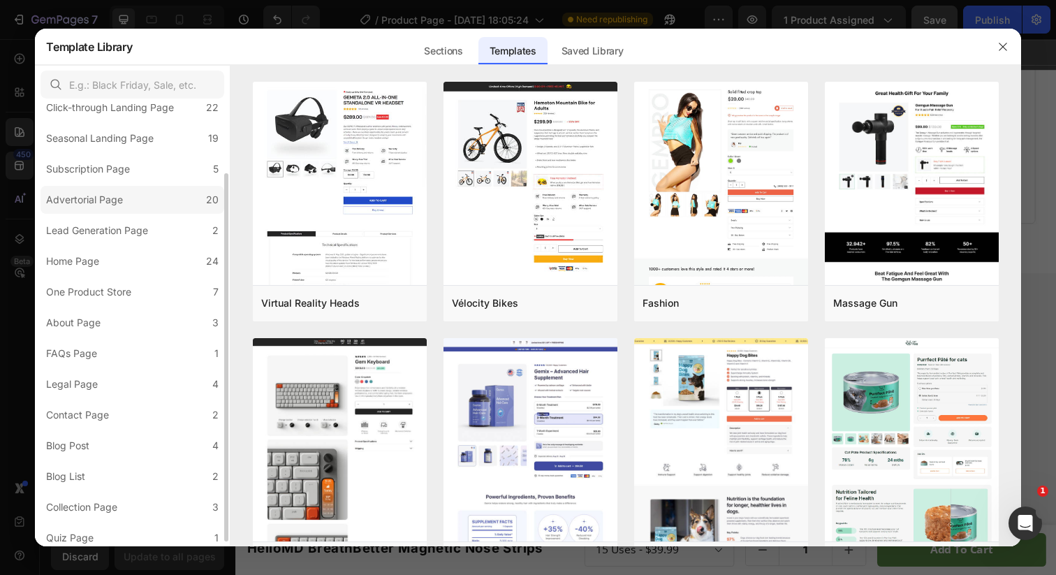
scroll to position [89, 0]
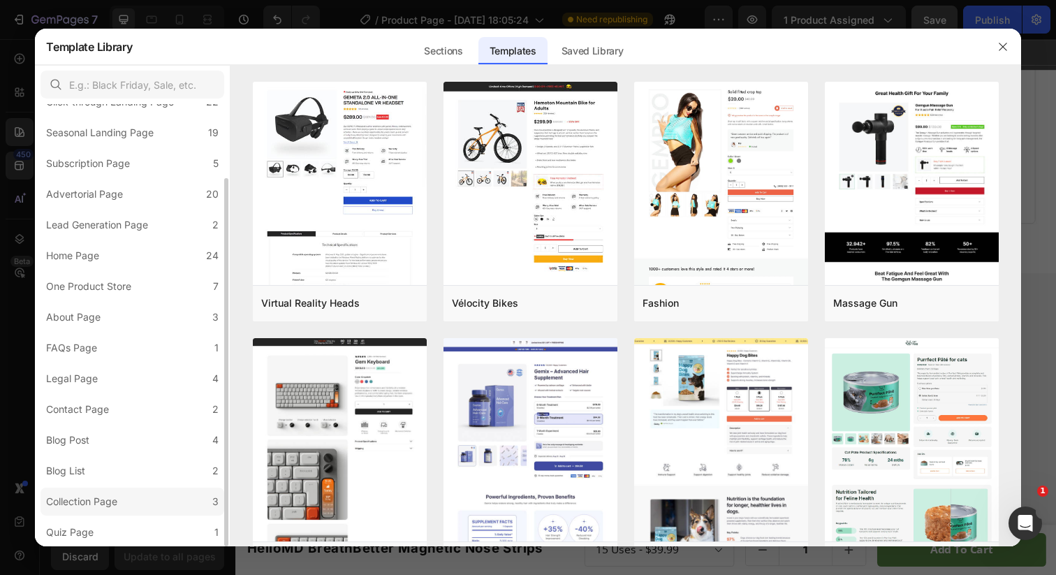
click at [110, 515] on label "Collection Page 3" at bounding box center [133, 502] width 184 height 28
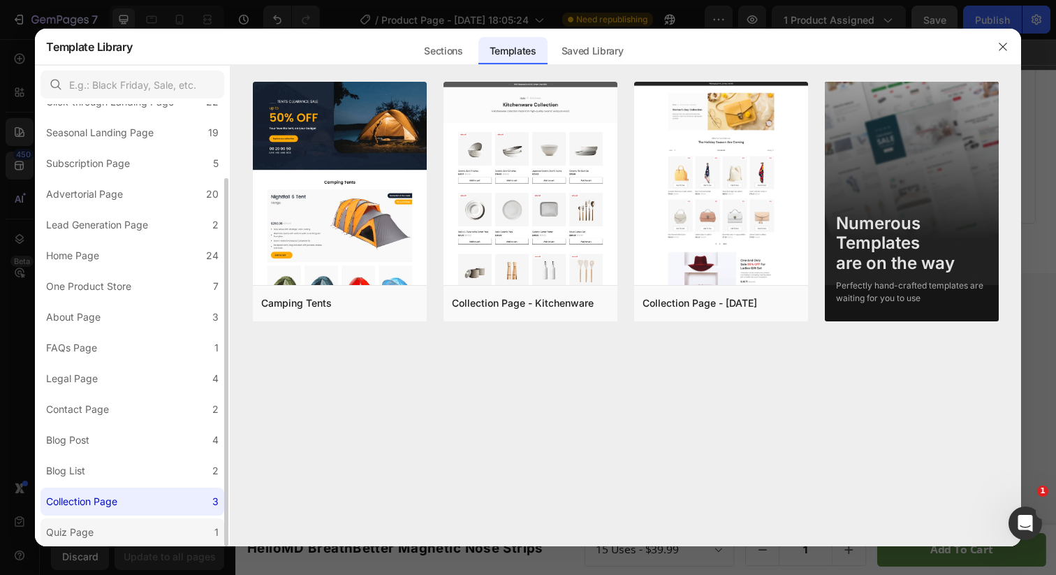
click at [110, 530] on label "Quiz Page 1" at bounding box center [133, 532] width 184 height 28
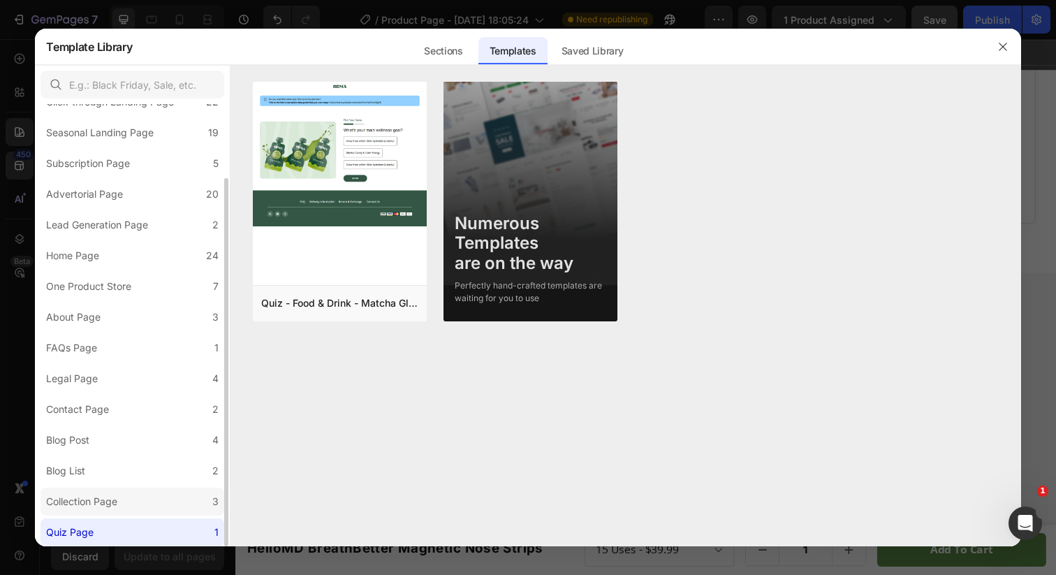
click at [128, 503] on label "Collection Page 3" at bounding box center [133, 502] width 184 height 28
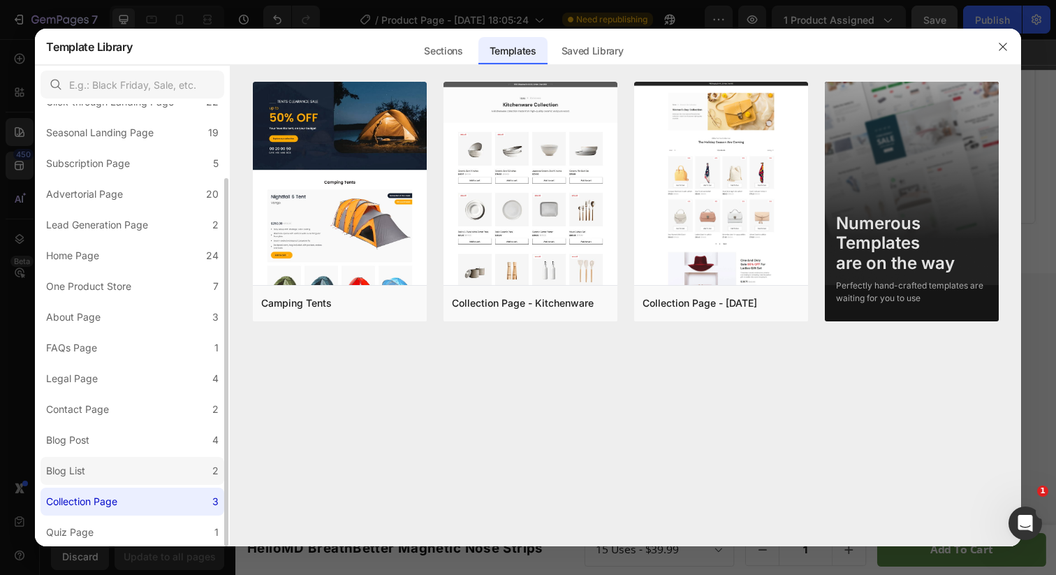
click at [129, 469] on label "Blog List 2" at bounding box center [133, 471] width 184 height 28
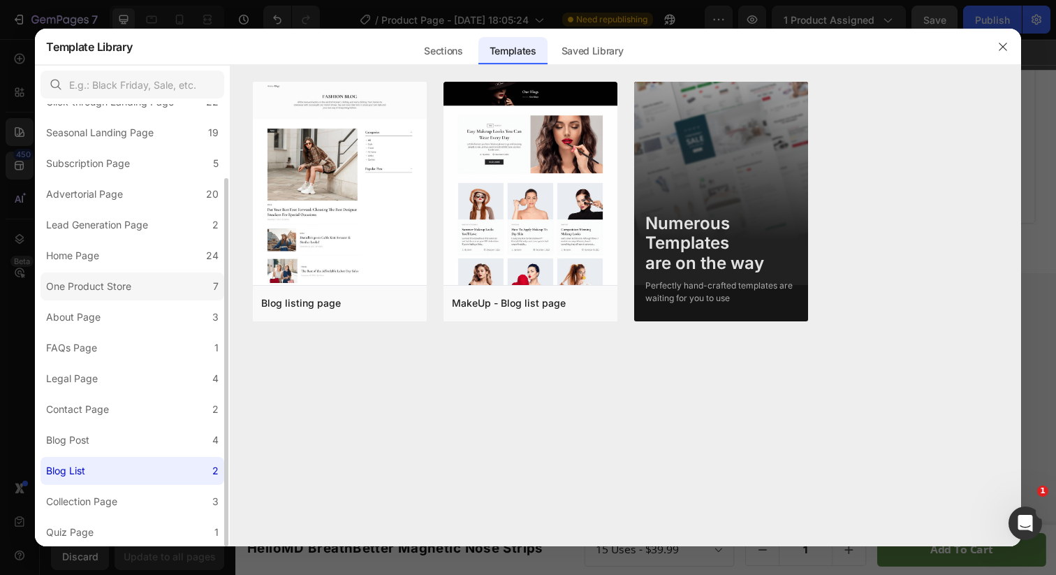
click at [142, 291] on label "One Product Store 7" at bounding box center [133, 286] width 184 height 28
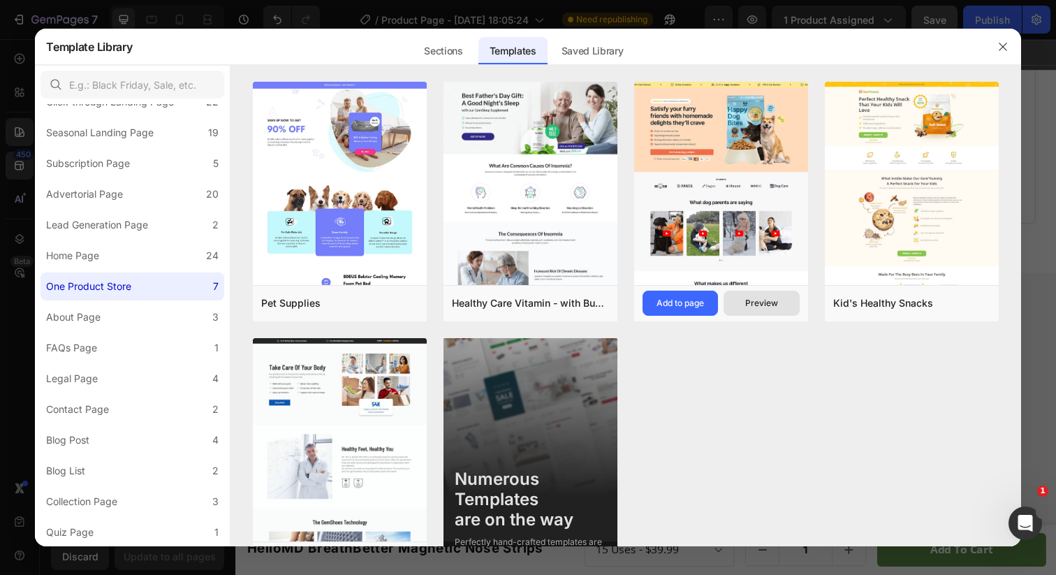
click at [754, 309] on button "Preview" at bounding box center [761, 303] width 75 height 25
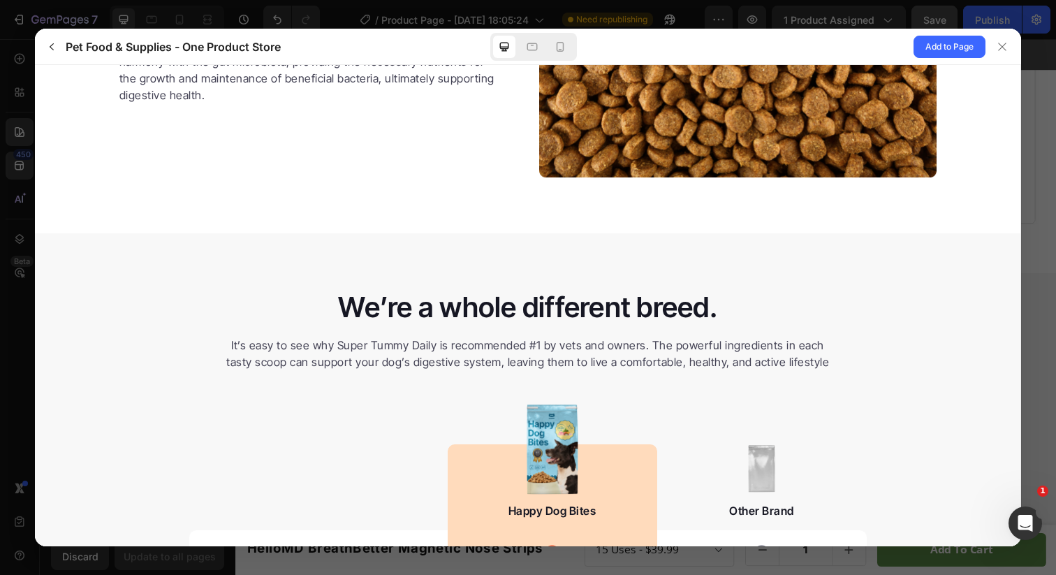
scroll to position [2869, 0]
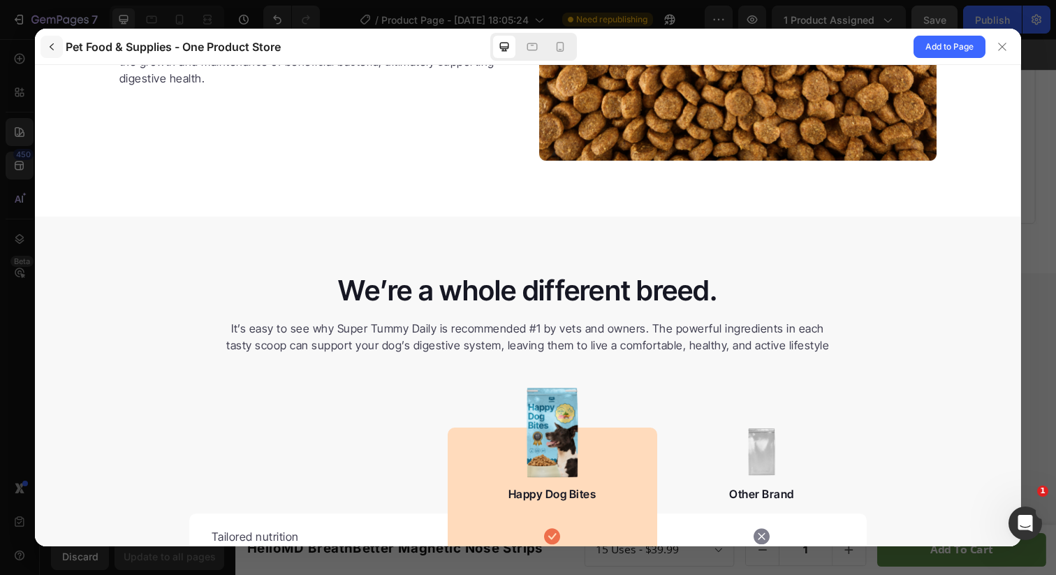
click at [53, 43] on icon "button" at bounding box center [52, 46] width 4 height 7
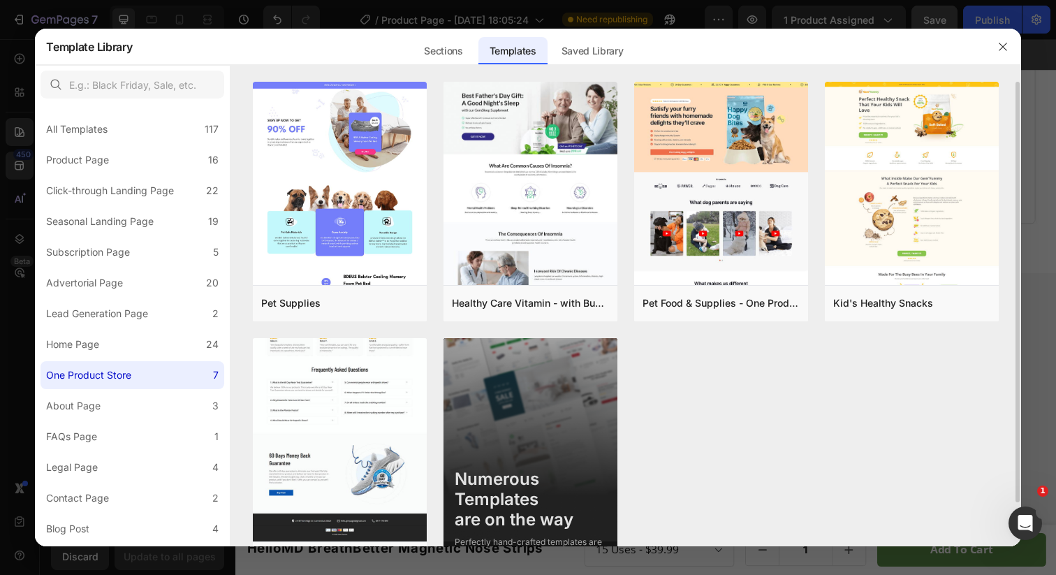
scroll to position [48, 0]
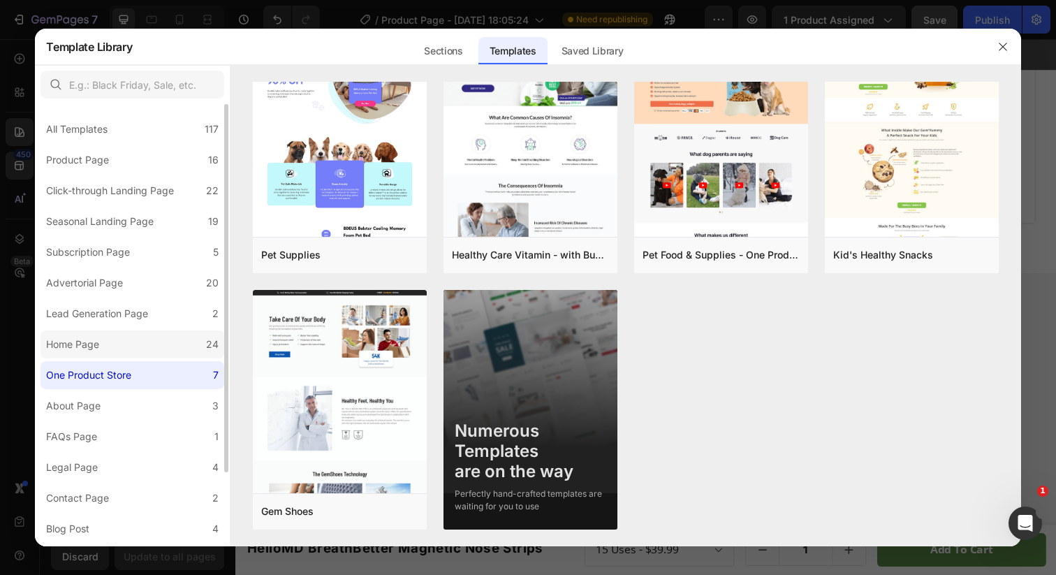
click at [309, 20] on label "Home Page 24" at bounding box center [320, 9] width 22 height 22
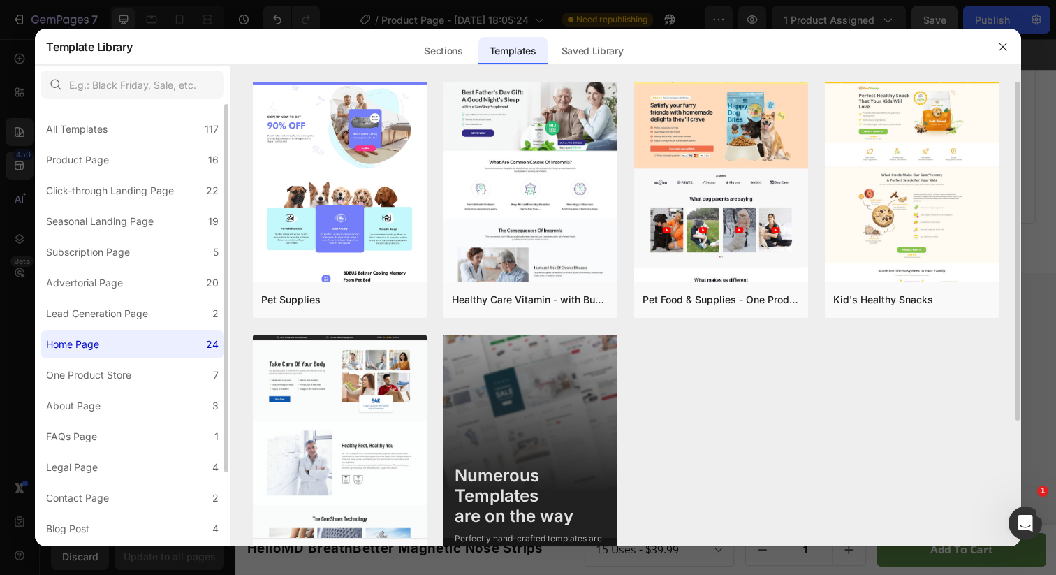
scroll to position [0, 0]
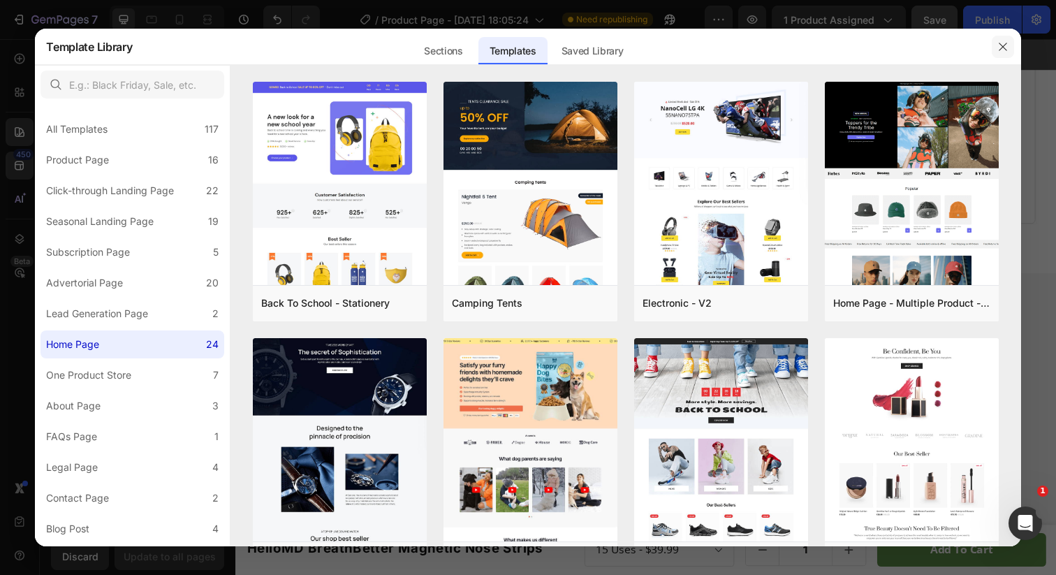
click at [1008, 50] on icon "button" at bounding box center [1002, 46] width 11 height 11
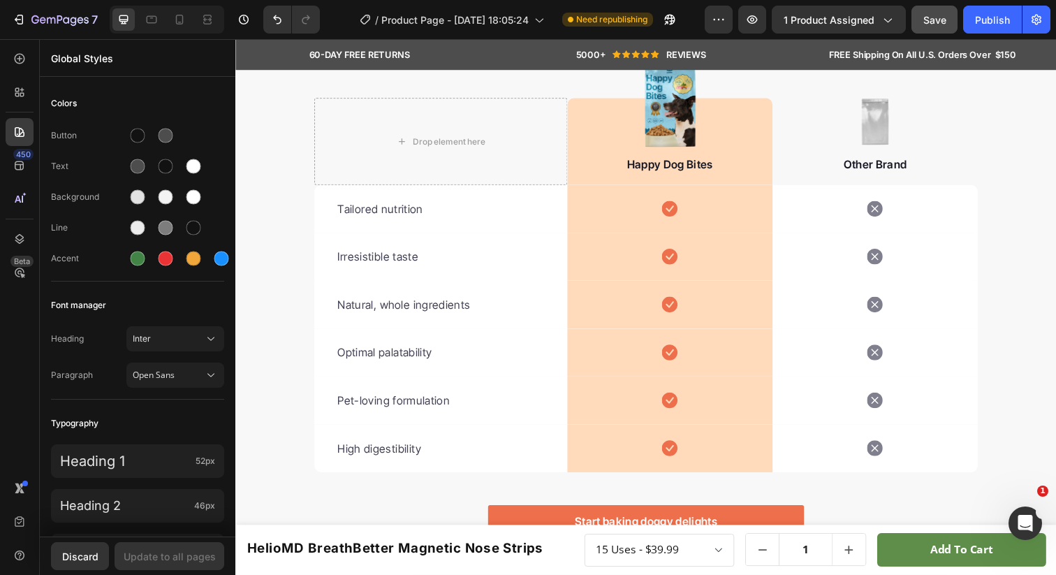
scroll to position [4653, 0]
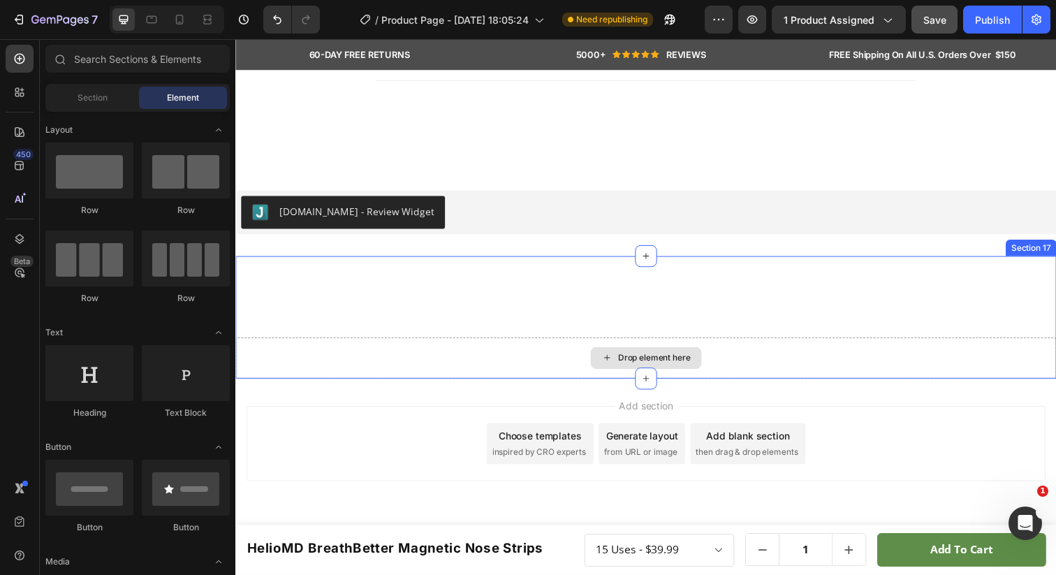
click at [620, 356] on div "Drop element here" at bounding box center [654, 364] width 113 height 22
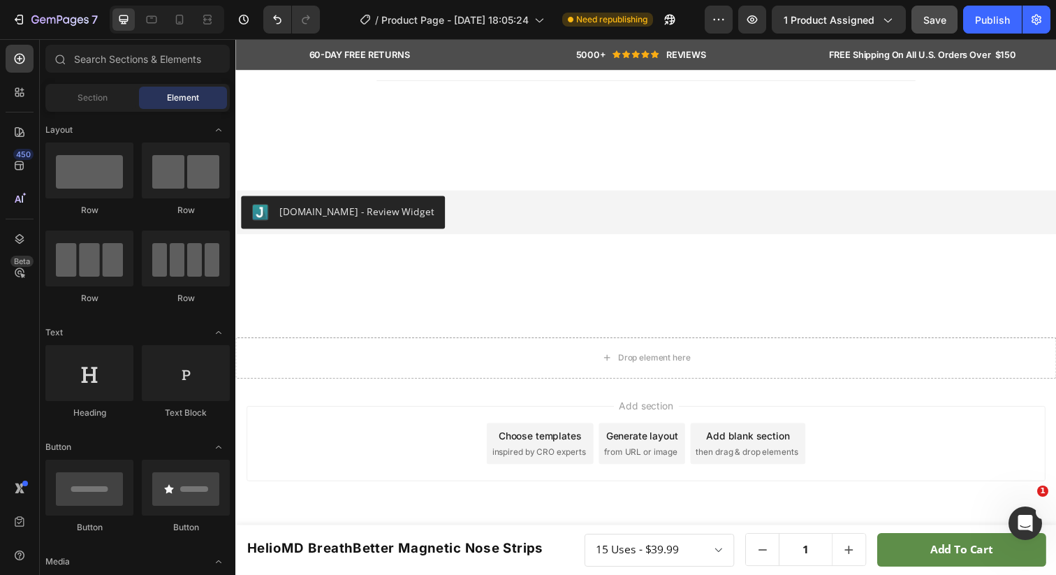
click at [497, 452] on div "Choose templates inspired by CRO experts" at bounding box center [546, 452] width 109 height 42
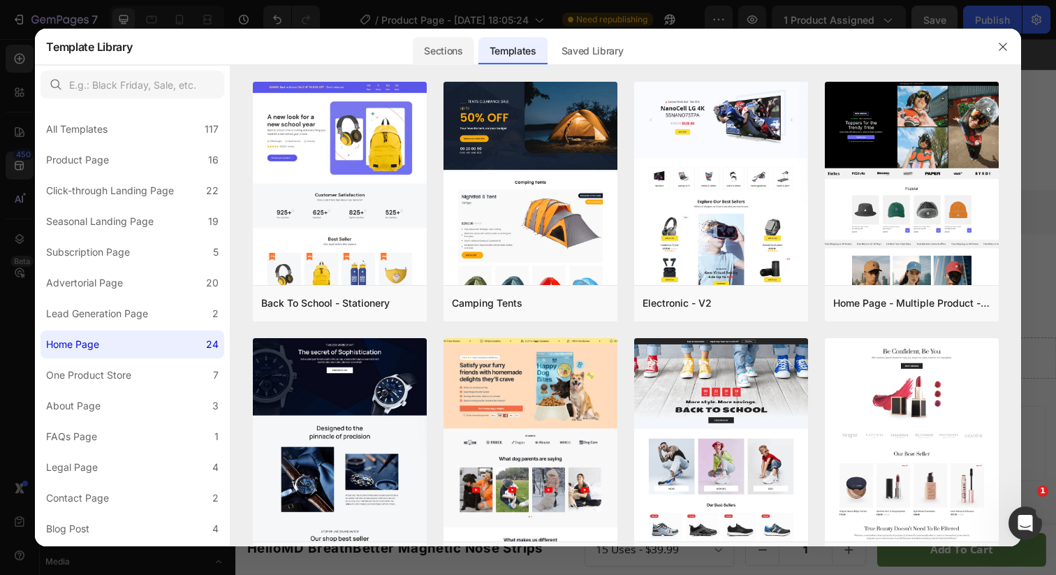
click at [471, 46] on div "Sections" at bounding box center [443, 51] width 61 height 28
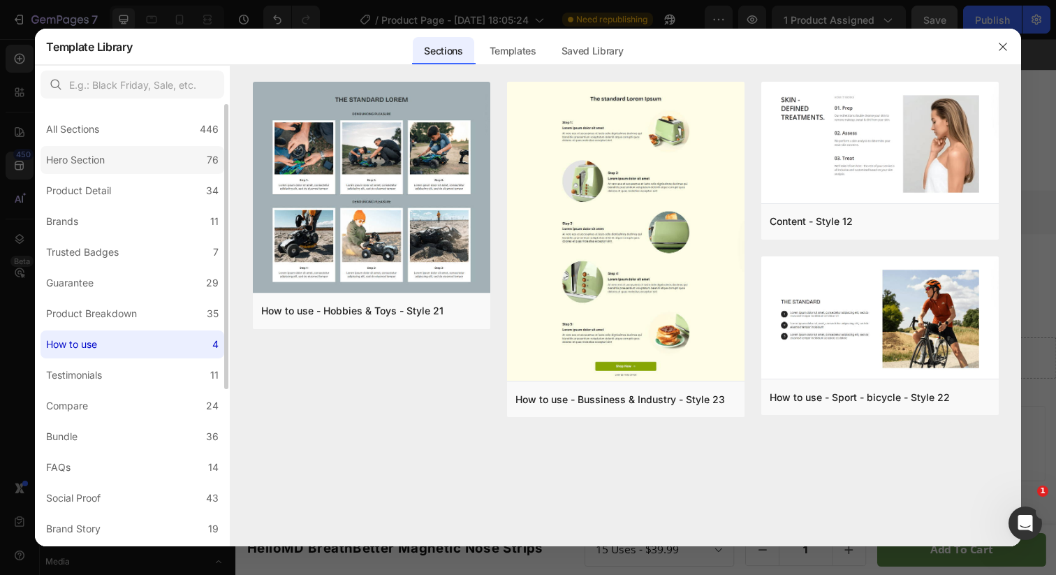
click at [157, 149] on label "Hero Section 76" at bounding box center [133, 160] width 184 height 28
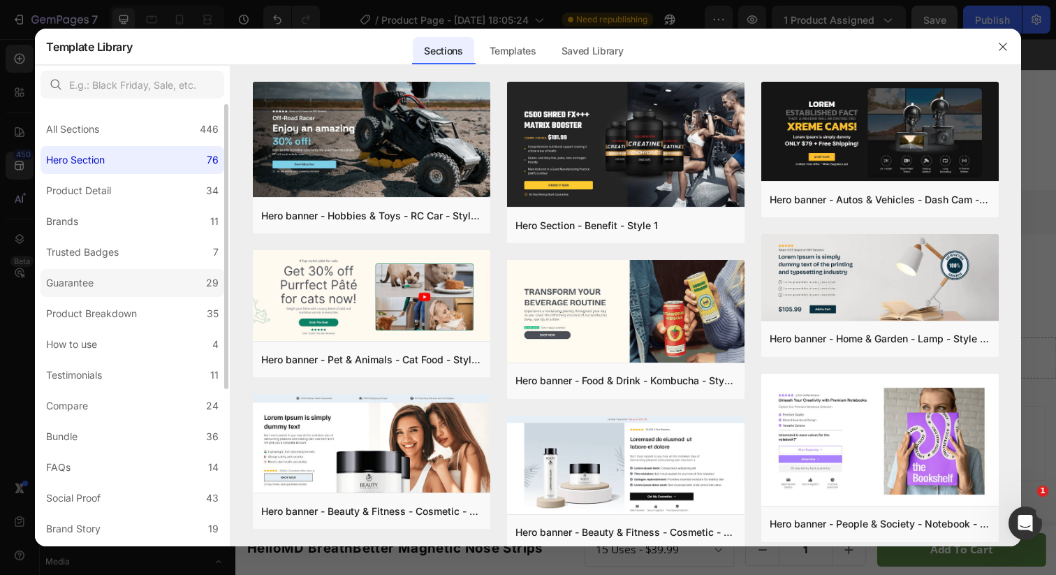
click at [139, 287] on label "Guarantee 29" at bounding box center [133, 283] width 184 height 28
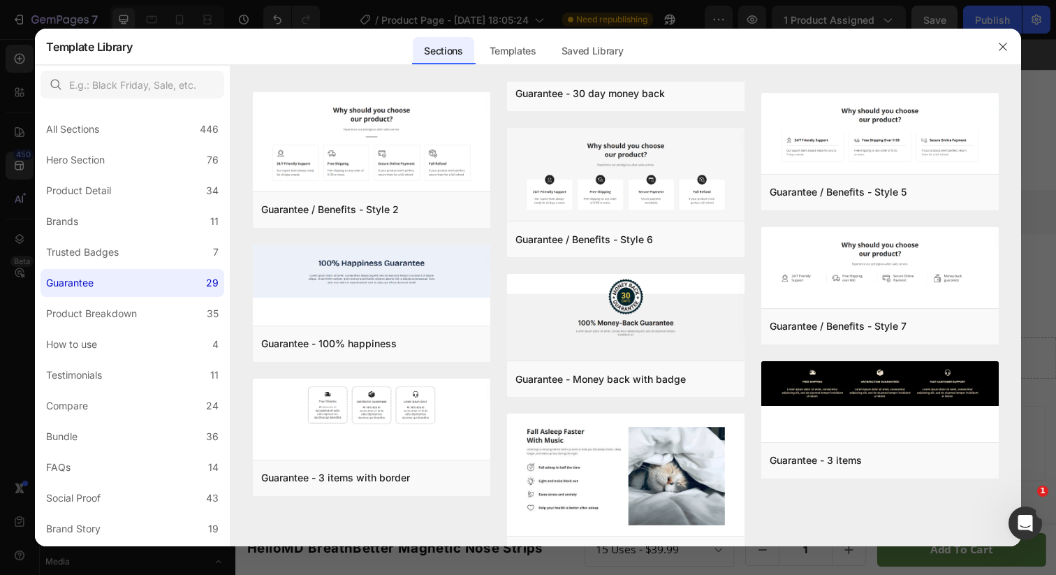
scroll to position [596, 0]
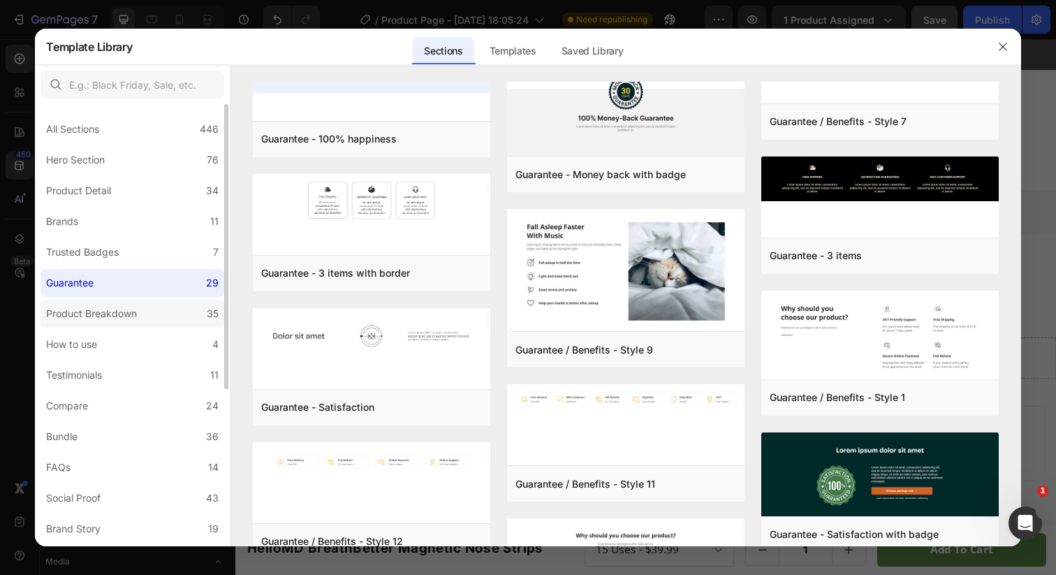
click at [143, 305] on label "Product Breakdown 35" at bounding box center [133, 314] width 184 height 28
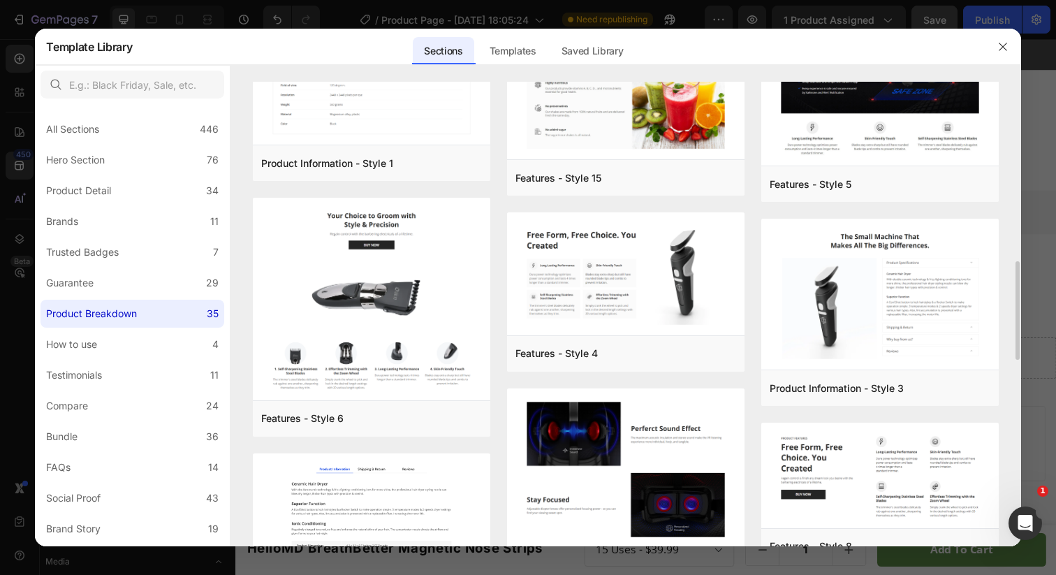
scroll to position [842, 0]
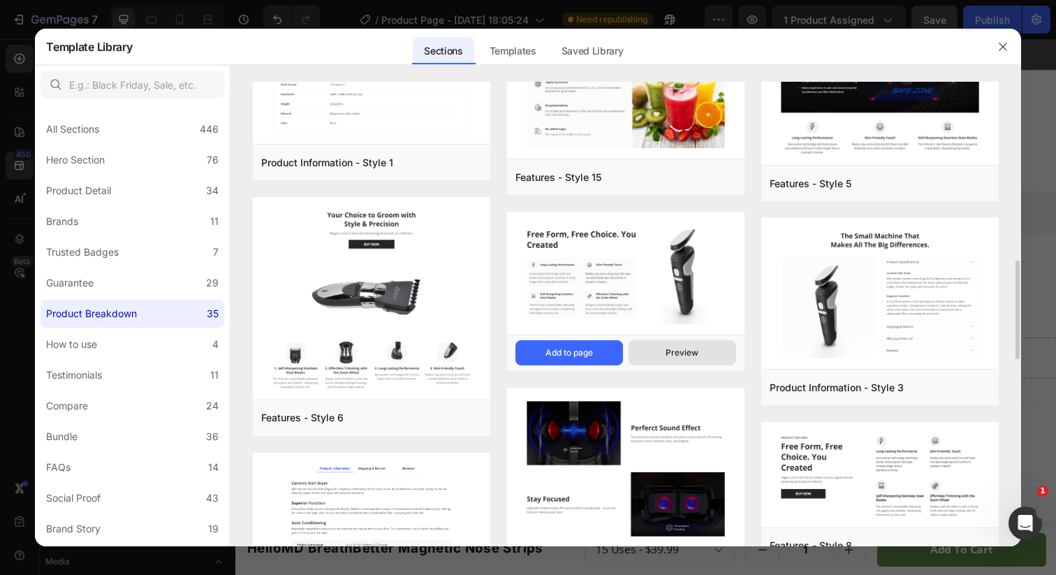
click at [682, 349] on div "Preview" at bounding box center [682, 352] width 33 height 13
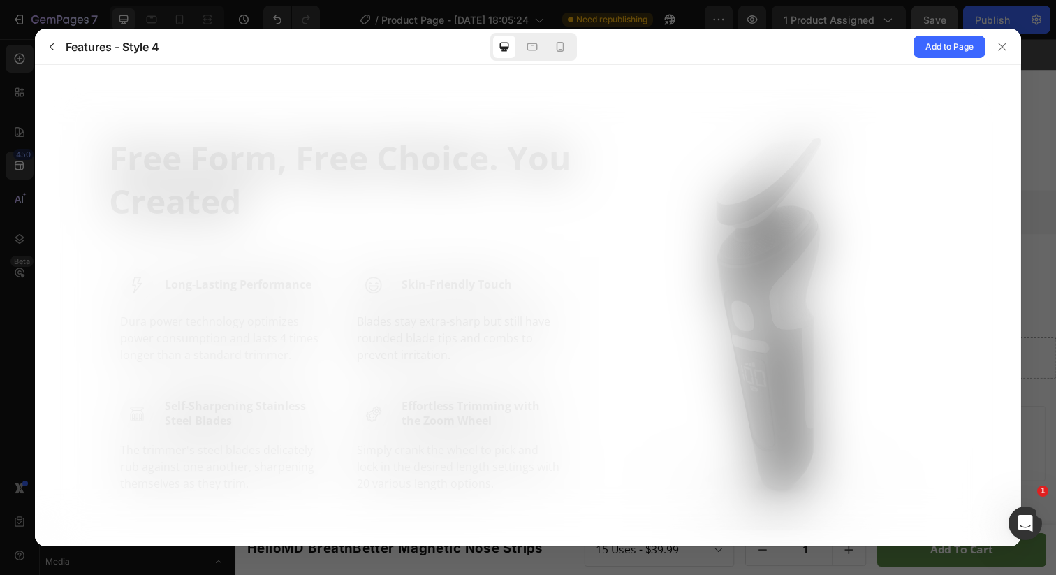
scroll to position [0, 0]
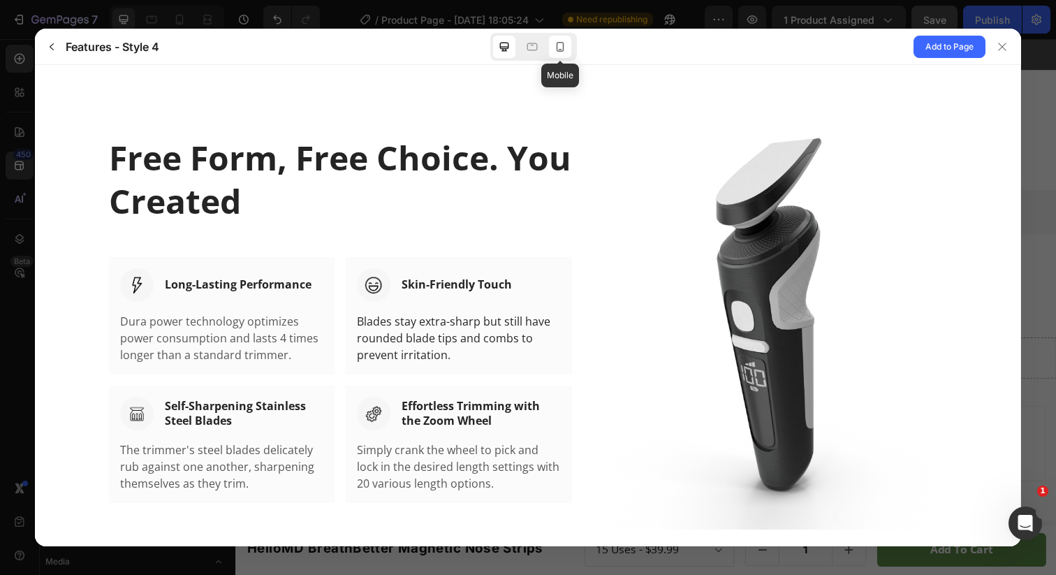
click at [555, 48] on icon at bounding box center [560, 47] width 14 height 14
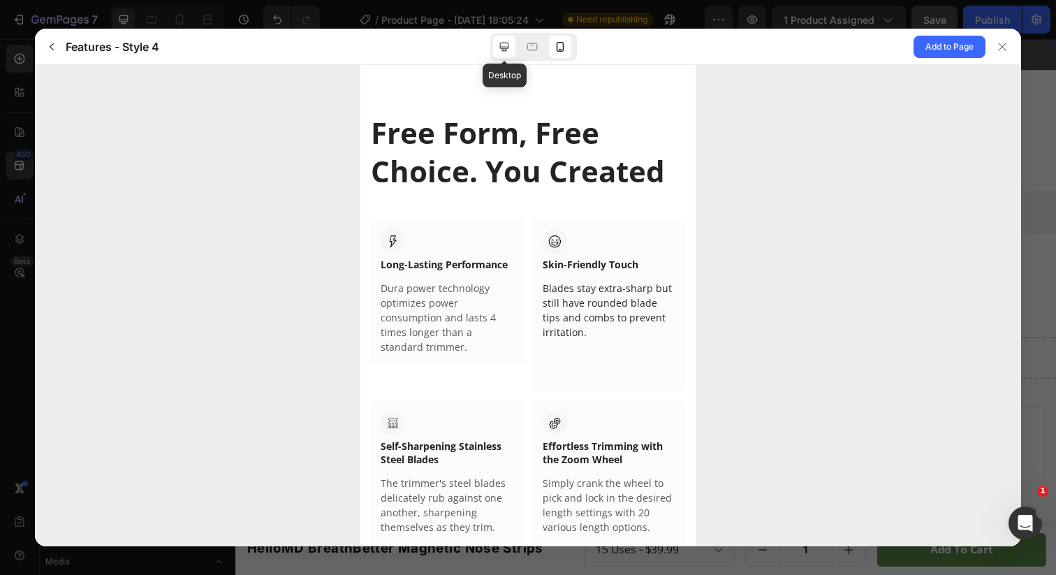
click at [499, 43] on icon at bounding box center [504, 47] width 14 height 14
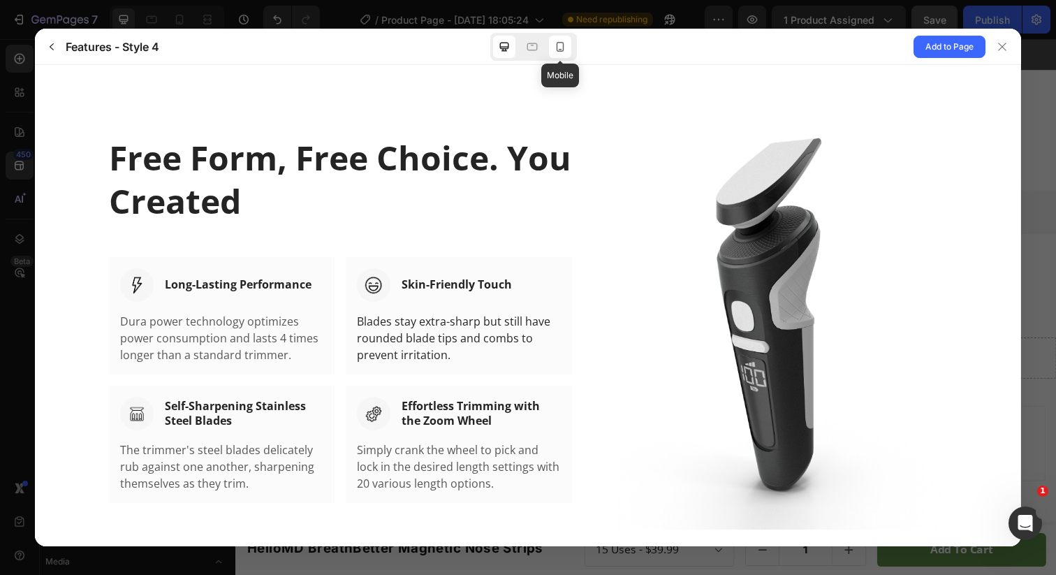
click at [569, 52] on div at bounding box center [560, 47] width 22 height 22
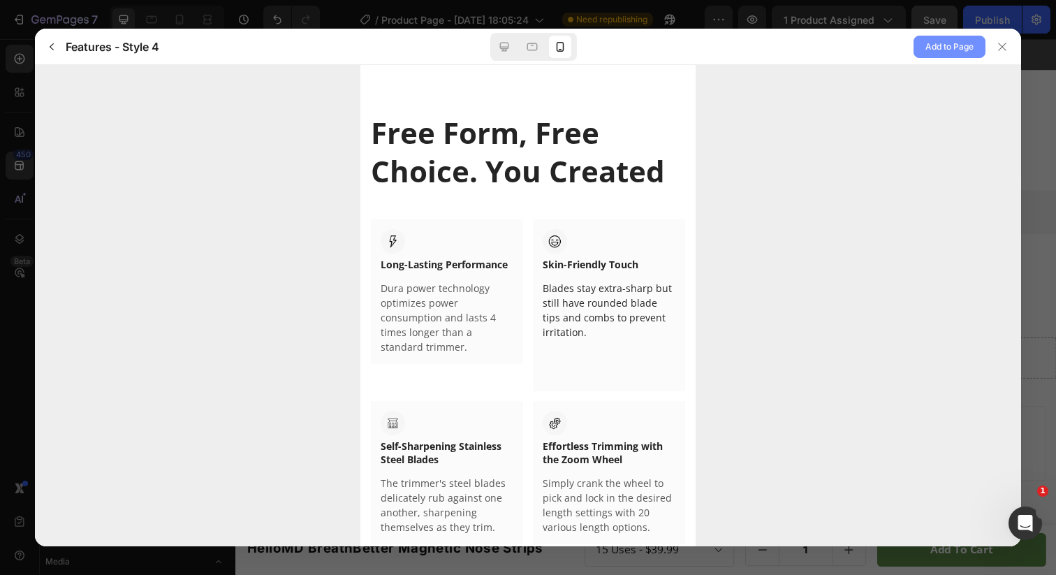
click at [949, 53] on span "Add to Page" at bounding box center [949, 46] width 48 height 17
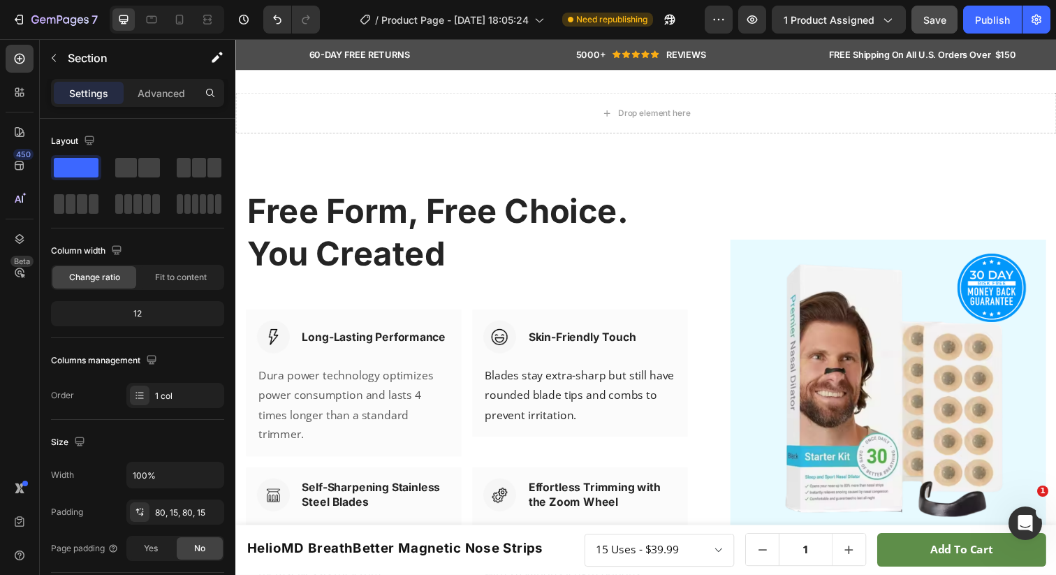
scroll to position [4956, 0]
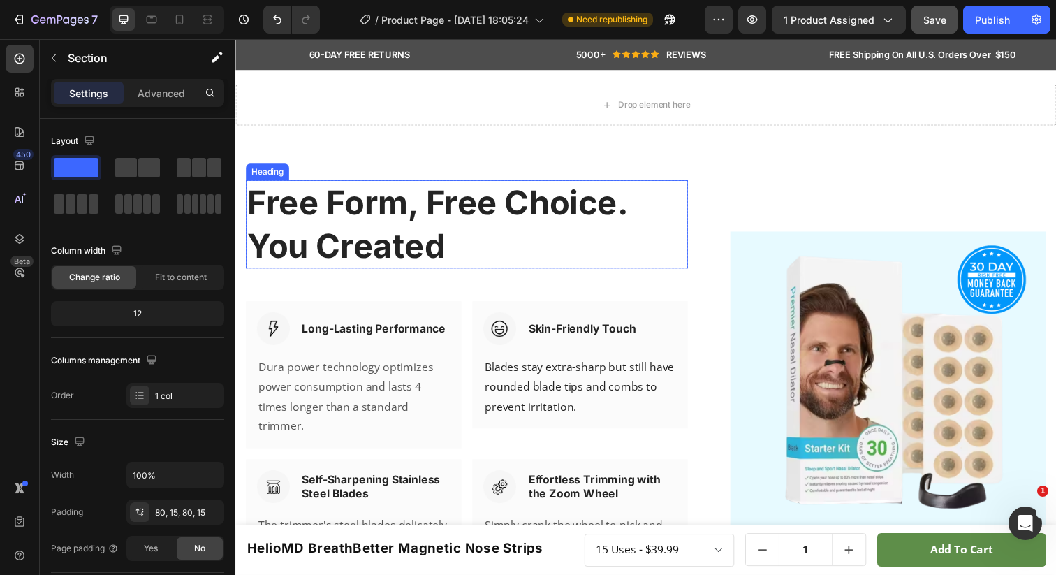
click at [388, 235] on p "Free Form, Free Choice. You Created" at bounding box center [471, 227] width 448 height 87
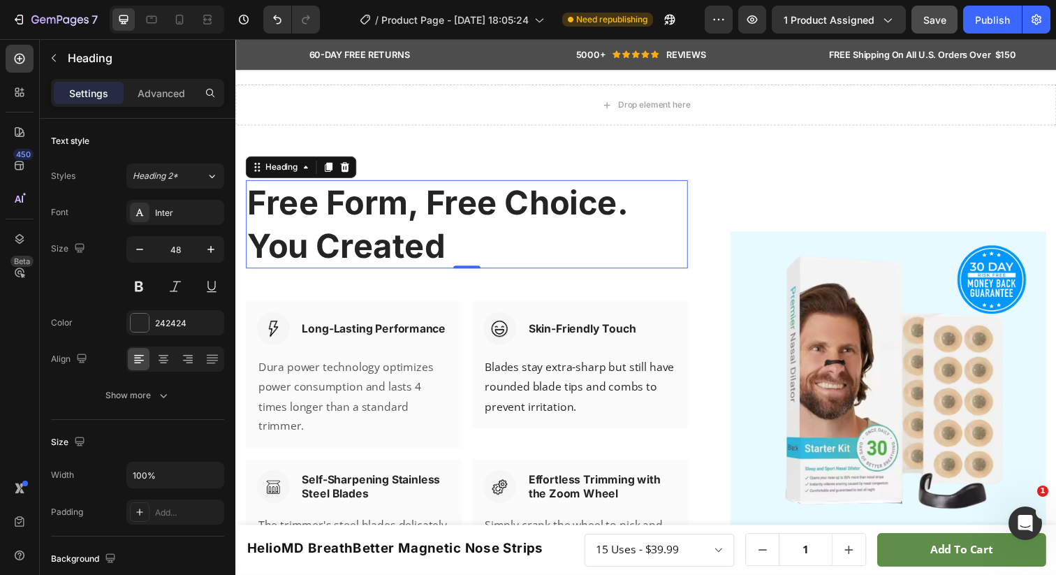
click at [372, 223] on p "Free Form, Free Choice. You Created" at bounding box center [471, 227] width 448 height 87
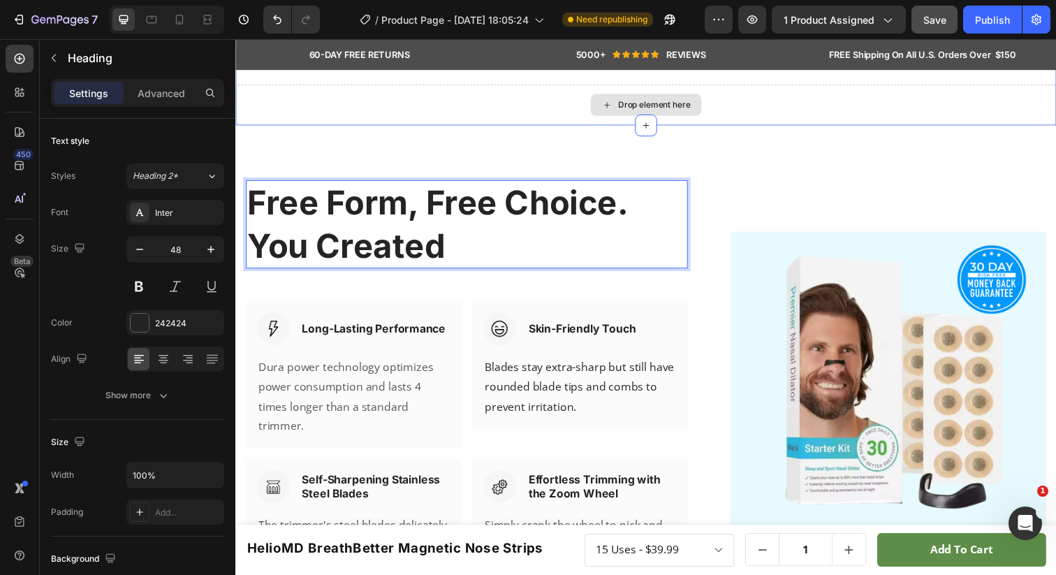
click at [330, 113] on div "Drop element here" at bounding box center [654, 106] width 838 height 42
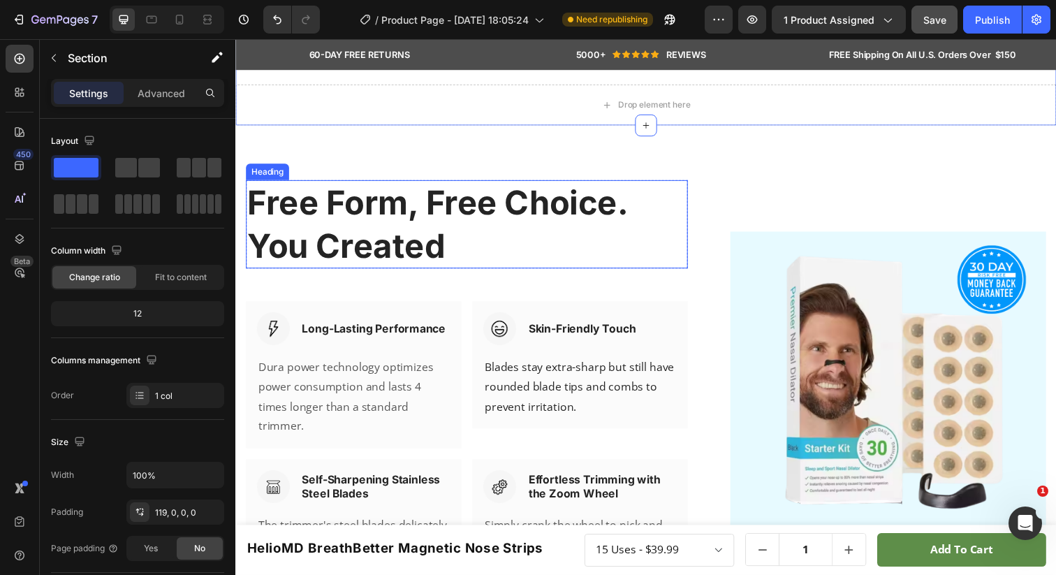
click at [400, 223] on p "Free Form, Free Choice. You Created" at bounding box center [471, 227] width 448 height 87
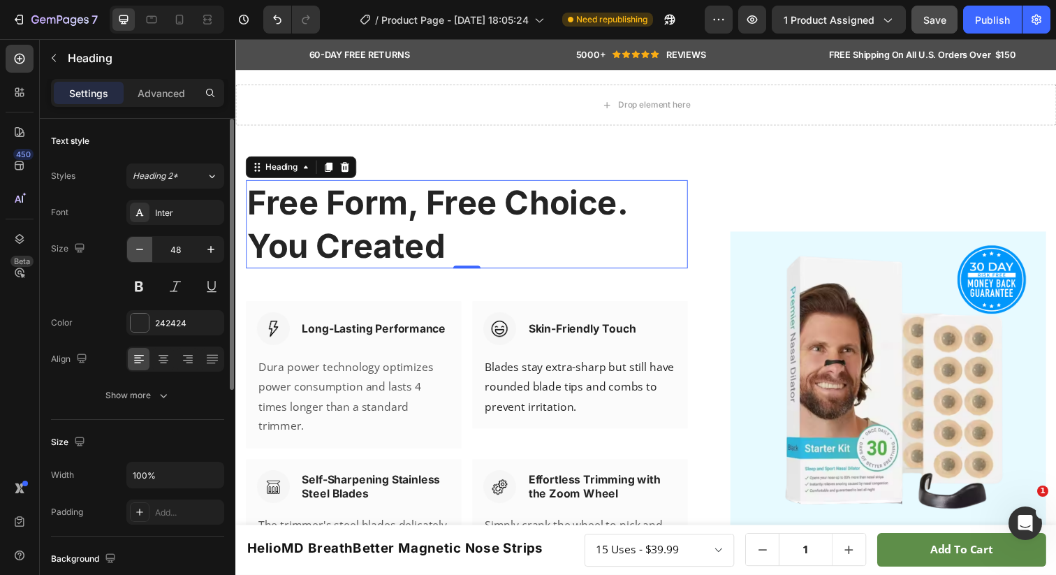
click at [138, 249] on icon "button" at bounding box center [139, 249] width 7 height 1
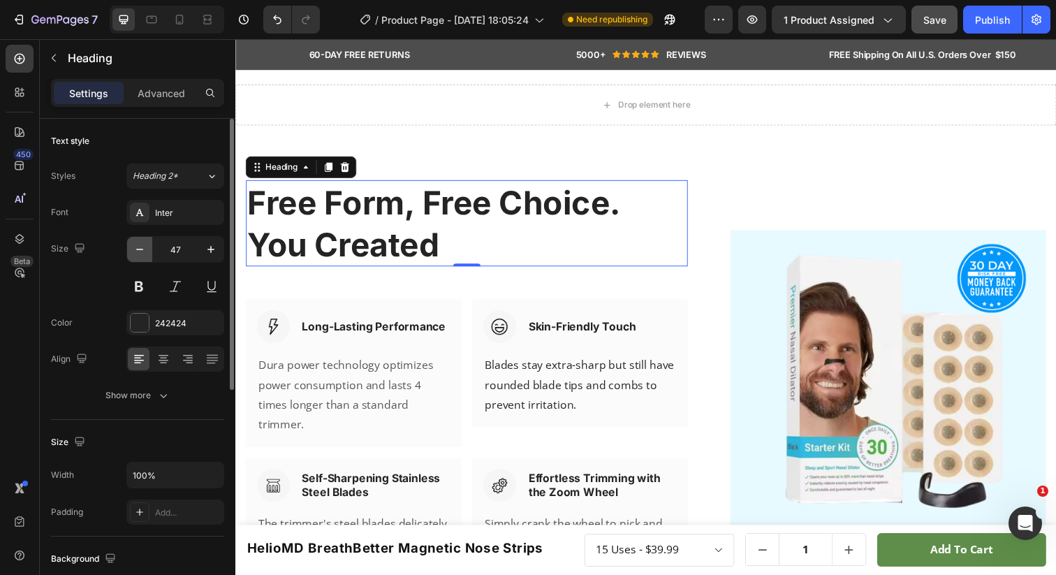
click at [138, 249] on icon "button" at bounding box center [139, 249] width 7 height 1
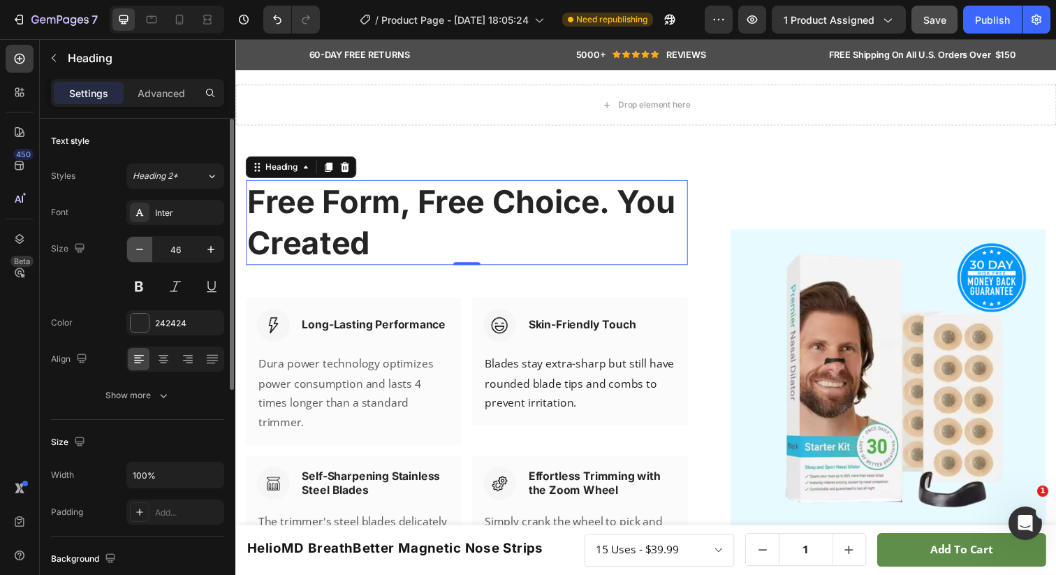
click at [138, 249] on icon "button" at bounding box center [139, 249] width 7 height 1
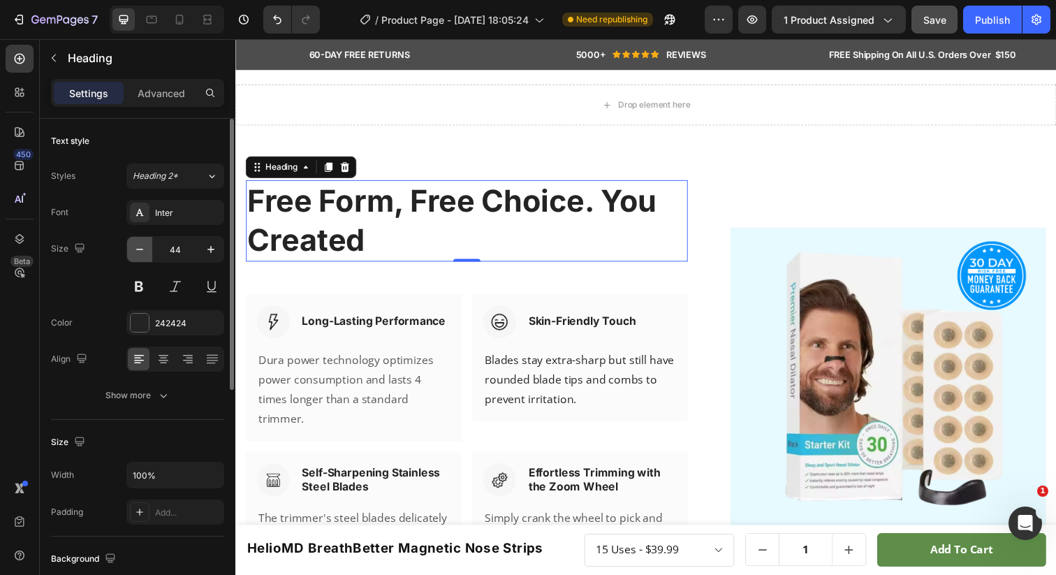
click at [138, 249] on icon "button" at bounding box center [139, 249] width 7 height 1
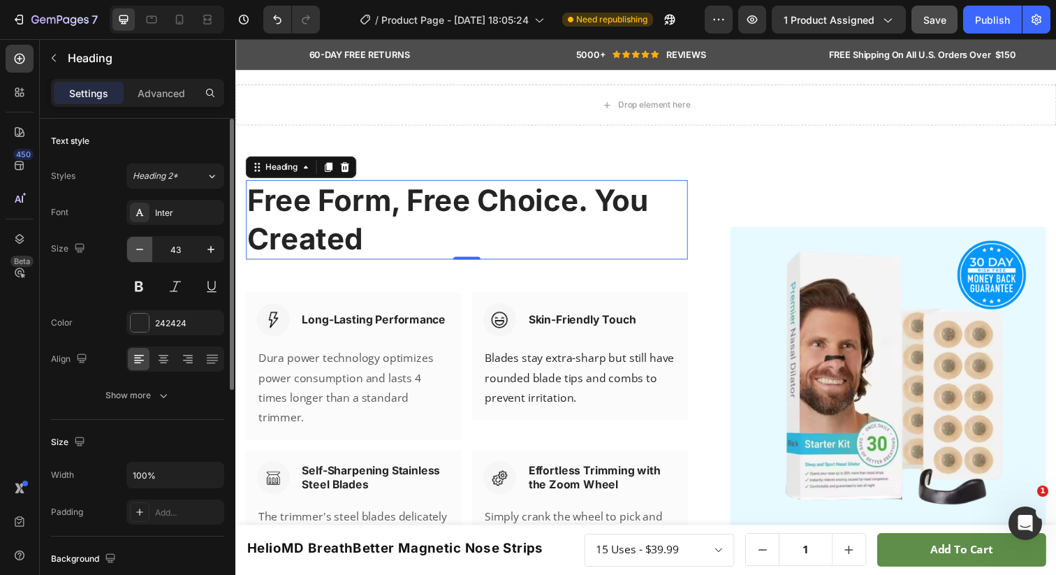
click at [138, 249] on icon "button" at bounding box center [139, 249] width 7 height 1
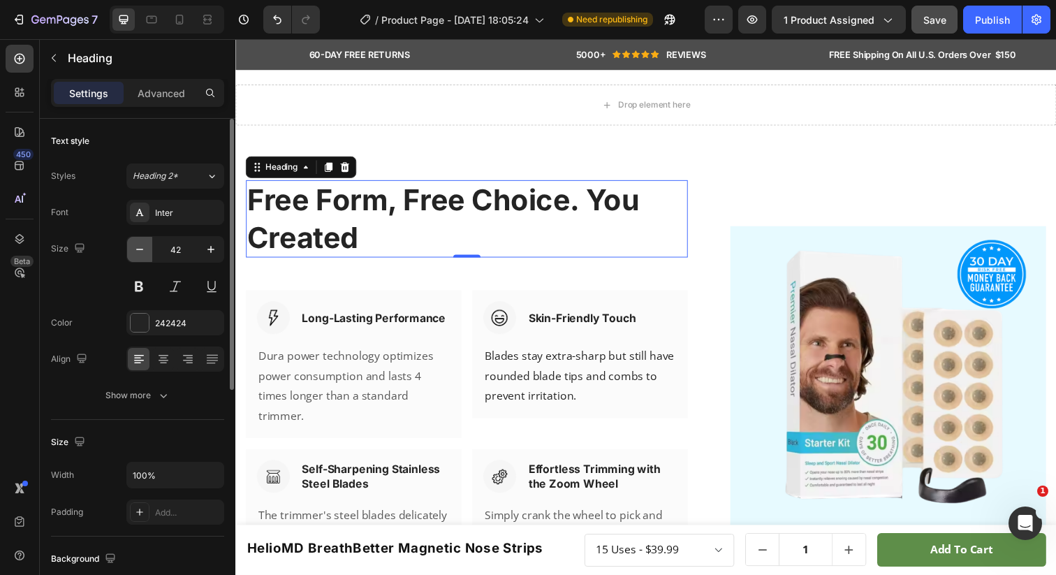
click at [138, 249] on icon "button" at bounding box center [139, 249] width 7 height 1
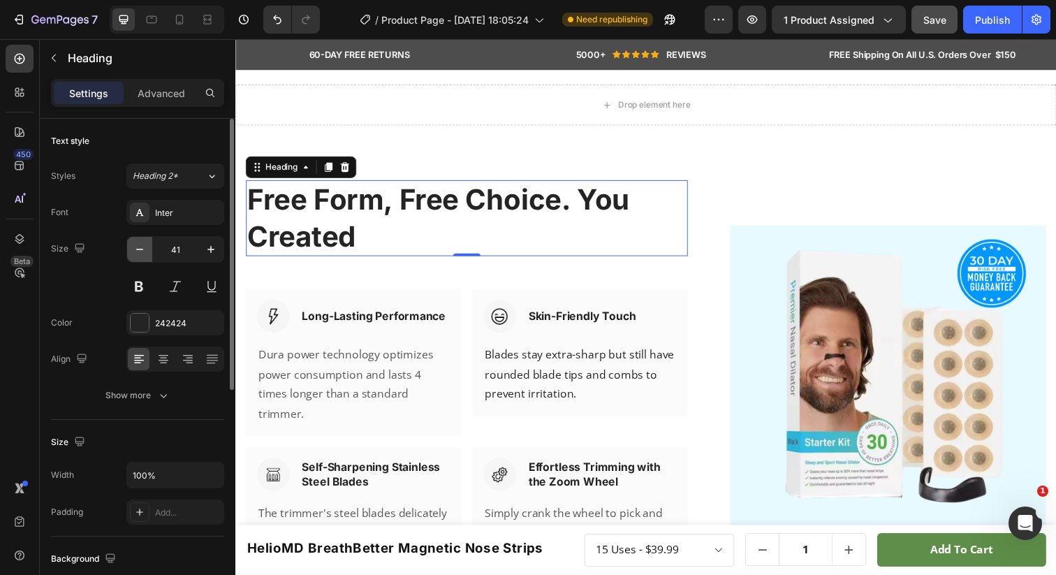
click at [138, 249] on icon "button" at bounding box center [139, 249] width 7 height 1
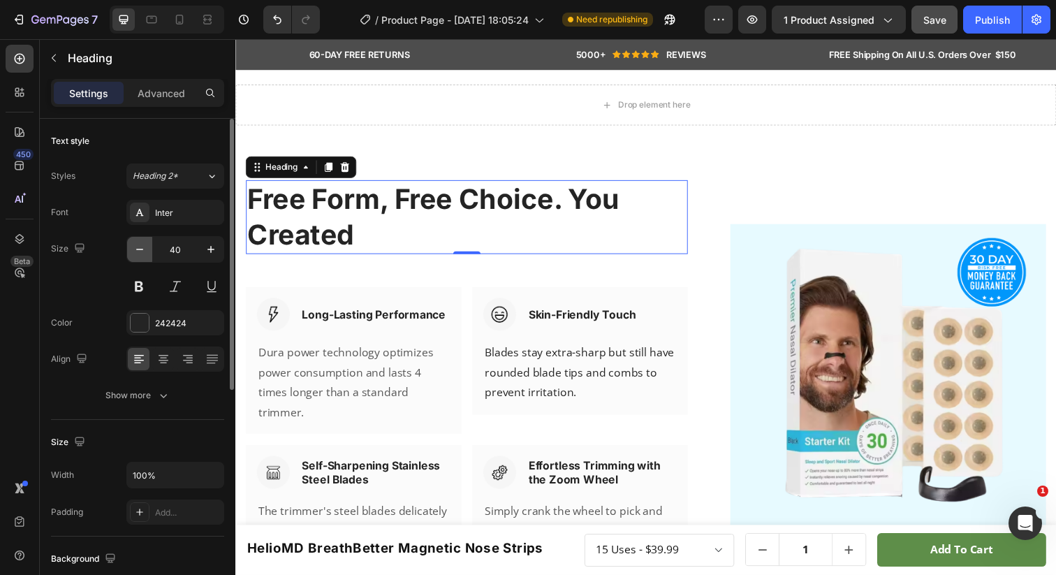
click at [138, 249] on icon "button" at bounding box center [139, 249] width 7 height 1
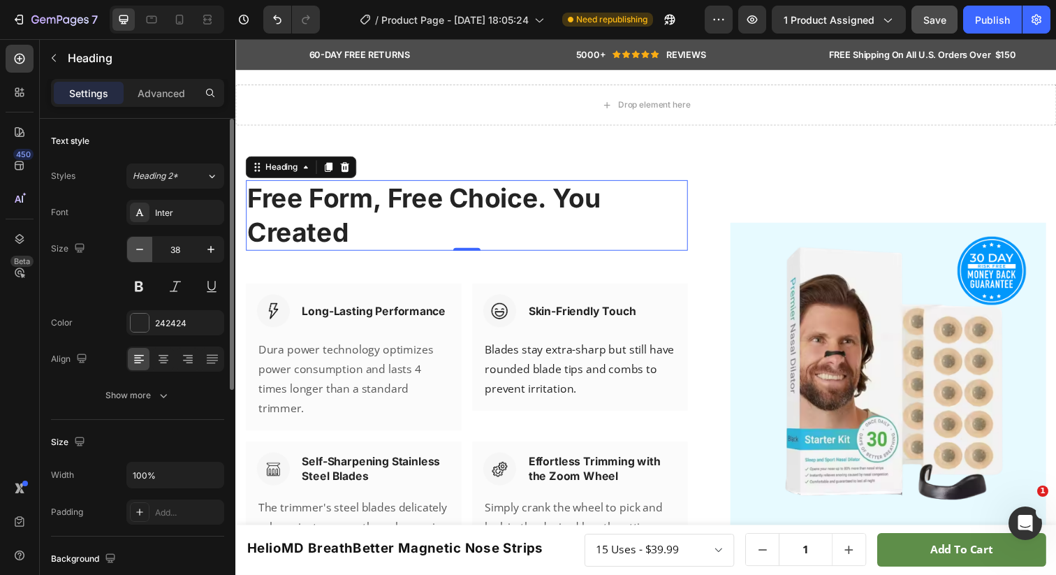
click at [138, 248] on icon "button" at bounding box center [140, 249] width 14 height 14
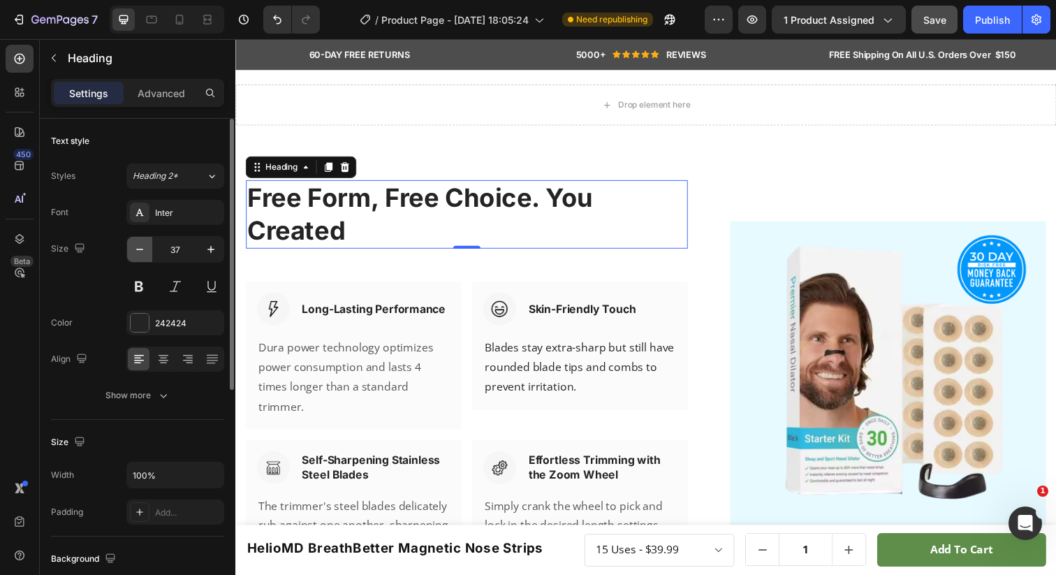
click at [138, 248] on icon "button" at bounding box center [140, 249] width 14 height 14
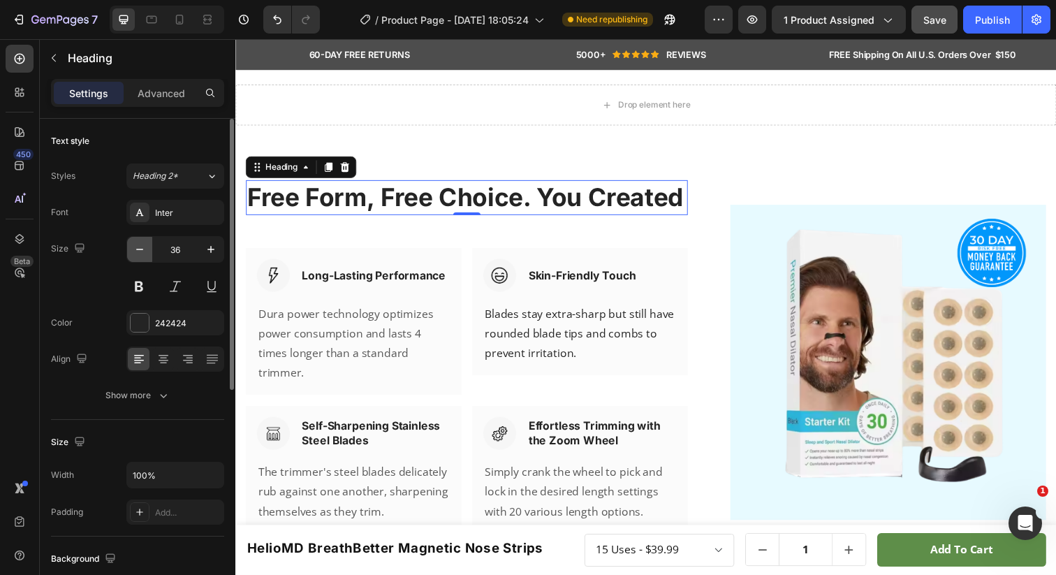
click at [138, 248] on icon "button" at bounding box center [140, 249] width 14 height 14
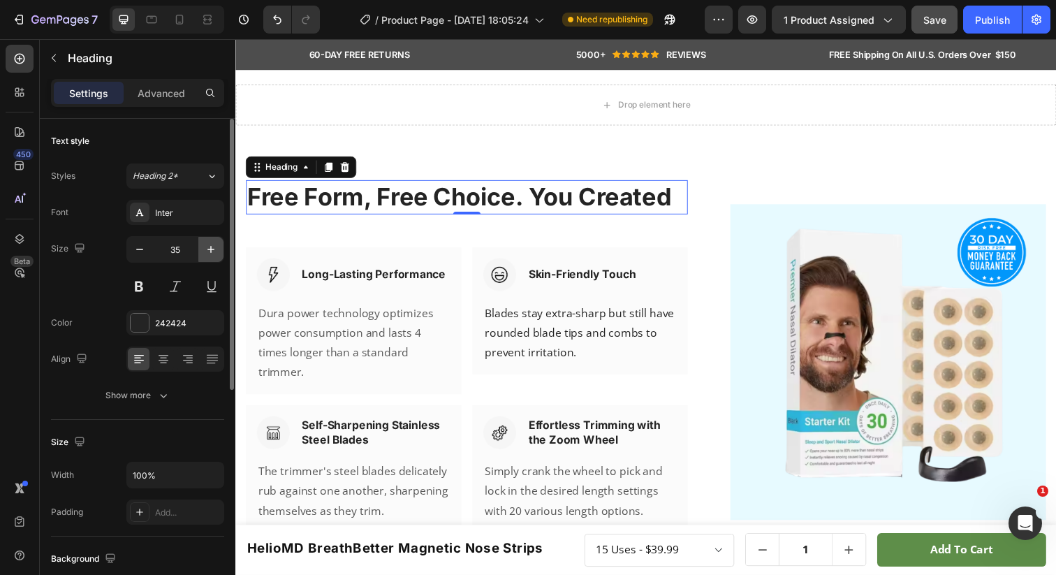
click at [207, 252] on icon "button" at bounding box center [211, 249] width 14 height 14
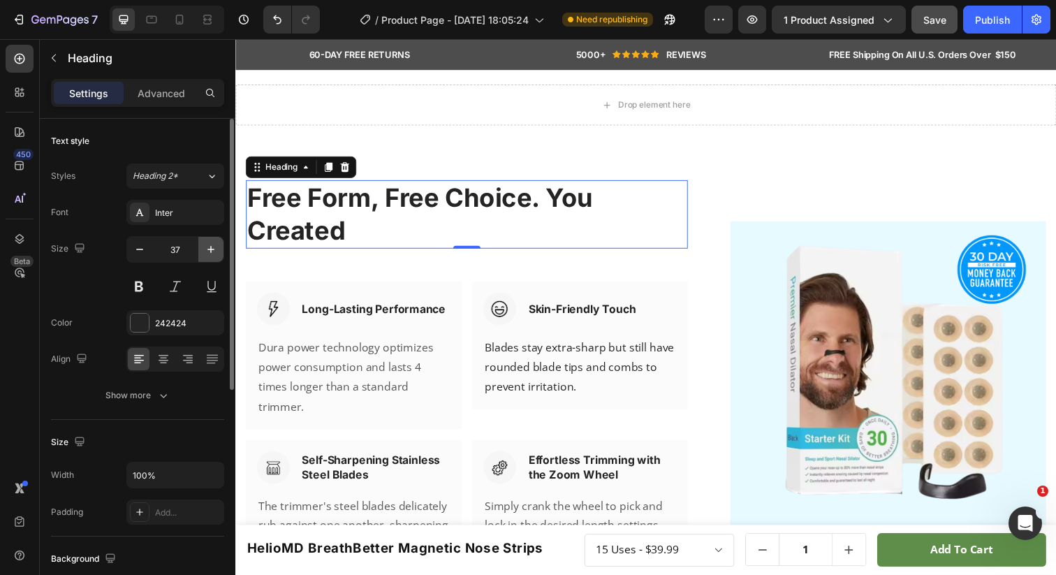
click at [207, 252] on icon "button" at bounding box center [211, 249] width 14 height 14
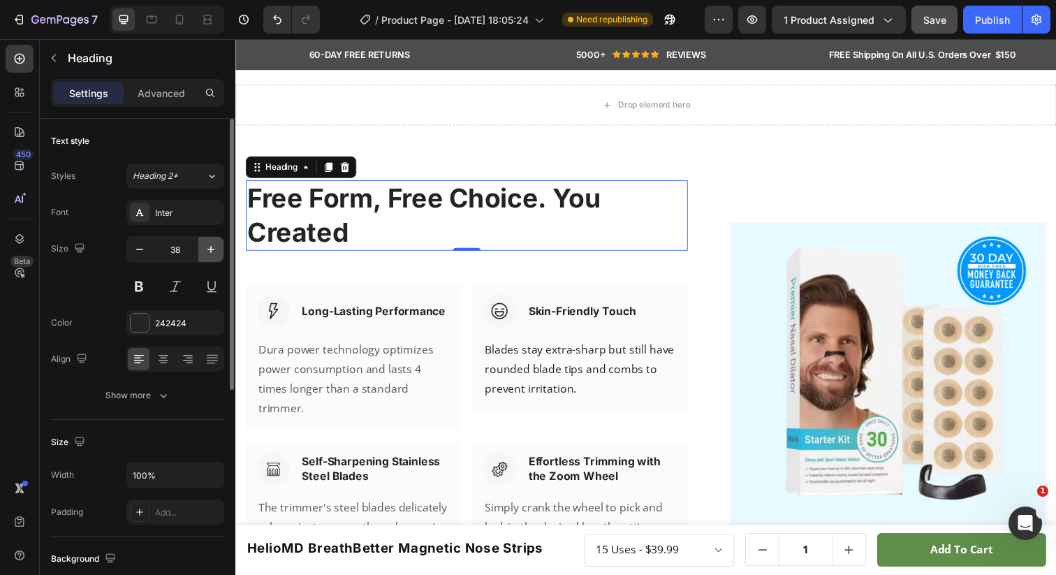
click at [207, 252] on icon "button" at bounding box center [211, 249] width 14 height 14
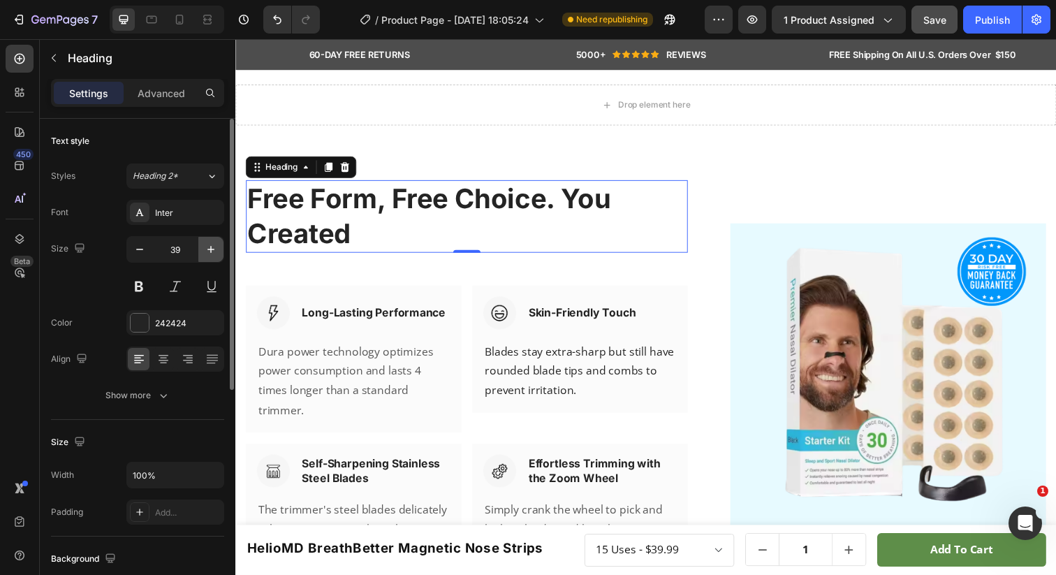
click at [207, 252] on icon "button" at bounding box center [211, 249] width 14 height 14
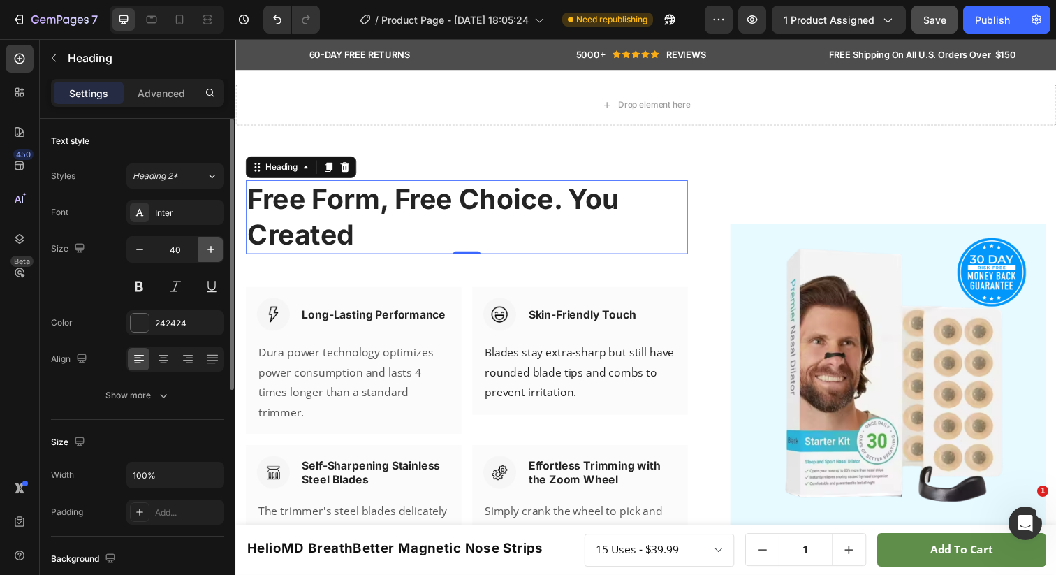
click at [207, 252] on icon "button" at bounding box center [211, 249] width 14 height 14
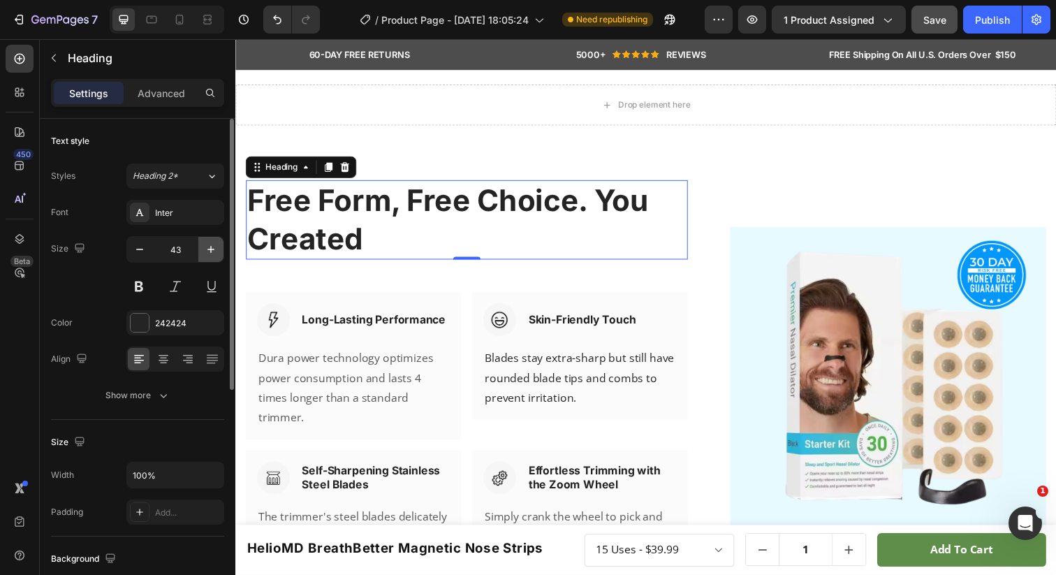
click at [207, 252] on icon "button" at bounding box center [211, 249] width 14 height 14
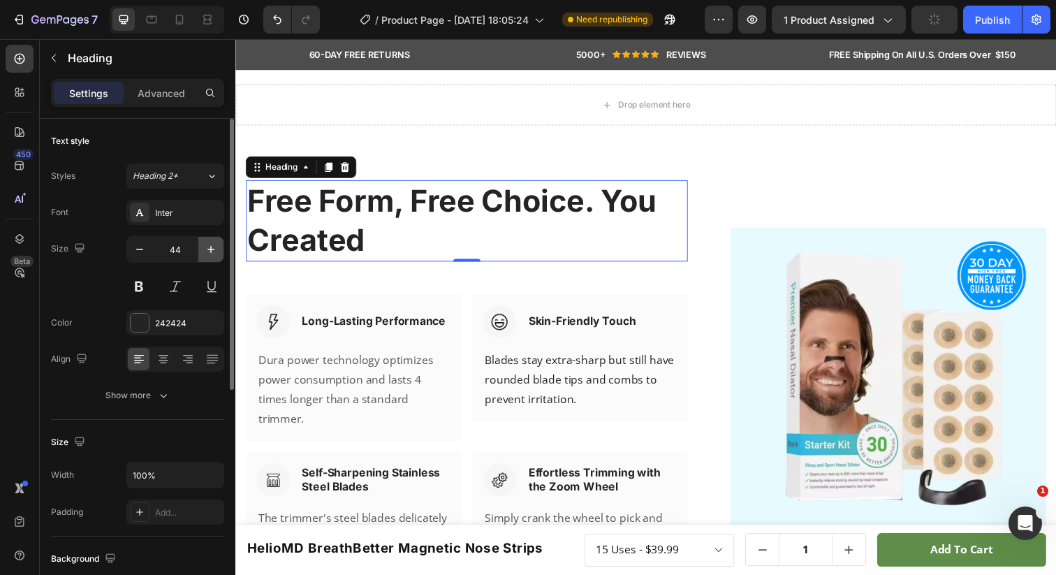
click at [207, 252] on icon "button" at bounding box center [211, 249] width 14 height 14
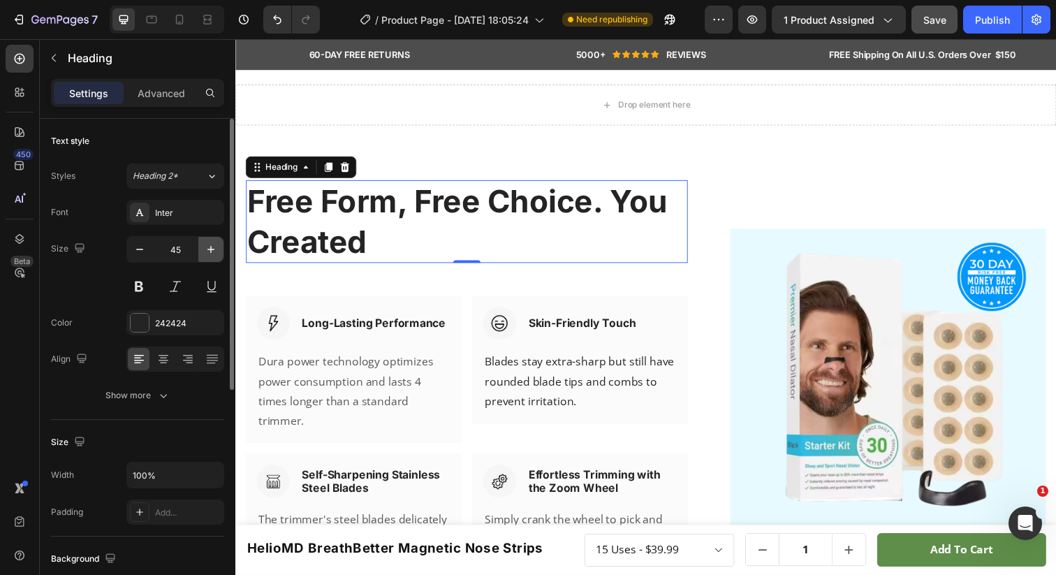
click at [207, 252] on icon "button" at bounding box center [211, 249] width 14 height 14
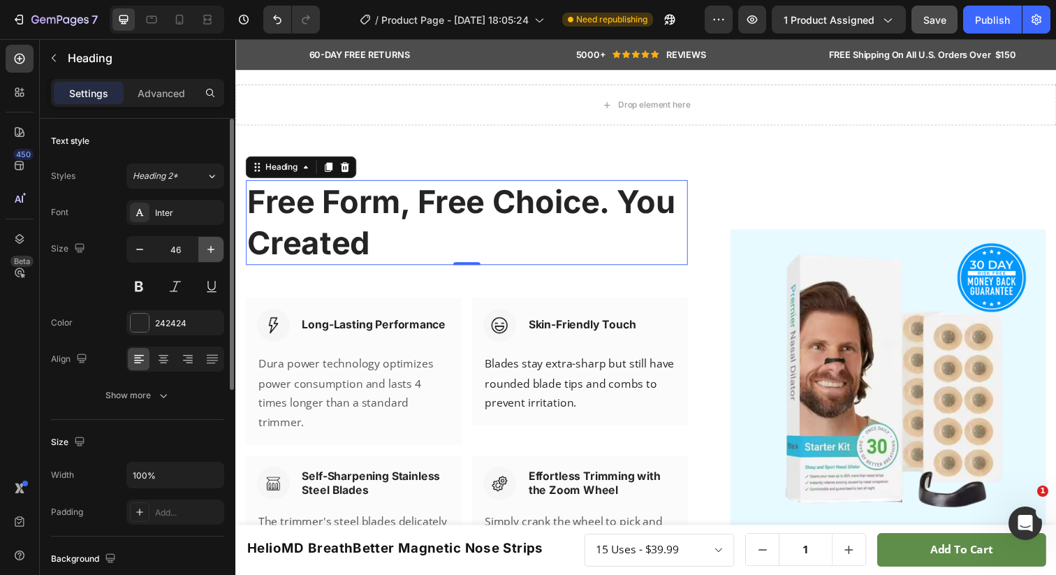
click at [207, 252] on icon "button" at bounding box center [211, 249] width 14 height 14
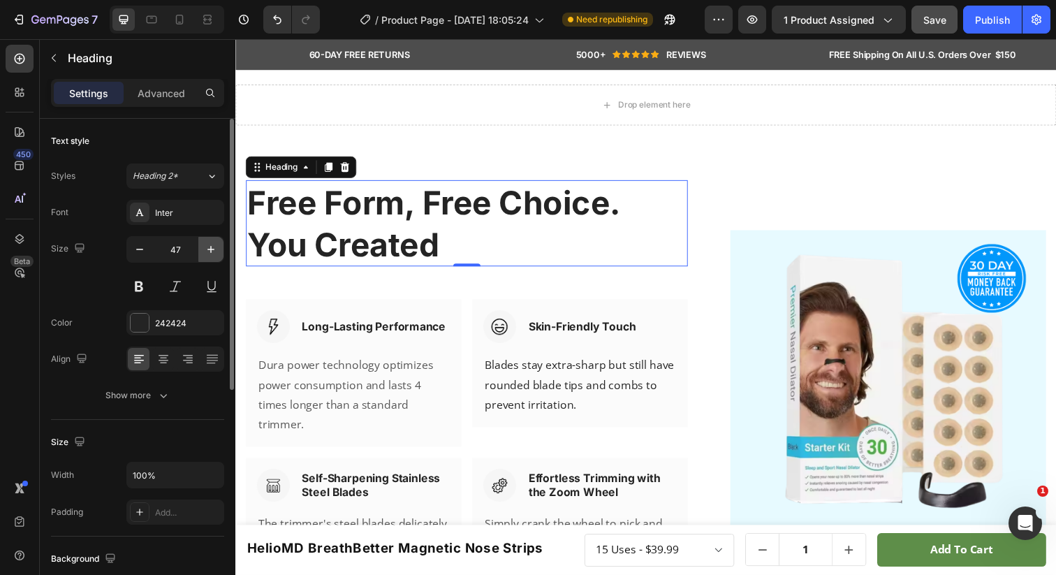
click at [207, 252] on icon "button" at bounding box center [211, 249] width 14 height 14
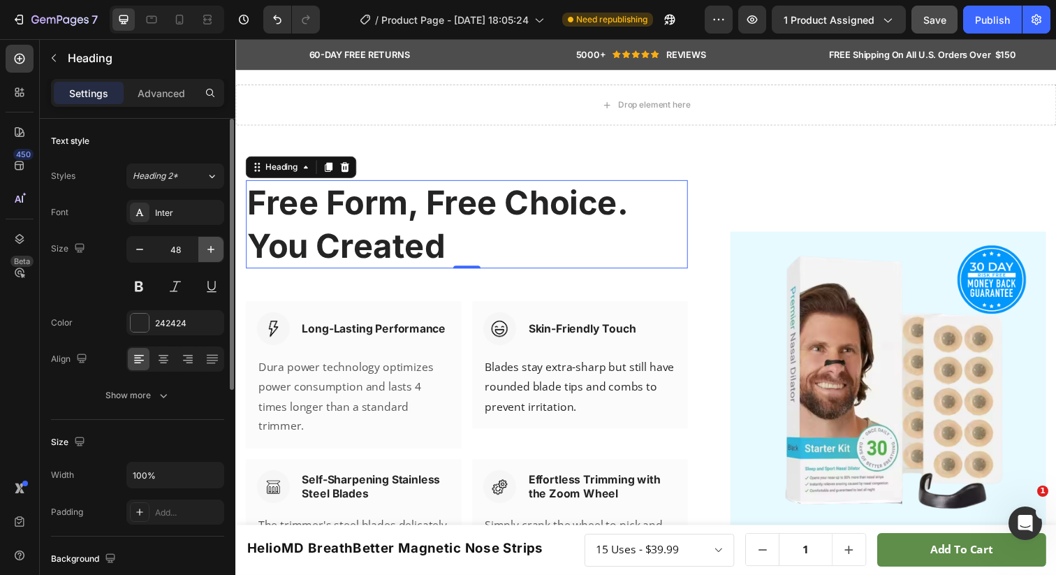
click at [207, 252] on icon "button" at bounding box center [211, 249] width 14 height 14
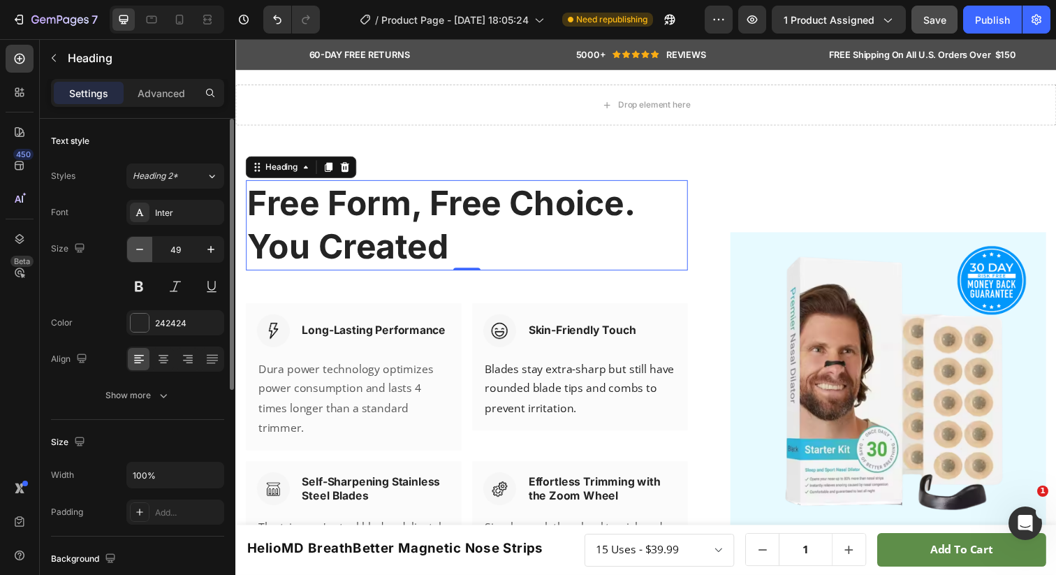
click at [136, 253] on icon "button" at bounding box center [140, 249] width 14 height 14
type input "48"
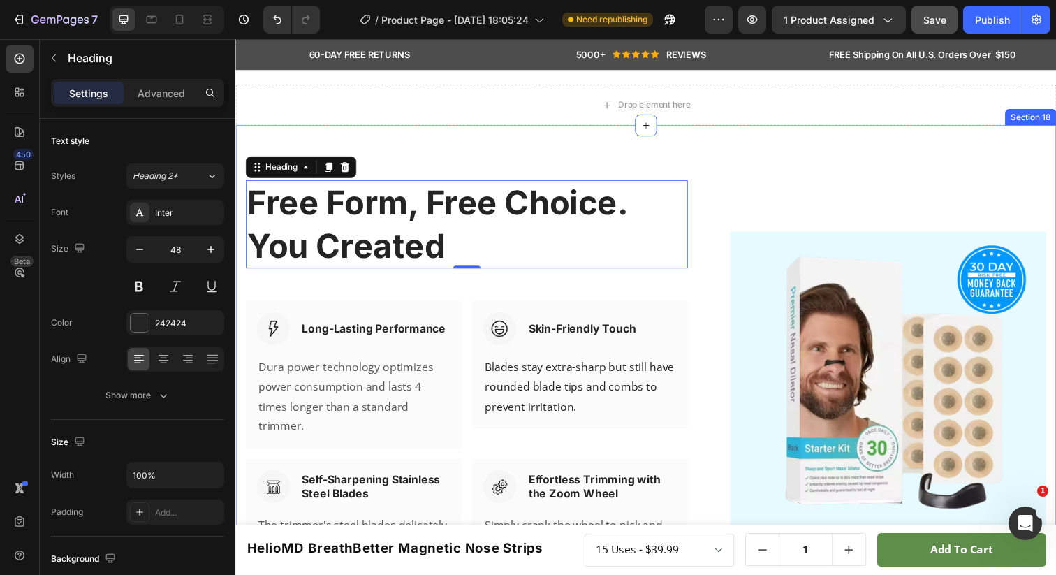
click at [461, 121] on div "Drop element here" at bounding box center [654, 106] width 838 height 42
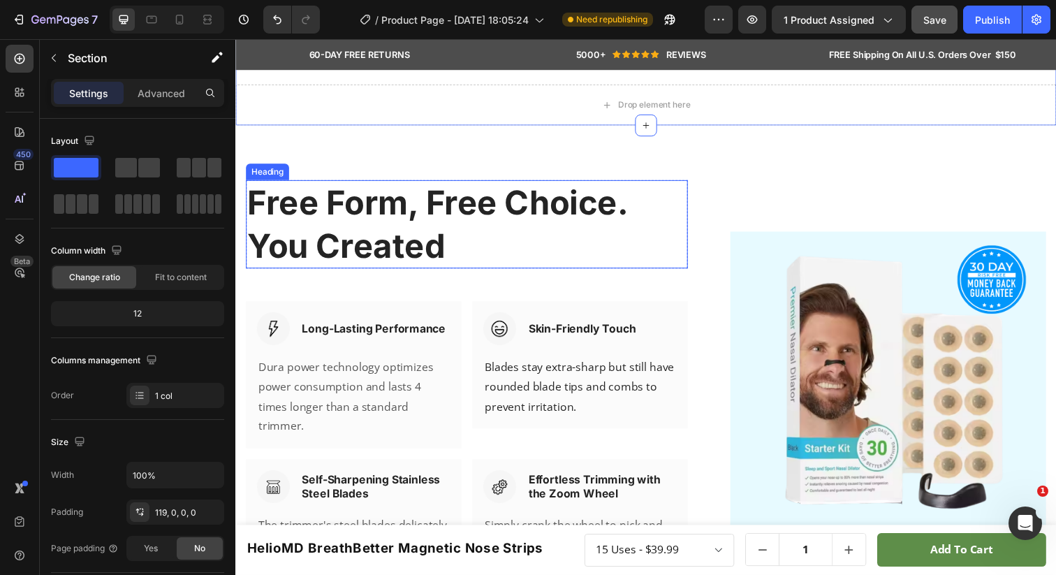
click at [425, 196] on h2 "Free Form, Free Choice. You Created" at bounding box center [471, 228] width 451 height 90
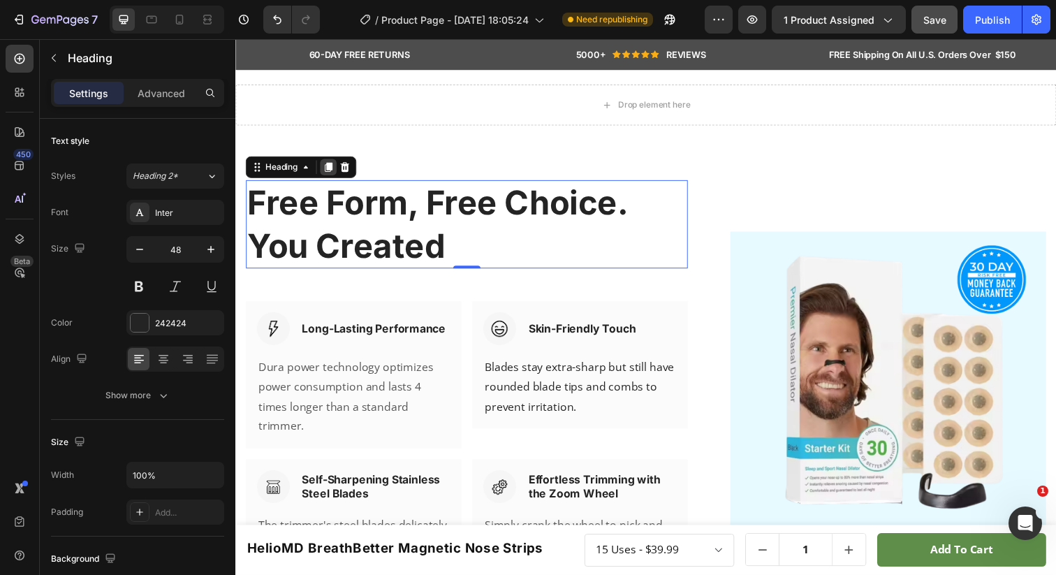
click at [330, 168] on icon at bounding box center [331, 170] width 8 height 10
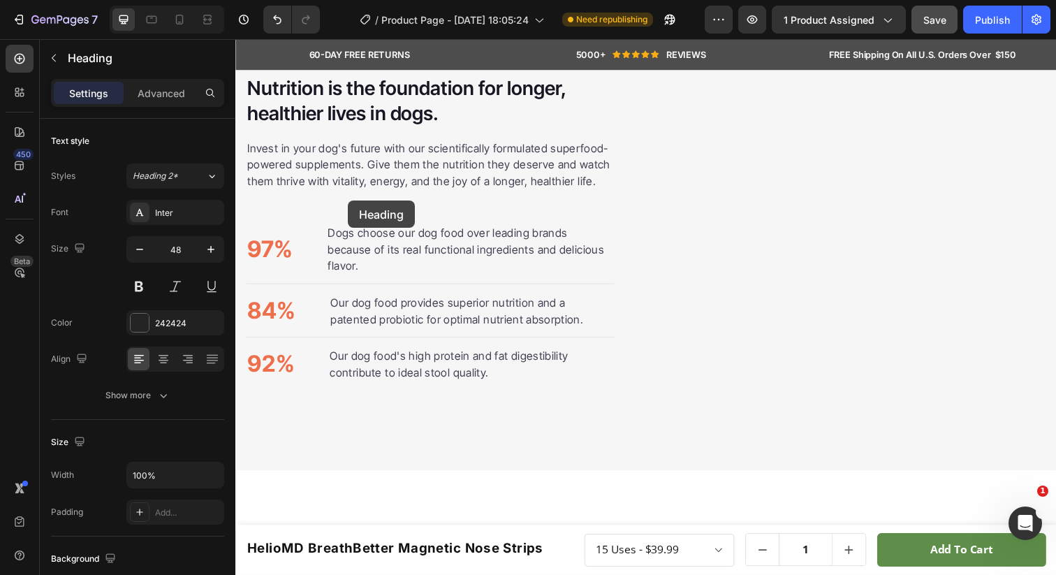
scroll to position [2451, 0]
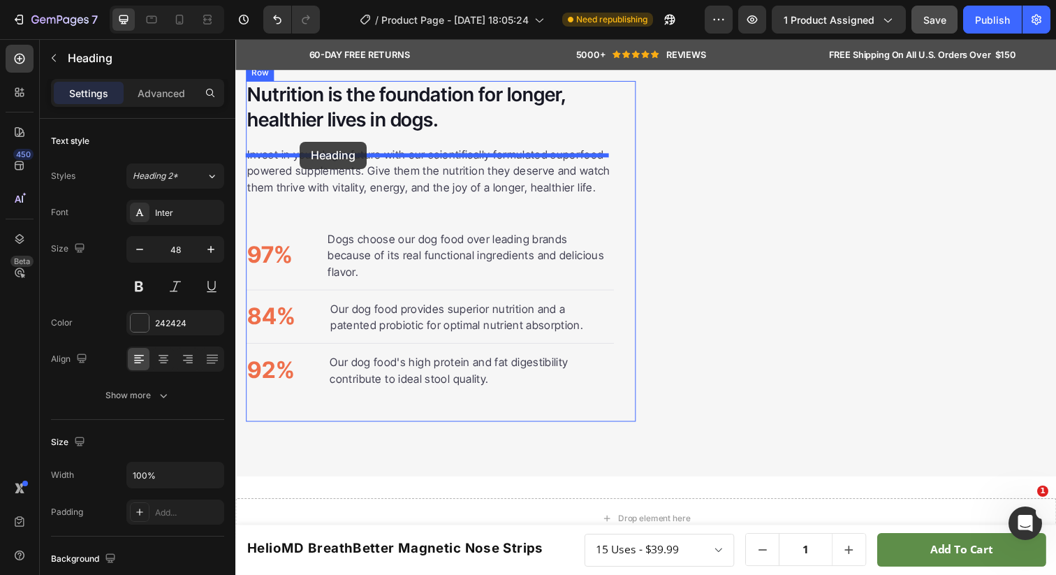
drag, startPoint x: 256, startPoint y: 267, endPoint x: 301, endPoint y: 144, distance: 130.8
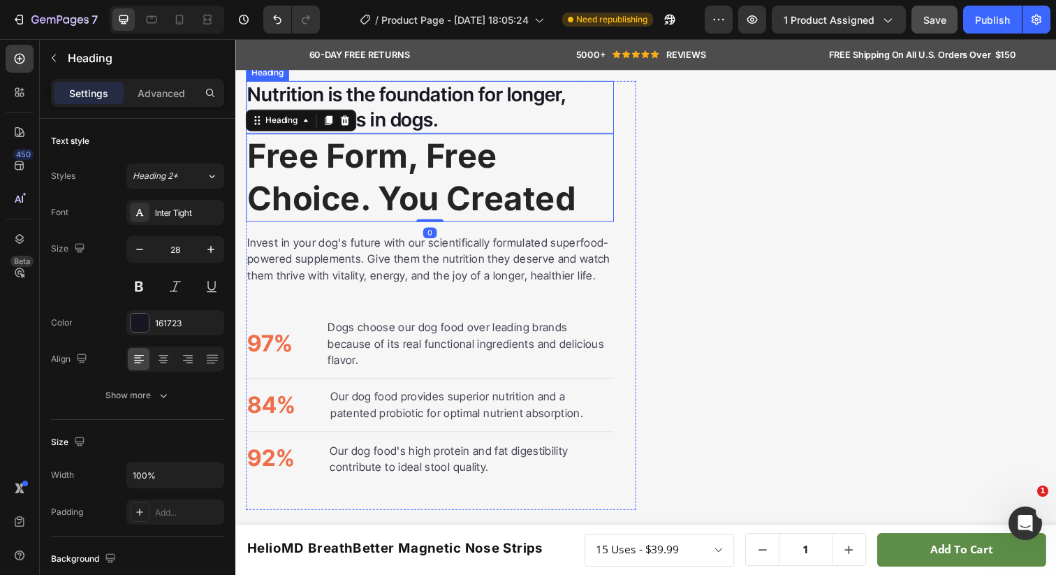
click at [462, 96] on h2 "Nutrition is the foundation for longer, healthier lives in dogs." at bounding box center [434, 109] width 376 height 54
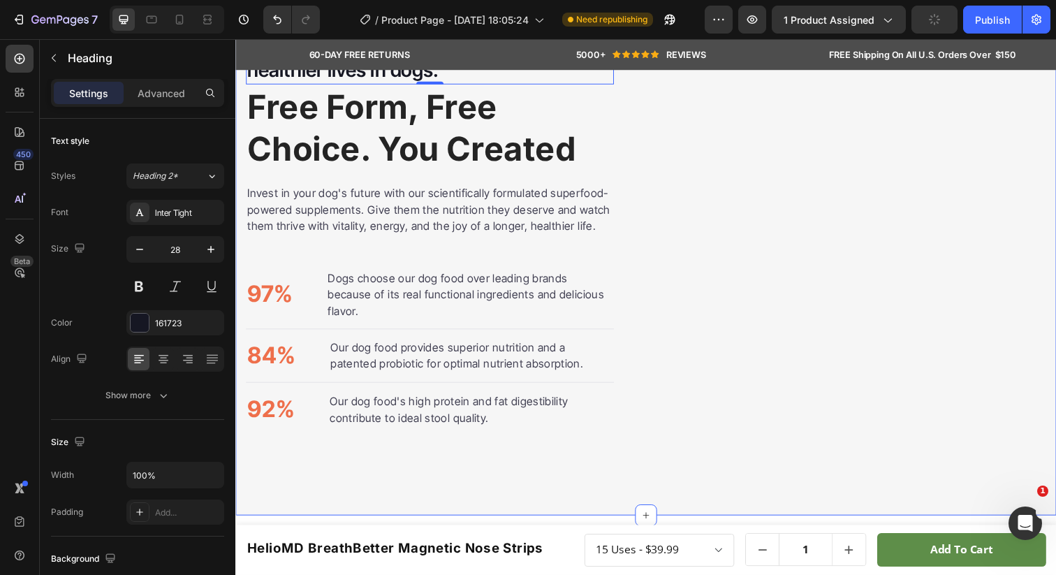
scroll to position [2565, 0]
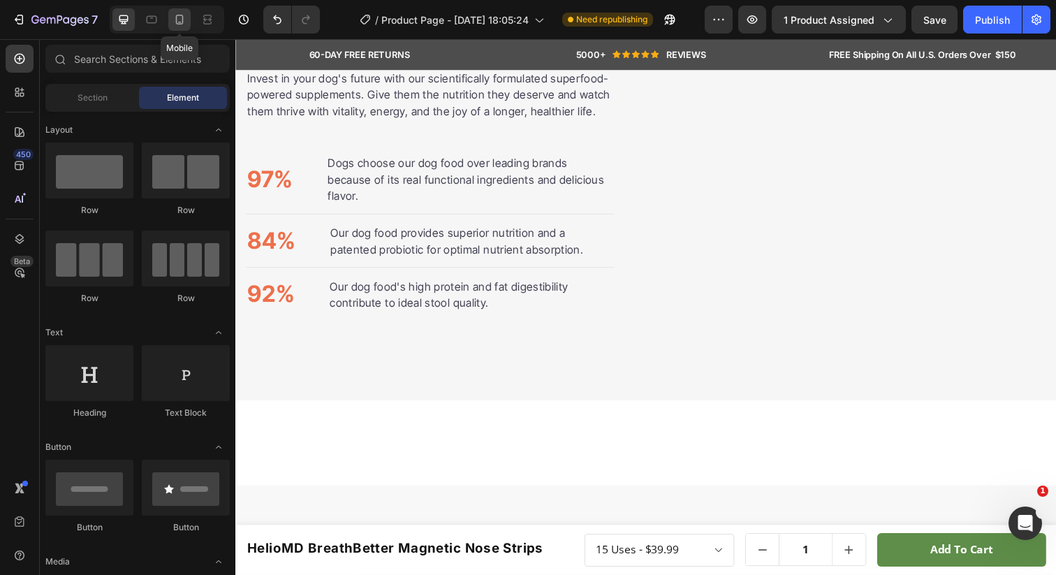
click at [180, 20] on icon at bounding box center [180, 20] width 14 height 14
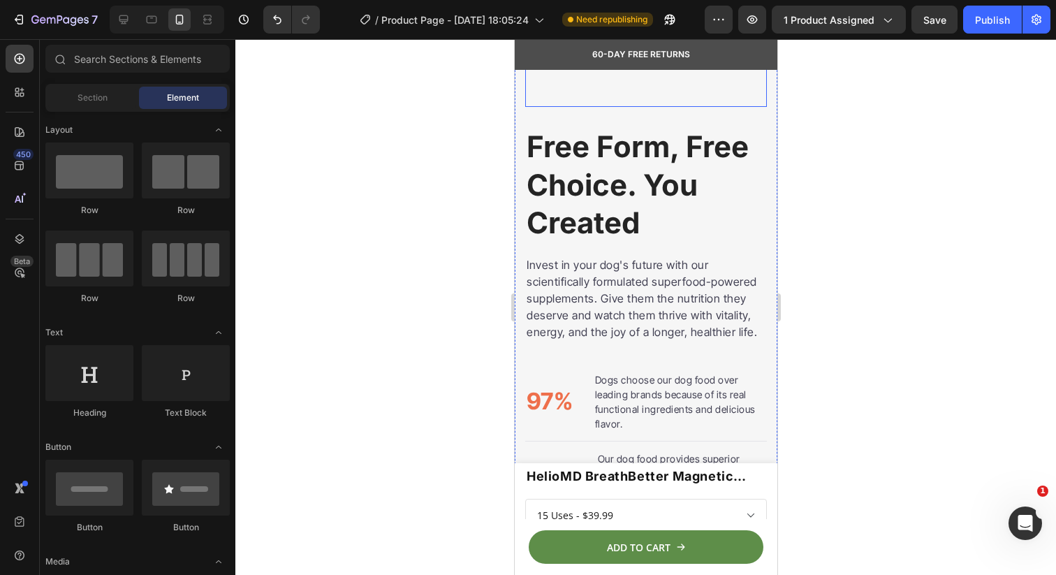
scroll to position [2690, 0]
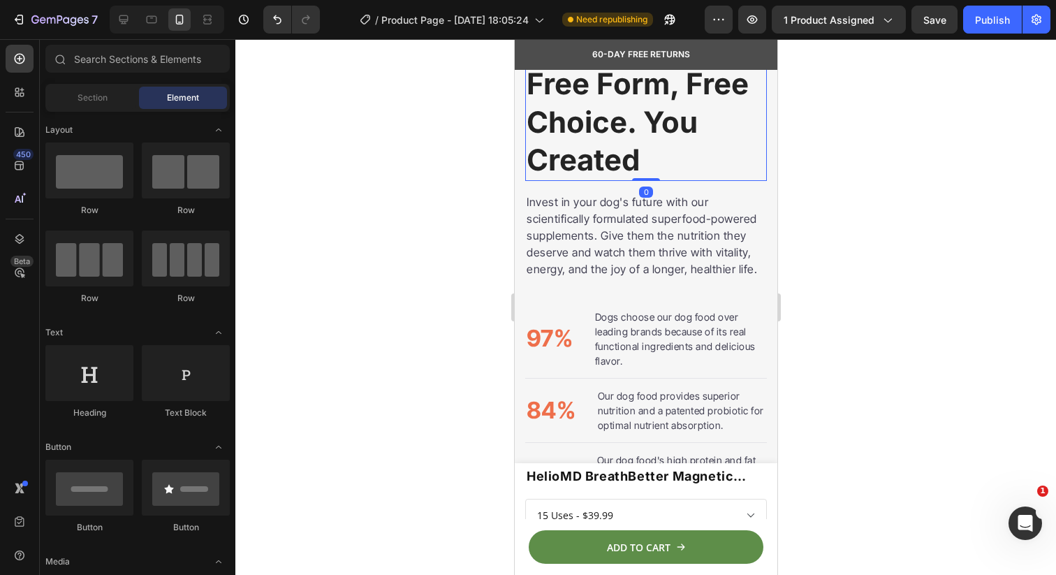
click at [562, 181] on h2 "Free Form, Free Choice. You Created" at bounding box center [646, 122] width 242 height 117
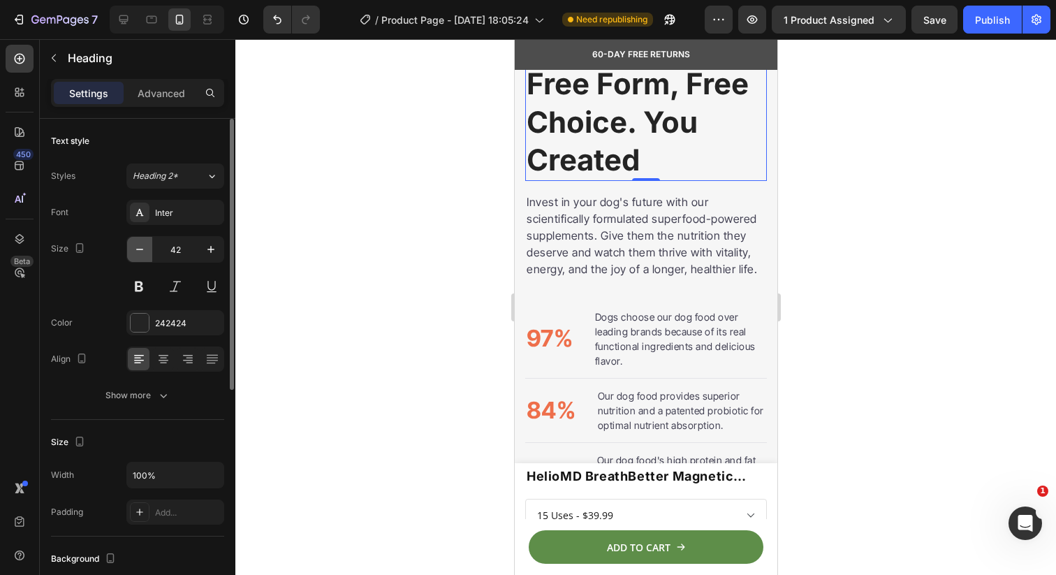
click at [141, 251] on icon "button" at bounding box center [140, 249] width 14 height 14
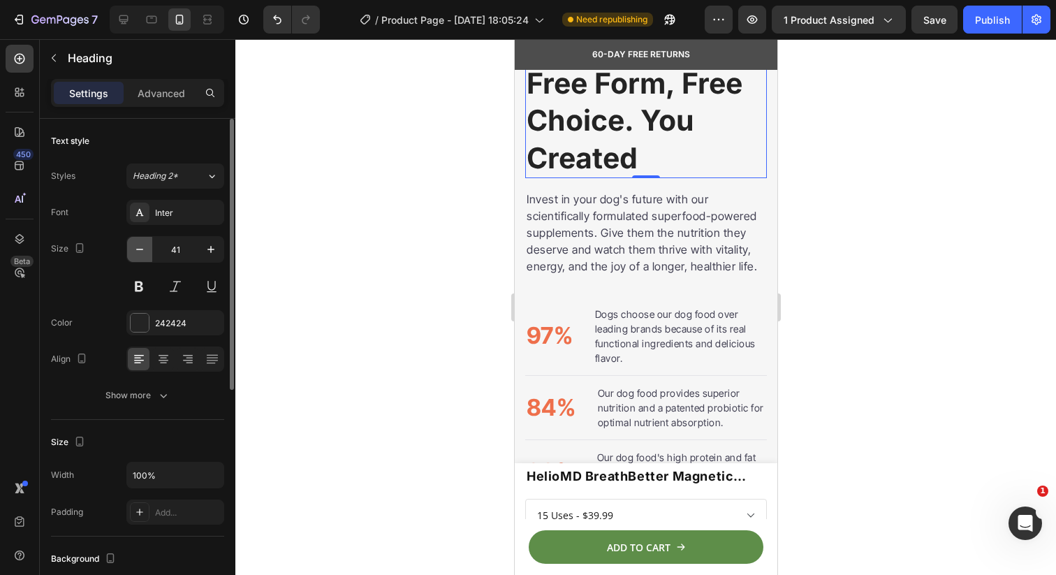
click at [141, 251] on icon "button" at bounding box center [140, 249] width 14 height 14
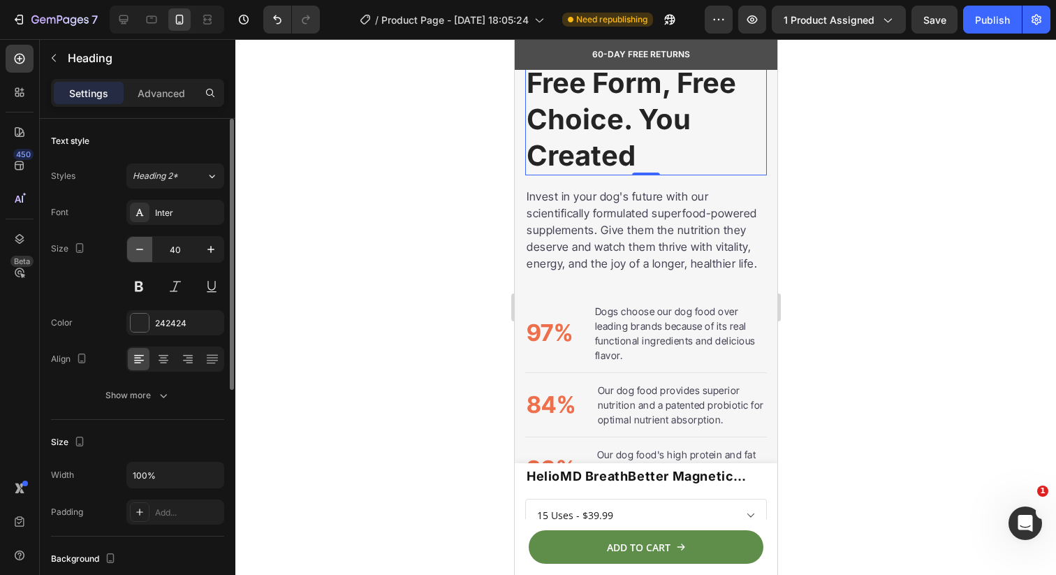
click at [141, 251] on icon "button" at bounding box center [140, 249] width 14 height 14
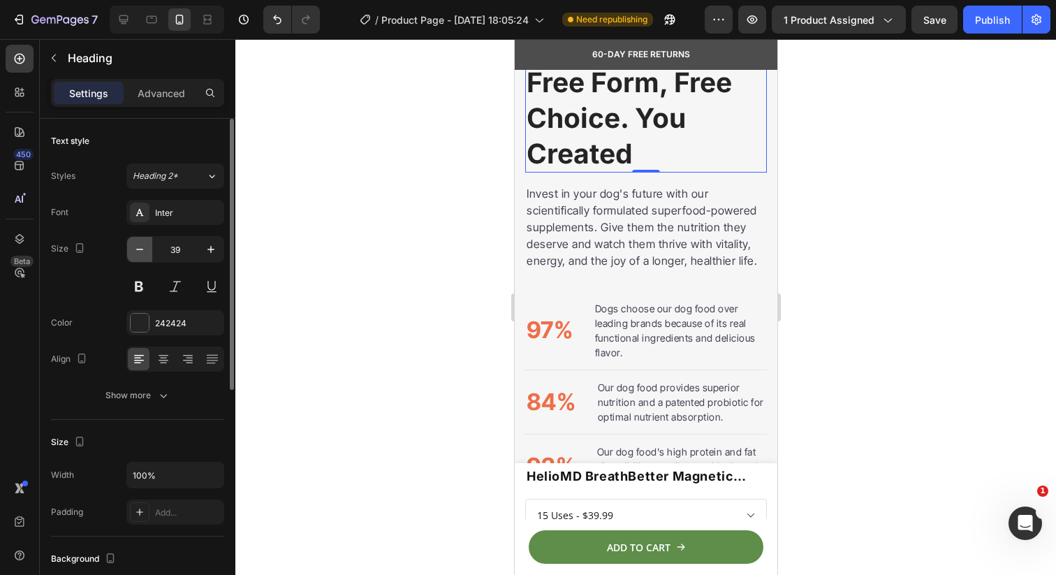
click at [141, 251] on icon "button" at bounding box center [140, 249] width 14 height 14
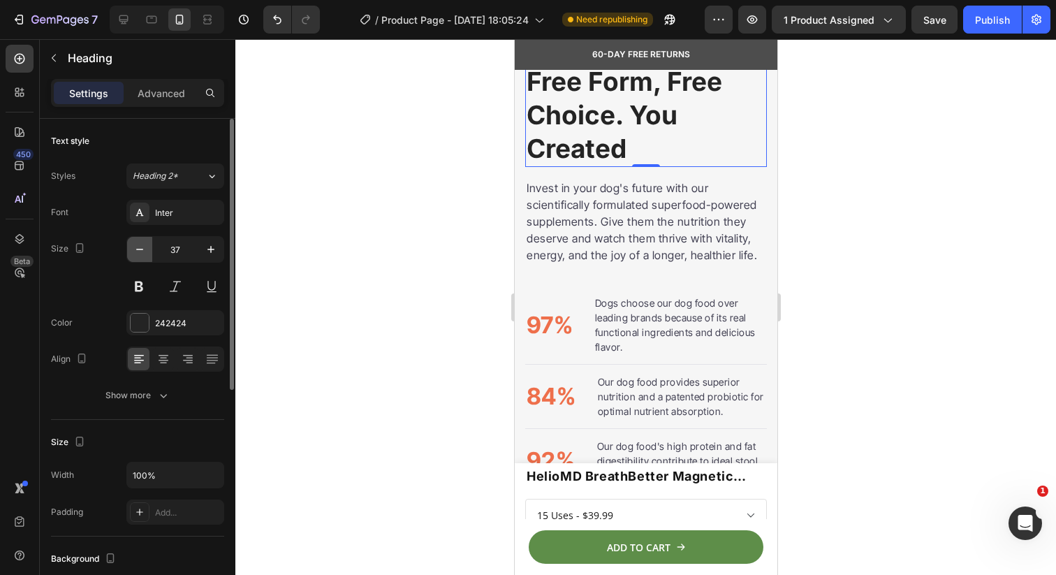
click at [141, 251] on icon "button" at bounding box center [140, 249] width 14 height 14
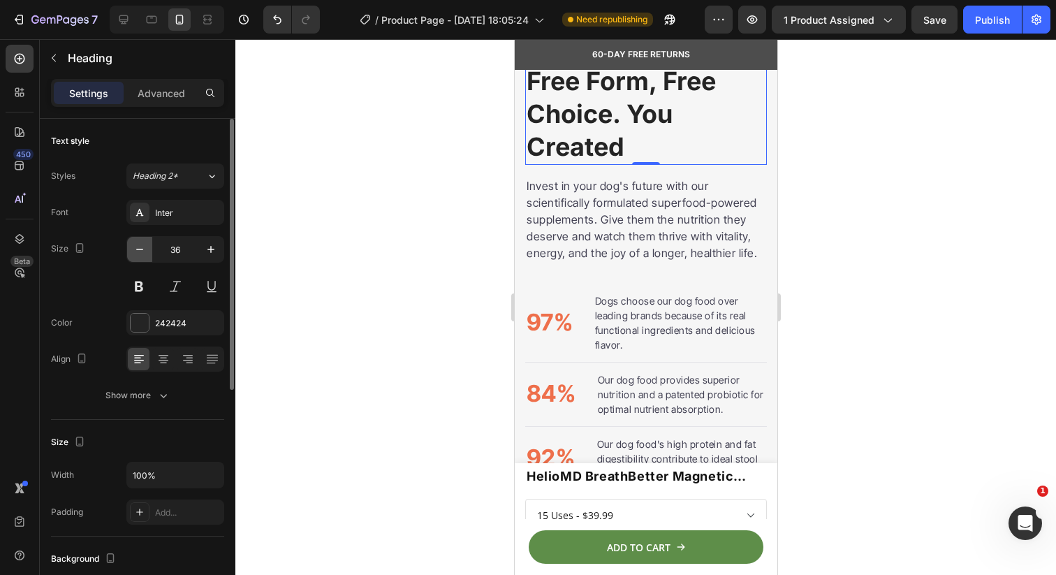
click at [141, 251] on icon "button" at bounding box center [140, 249] width 14 height 14
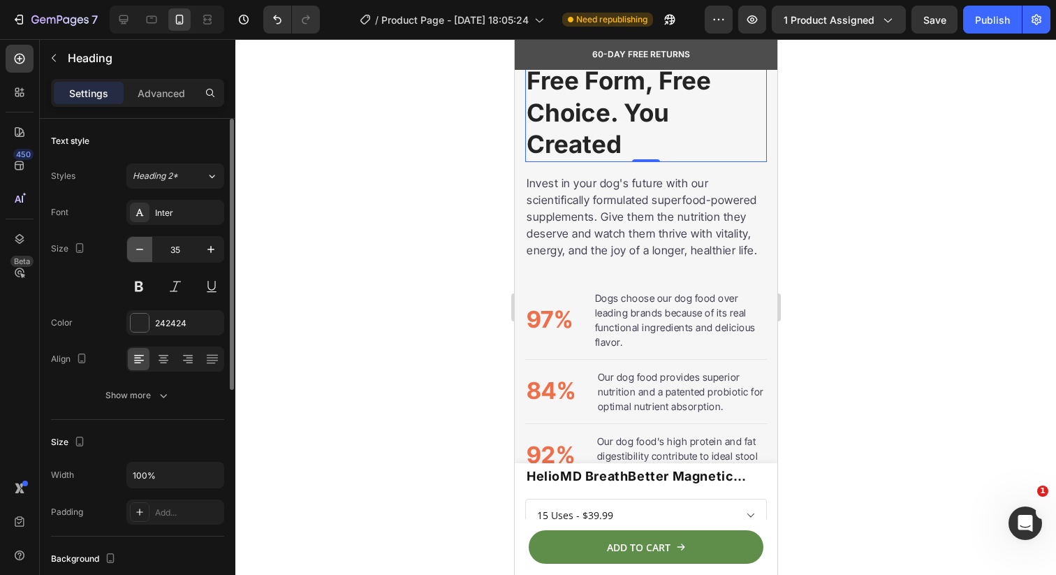
click at [141, 251] on icon "button" at bounding box center [140, 249] width 14 height 14
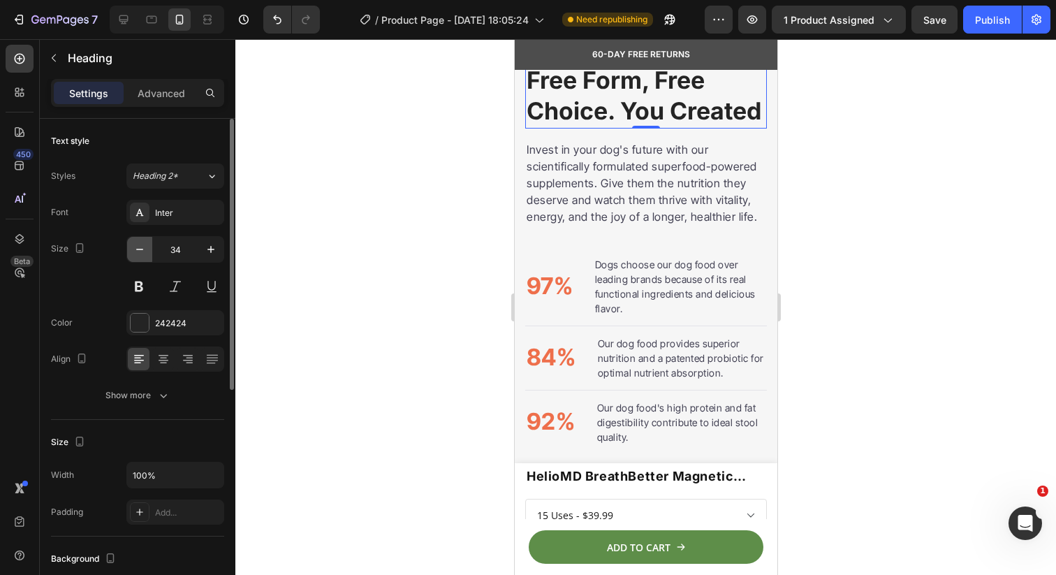
click at [141, 251] on icon "button" at bounding box center [140, 249] width 14 height 14
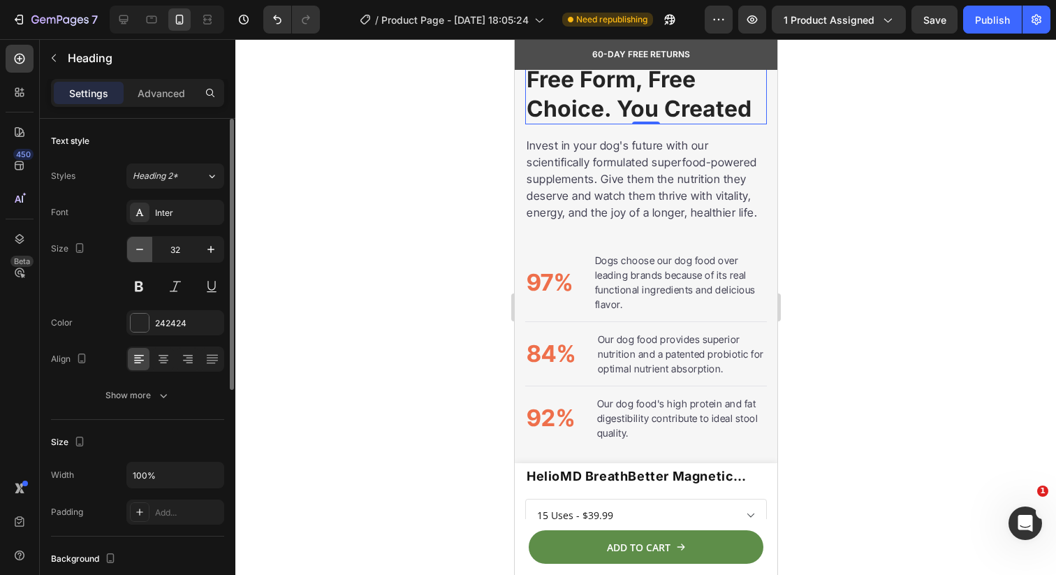
click at [141, 251] on icon "button" at bounding box center [140, 249] width 14 height 14
type input "30"
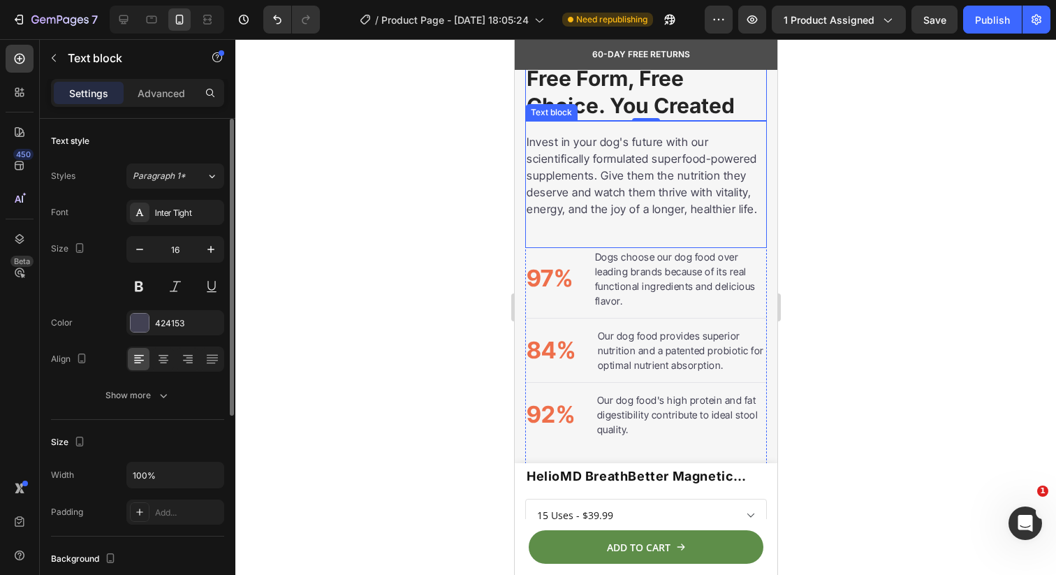
click at [531, 235] on div "Invest in your dog's future with our scientifically formulated superfood-powere…" at bounding box center [646, 184] width 242 height 127
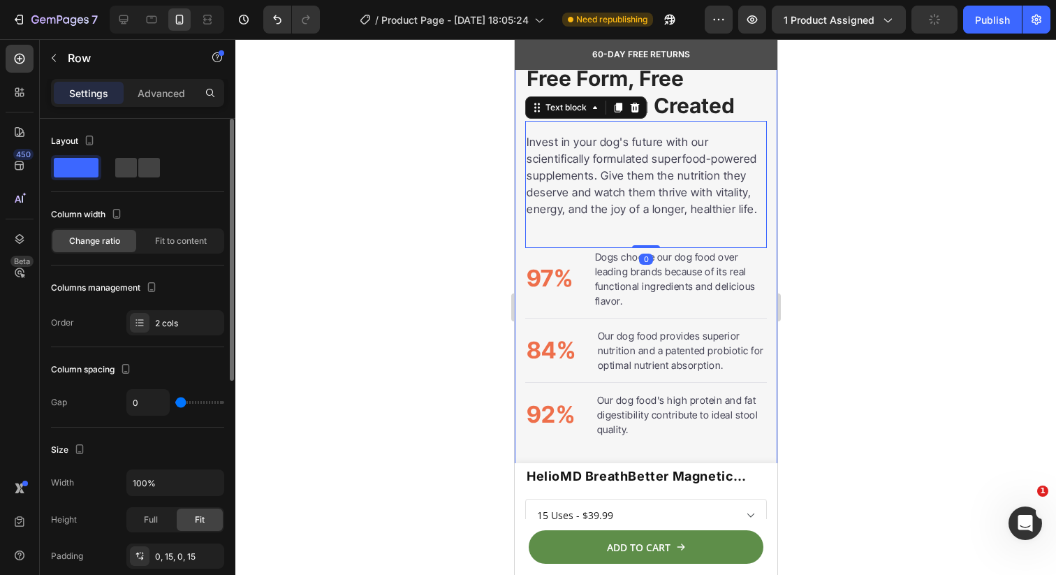
click at [521, 145] on div "Free Form, Free Choice. You Created Heading Invest in your dog's future with ou…" at bounding box center [645, 195] width 263 height 544
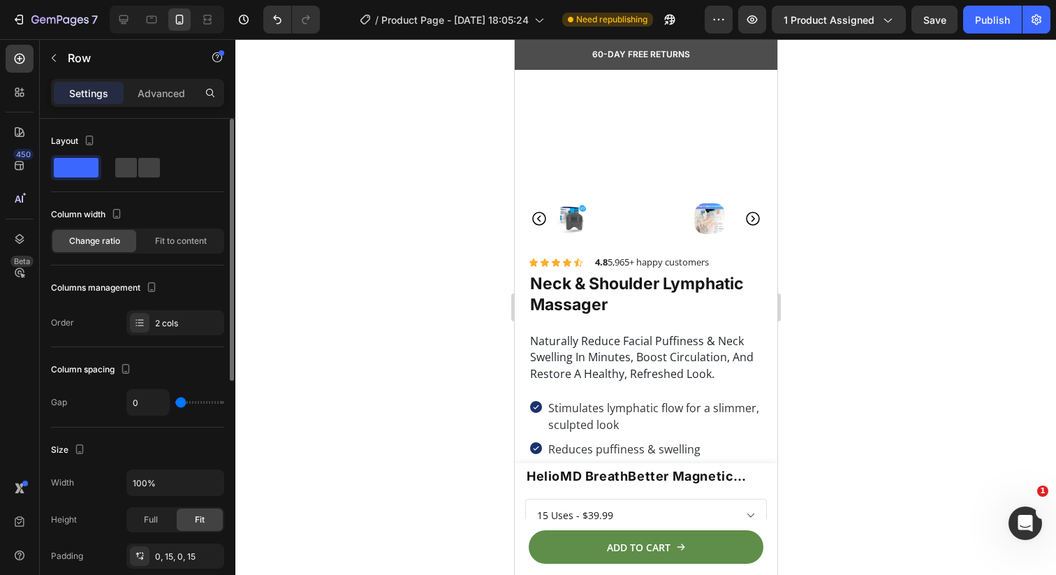
scroll to position [96, 0]
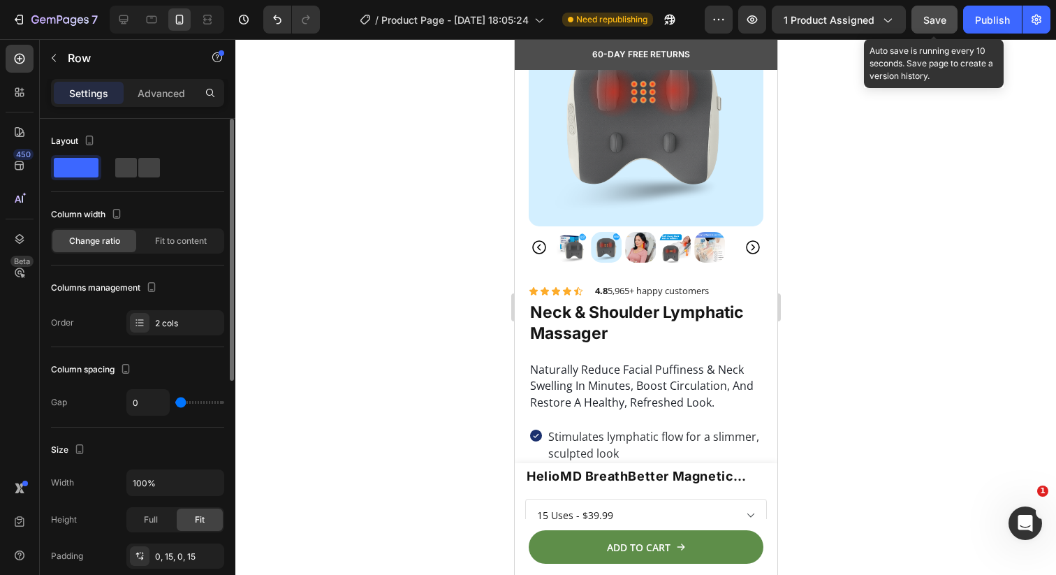
click at [935, 26] on div "Save" at bounding box center [934, 20] width 23 height 15
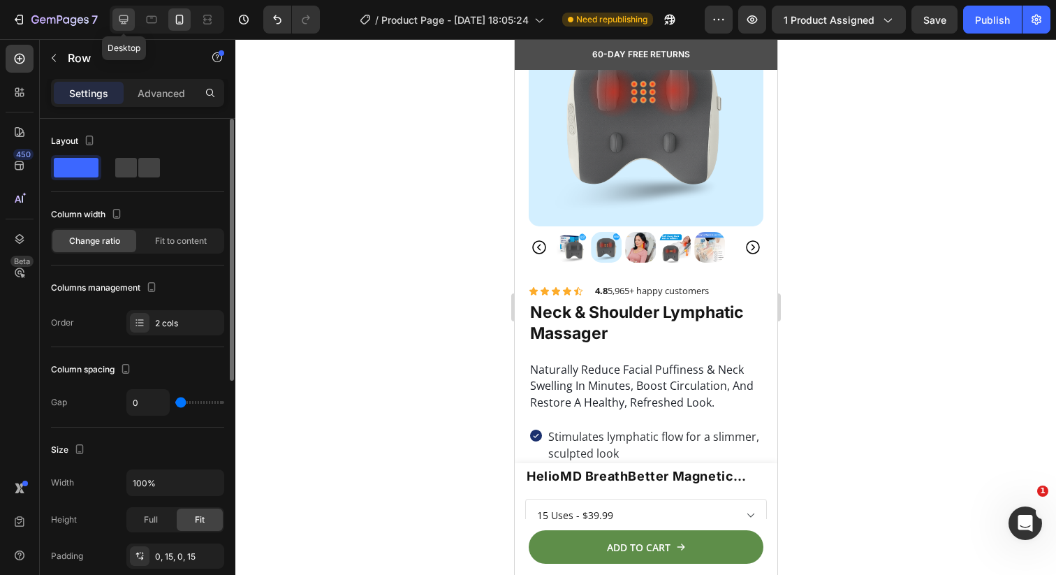
click at [117, 24] on icon at bounding box center [124, 20] width 14 height 14
type input "30"
type input "1200"
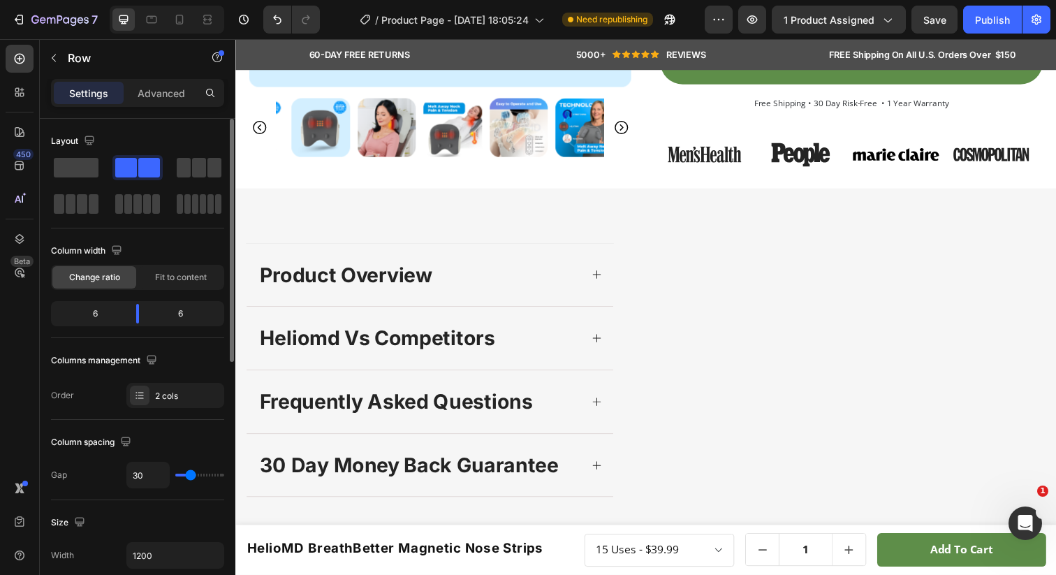
scroll to position [425, 0]
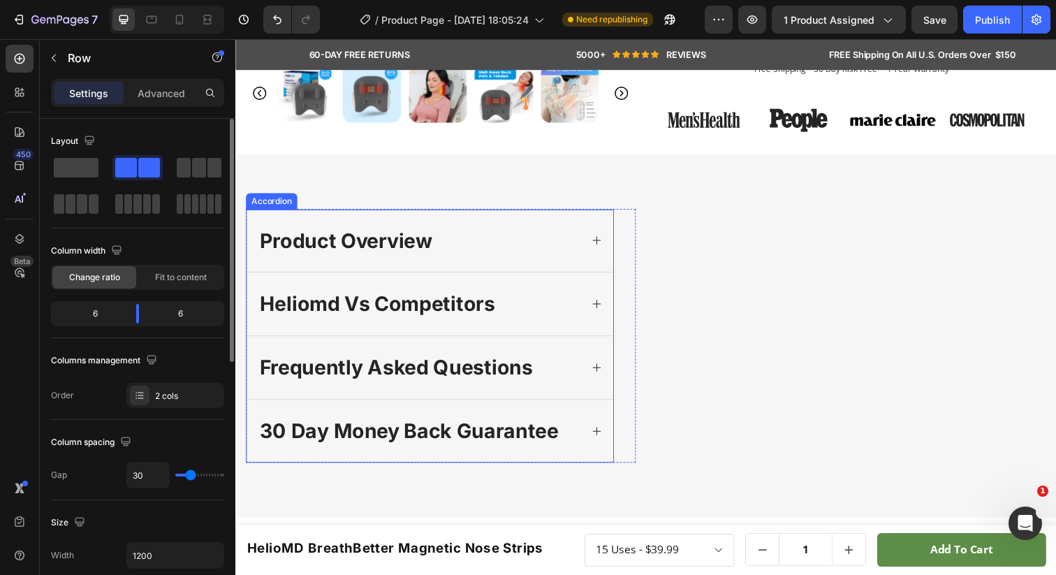
click at [600, 249] on icon at bounding box center [604, 244] width 8 height 8
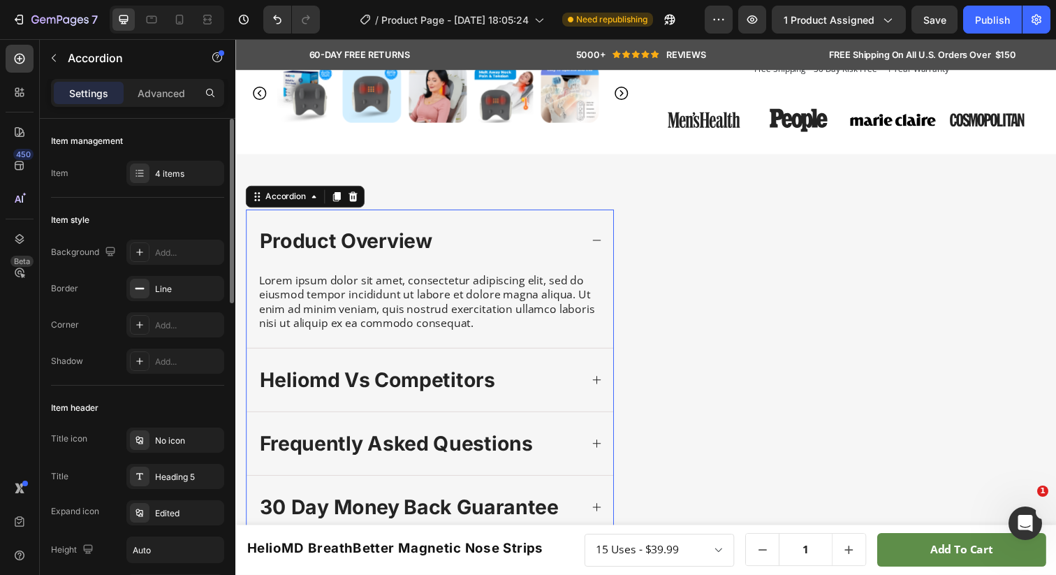
click at [599, 250] on icon at bounding box center [604, 244] width 11 height 11
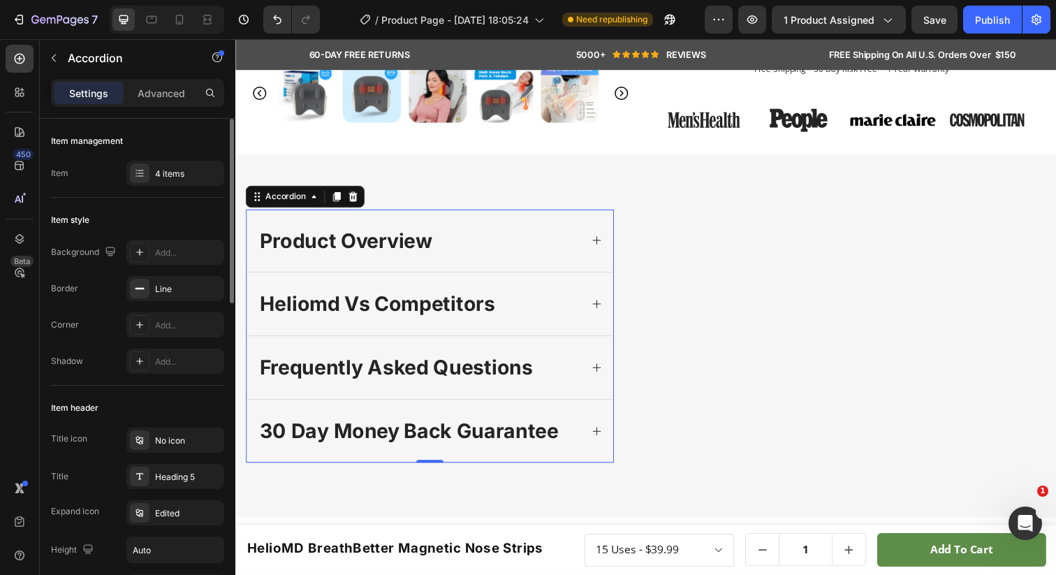
click at [591, 277] on div "product overview" at bounding box center [434, 245] width 374 height 64
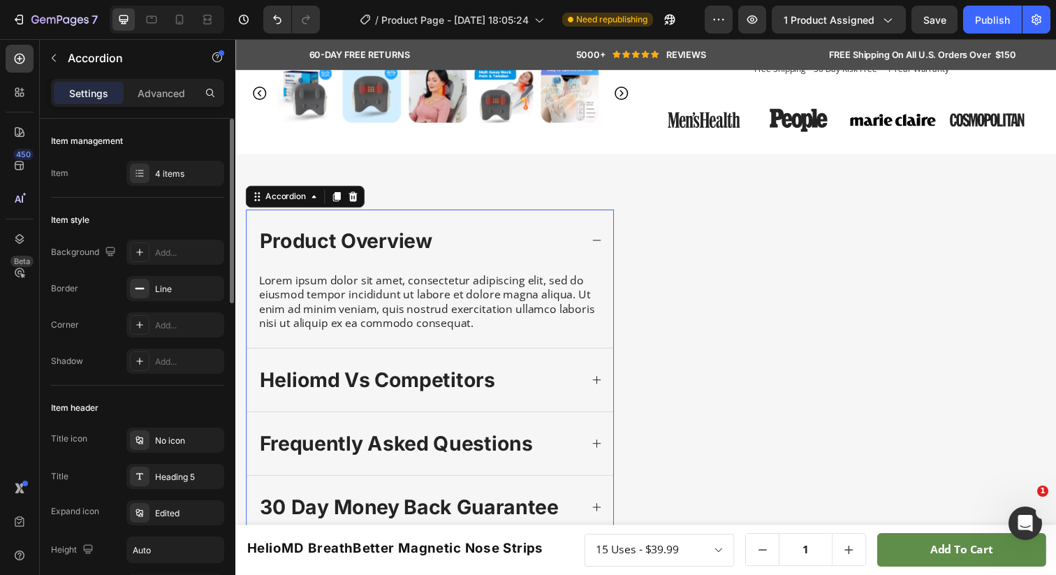
click at [587, 277] on div "product overview" at bounding box center [434, 245] width 374 height 64
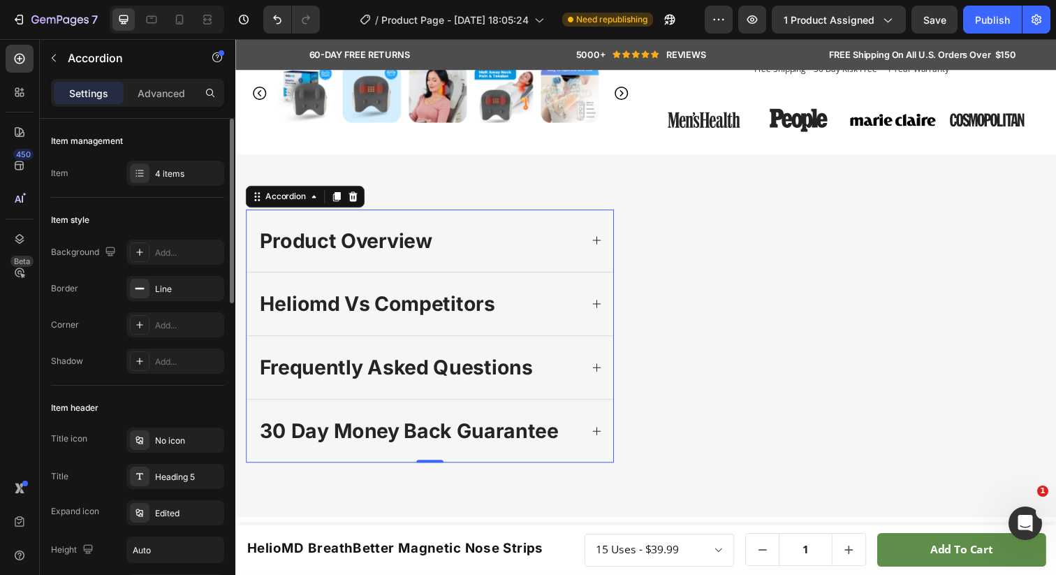
click at [585, 277] on div "product overview" at bounding box center [434, 245] width 374 height 64
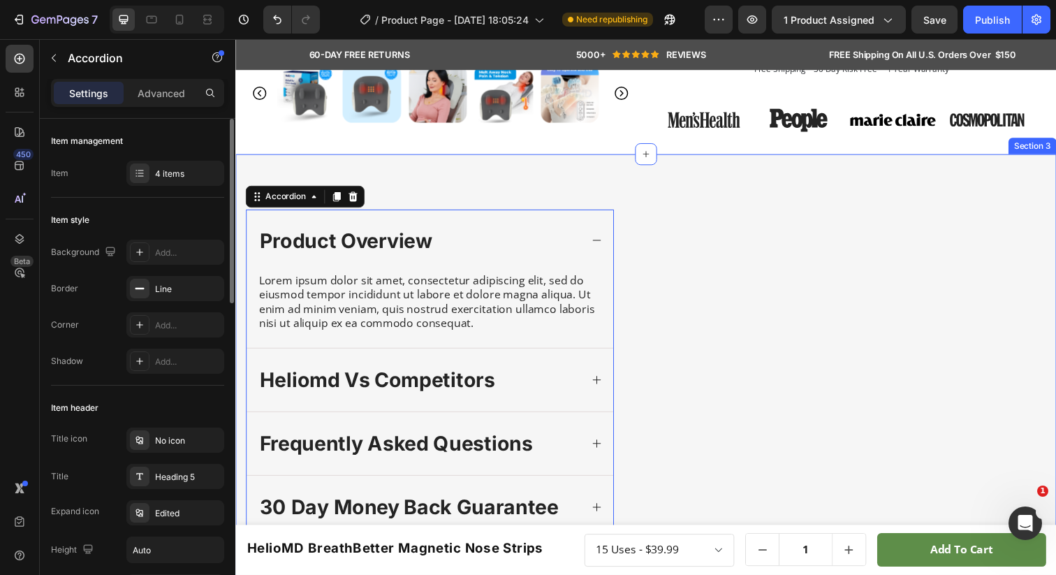
scroll to position [0, 0]
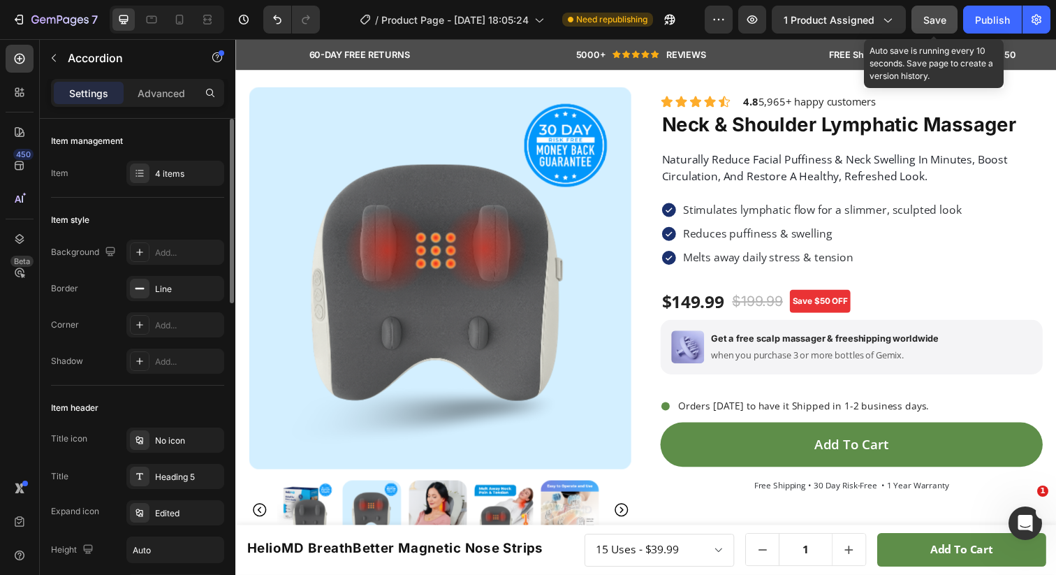
click at [934, 27] on button "Save" at bounding box center [934, 20] width 46 height 28
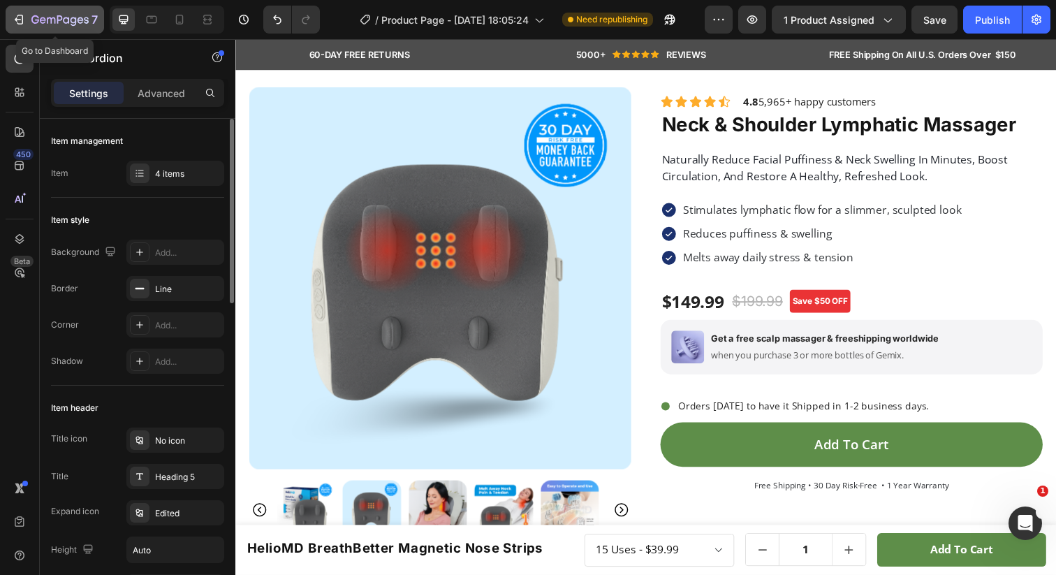
click at [19, 18] on icon "button" at bounding box center [19, 20] width 14 height 14
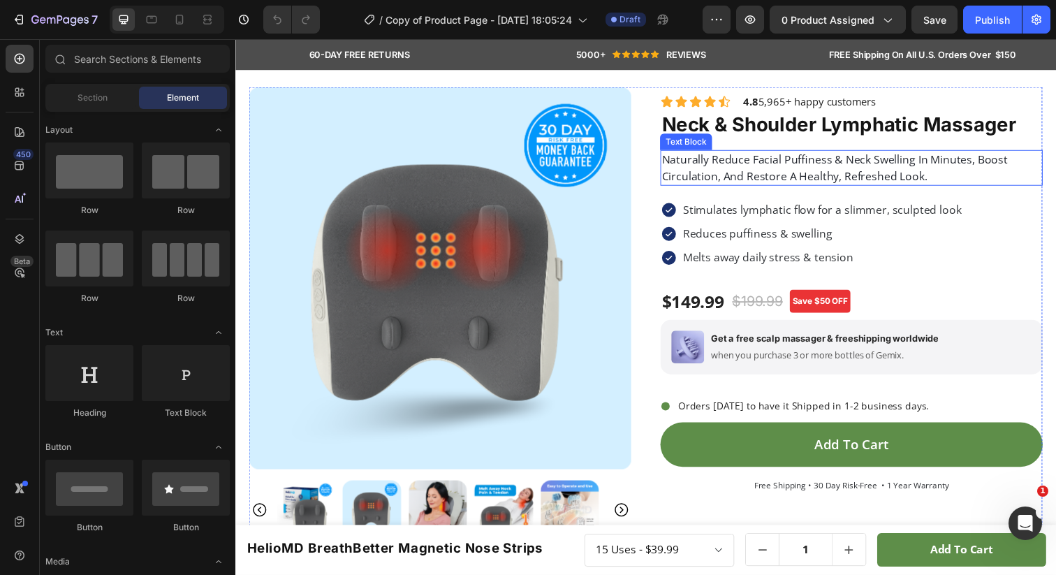
click at [704, 175] on span "naturally reduce facial puffiness & neck swelling in minutes, boost circulation…" at bounding box center [847, 170] width 353 height 32
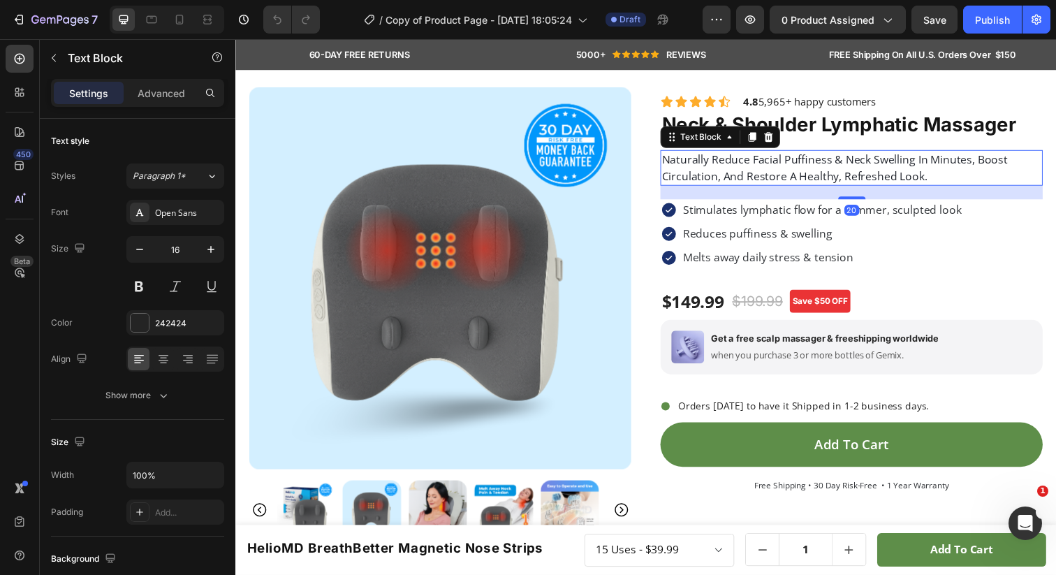
click at [704, 175] on span "naturally reduce facial puffiness & neck swelling in minutes, boost circulation…" at bounding box center [847, 170] width 353 height 32
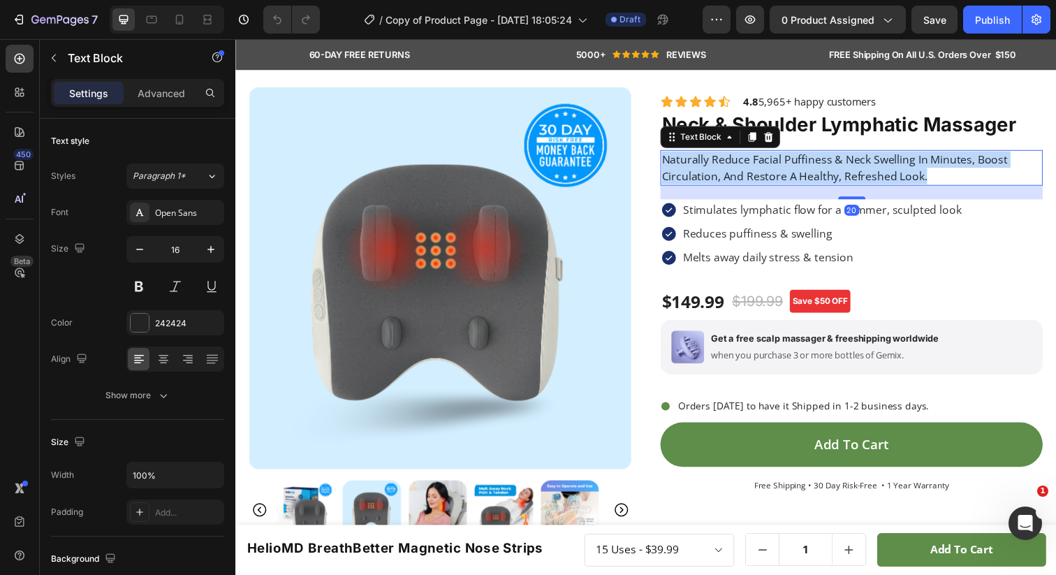
click at [704, 175] on span "naturally reduce facial puffiness & neck swelling in minutes, boost circulation…" at bounding box center [847, 170] width 353 height 32
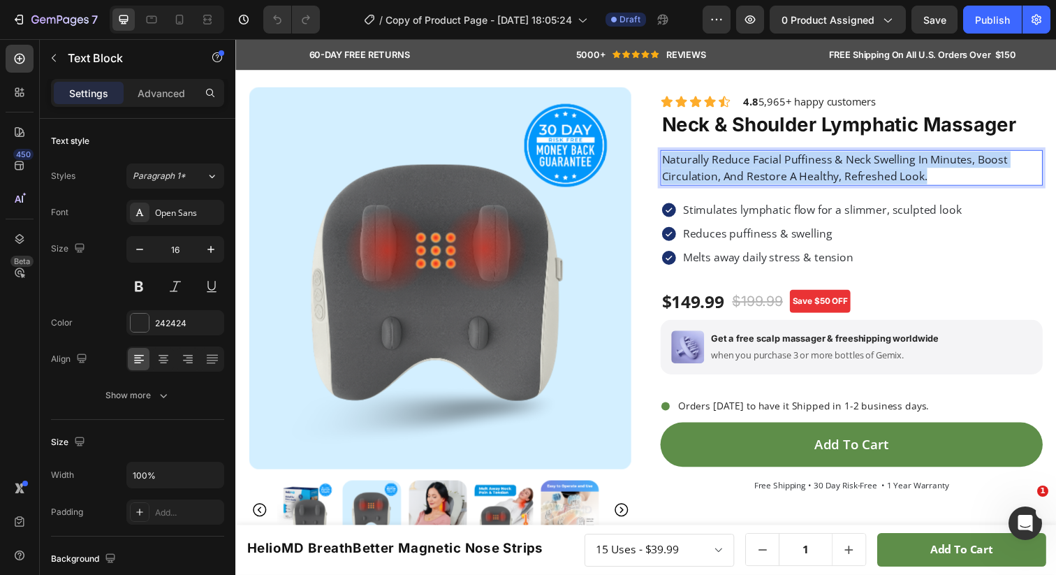
click at [704, 175] on span "naturally reduce facial puffiness & neck swelling in minutes, boost circulation…" at bounding box center [847, 170] width 353 height 32
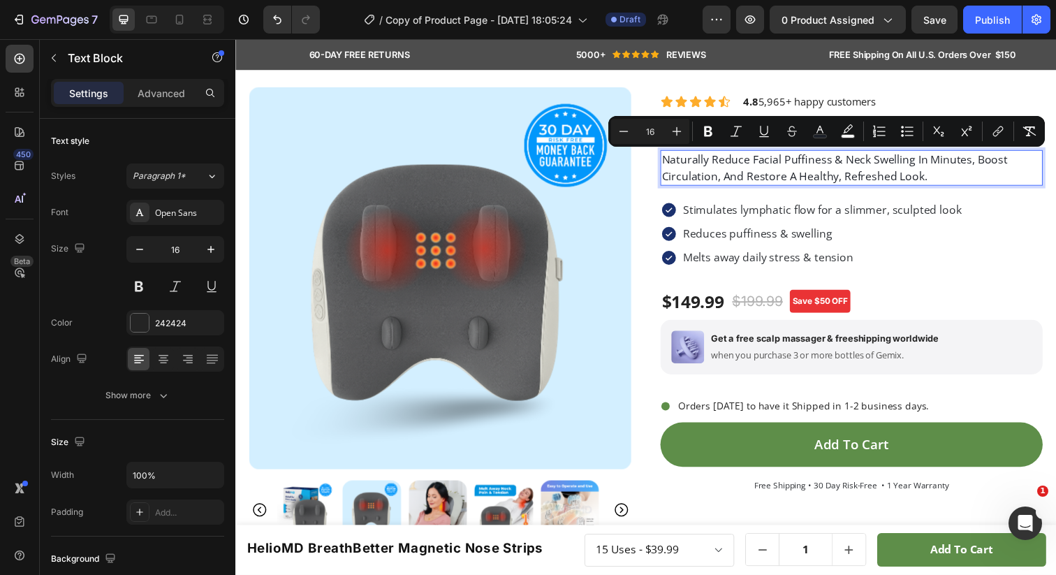
click at [720, 177] on span "naturally reduce facial puffiness & neck swelling in minutes, boost circulation…" at bounding box center [847, 170] width 353 height 32
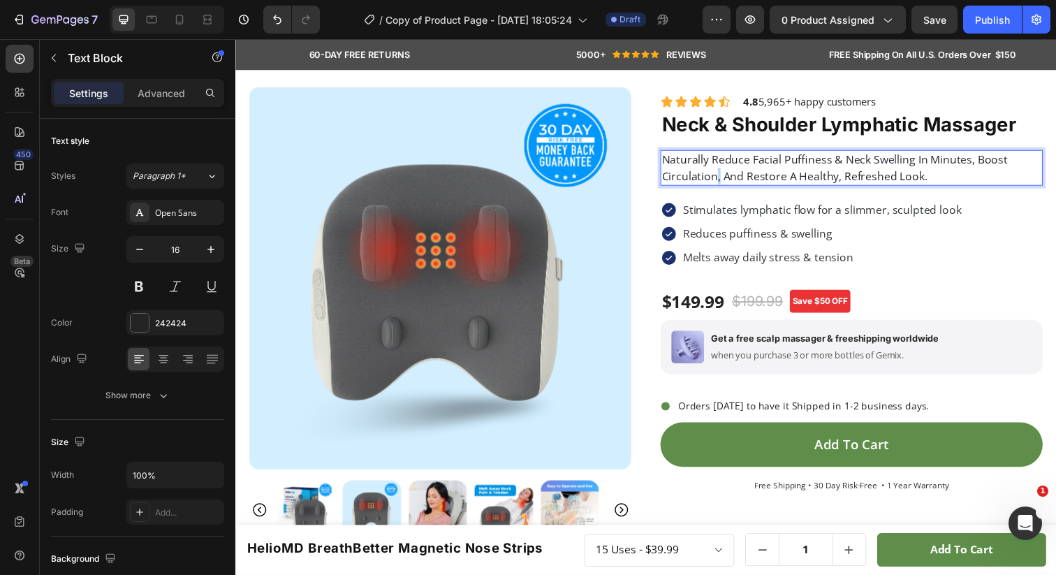
click at [720, 177] on span "naturally reduce facial puffiness & neck swelling in minutes, boost circulation…" at bounding box center [847, 170] width 353 height 32
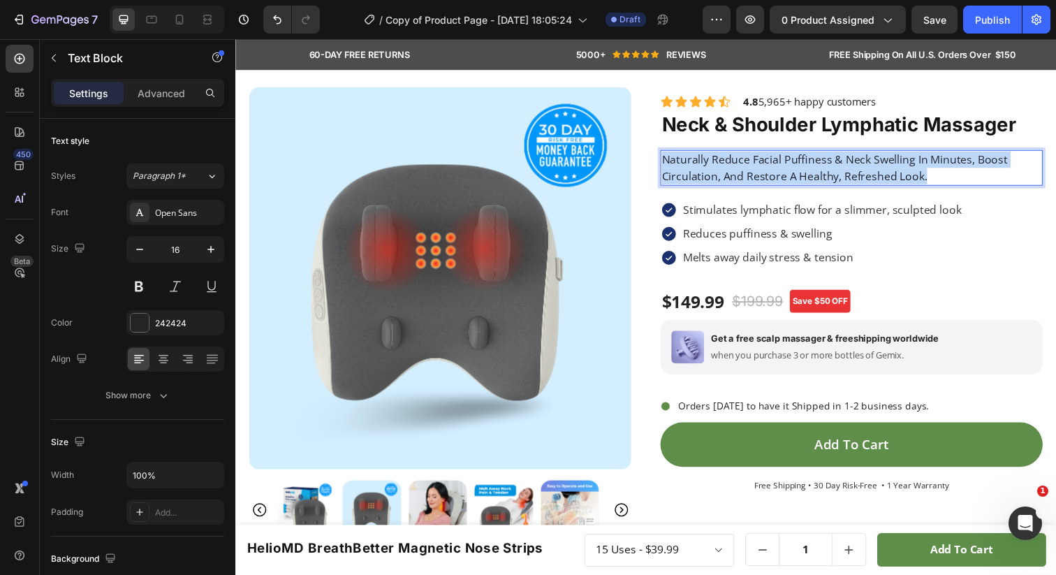
click at [720, 177] on span "naturally reduce facial puffiness & neck swelling in minutes, boost circulation…" at bounding box center [847, 170] width 353 height 32
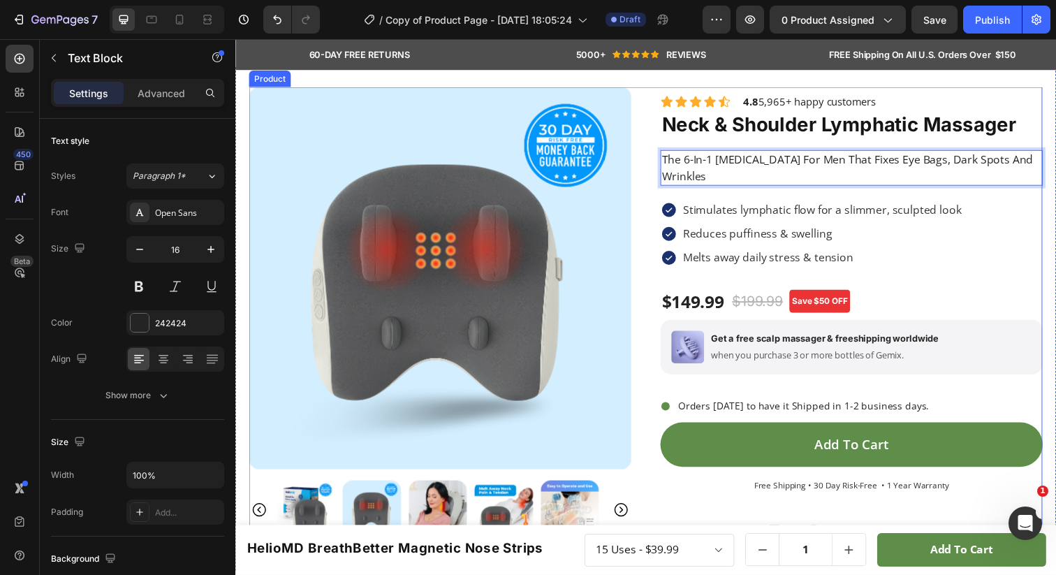
click at [639, 189] on div "Product Images Icon Icon Icon Icon Icon Icon List 4.8 5,965+ happy customers Te…" at bounding box center [654, 335] width 810 height 494
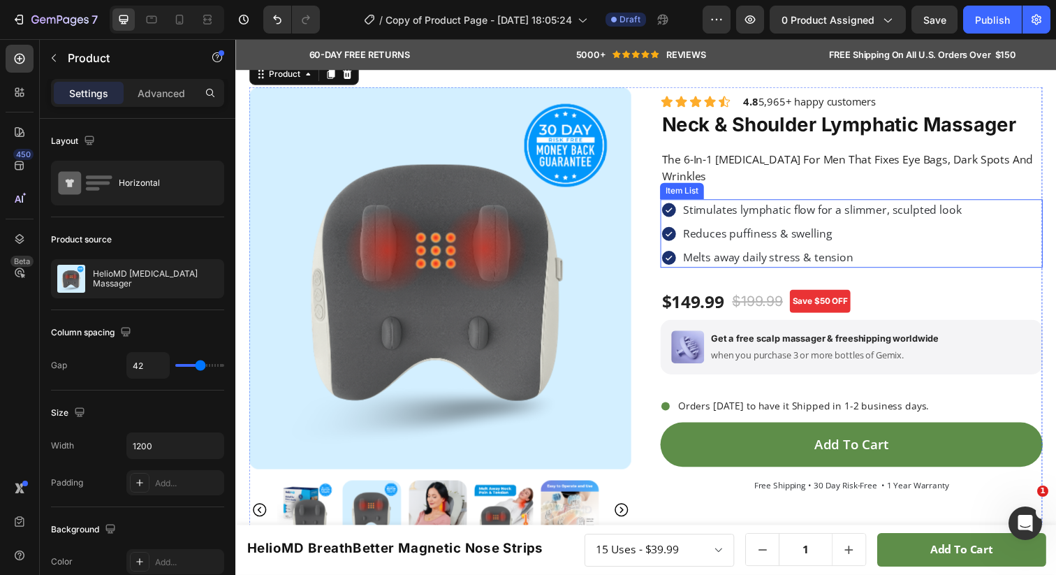
click at [680, 205] on icon at bounding box center [677, 213] width 17 height 17
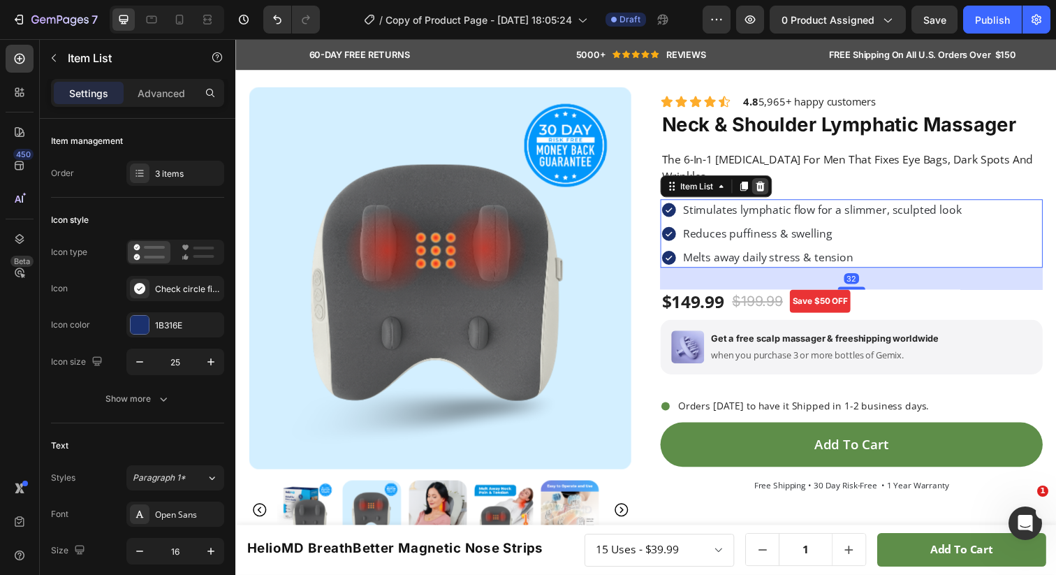
click at [771, 190] on icon at bounding box center [771, 189] width 11 height 11
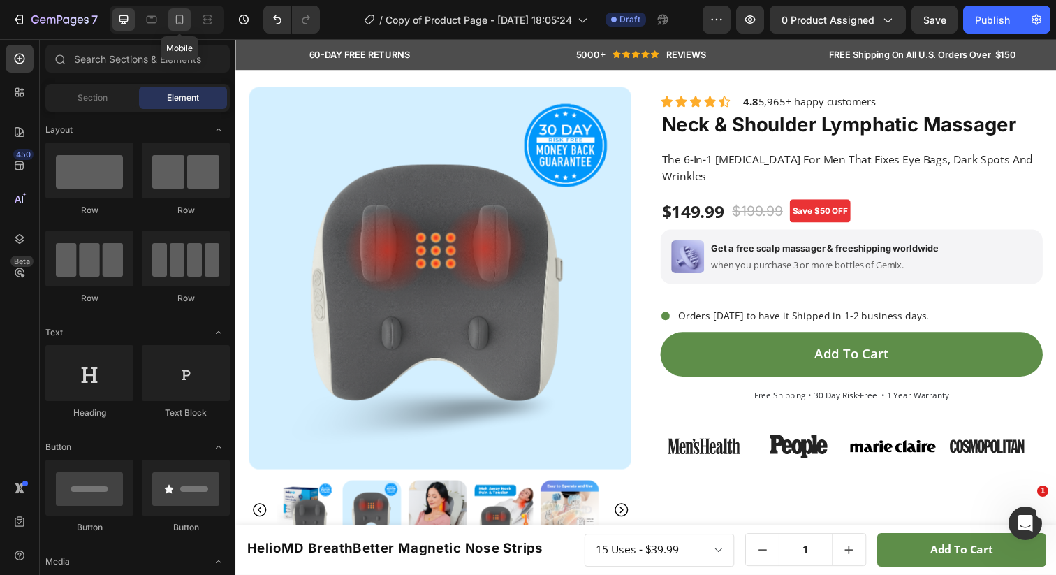
click at [180, 17] on icon at bounding box center [180, 20] width 14 height 14
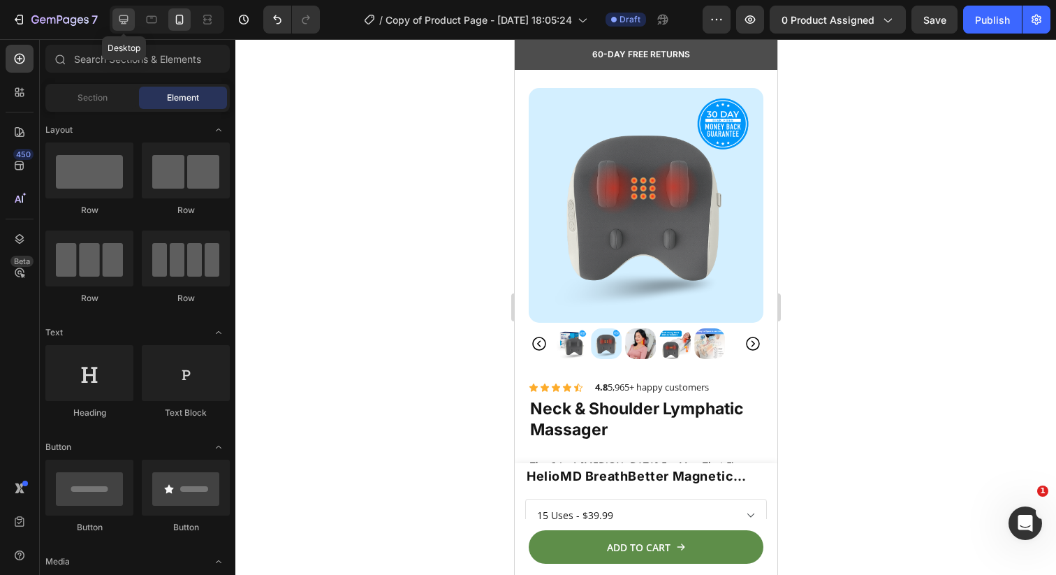
click at [119, 24] on icon at bounding box center [124, 20] width 14 height 14
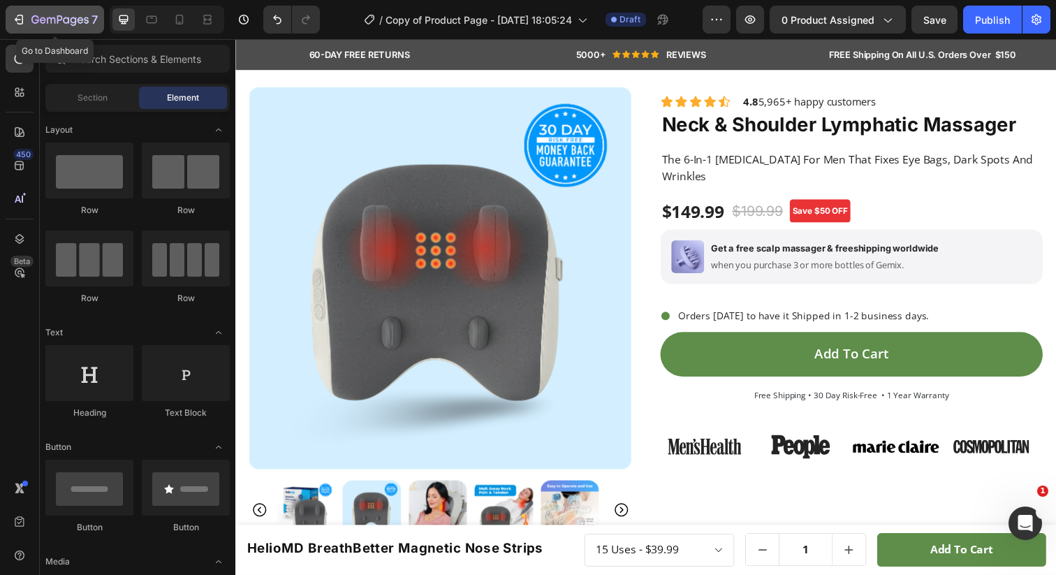
click at [15, 24] on icon "button" at bounding box center [19, 20] width 14 height 14
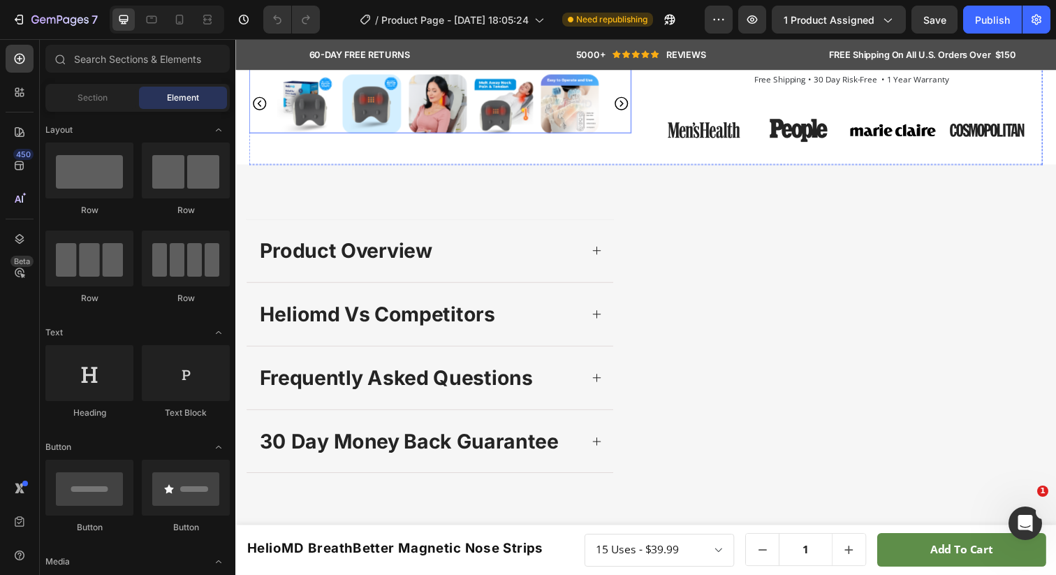
scroll to position [434, 0]
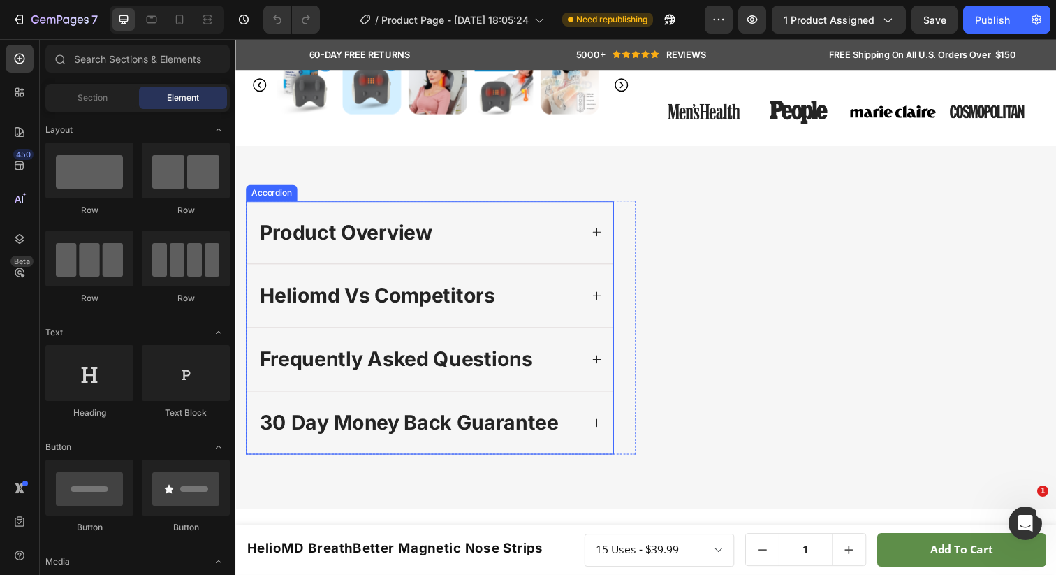
click at [483, 269] on div "product overview" at bounding box center [434, 237] width 374 height 64
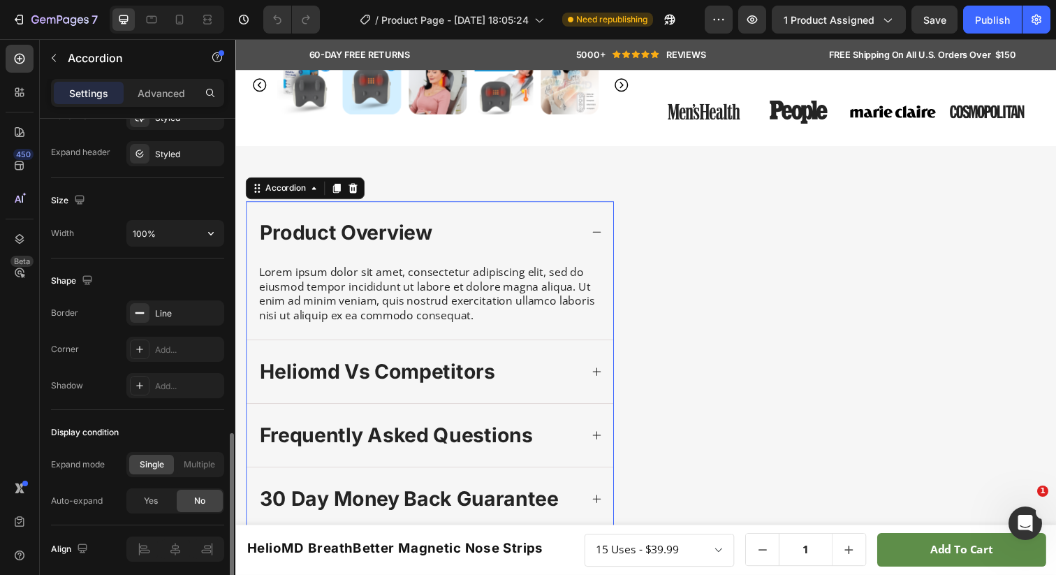
scroll to position [834, 0]
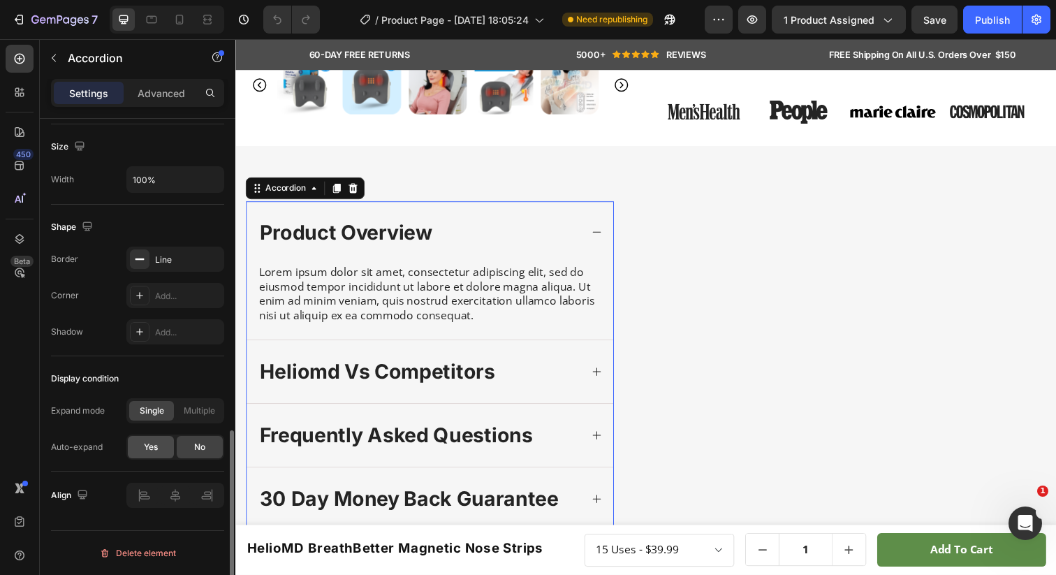
click at [161, 447] on div "Yes" at bounding box center [151, 447] width 46 height 22
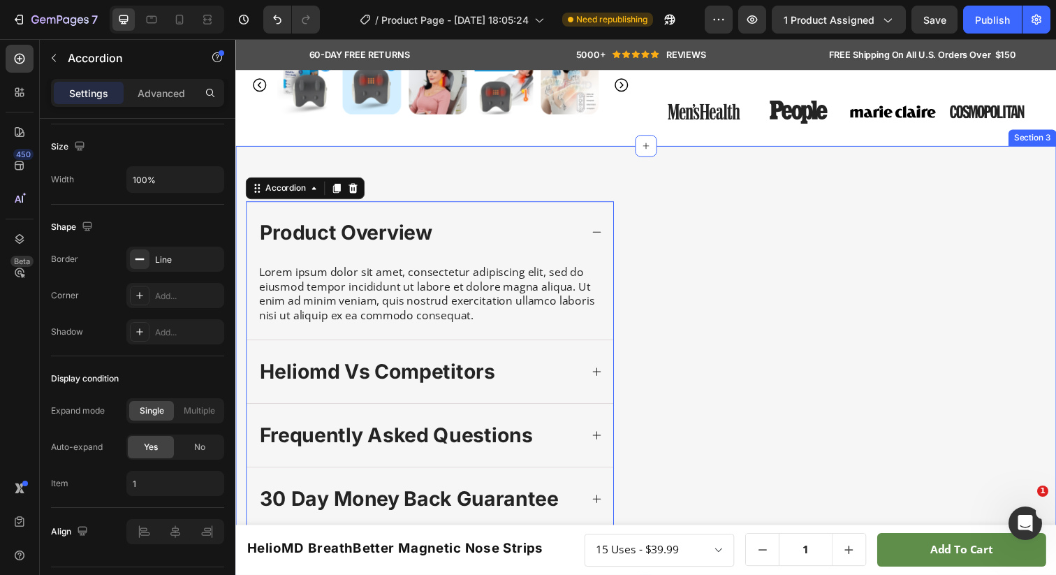
click at [349, 159] on div "product overview Lorem ipsum dolor sit amet, consectetur adipiscing elit, sed d…" at bounding box center [654, 372] width 838 height 449
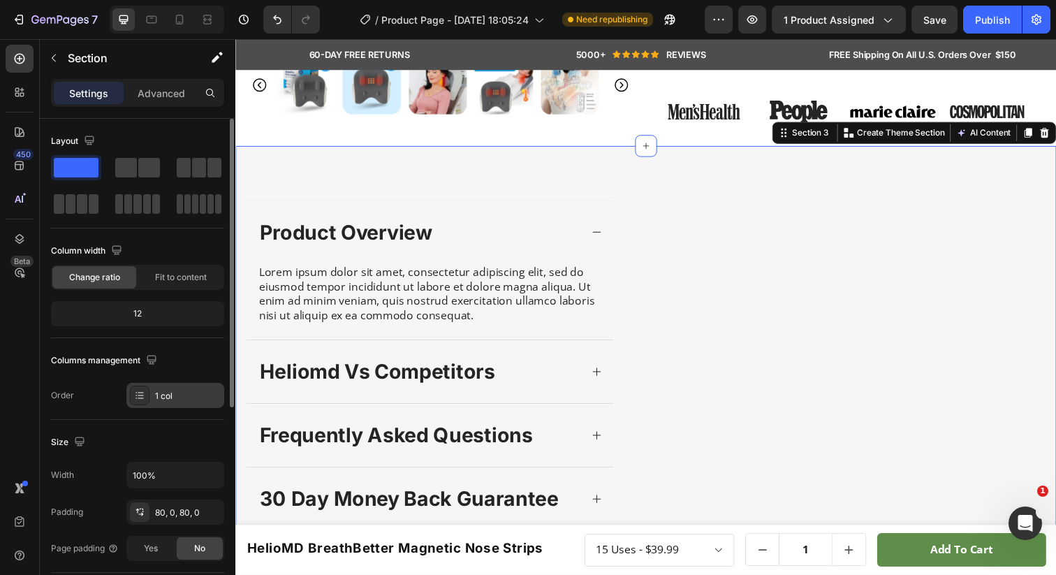
click at [173, 399] on div "1 col" at bounding box center [188, 396] width 66 height 13
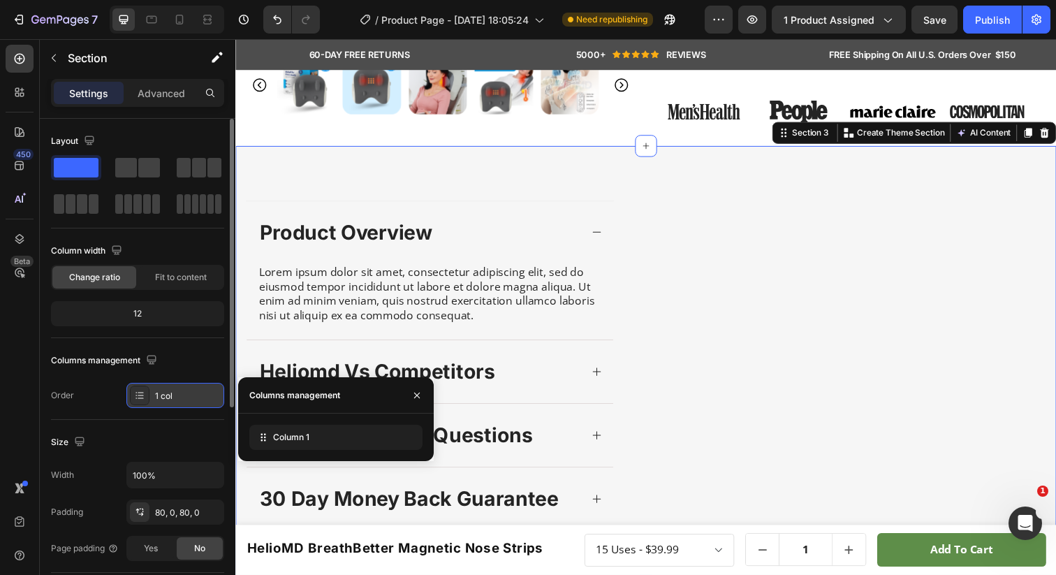
click at [173, 399] on div "1 col" at bounding box center [188, 396] width 66 height 13
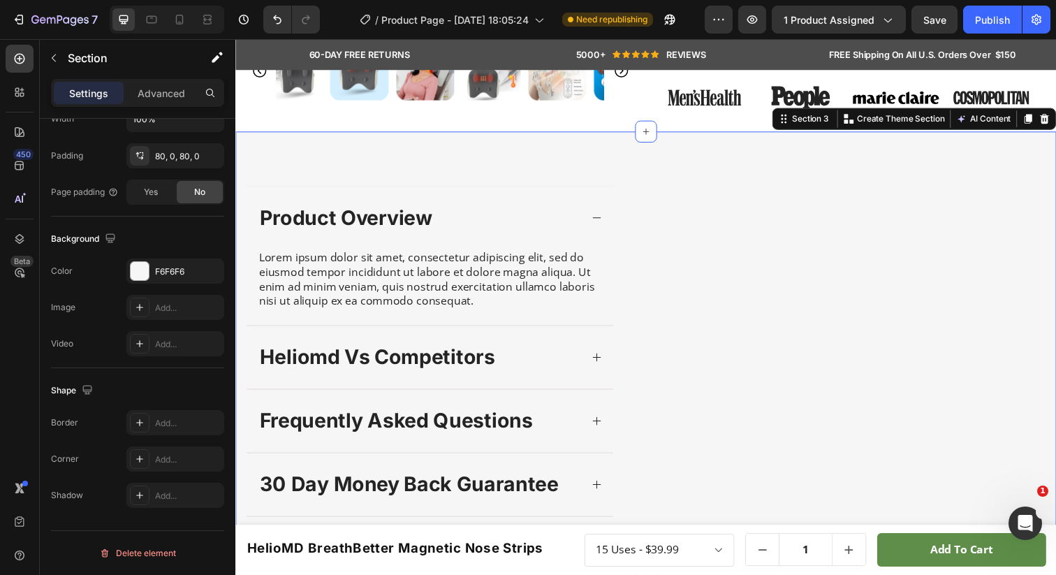
scroll to position [429, 0]
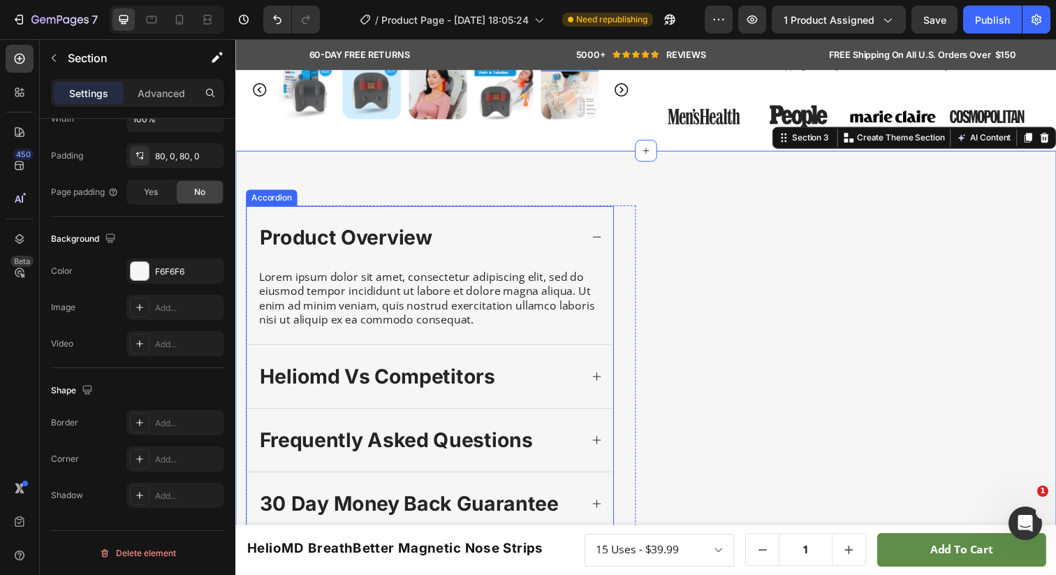
click at [337, 255] on p "product overview" at bounding box center [348, 241] width 177 height 27
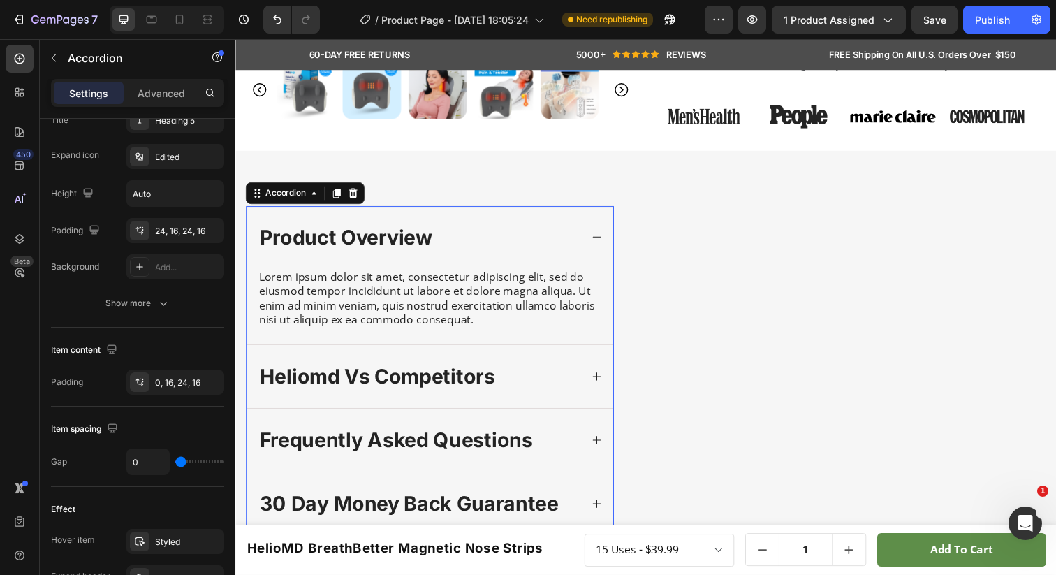
scroll to position [0, 0]
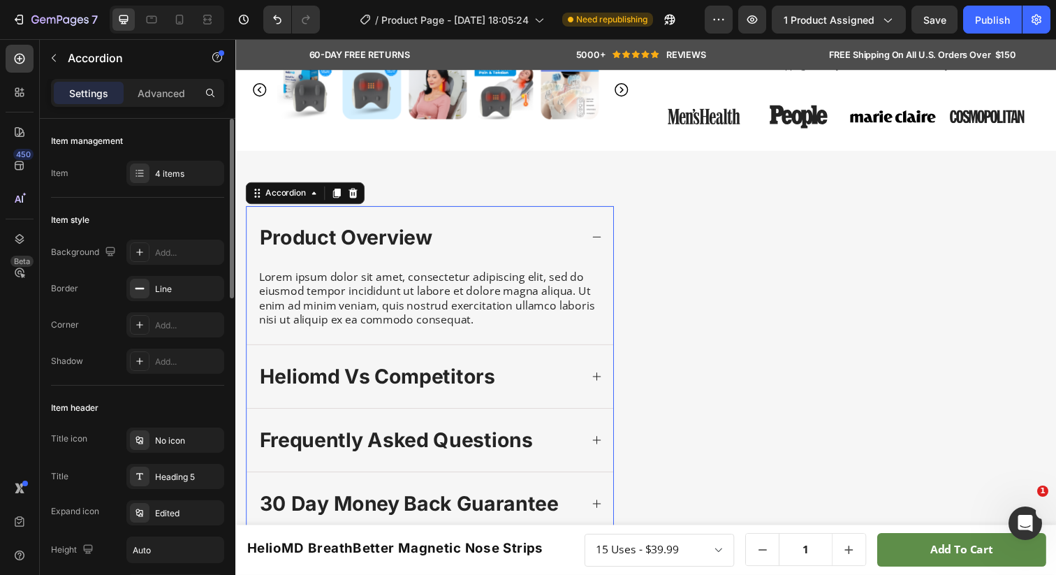
click at [337, 255] on p "product overview" at bounding box center [348, 241] width 177 height 27
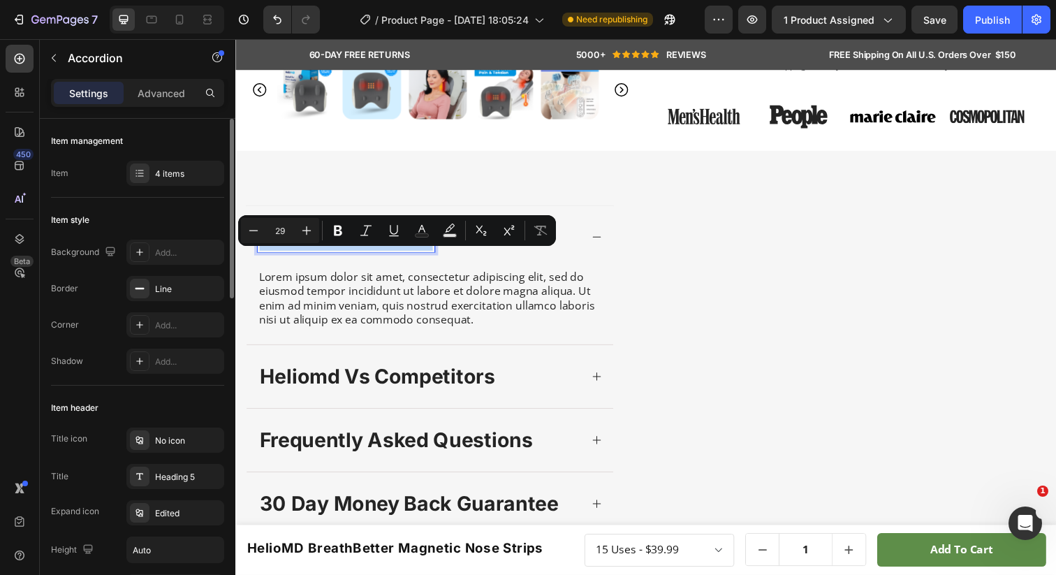
click at [337, 255] on p "product overview" at bounding box center [348, 241] width 177 height 27
click at [342, 255] on p "product overview" at bounding box center [348, 241] width 177 height 27
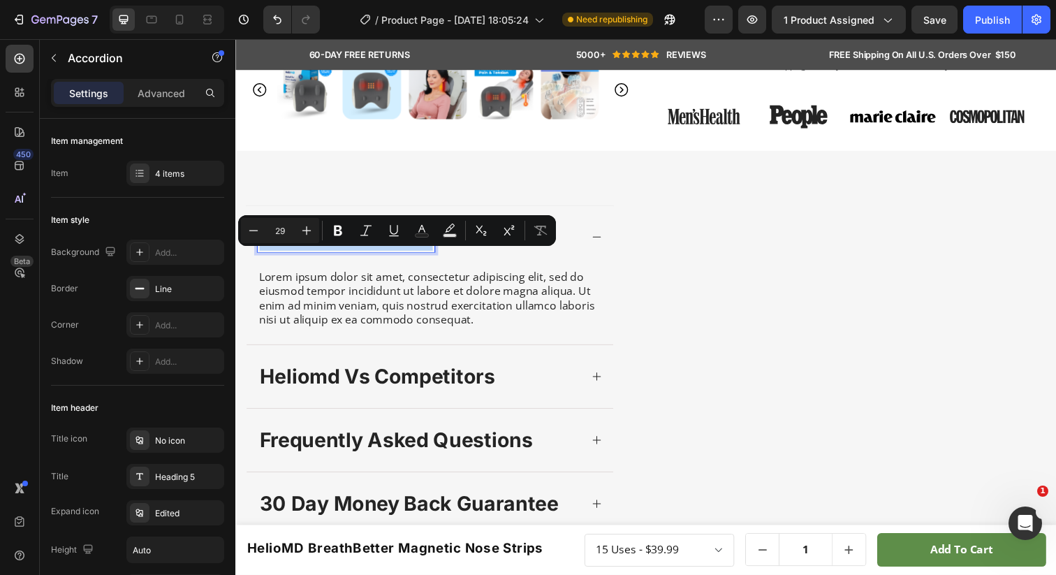
click at [353, 255] on p "product overview" at bounding box center [348, 241] width 177 height 27
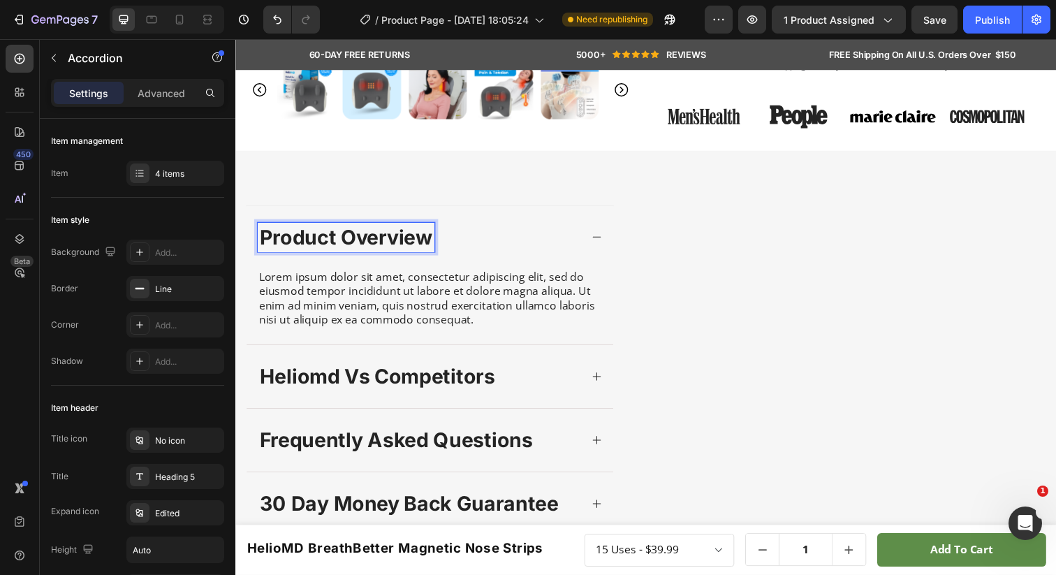
click at [315, 255] on p "product overview" at bounding box center [348, 241] width 177 height 27
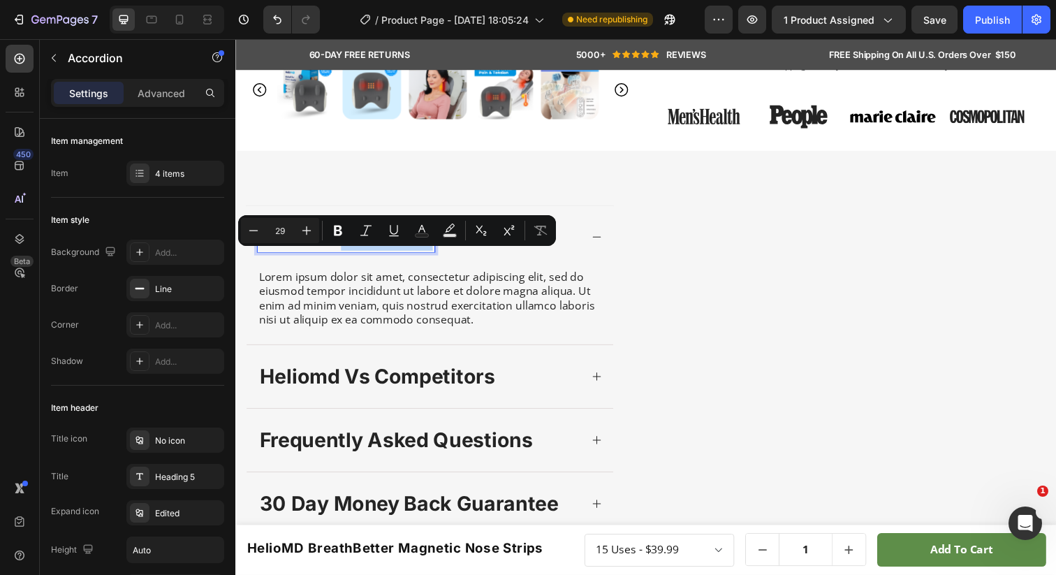
drag, startPoint x: 346, startPoint y: 266, endPoint x: 448, endPoint y: 267, distance: 102.7
click at [449, 257] on div "product overview" at bounding box center [423, 241] width 330 height 31
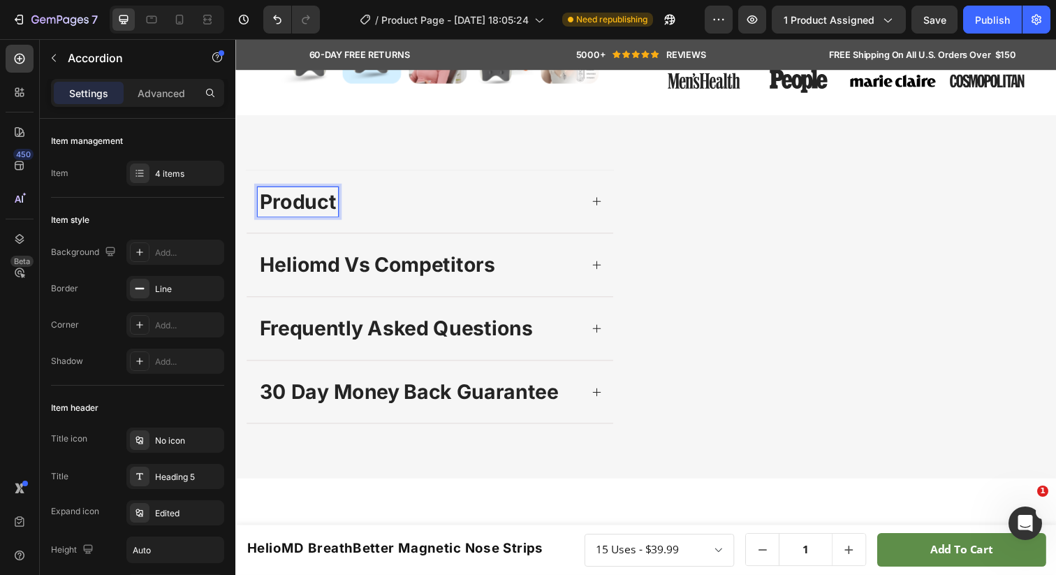
scroll to position [467, 0]
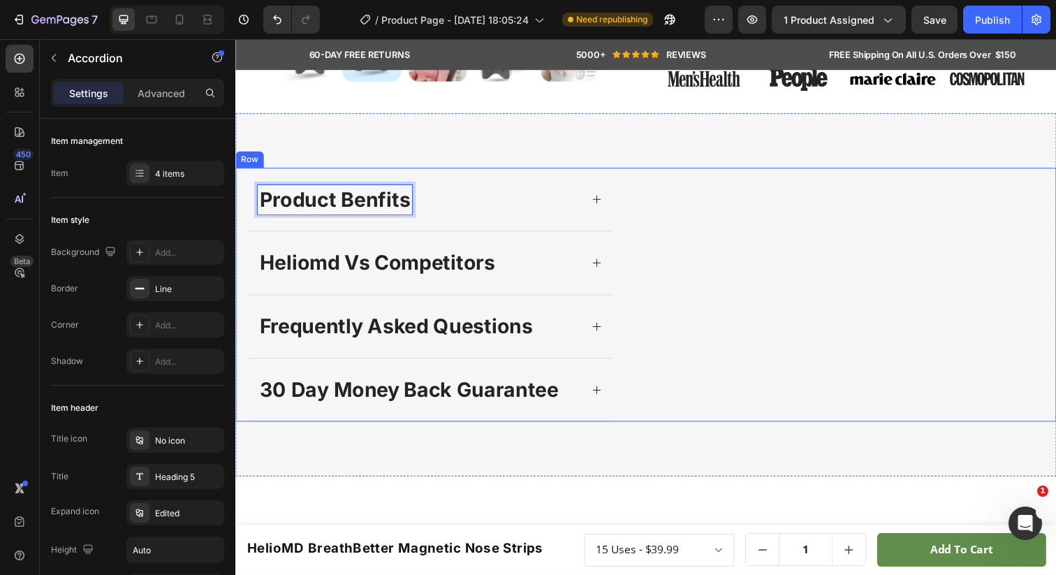
click at [422, 191] on div "product Benfits heliomd vs competitors frequently asked questions 30 day money …" at bounding box center [445, 300] width 398 height 260
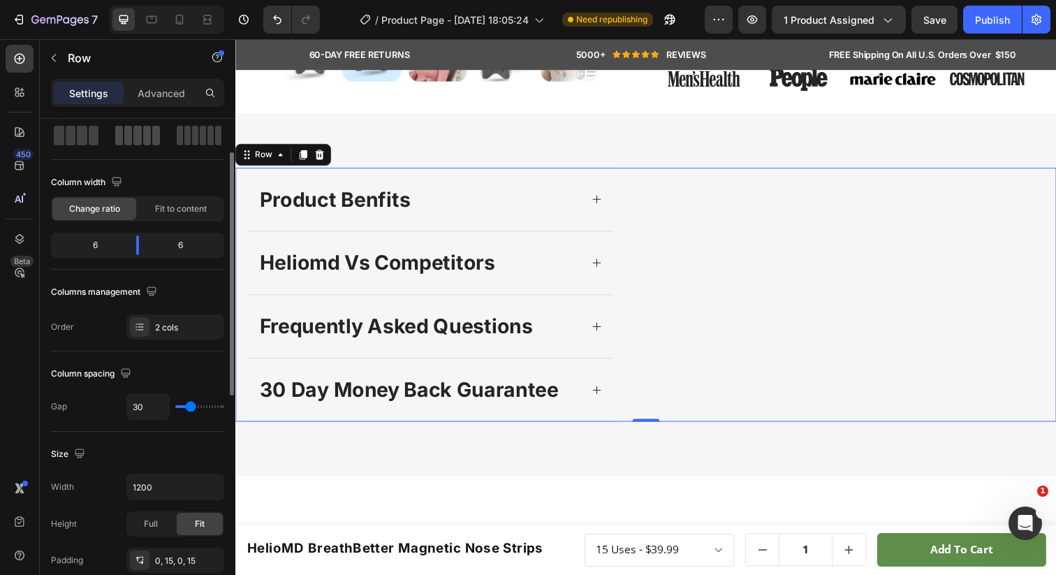
scroll to position [0, 0]
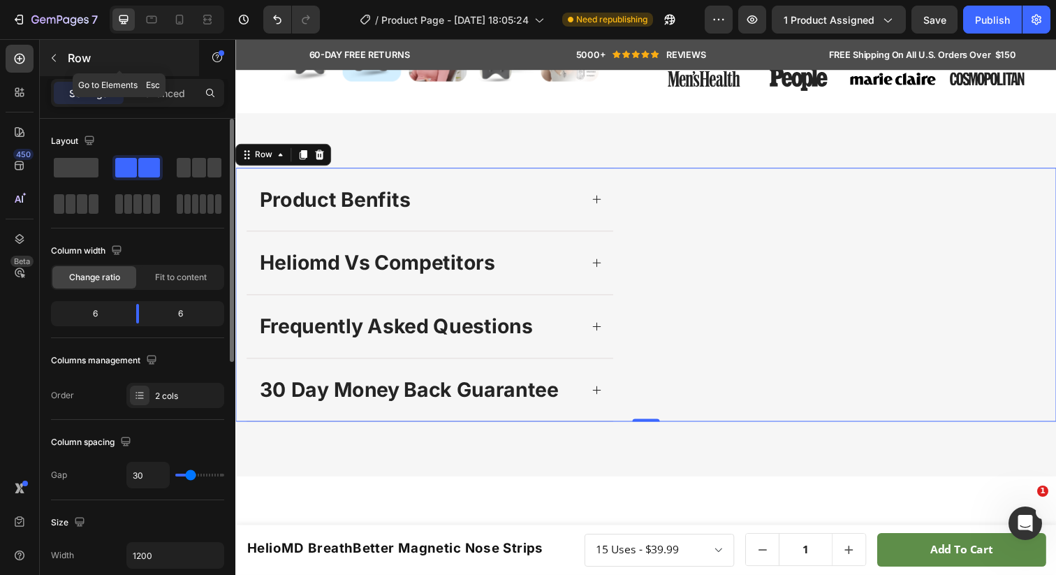
click at [57, 63] on icon "button" at bounding box center [53, 57] width 11 height 11
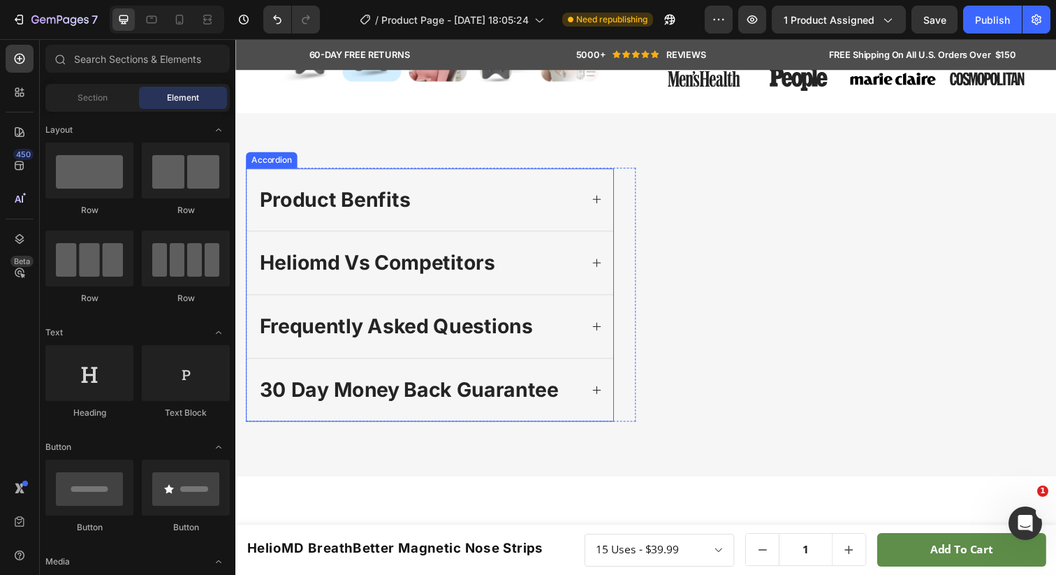
click at [292, 217] on p "product Benfits" at bounding box center [337, 203] width 154 height 27
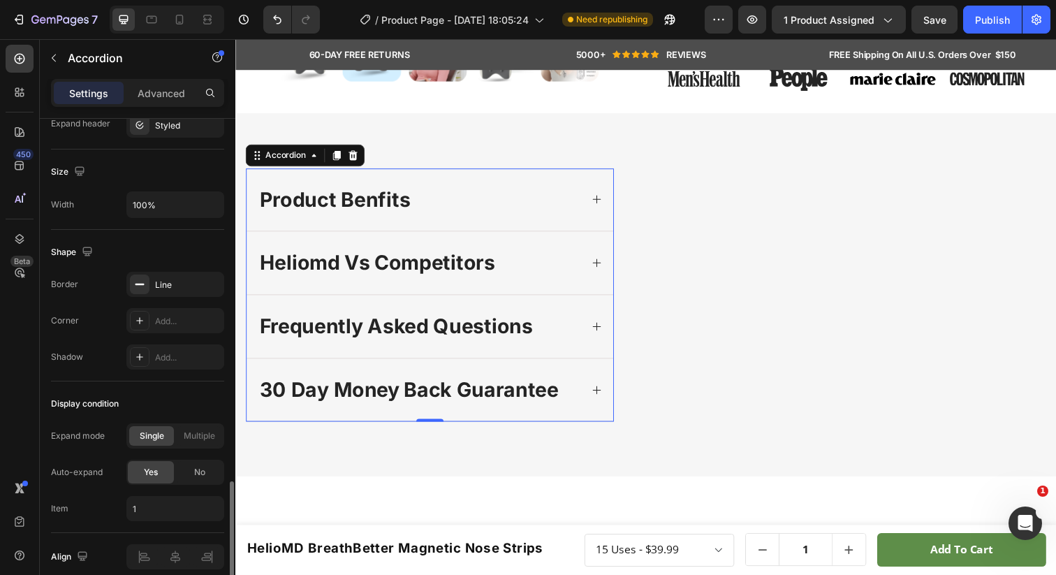
scroll to position [870, 0]
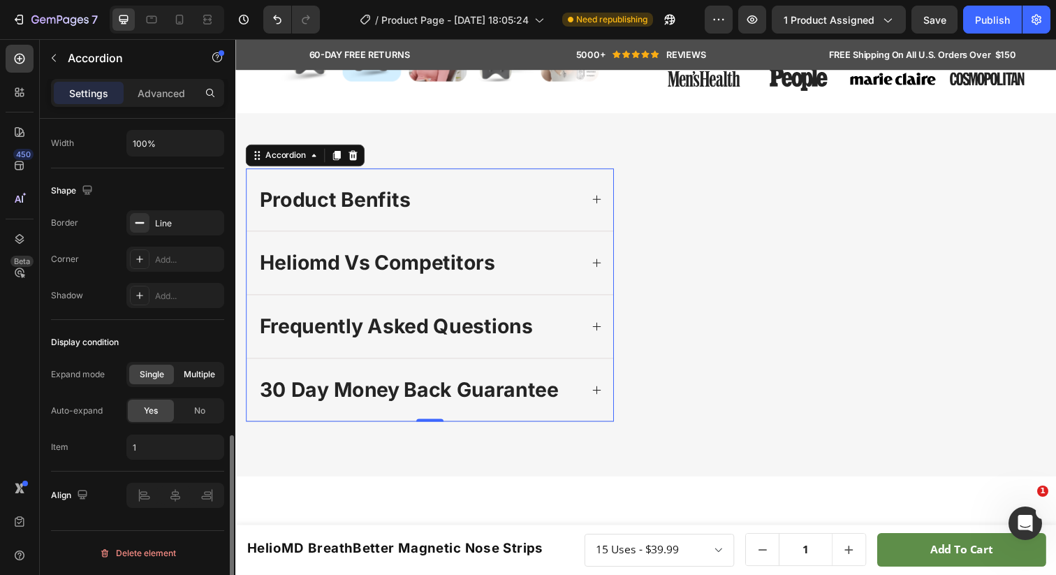
click at [200, 376] on span "Multiple" at bounding box center [199, 374] width 31 height 13
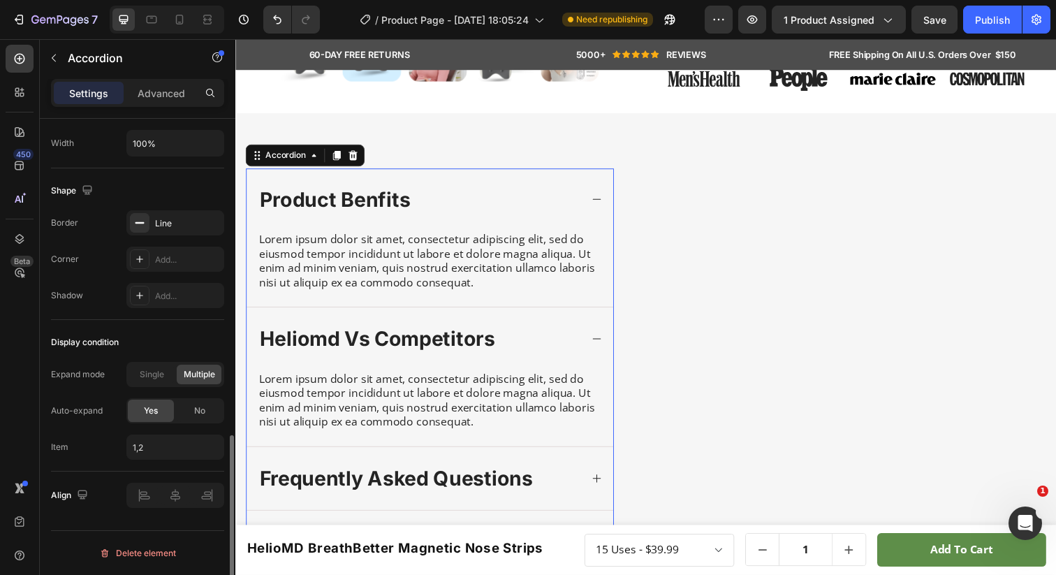
click at [200, 376] on span "Multiple" at bounding box center [199, 374] width 31 height 13
click at [155, 377] on span "Single" at bounding box center [152, 374] width 24 height 13
type input "1"
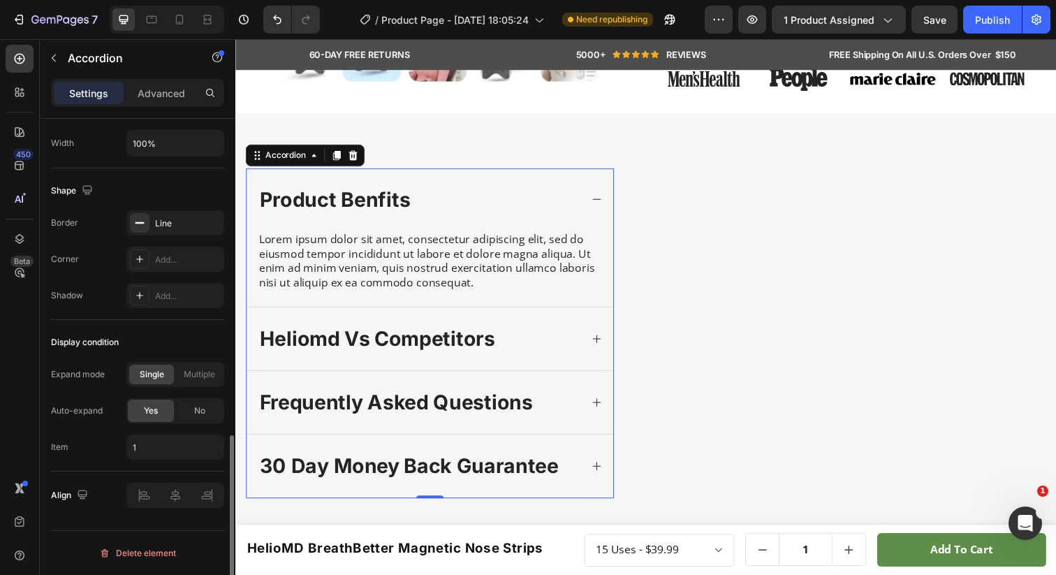
click at [103, 438] on div "Item 1" at bounding box center [137, 446] width 173 height 25
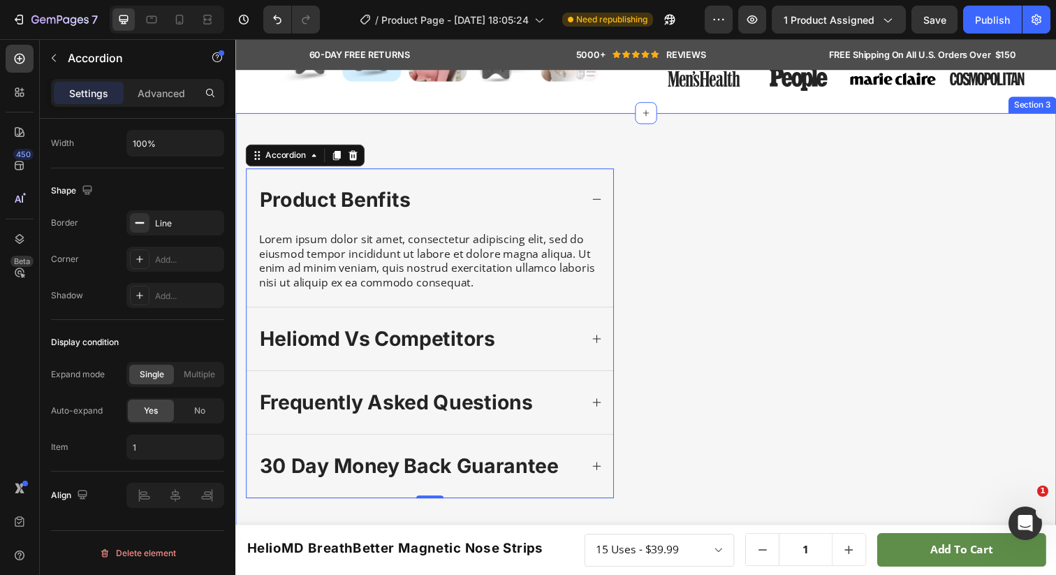
click at [455, 122] on div "product Benfits Lorem ipsum dolor sit amet, consectetur adipiscing elit, sed do…" at bounding box center [654, 339] width 838 height 449
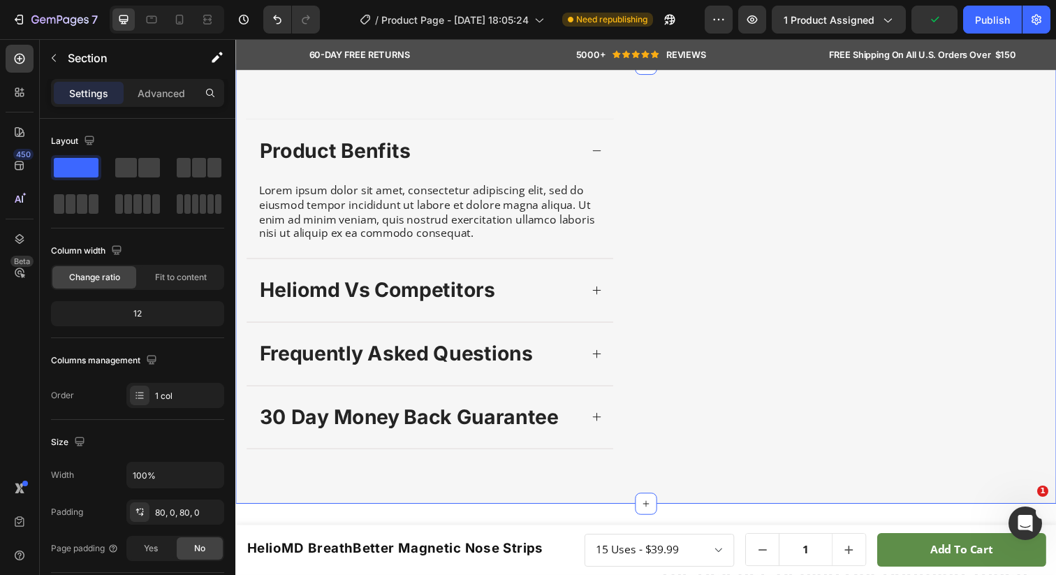
scroll to position [569, 0]
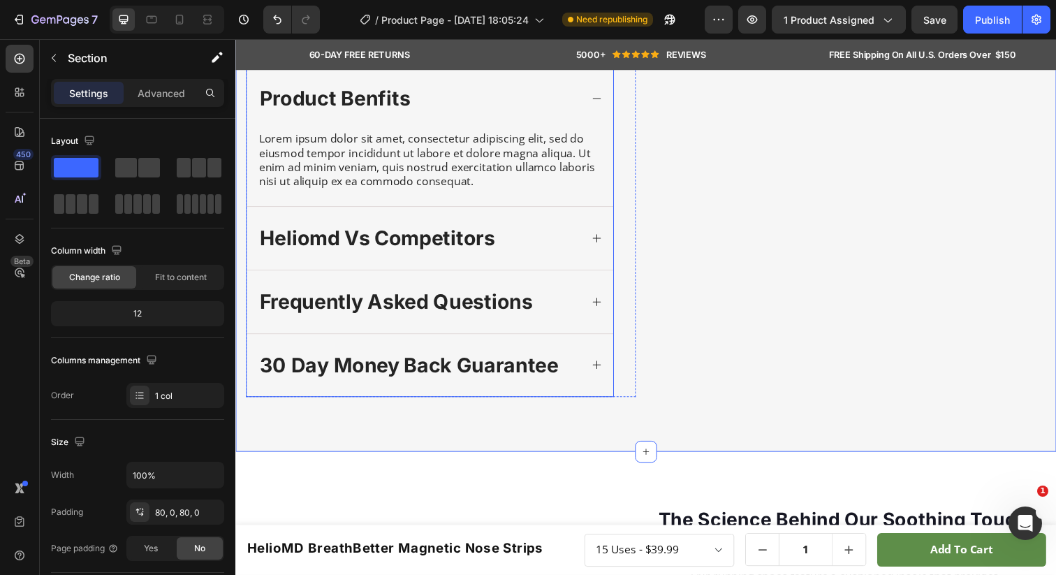
click at [599, 248] on icon at bounding box center [604, 242] width 11 height 11
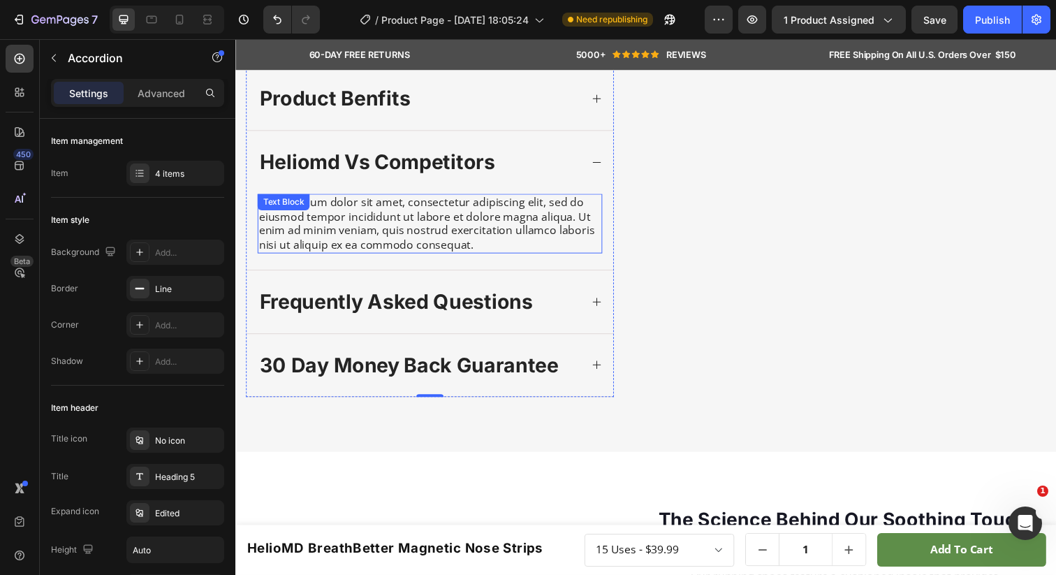
scroll to position [581, 0]
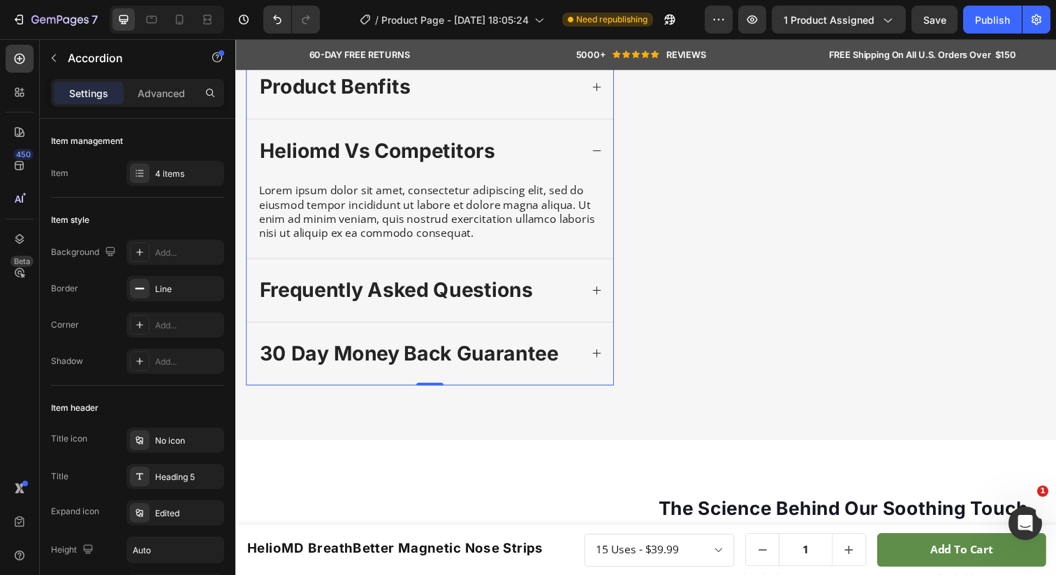
click at [405, 231] on div "Lorem ipsum dolor sit amet, consectetur adipiscing elit, sed do eiusmod tempor …" at bounding box center [434, 215] width 352 height 61
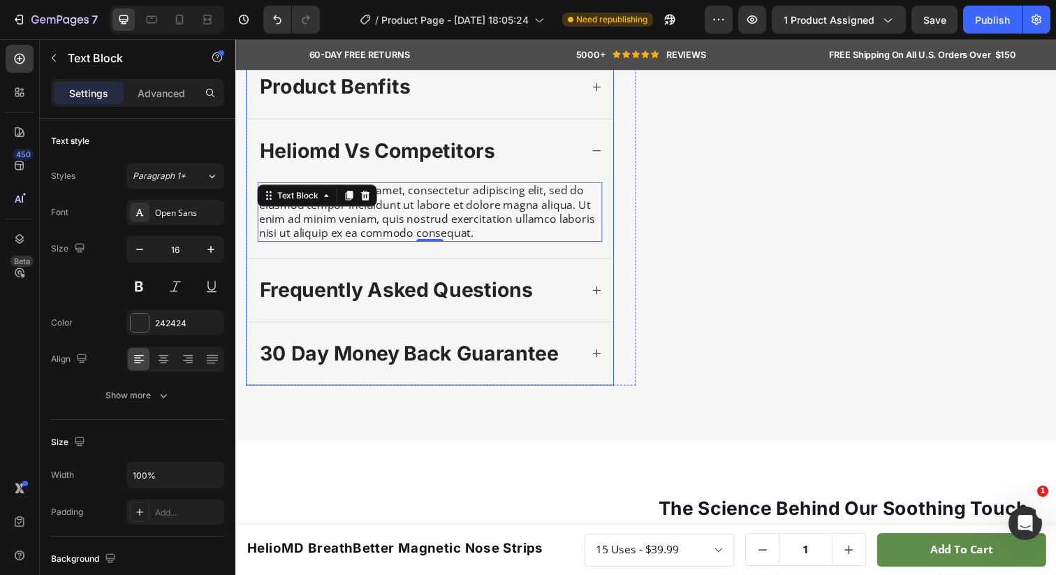
click at [582, 177] on div "heliomd vs competitors" at bounding box center [434, 153] width 374 height 64
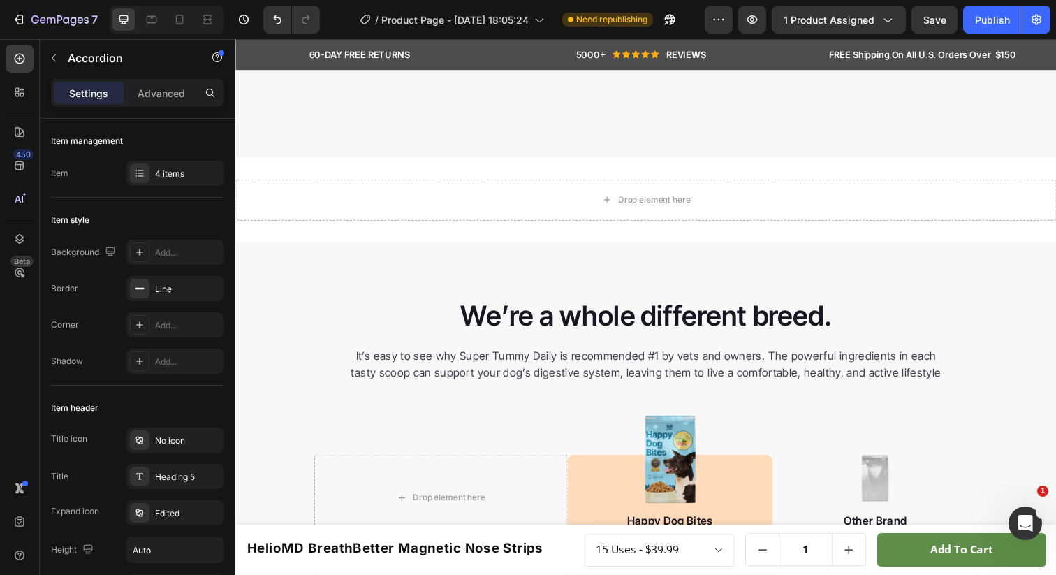
scroll to position [2971, 0]
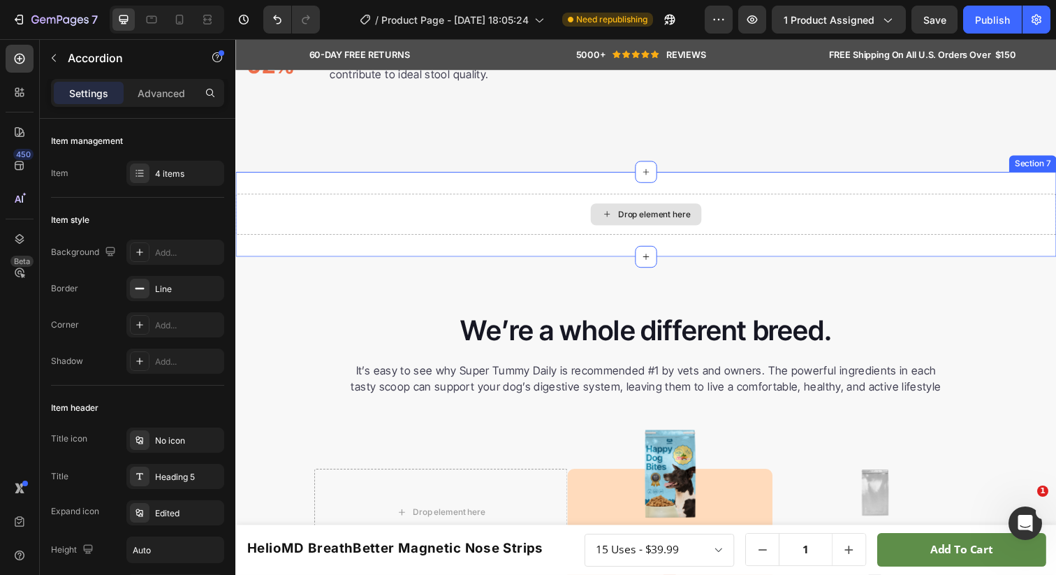
click at [576, 217] on div "Drop element here" at bounding box center [654, 218] width 838 height 42
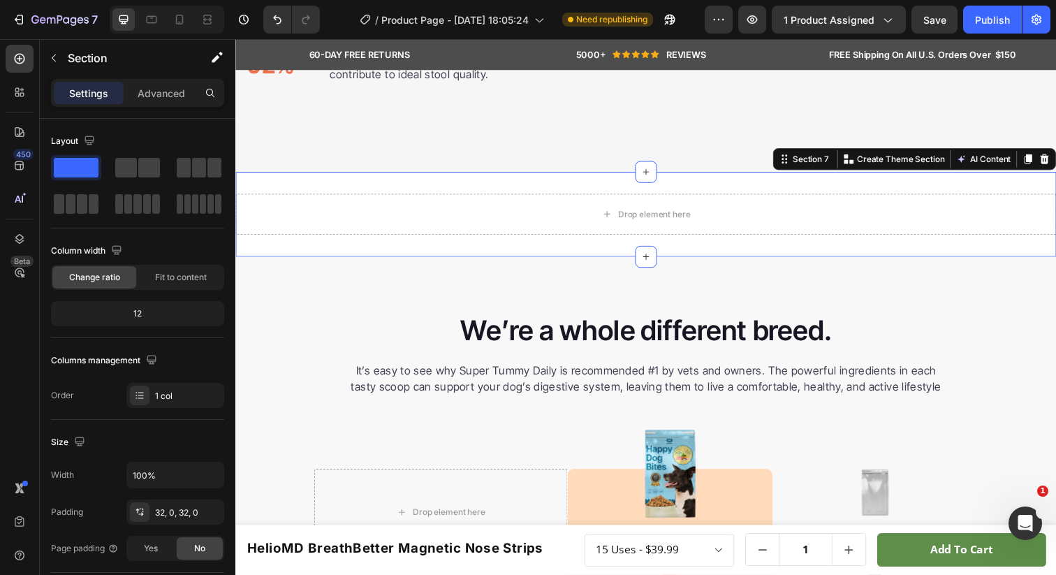
click at [1055, 166] on icon at bounding box center [1061, 161] width 9 height 10
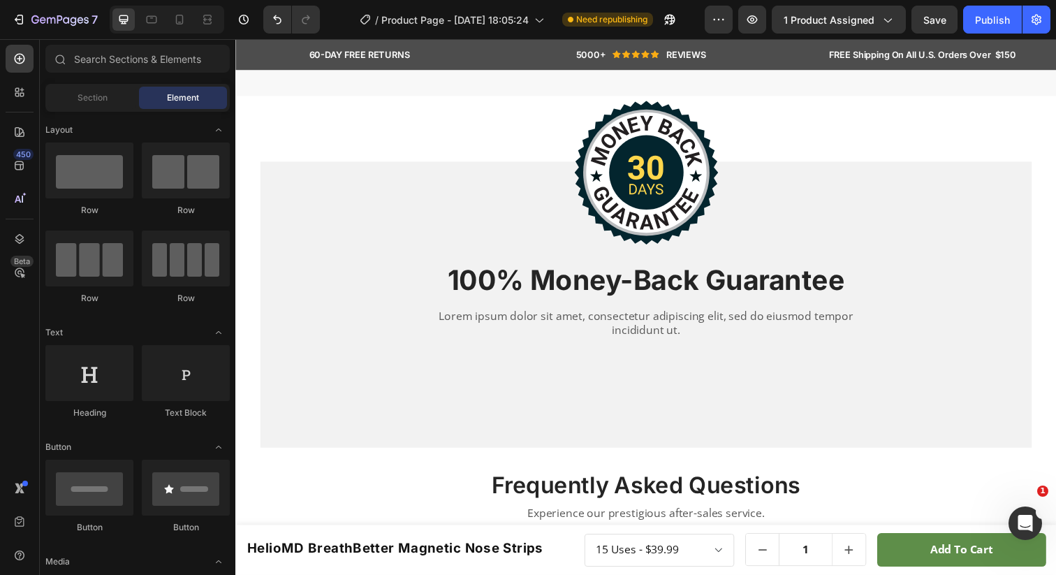
scroll to position [3842, 0]
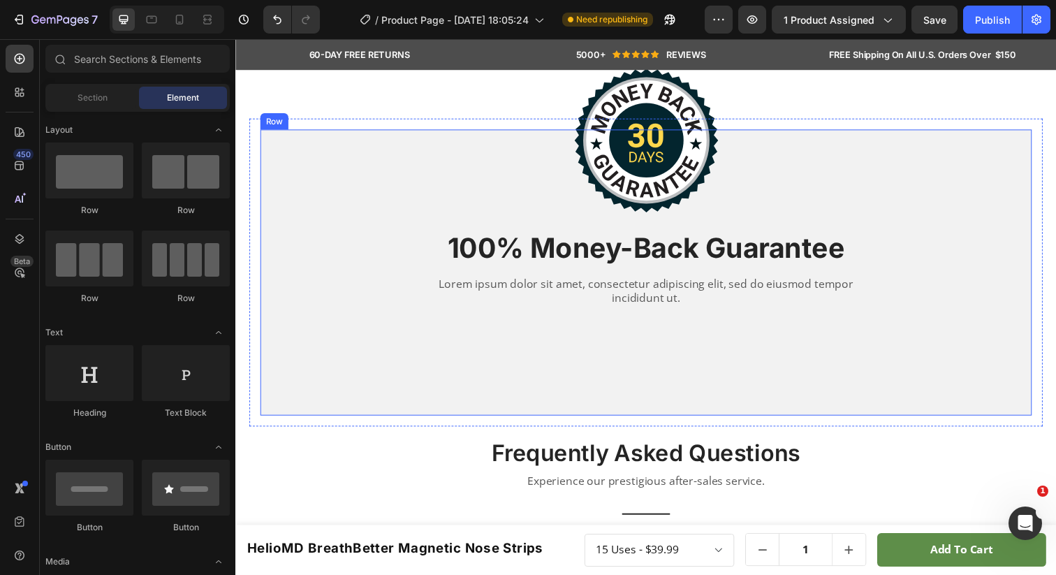
click at [300, 149] on div "Image 100% Money-Back Guarantee Heading Lorem ipsum dolor sit amet, consectetur…" at bounding box center [655, 232] width 788 height 203
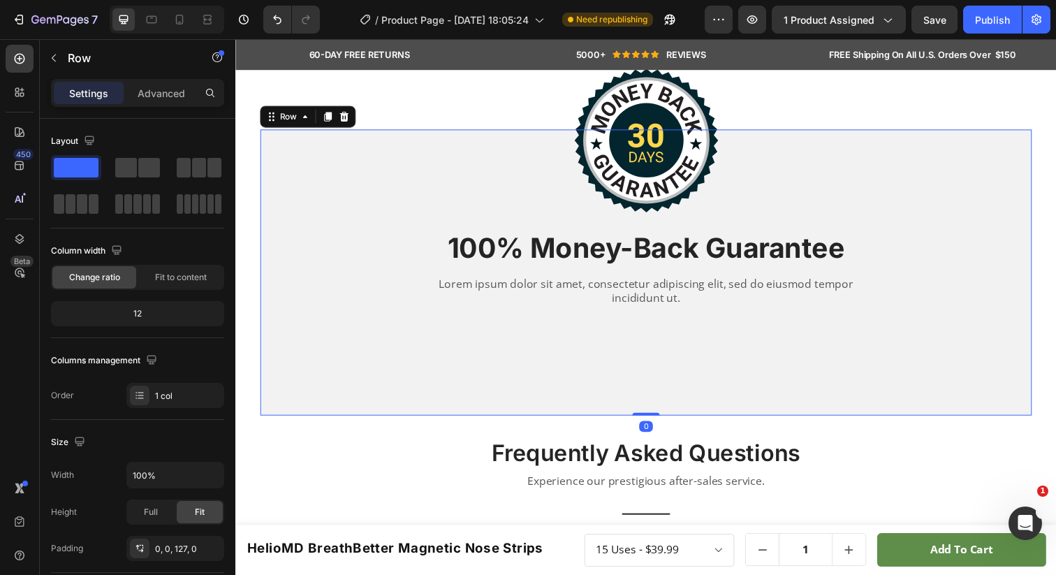
click at [263, 126] on div "Row" at bounding box center [310, 118] width 98 height 22
click at [347, 117] on icon at bounding box center [346, 117] width 11 height 11
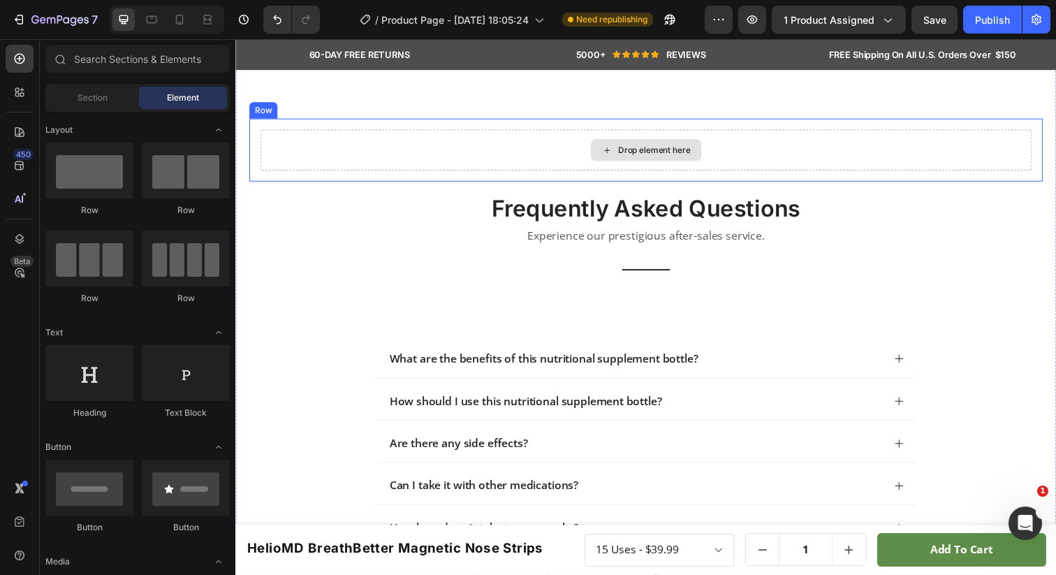
click at [406, 142] on div "Drop element here" at bounding box center [655, 152] width 788 height 42
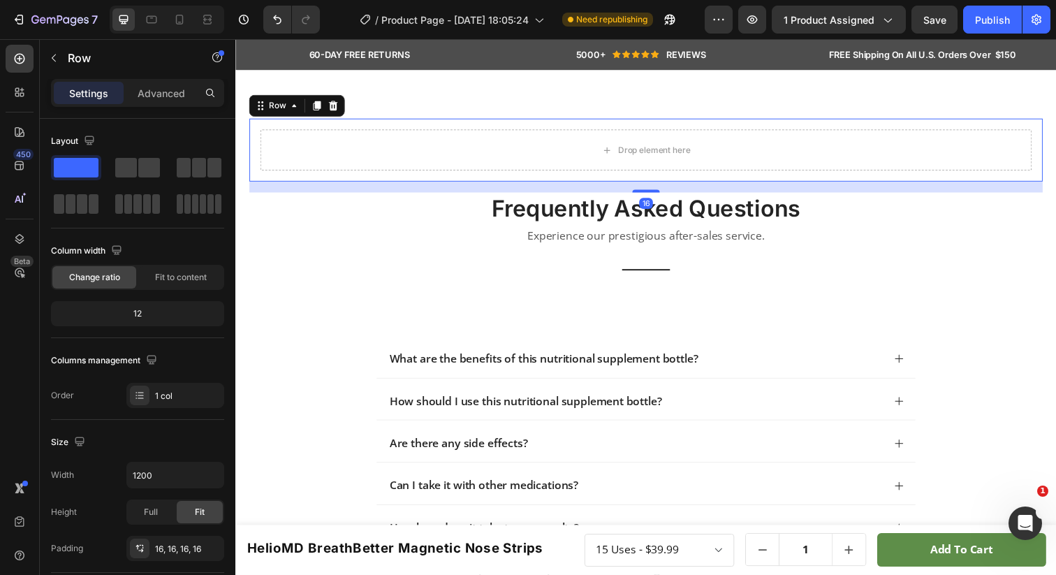
click at [344, 109] on div "Row" at bounding box center [298, 107] width 98 height 22
click at [336, 108] on icon at bounding box center [335, 106] width 11 height 11
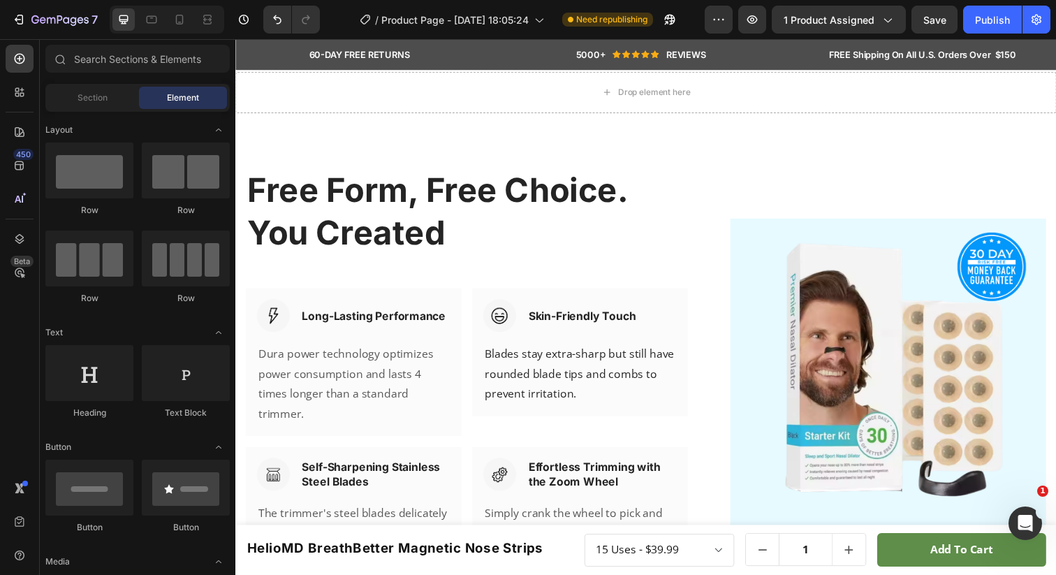
scroll to position [4563, 0]
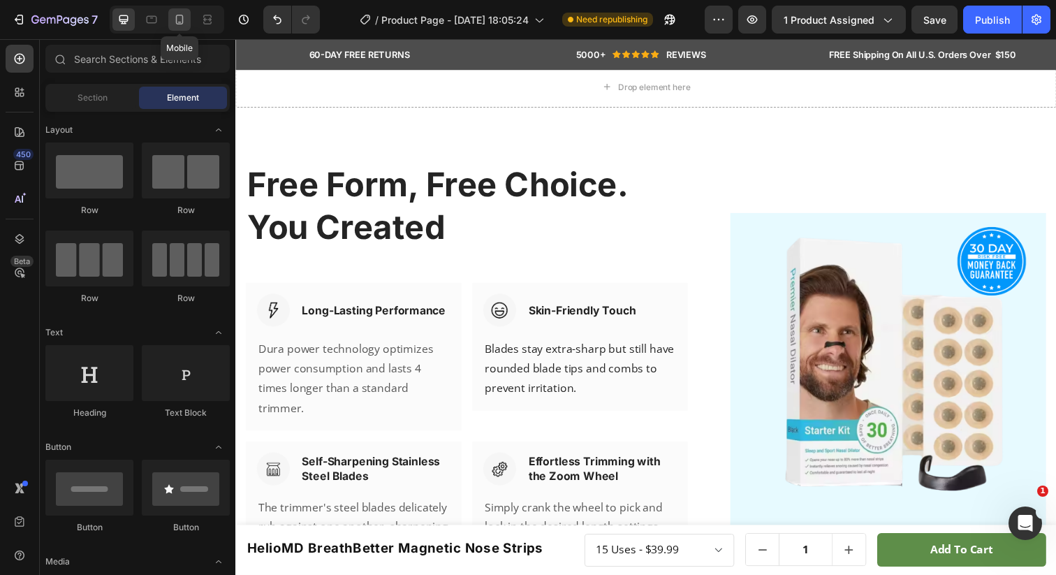
click at [186, 20] on icon at bounding box center [180, 20] width 14 height 14
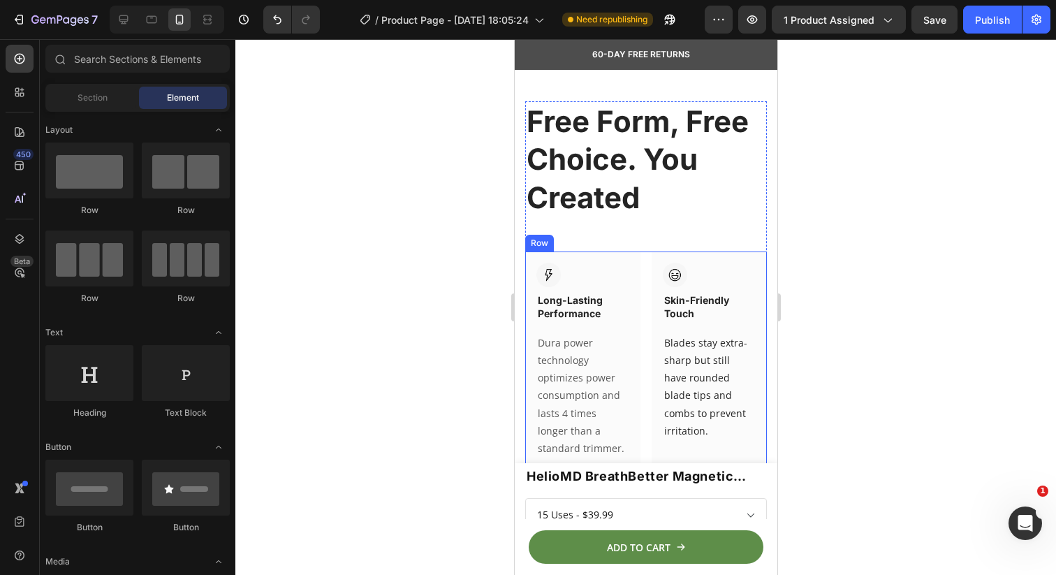
scroll to position [6167, 0]
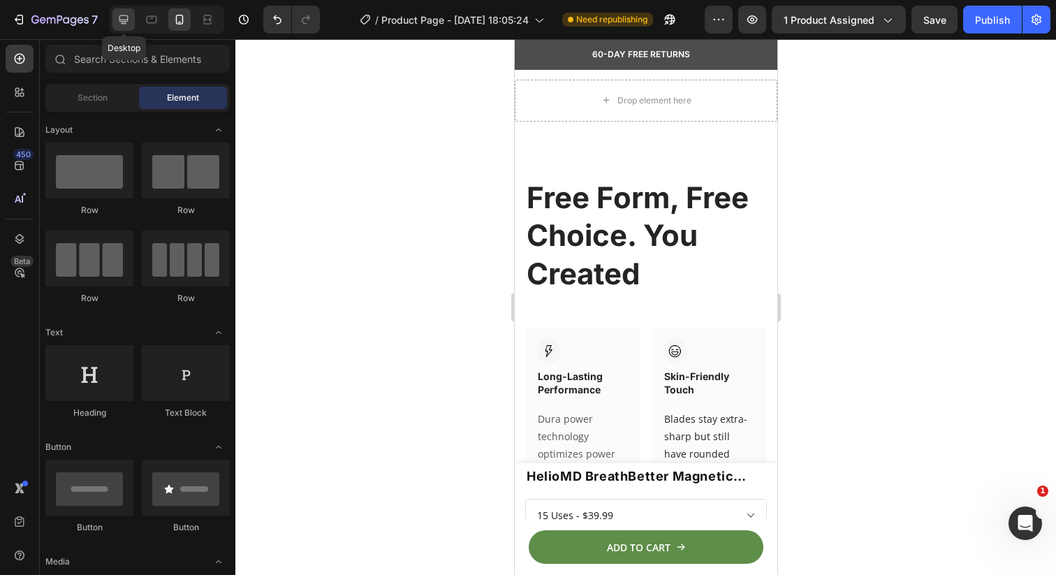
click at [124, 17] on icon at bounding box center [124, 20] width 14 height 14
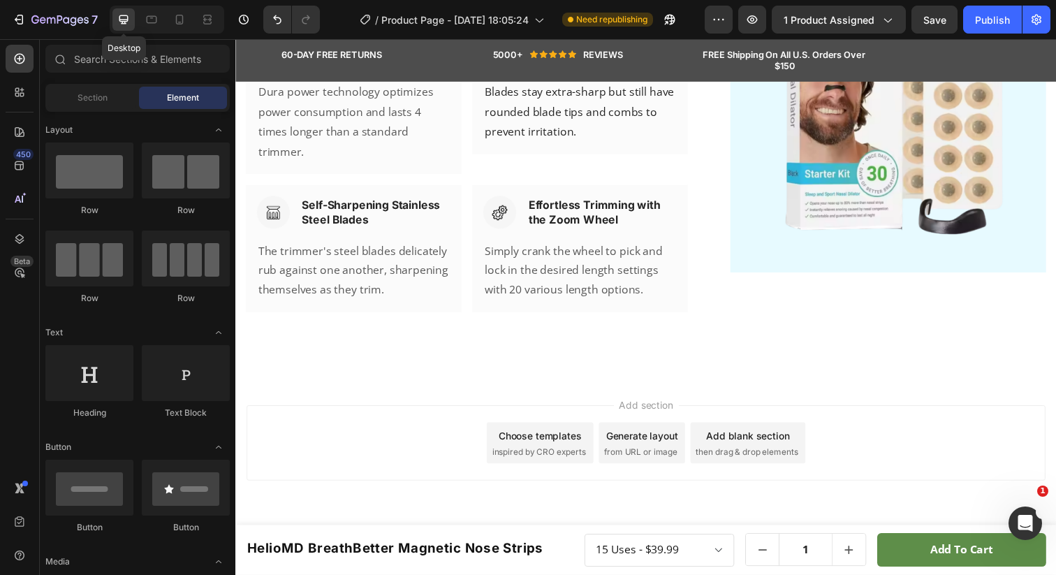
scroll to position [4550, 0]
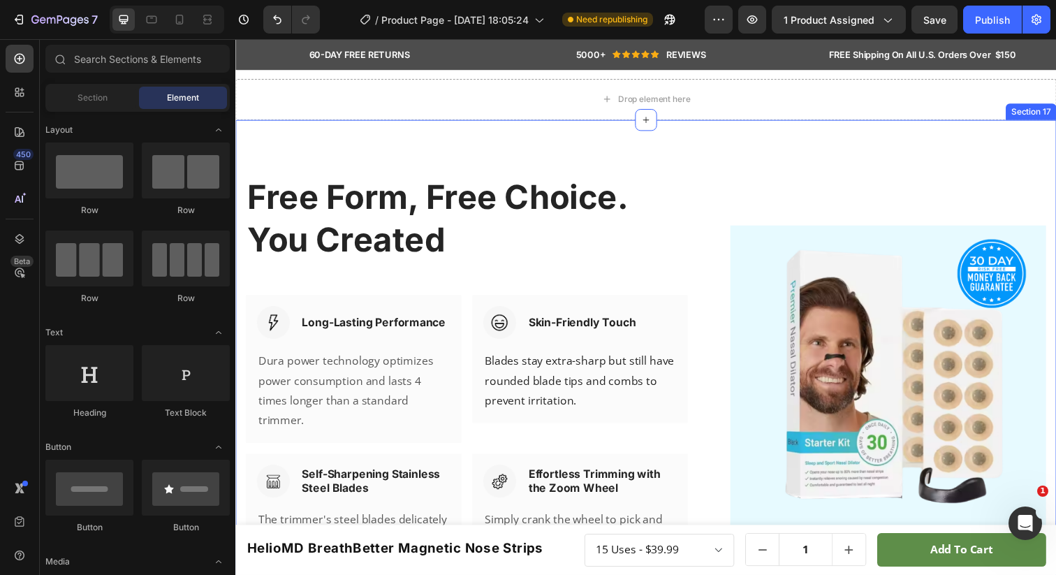
click at [444, 151] on div "Free Form, Free Choice. You Created Heading Row Image Long-Lasting Performance …" at bounding box center [654, 391] width 838 height 538
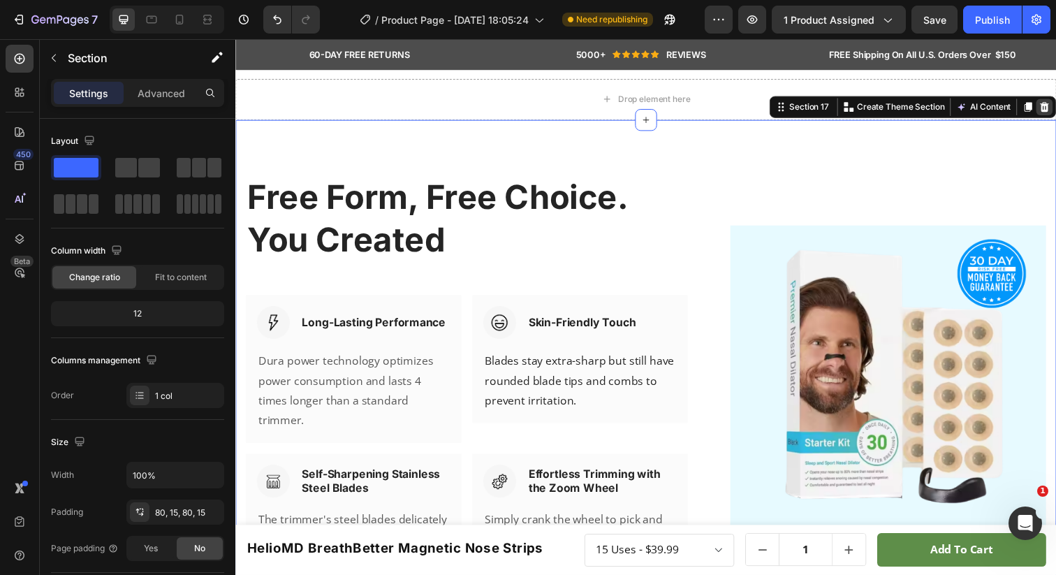
click at [1053, 105] on div at bounding box center [1061, 108] width 17 height 17
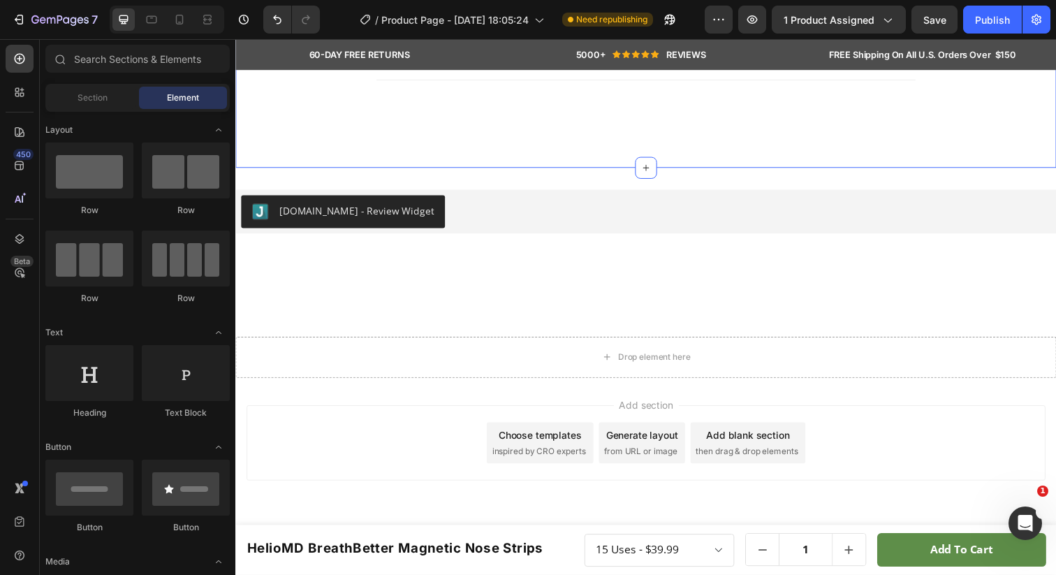
scroll to position [4286, 0]
click at [726, 175] on div "[DOMAIN_NAME] - Review Widget [DOMAIN_NAME] Section 12" at bounding box center [654, 215] width 838 height 89
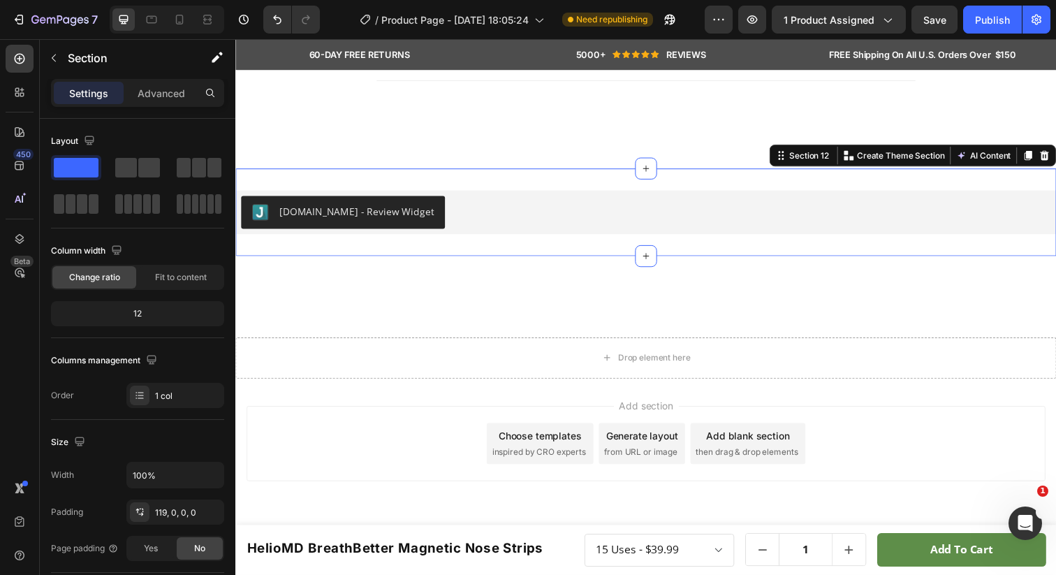
click at [817, 319] on div "Drop element here Section 16" at bounding box center [654, 323] width 838 height 125
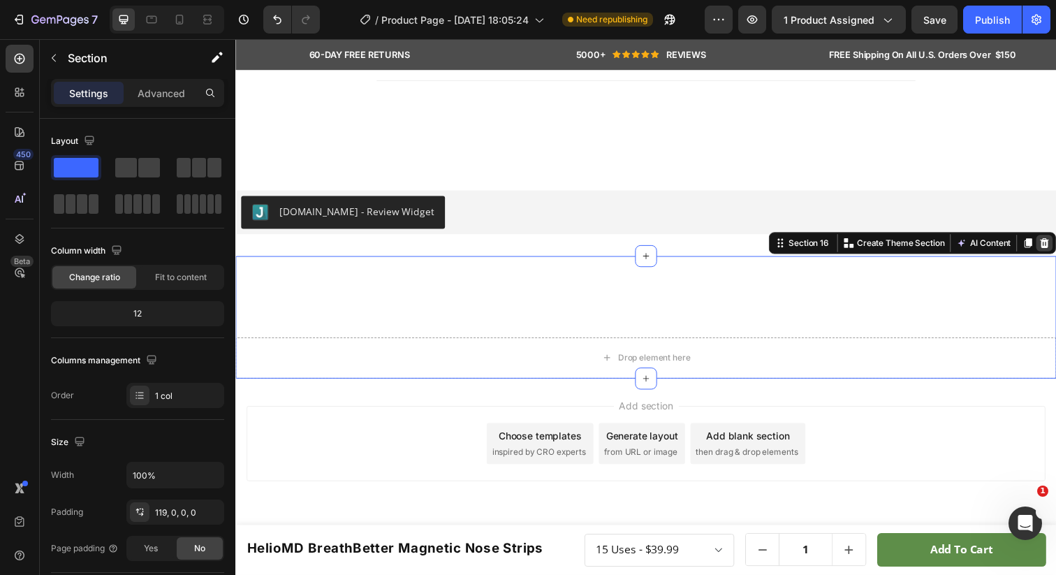
click at [1055, 246] on icon at bounding box center [1061, 247] width 11 height 11
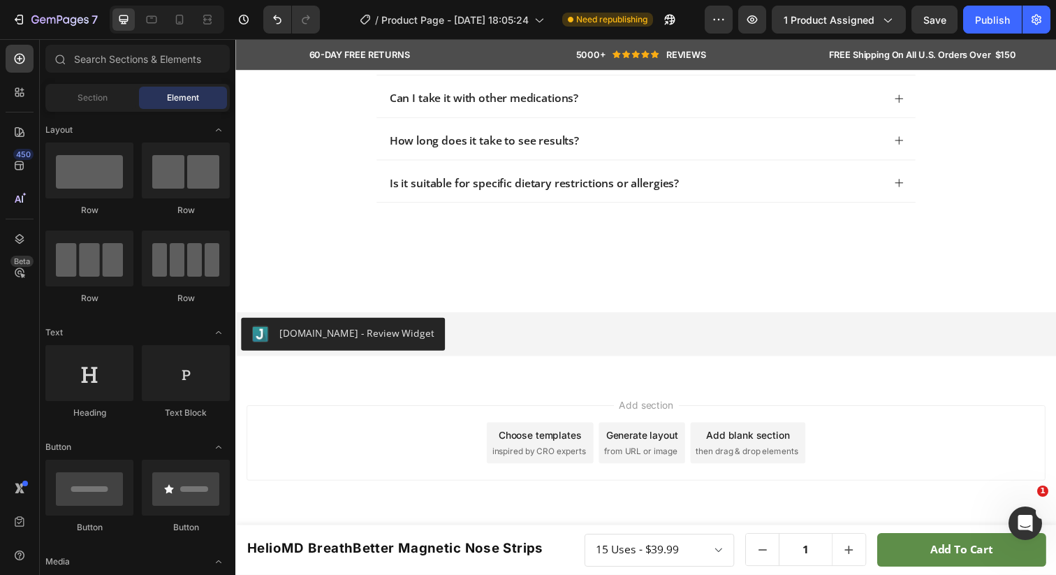
scroll to position [4161, 0]
click at [517, 457] on span "inspired by CRO experts" at bounding box center [545, 460] width 96 height 13
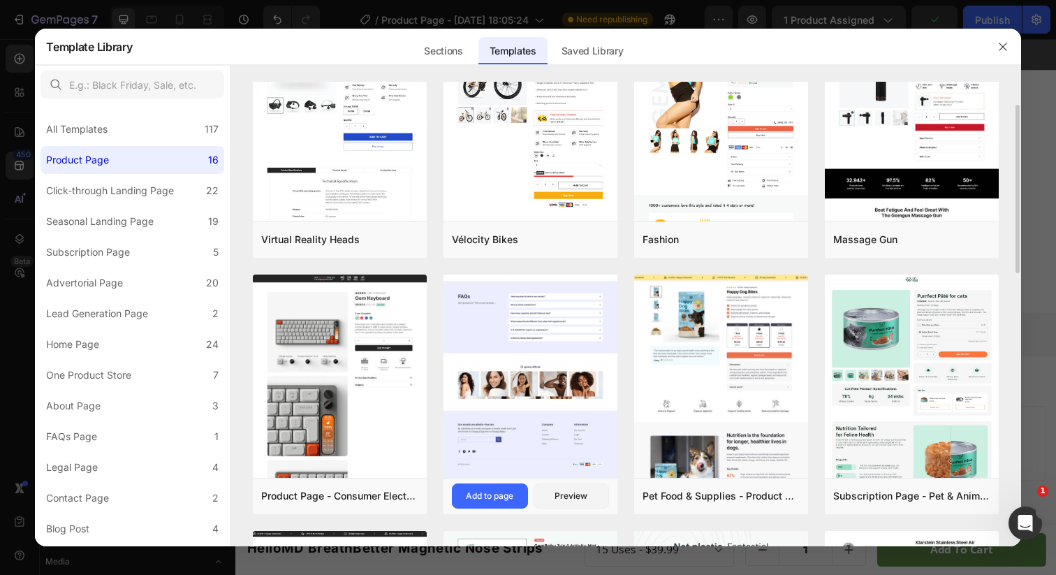
scroll to position [72, 0]
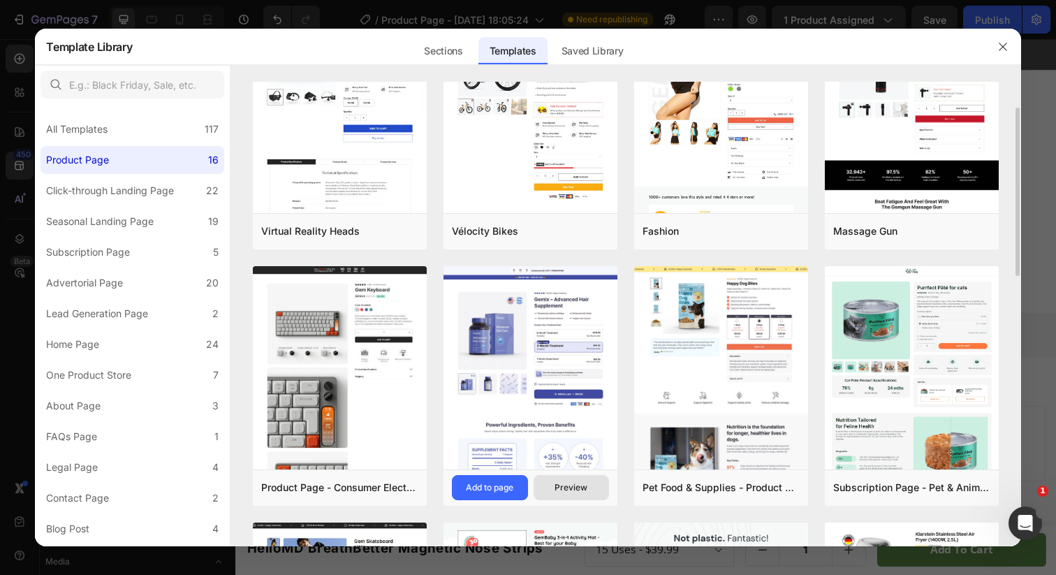
click at [570, 497] on button "Preview" at bounding box center [571, 487] width 75 height 25
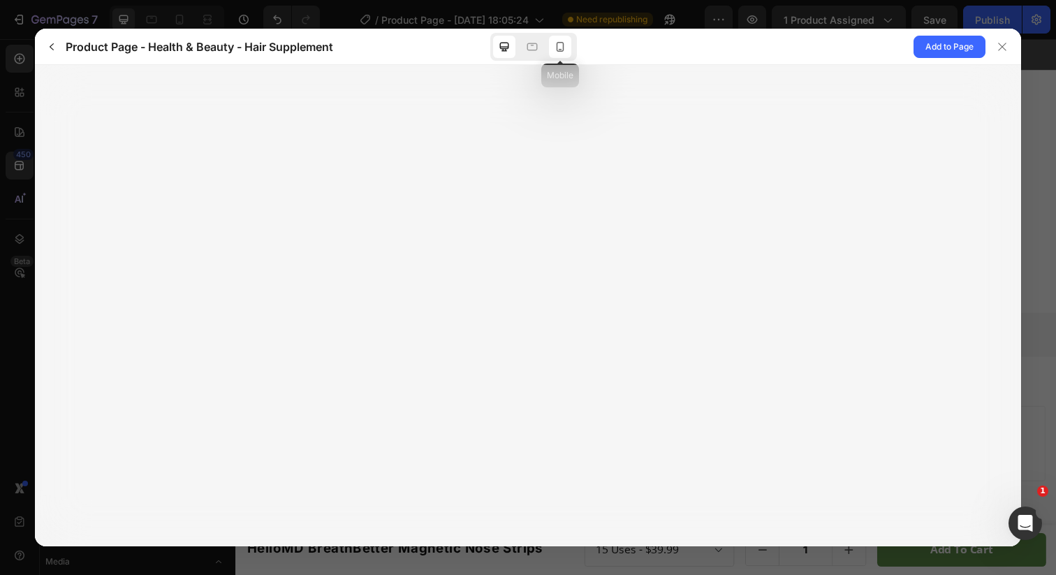
click at [558, 52] on icon at bounding box center [560, 47] width 14 height 14
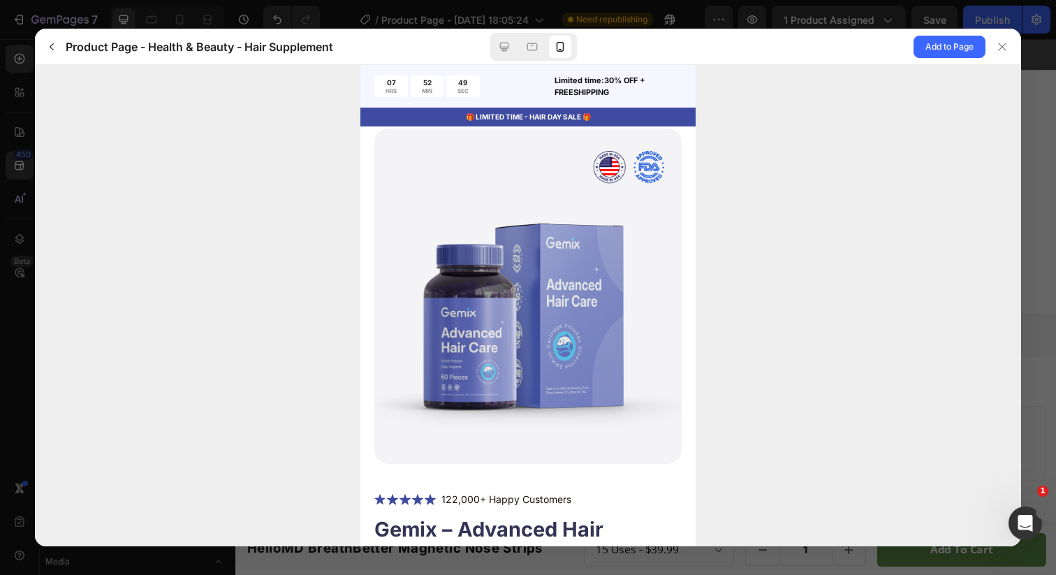
scroll to position [26, 0]
